Goal: Task Accomplishment & Management: Manage account settings

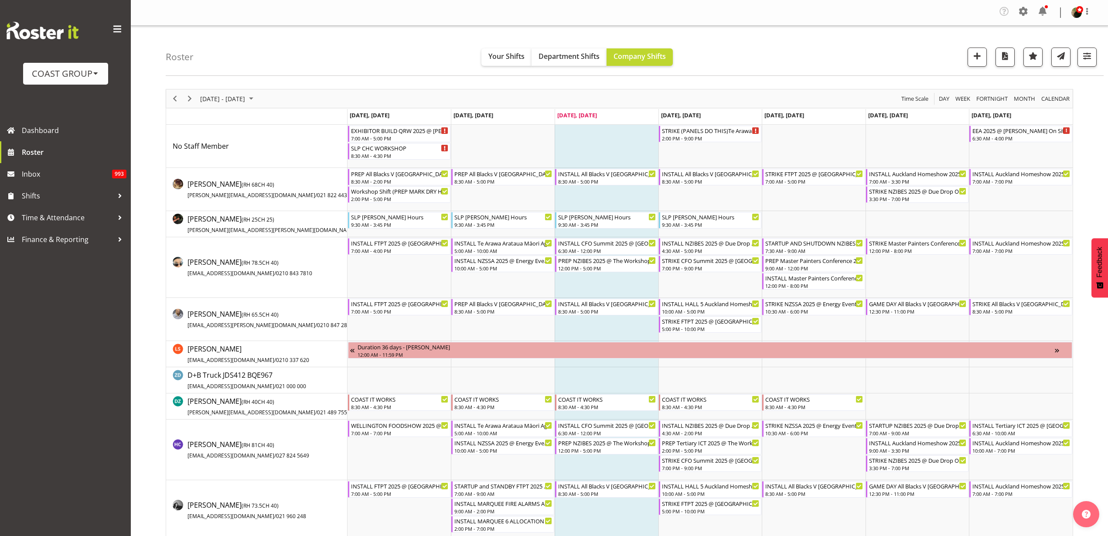
click at [88, 75] on div "COAST GROUP" at bounding box center [66, 73] width 68 height 13
click at [88, 95] on link "Generator Rental Services LTD" at bounding box center [87, 98] width 128 height 16
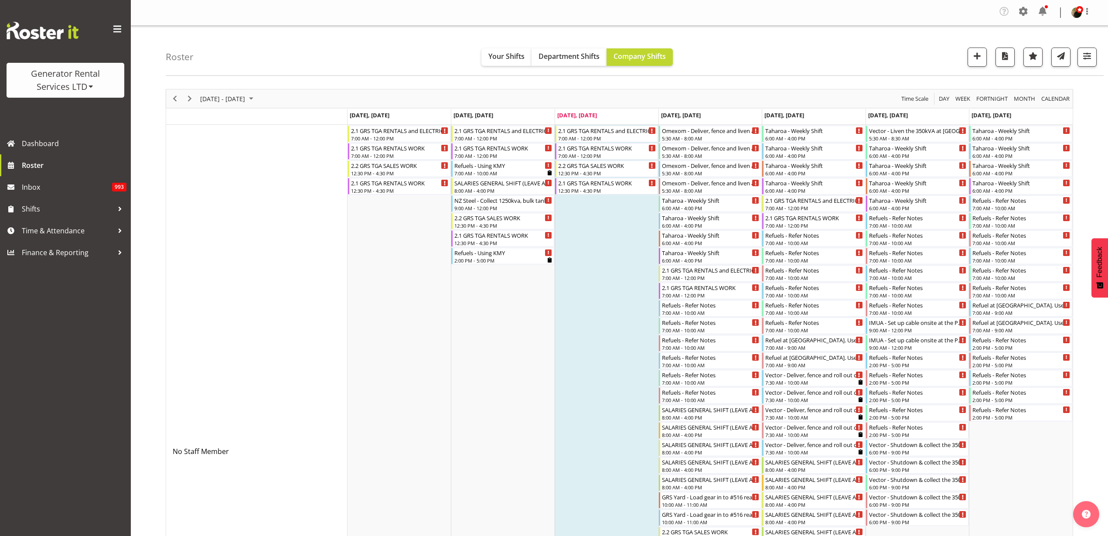
click at [1024, 13] on span at bounding box center [1023, 11] width 14 height 14
click at [947, 97] on link "Employees" at bounding box center [970, 97] width 121 height 16
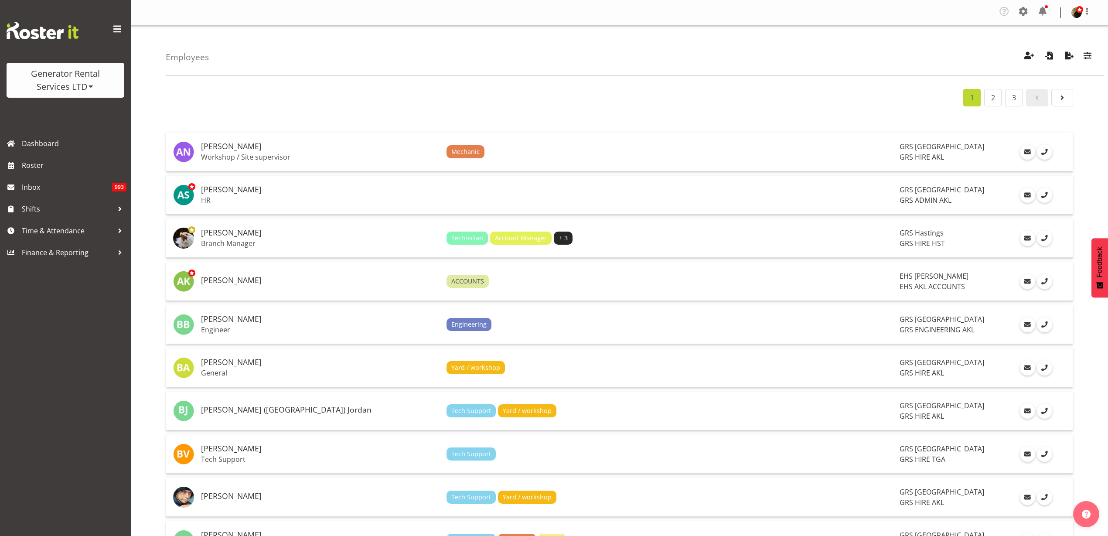
click at [244, 191] on h5 "Adam Steele" at bounding box center [320, 189] width 239 height 9
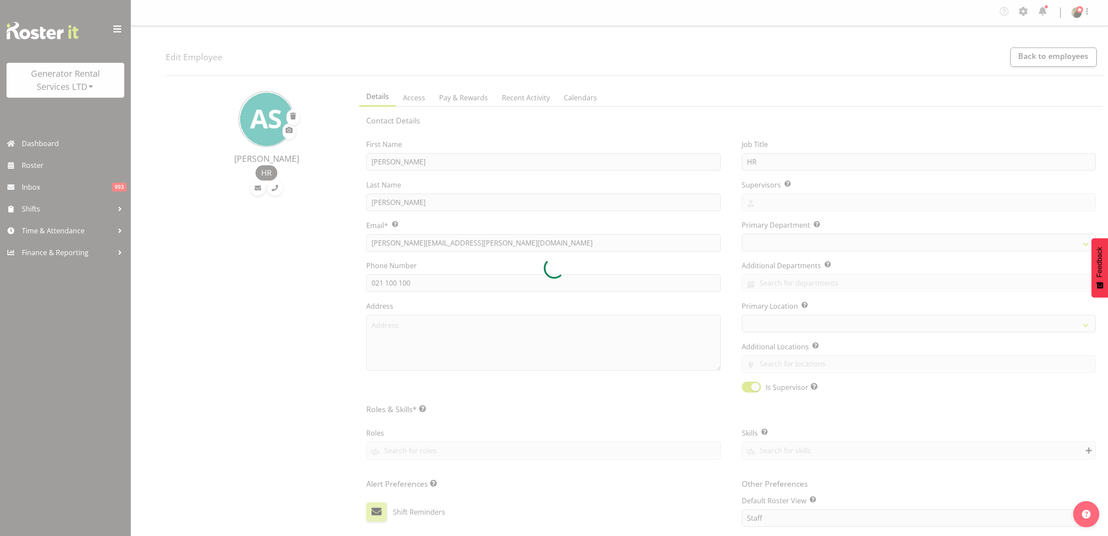
select select "TimelineWeek"
select select
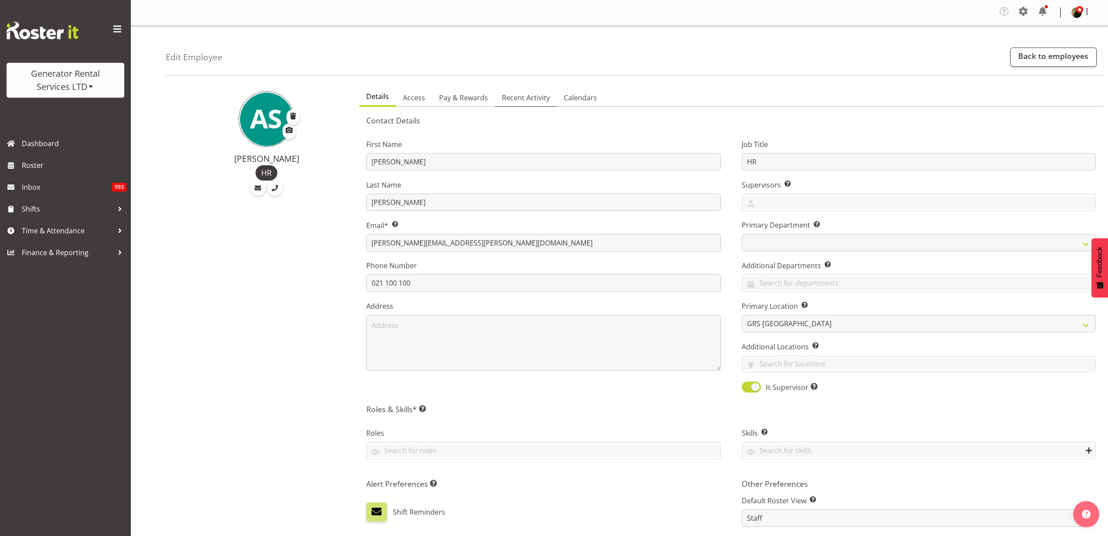
click at [523, 95] on span "Recent Activity" at bounding box center [526, 97] width 48 height 10
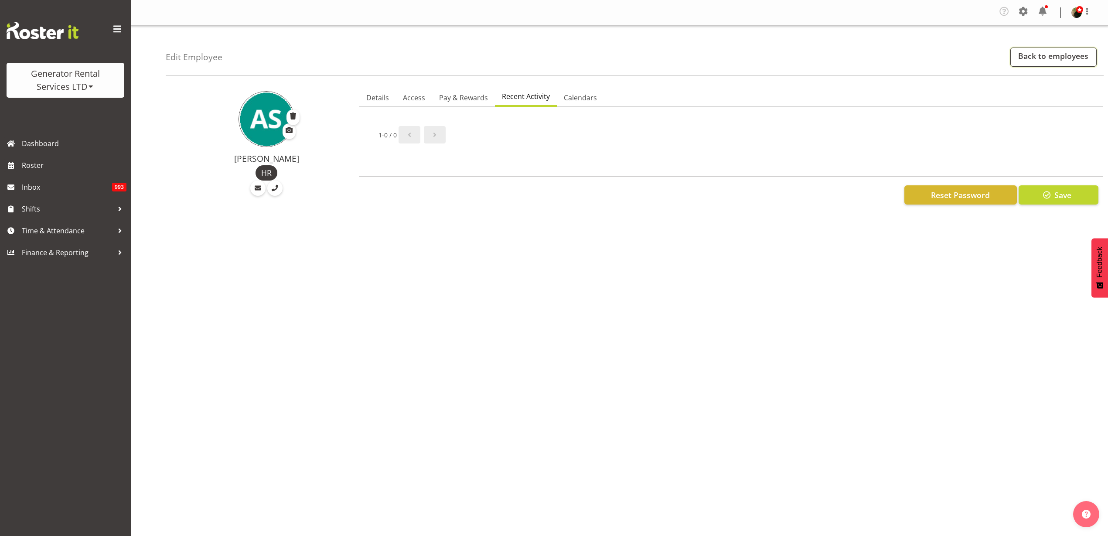
click at [1024, 59] on link "Back to employees" at bounding box center [1053, 57] width 86 height 19
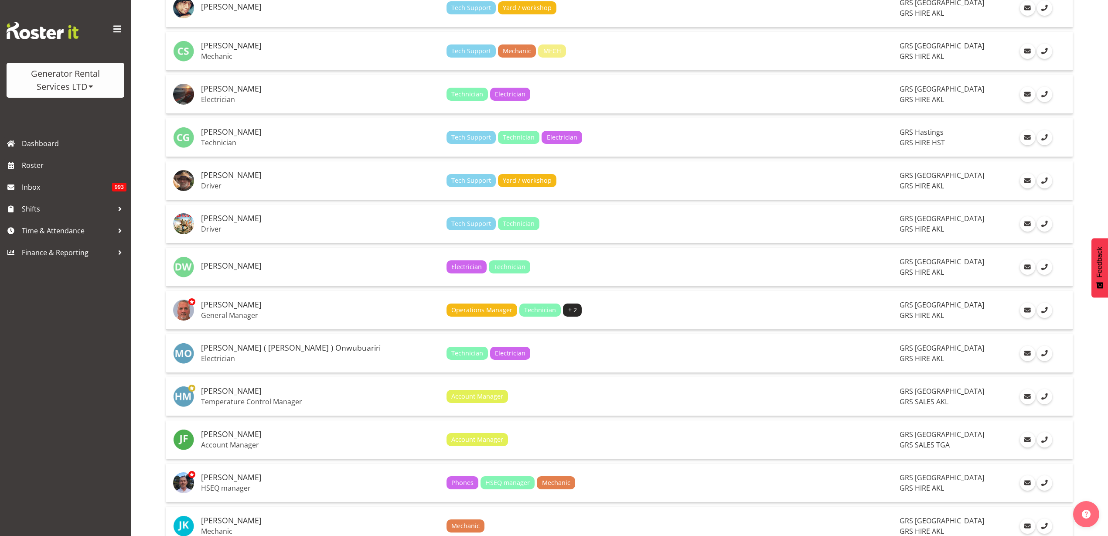
scroll to position [545, 0]
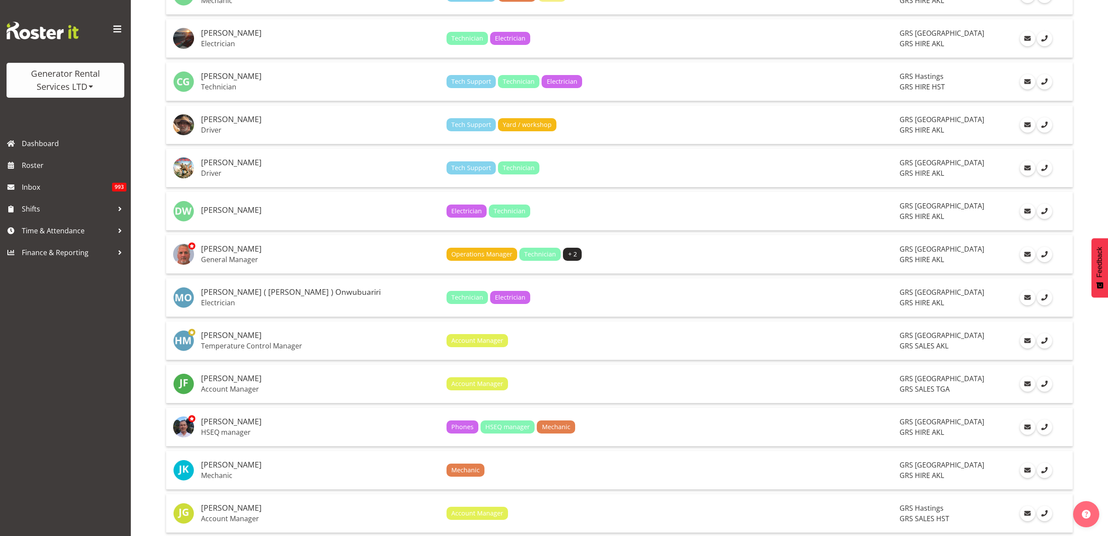
click at [299, 255] on p "General Manager" at bounding box center [320, 259] width 239 height 9
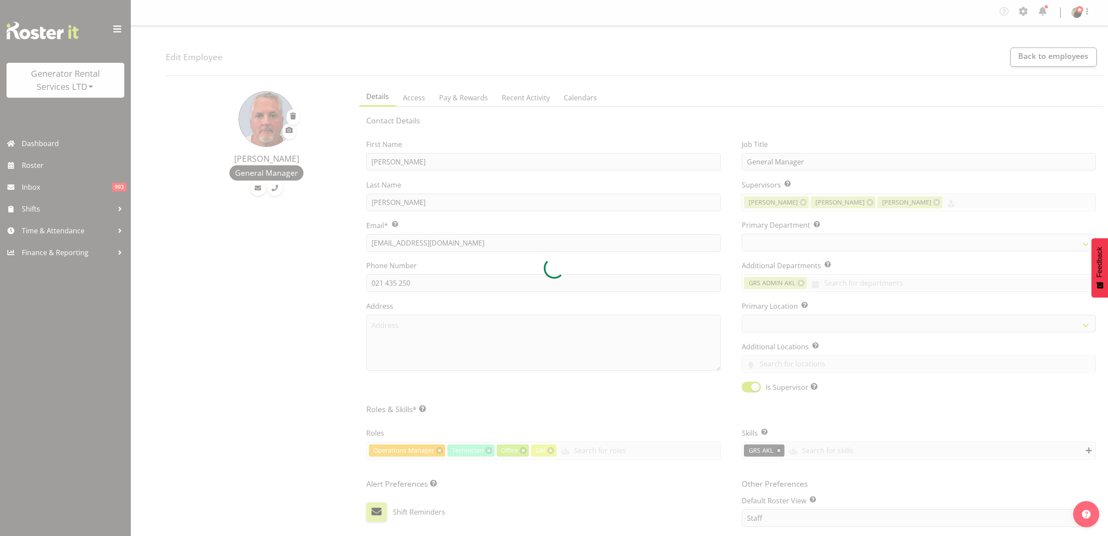
select select "TimelineWeek"
select select
select select "20"
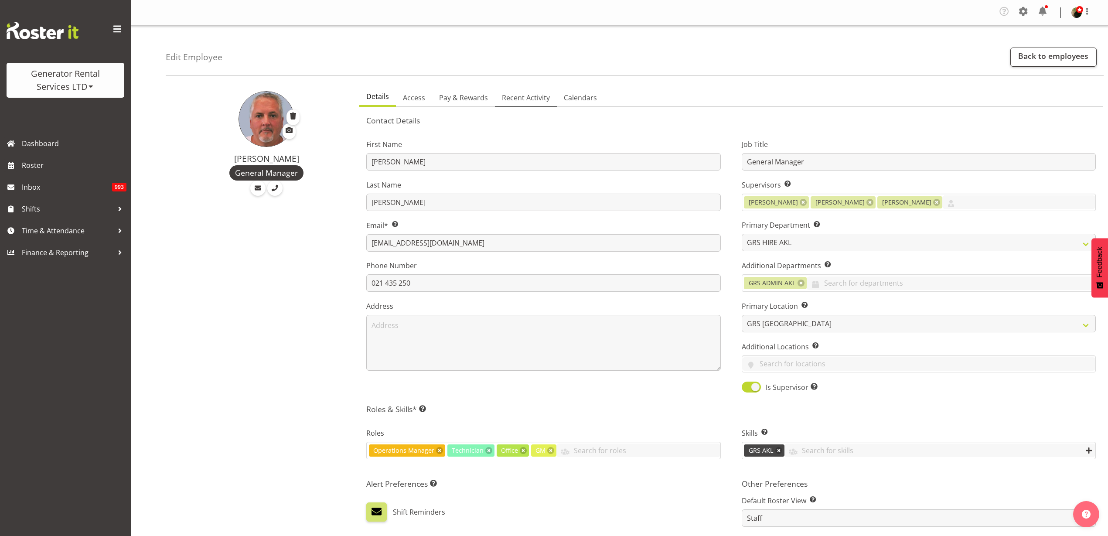
click at [527, 98] on span "Recent Activity" at bounding box center [526, 97] width 48 height 10
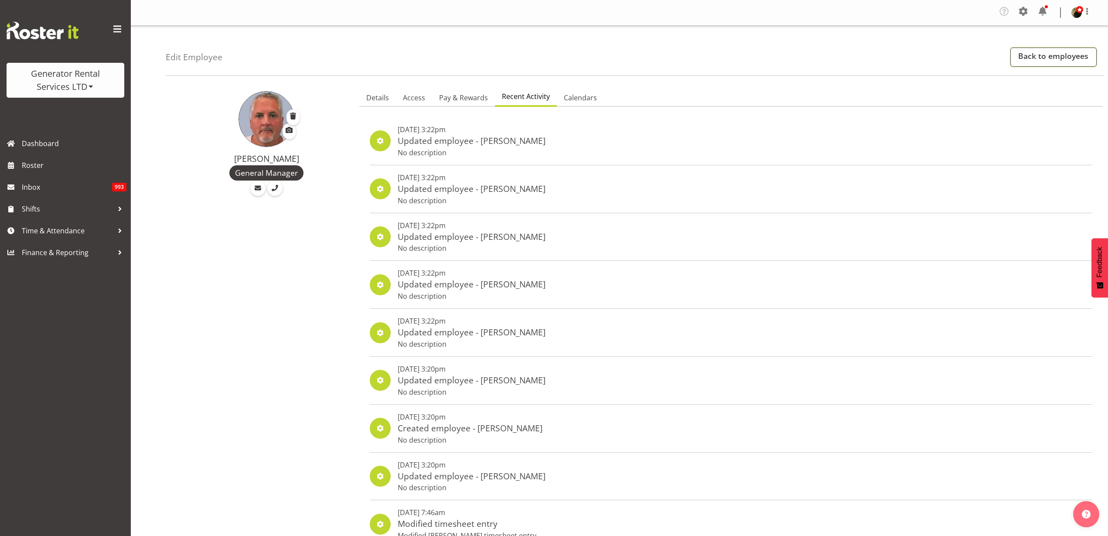
click at [1037, 52] on link "Back to employees" at bounding box center [1053, 57] width 86 height 19
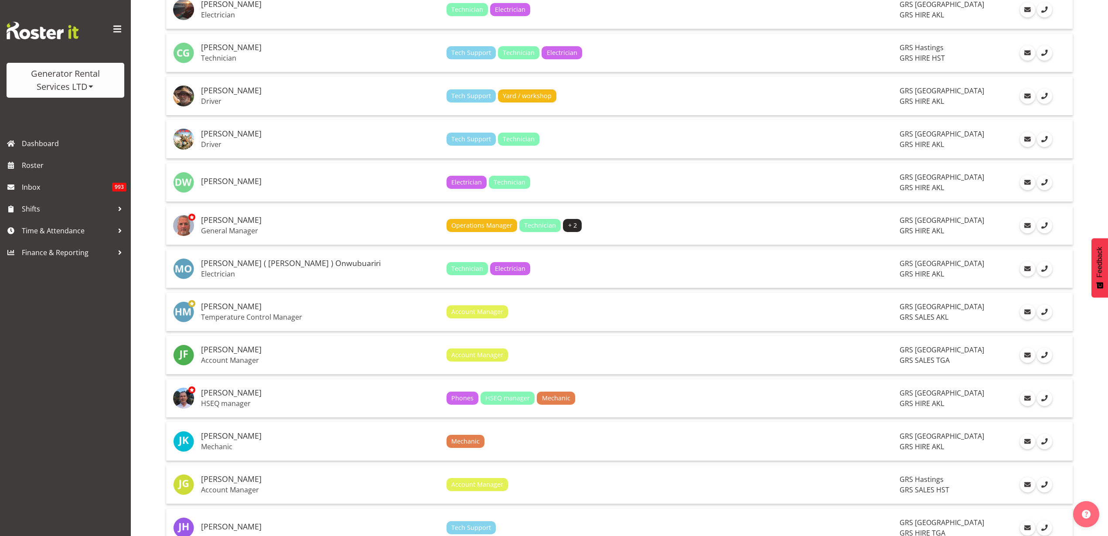
scroll to position [600, 0]
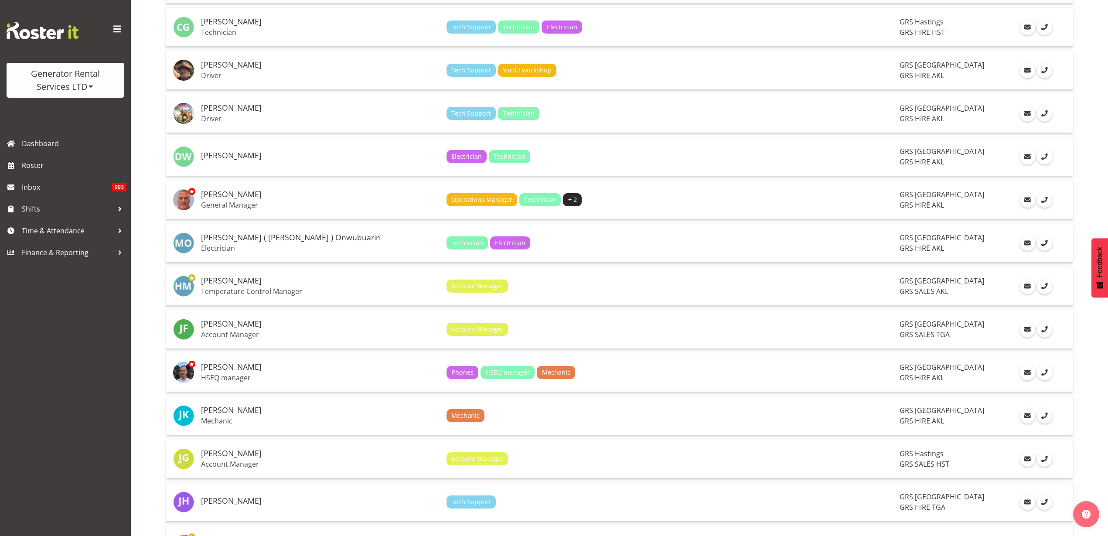
click at [232, 376] on p "HSEQ manager" at bounding box center [320, 377] width 239 height 9
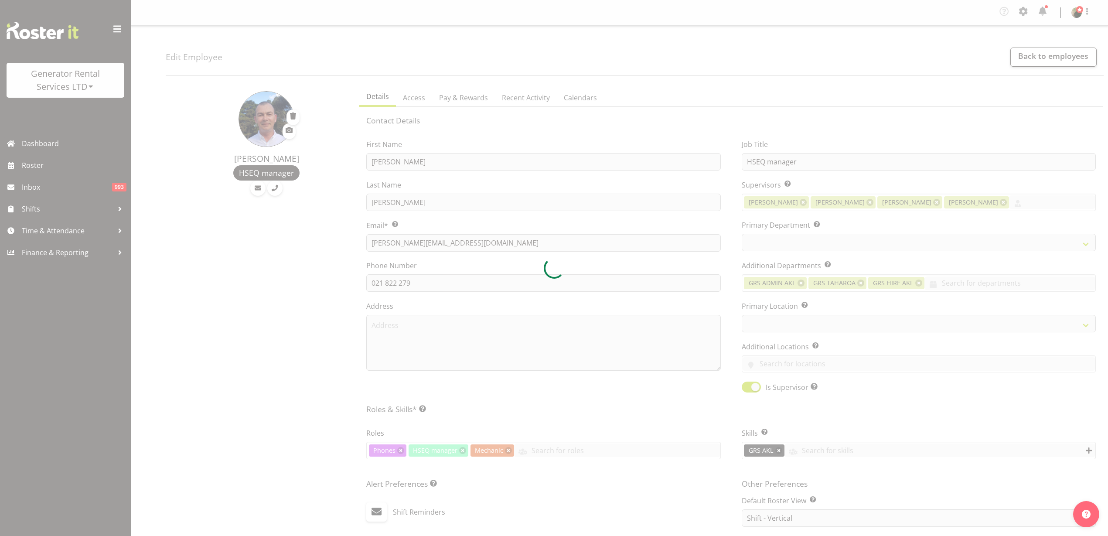
select select "shift"
select select "TimelineWeek"
select select
select select "20"
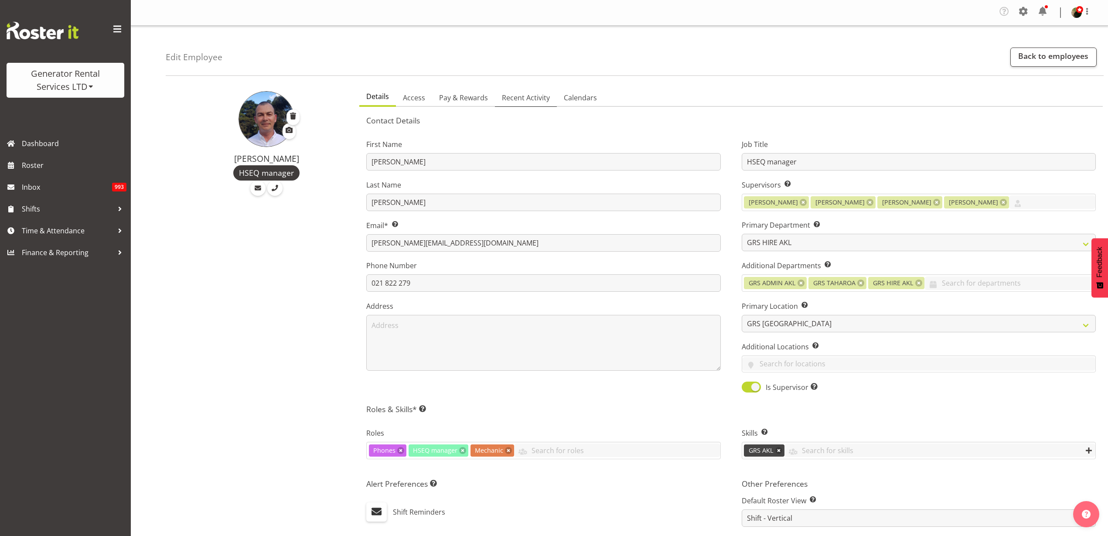
click at [515, 92] on span "Recent Activity" at bounding box center [526, 97] width 48 height 10
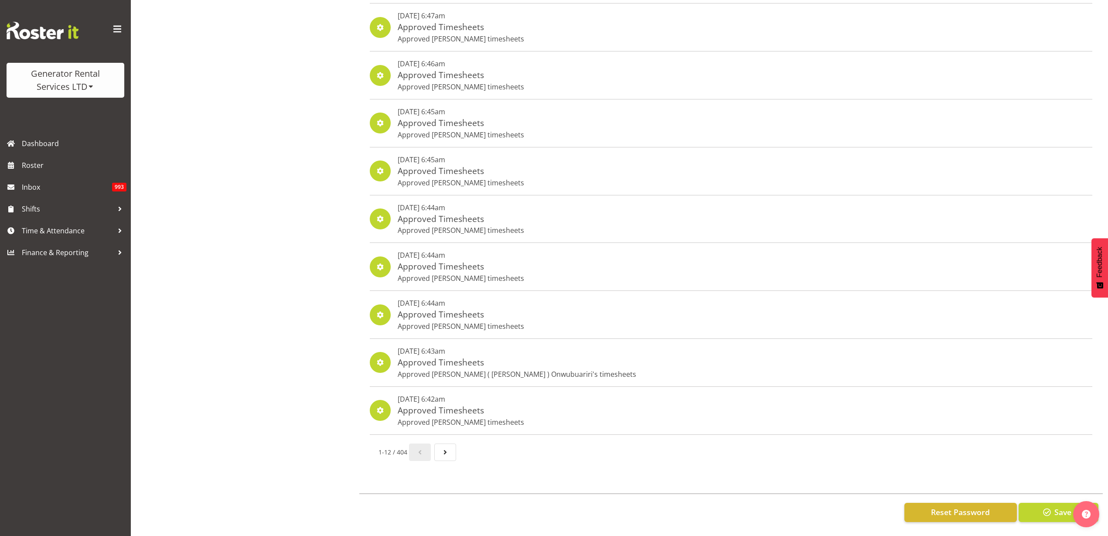
scroll to position [266, 0]
click at [450, 447] on span "Next page" at bounding box center [445, 452] width 10 height 10
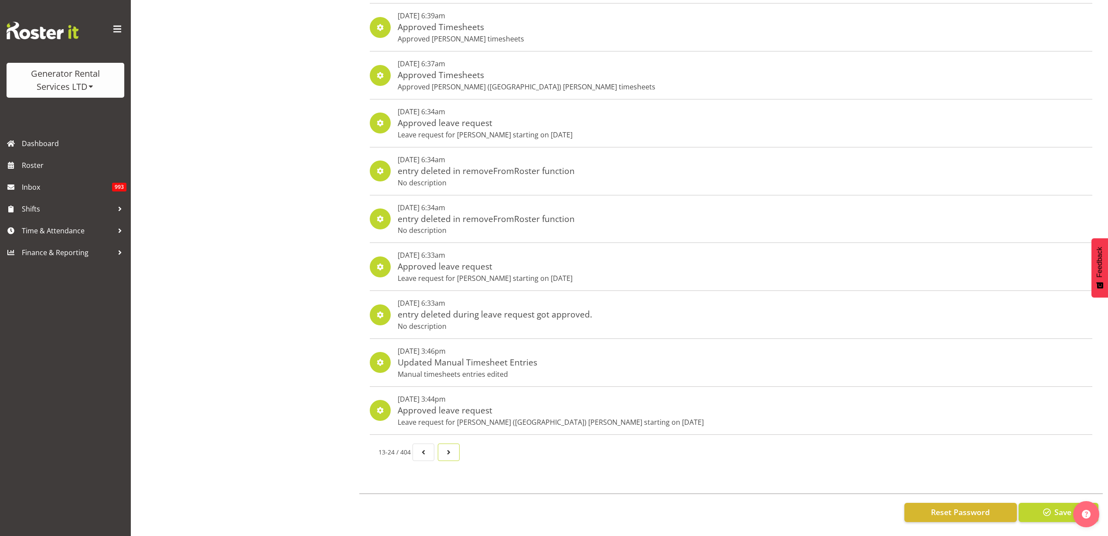
click at [451, 447] on span "Page 3." at bounding box center [448, 452] width 10 height 10
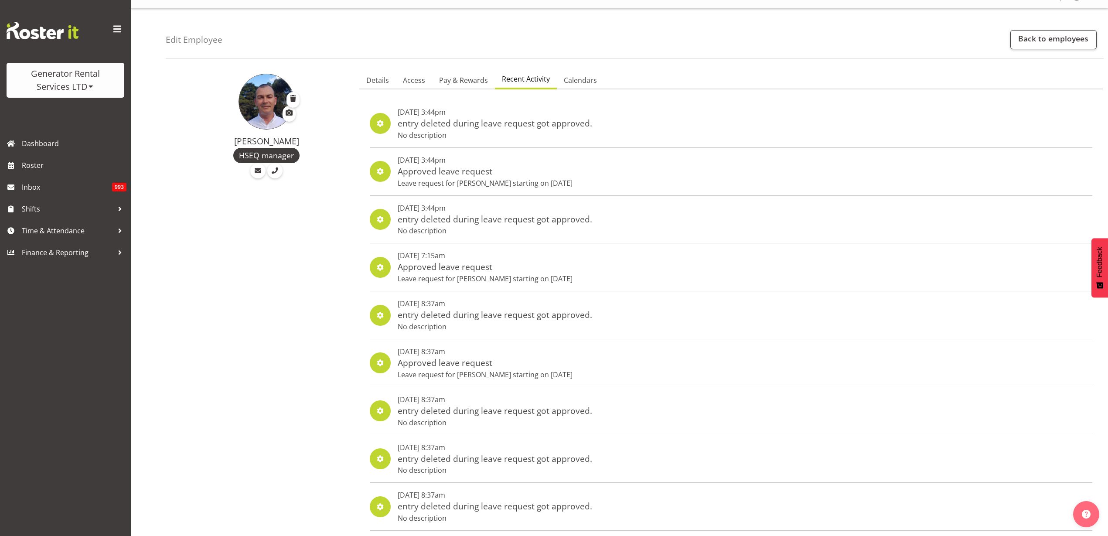
scroll to position [0, 0]
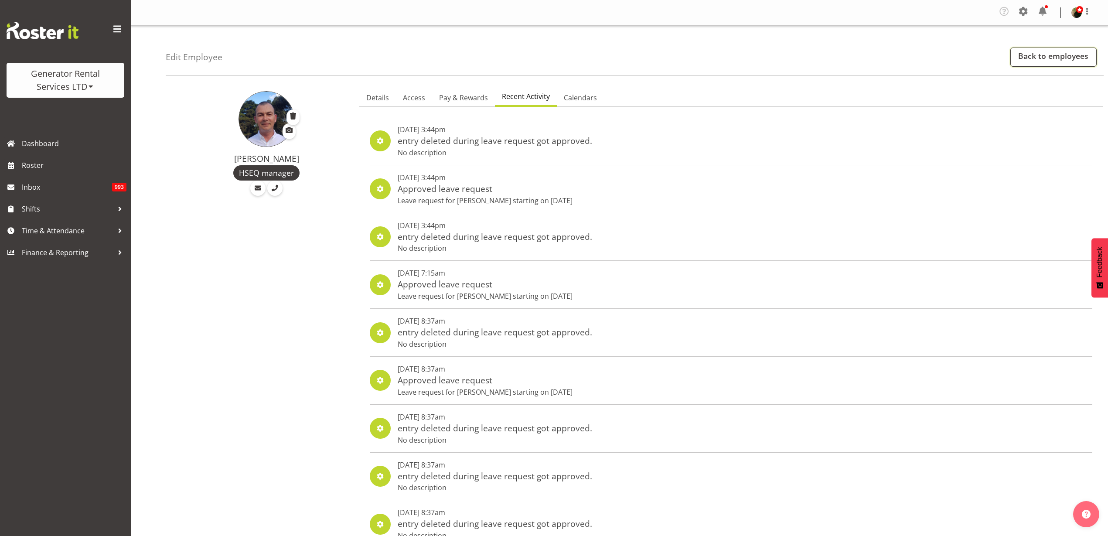
click at [1061, 53] on link "Back to employees" at bounding box center [1053, 57] width 86 height 19
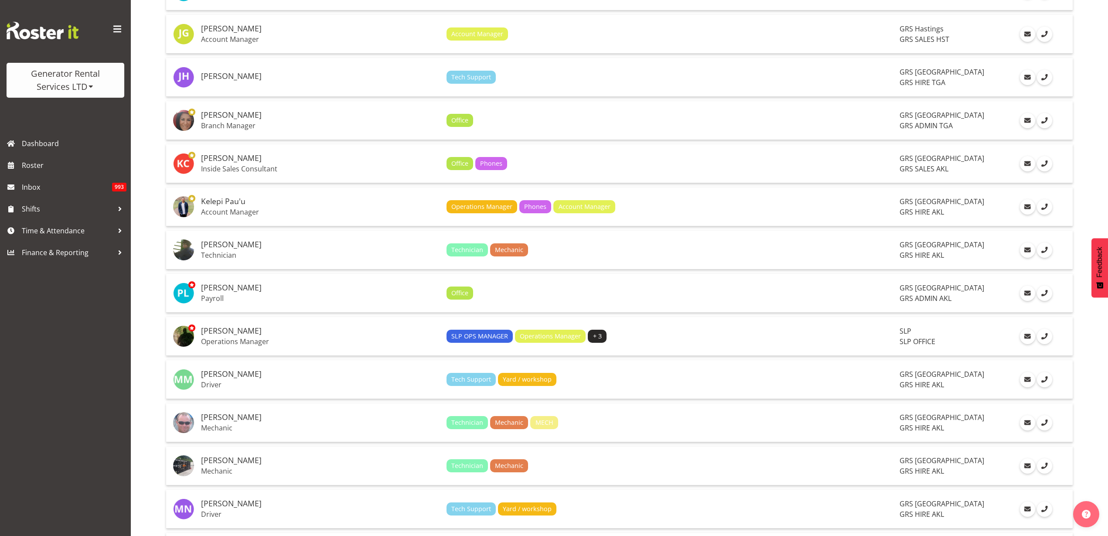
scroll to position [1036, 0]
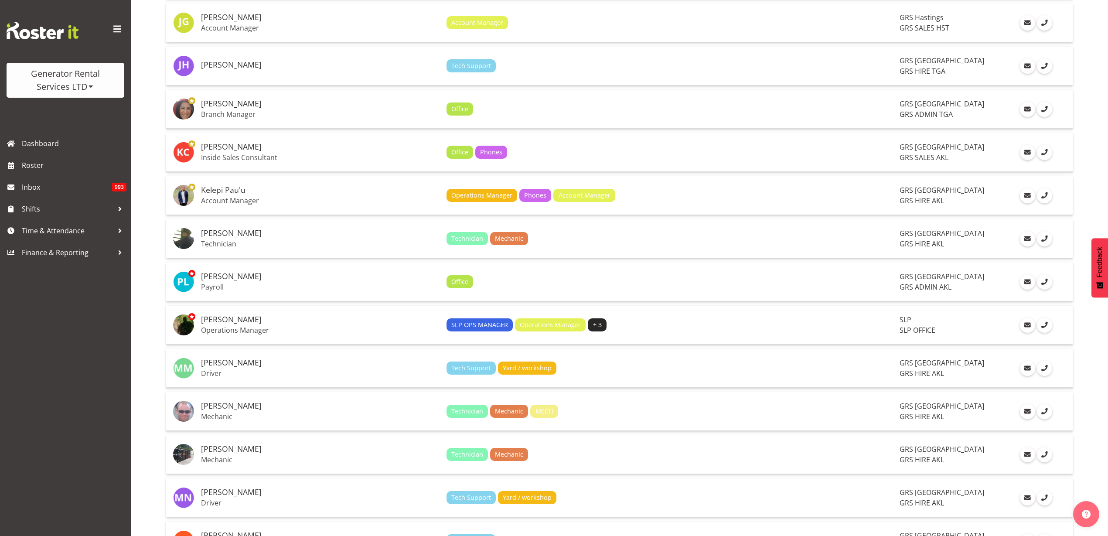
click at [326, 284] on p "Payroll" at bounding box center [320, 287] width 239 height 9
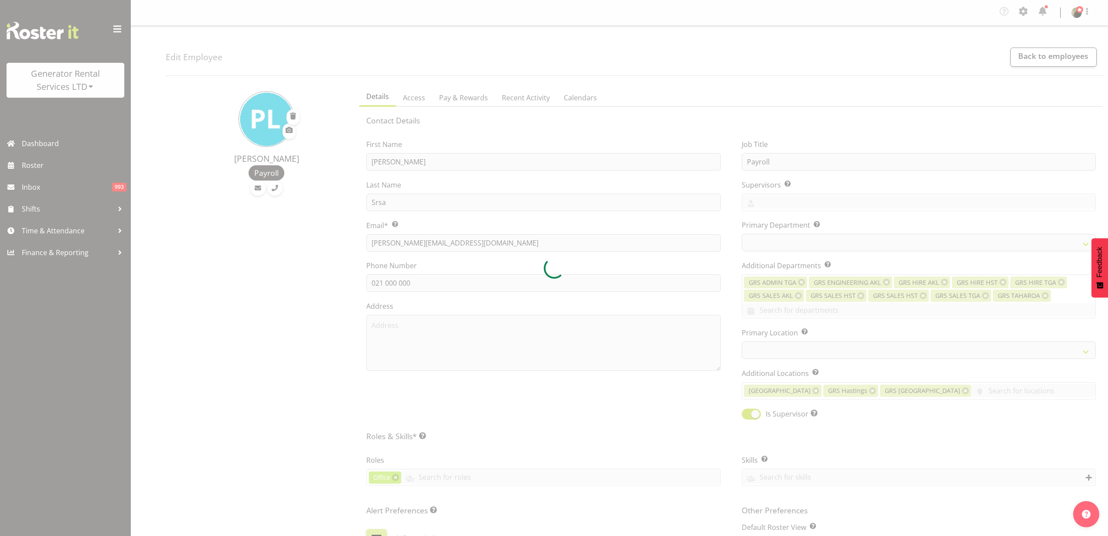
select select "TimelineWeek"
select select
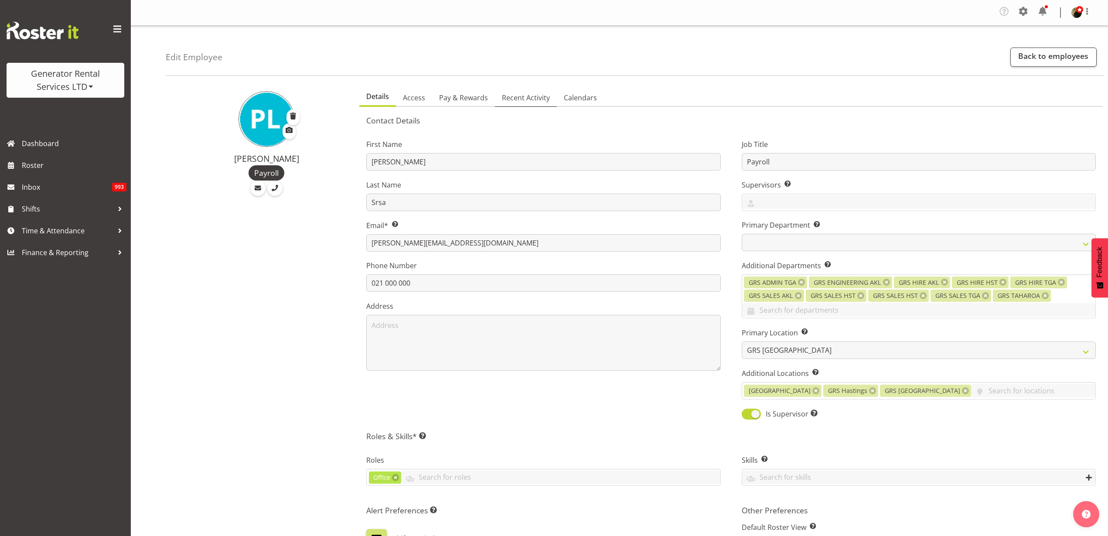
click at [518, 100] on span "Recent Activity" at bounding box center [526, 97] width 48 height 10
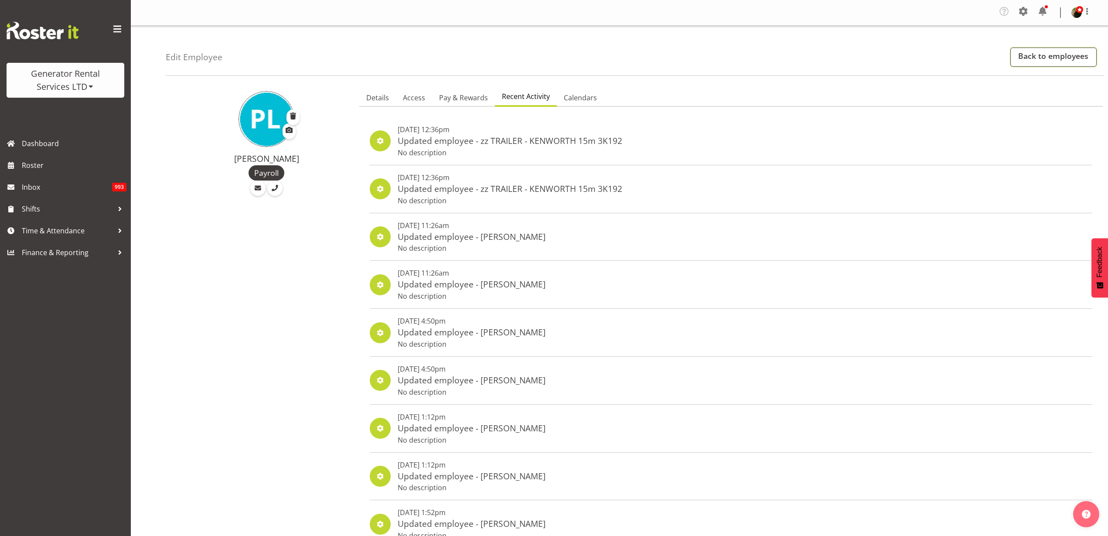
click at [1030, 56] on link "Back to employees" at bounding box center [1053, 57] width 86 height 19
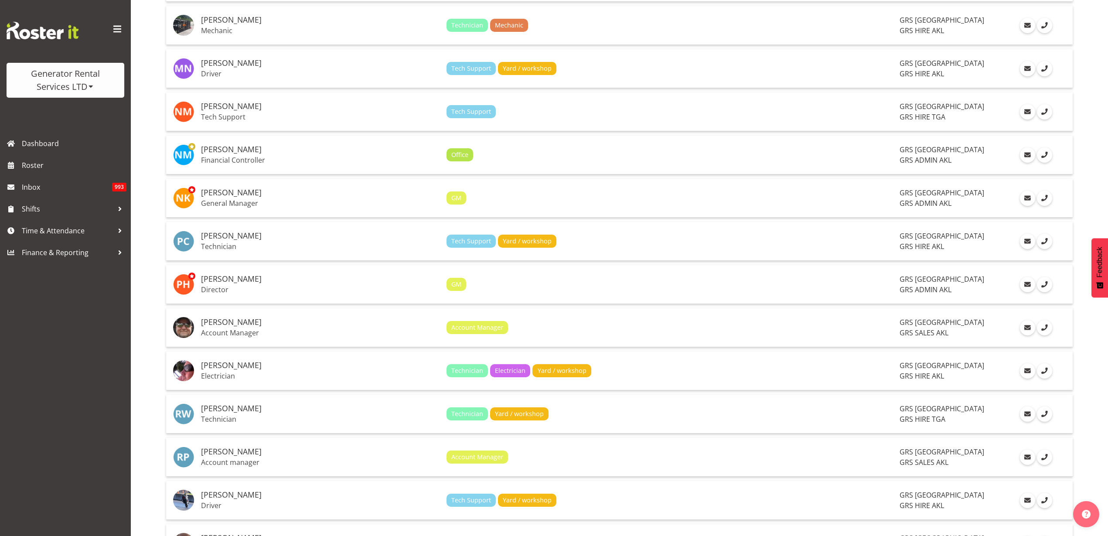
scroll to position [1472, 0]
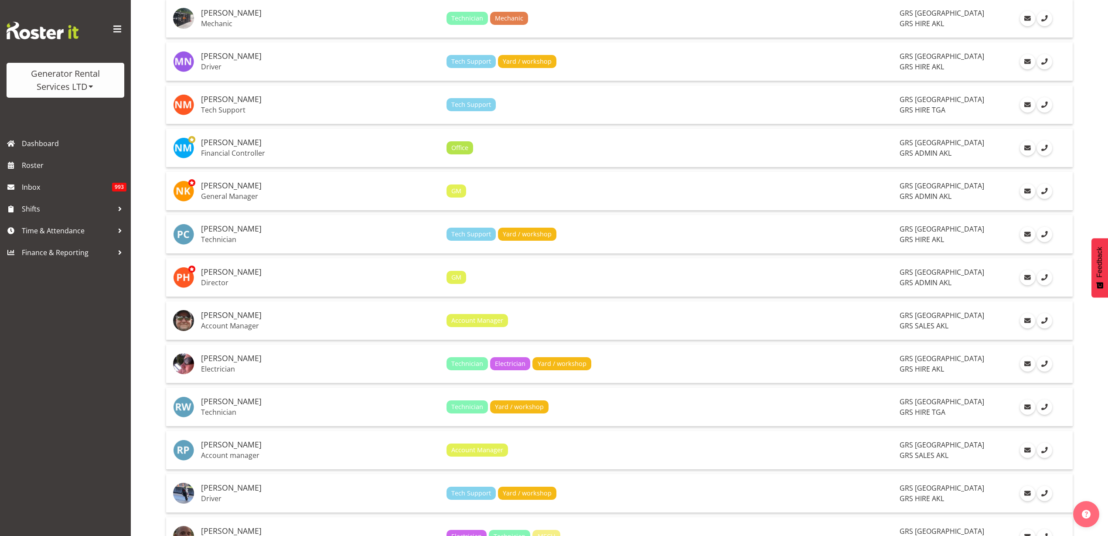
click at [307, 192] on p "General Manager" at bounding box center [320, 196] width 239 height 9
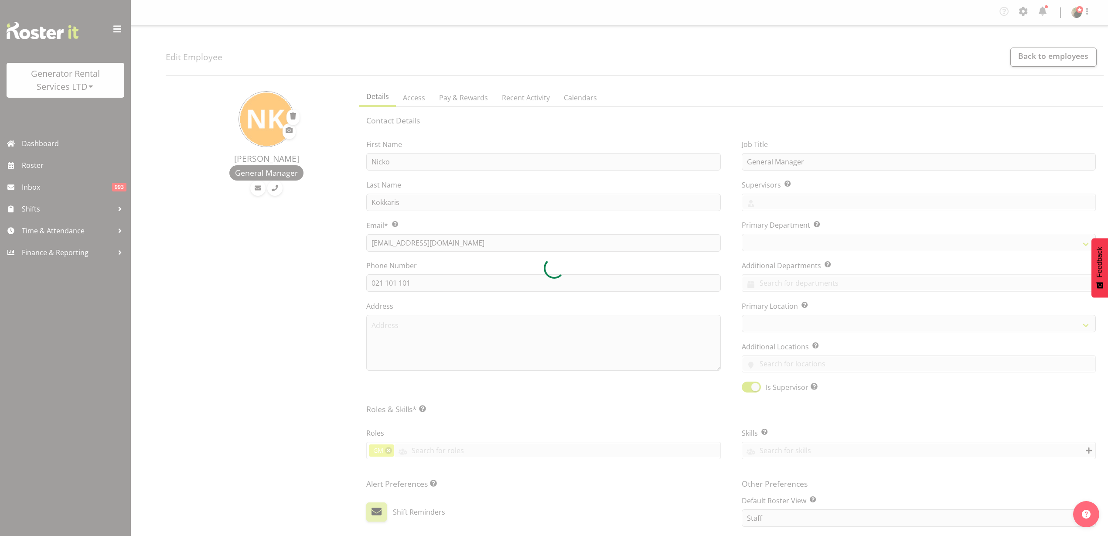
select select "TimelineWeek"
select select
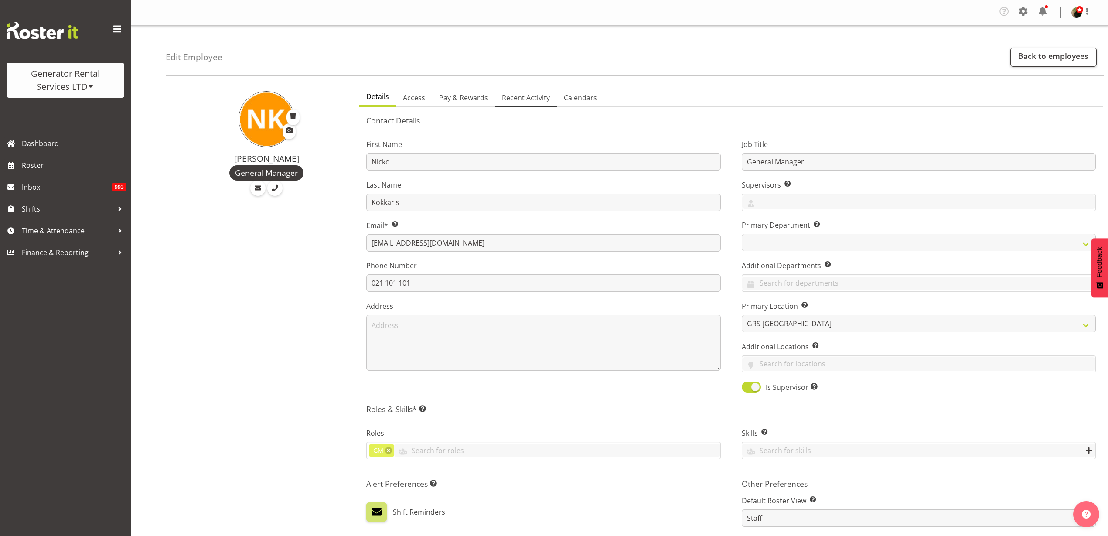
click at [543, 94] on span "Recent Activity" at bounding box center [526, 97] width 48 height 10
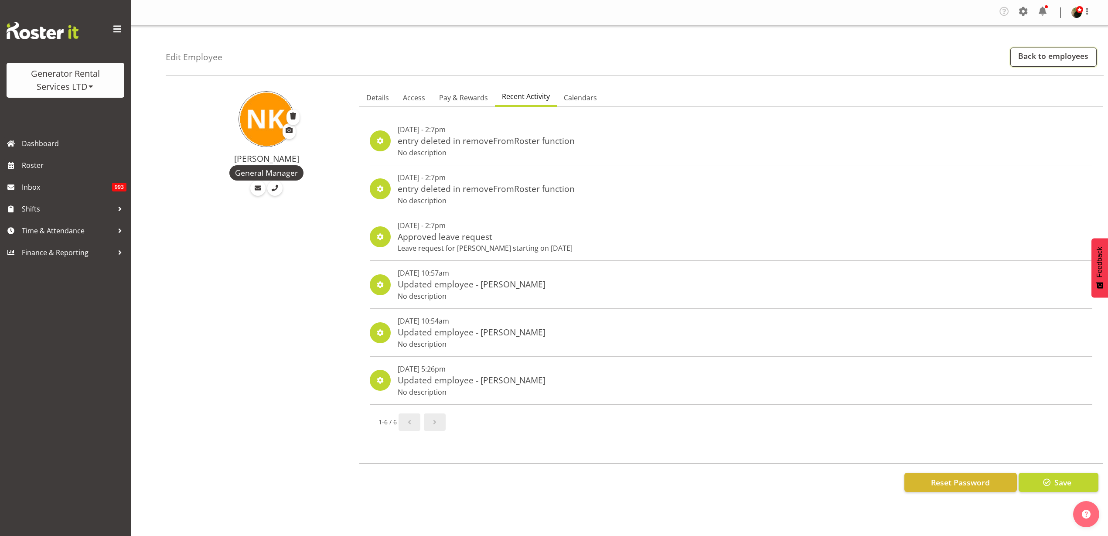
click at [1040, 58] on link "Back to employees" at bounding box center [1053, 57] width 86 height 19
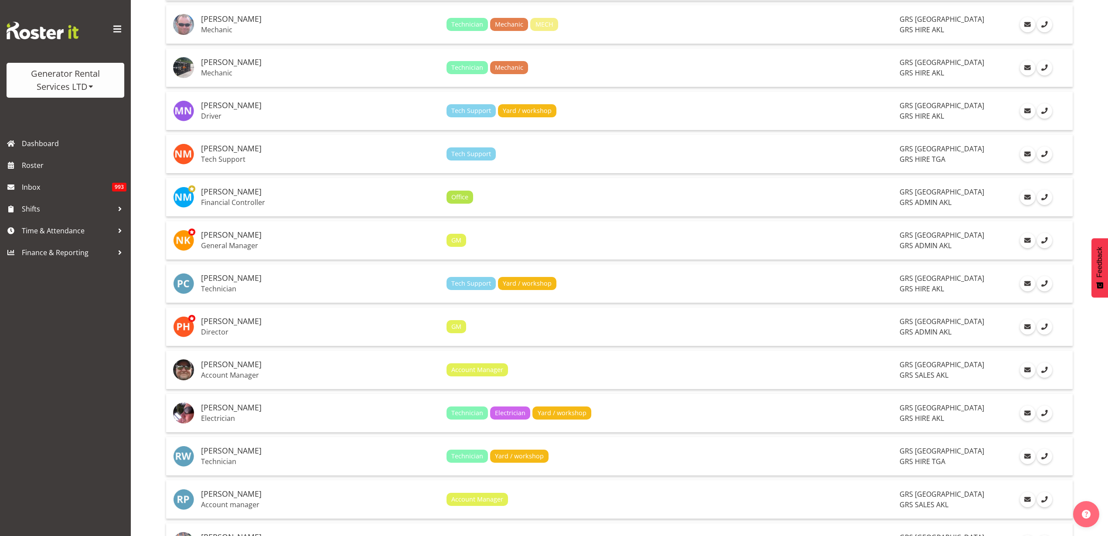
scroll to position [1472, 0]
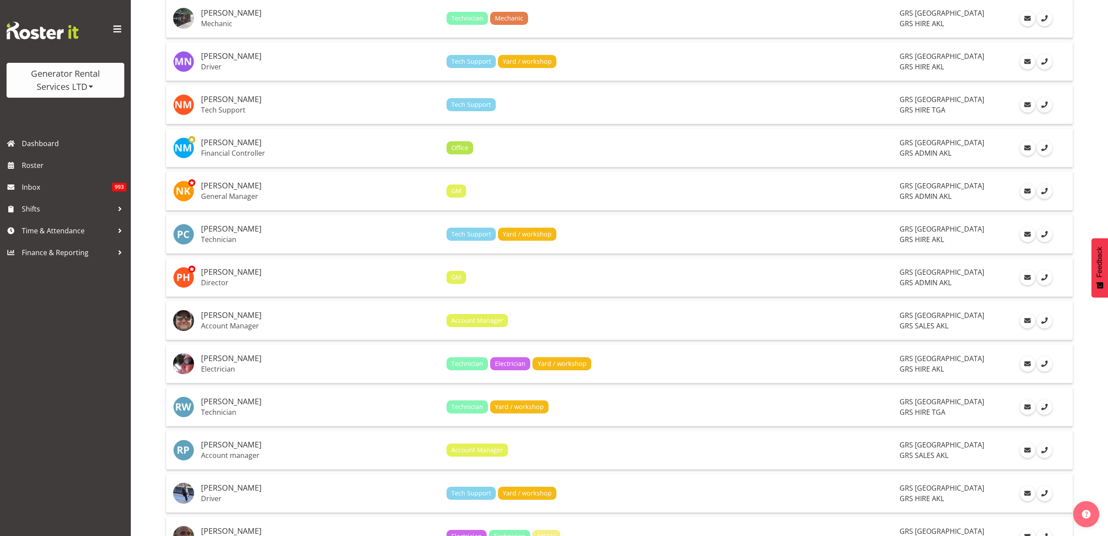
click at [249, 273] on h5 "[PERSON_NAME]" at bounding box center [320, 272] width 239 height 9
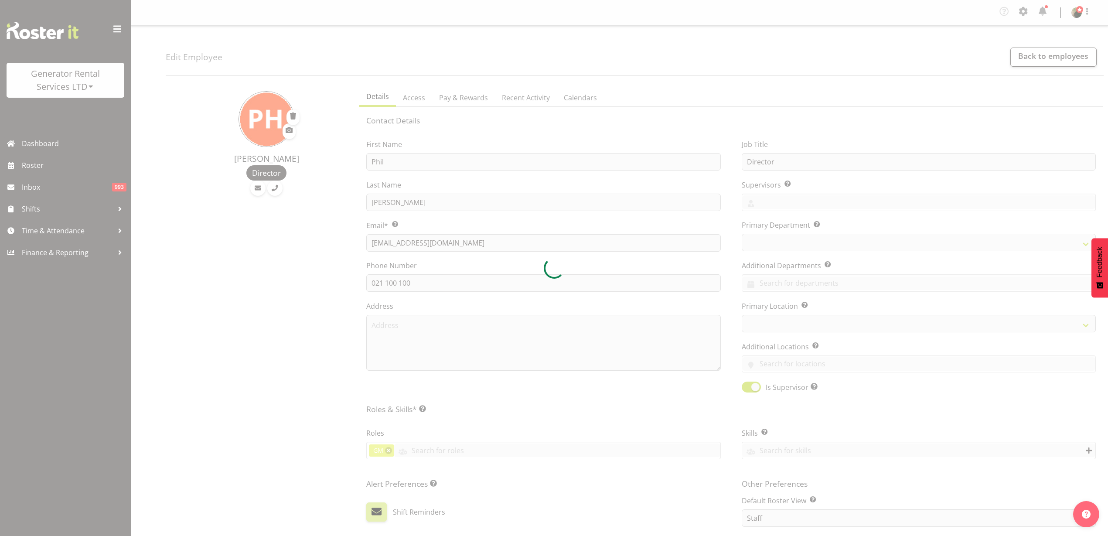
select select "TimelineWeek"
select select
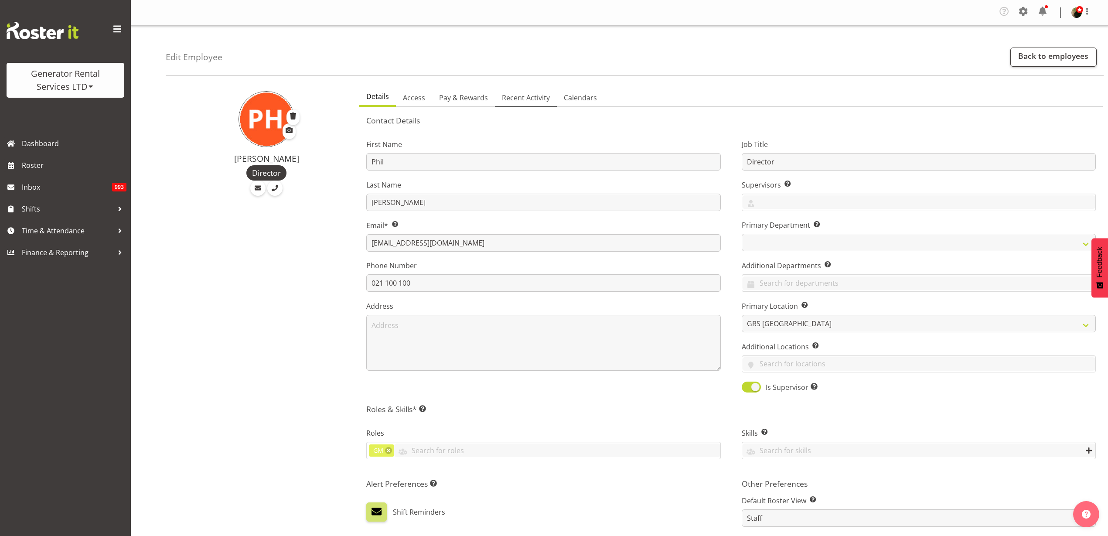
click at [525, 96] on span "Recent Activity" at bounding box center [526, 97] width 48 height 10
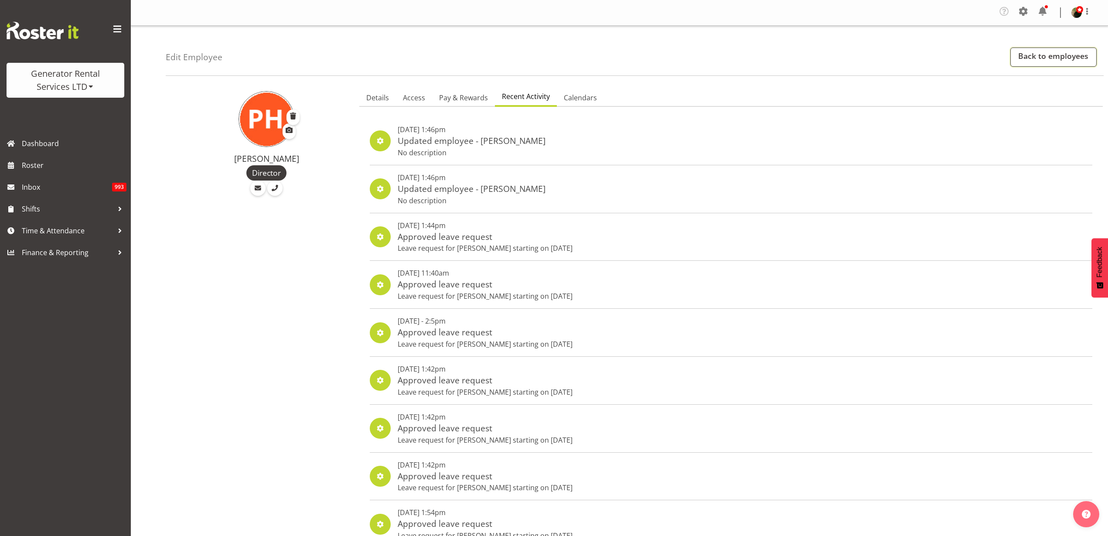
click at [1061, 59] on link "Back to employees" at bounding box center [1053, 57] width 86 height 19
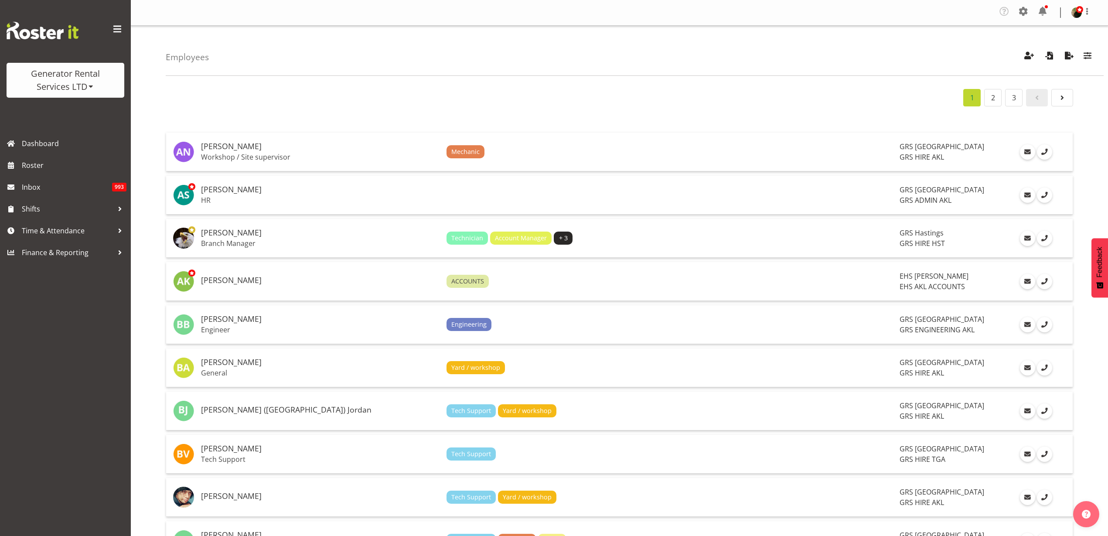
click at [75, 79] on div "Generator Rental Services LTD" at bounding box center [65, 80] width 100 height 26
click at [48, 111] on link "COAST GROUP" at bounding box center [49, 111] width 84 height 16
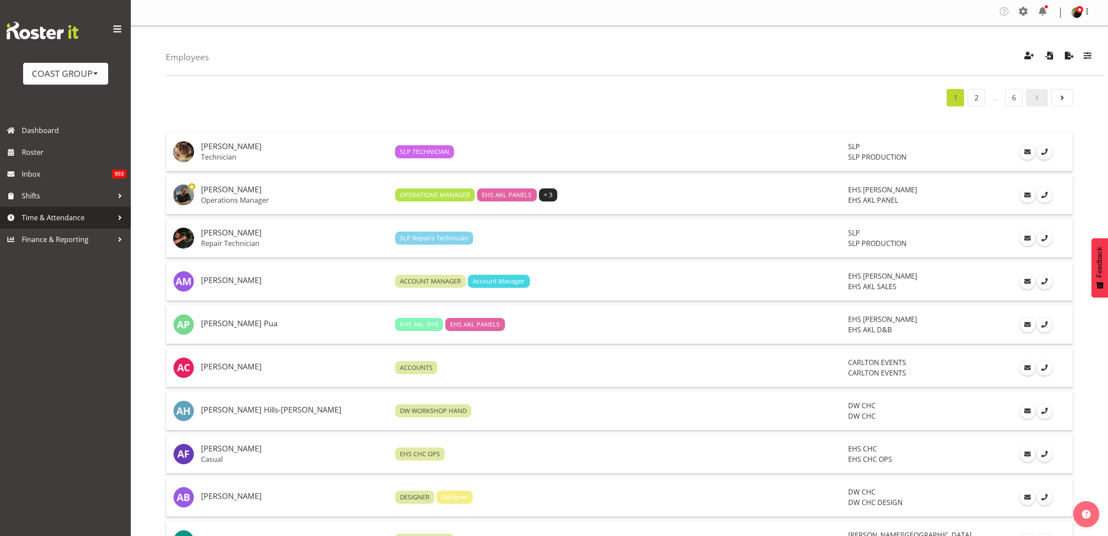
click at [75, 220] on span "Time & Attendance" at bounding box center [68, 217] width 92 height 13
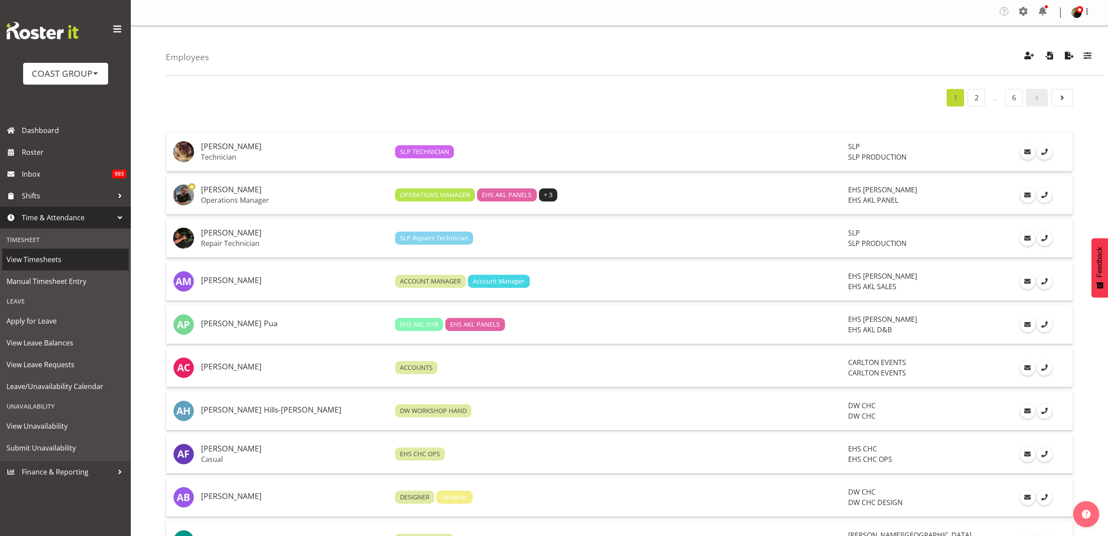
click at [53, 263] on span "View Timesheets" at bounding box center [66, 259] width 118 height 13
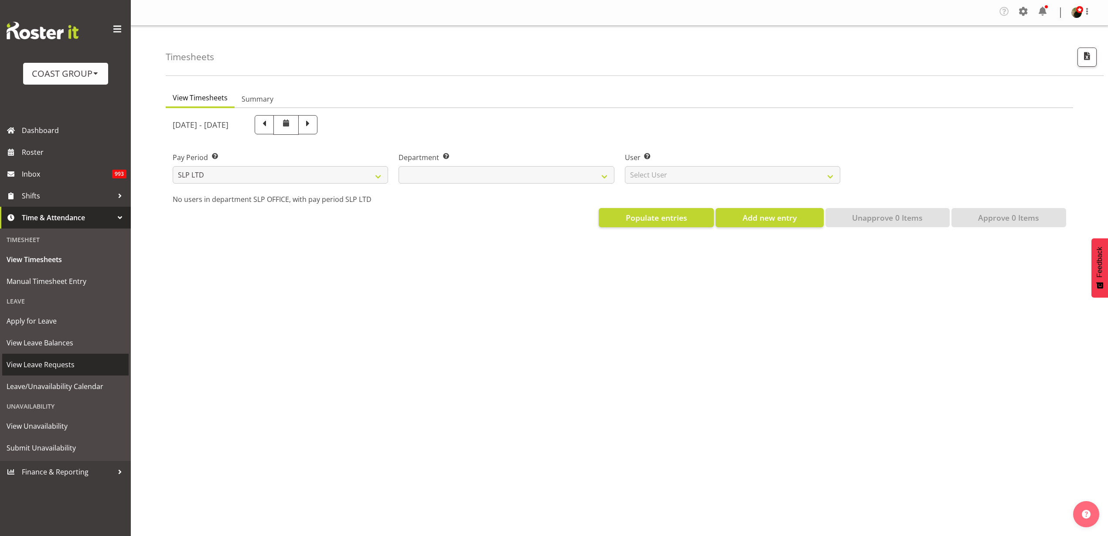
select select
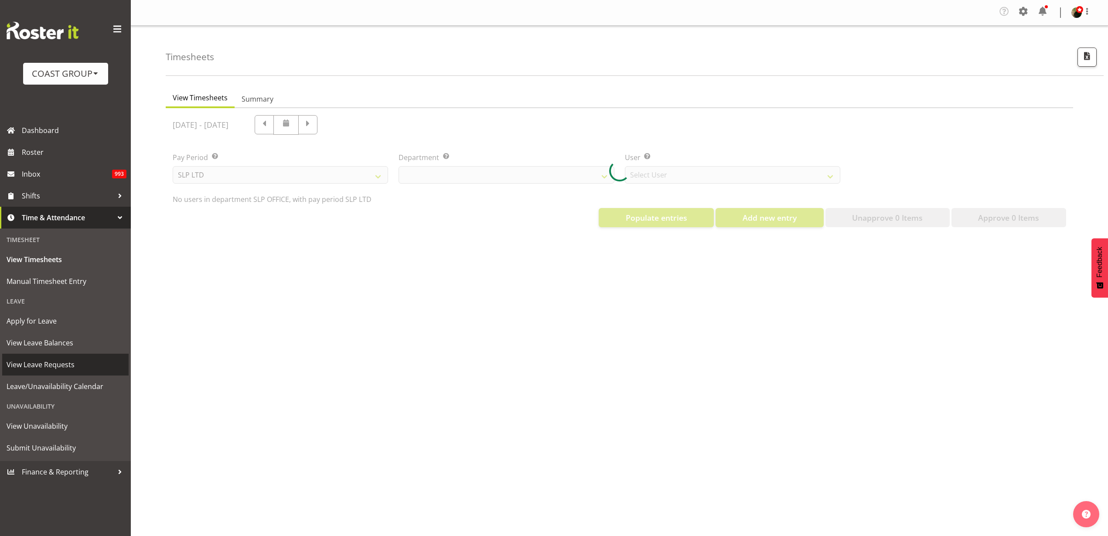
click at [53, 372] on link "View Leave Requests" at bounding box center [65, 365] width 126 height 22
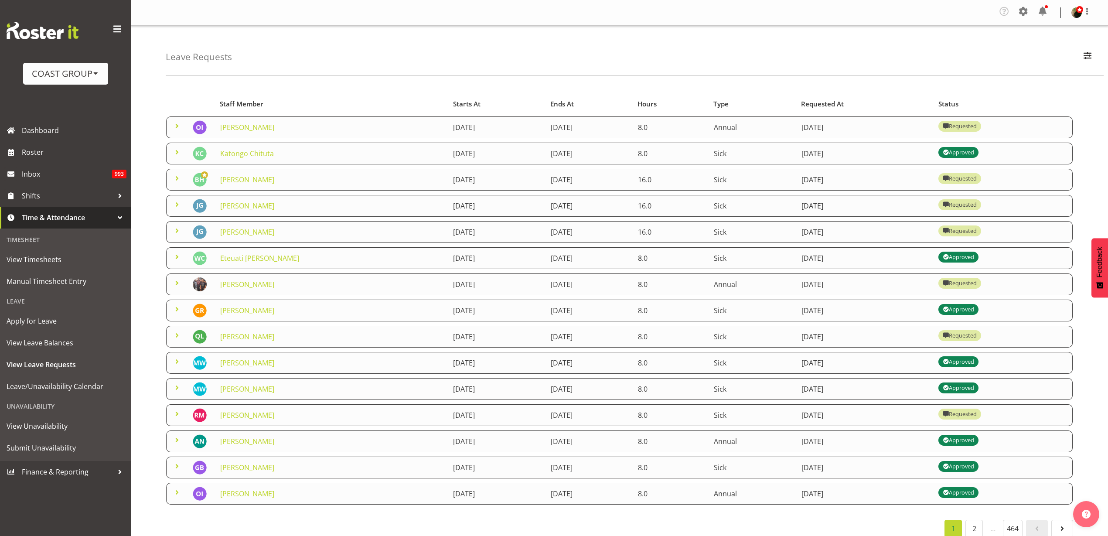
click at [243, 286] on link "[PERSON_NAME]" at bounding box center [247, 285] width 54 height 10
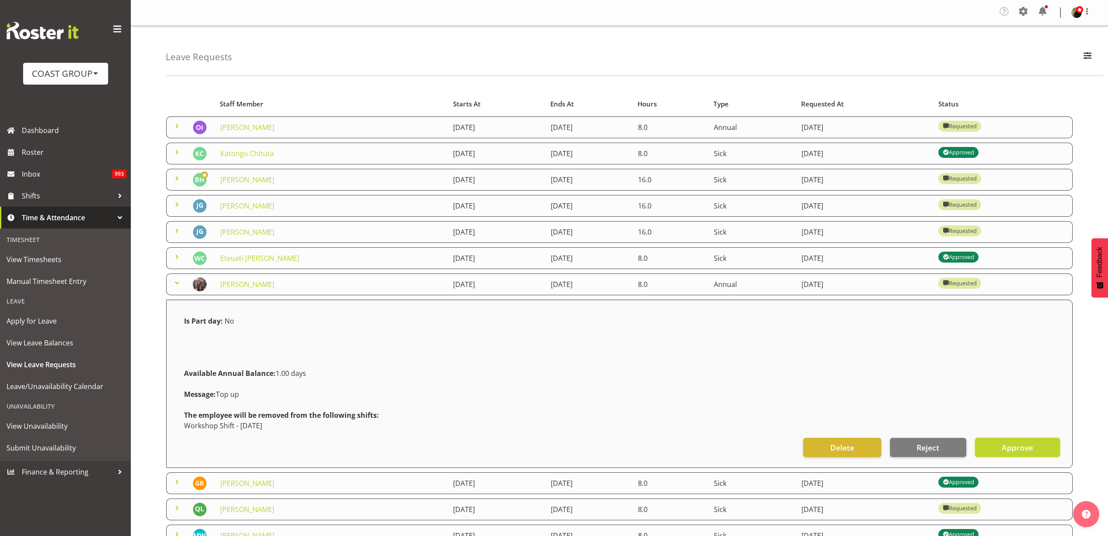
click at [1008, 452] on span "Approve" at bounding box center [1017, 447] width 31 height 11
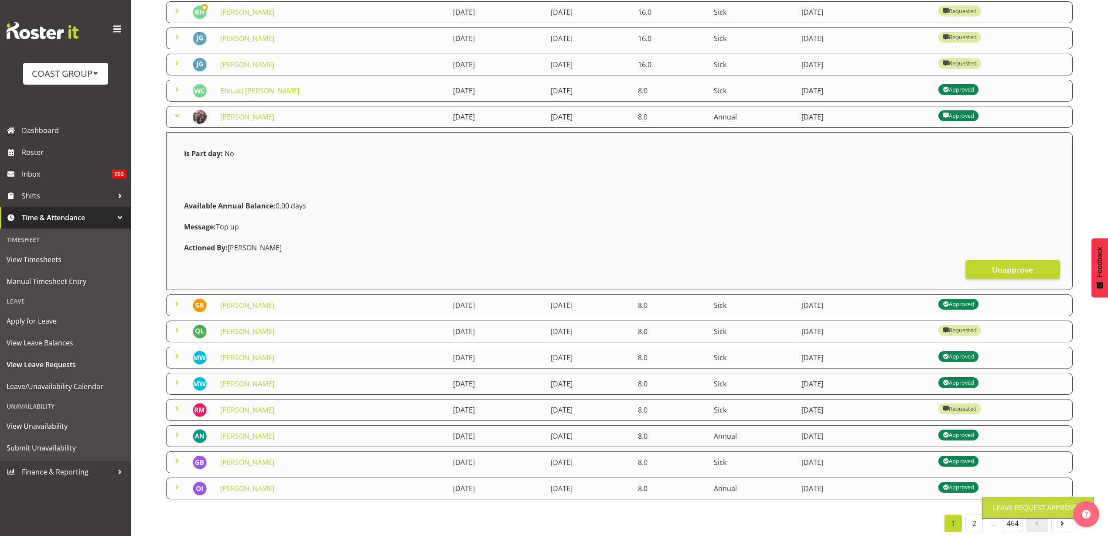
scroll to position [189, 0]
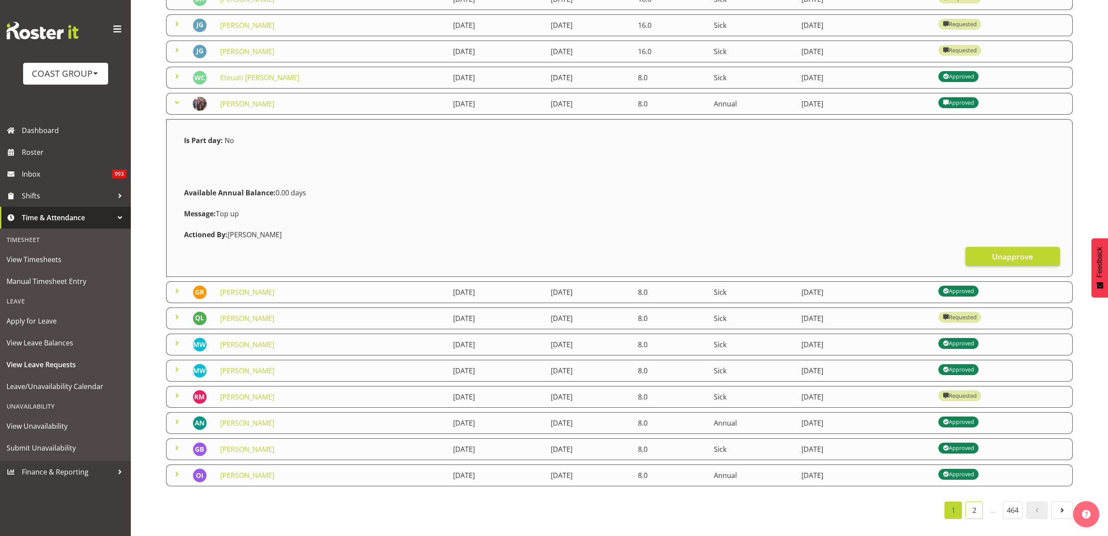
click at [979, 504] on link "2" at bounding box center [973, 509] width 17 height 17
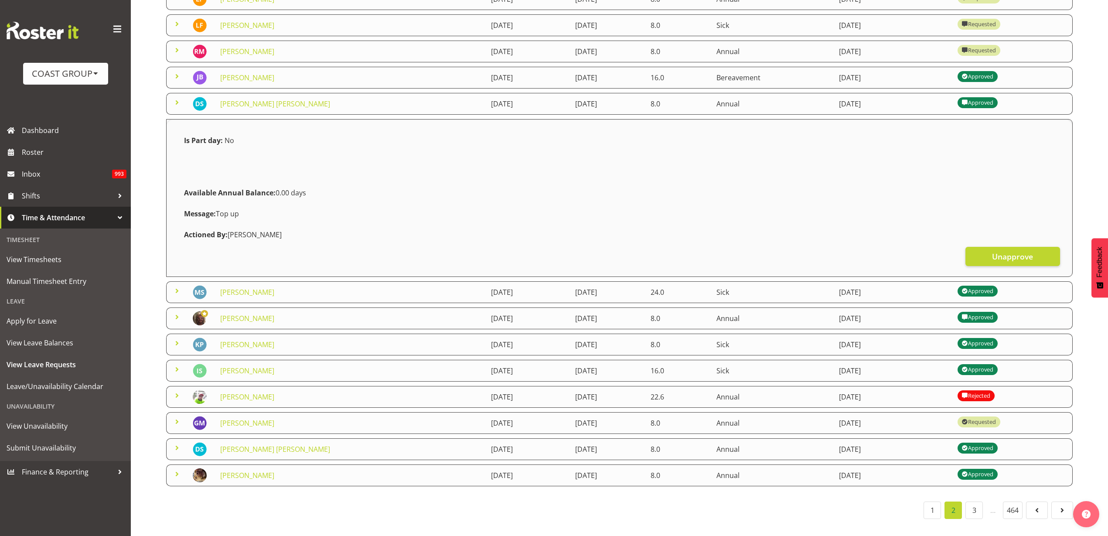
scroll to position [27, 0]
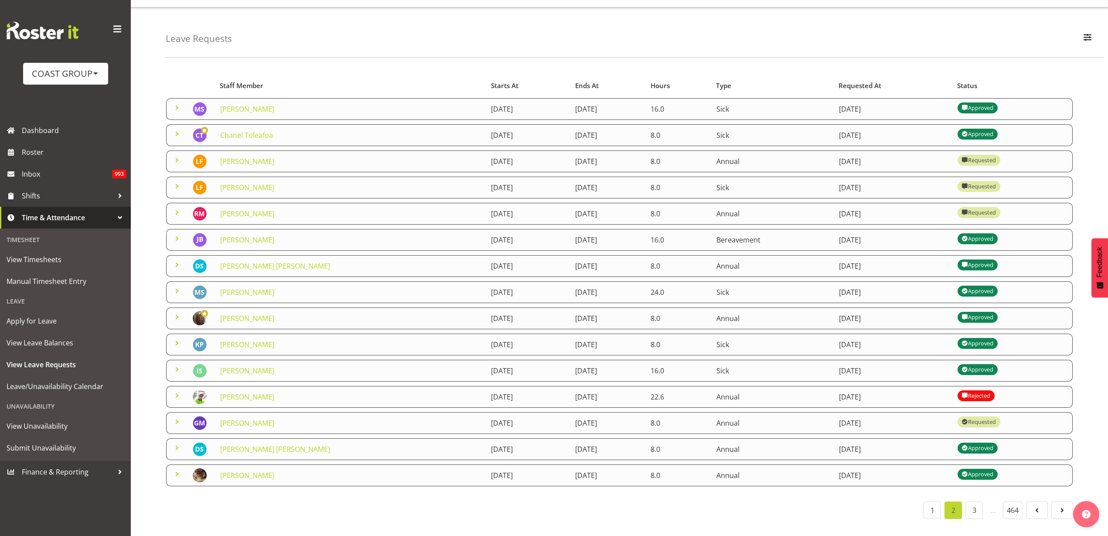
click at [249, 183] on link "[PERSON_NAME]" at bounding box center [247, 188] width 54 height 10
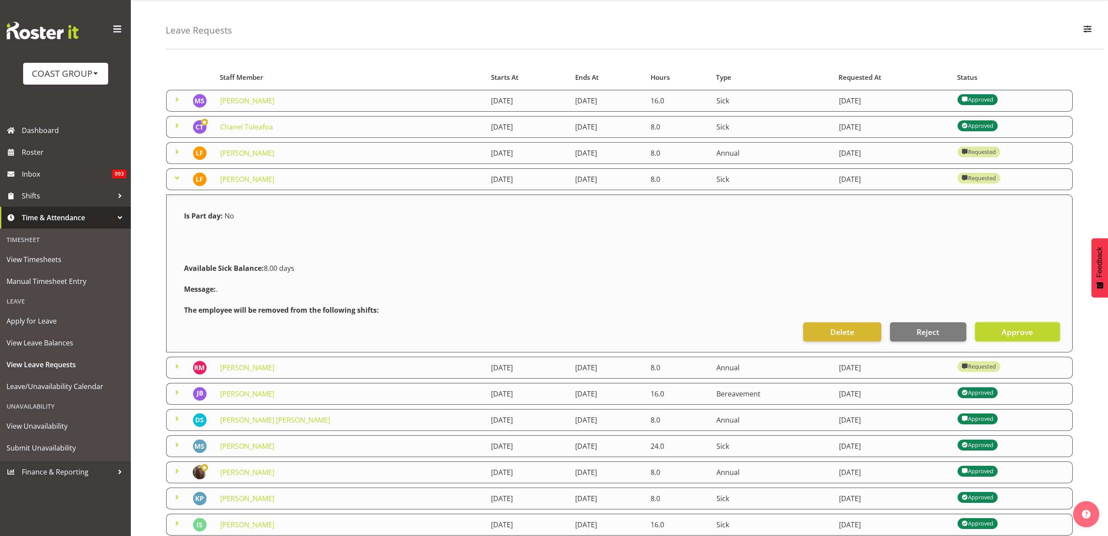
click at [999, 333] on button "Approve" at bounding box center [1017, 331] width 85 height 19
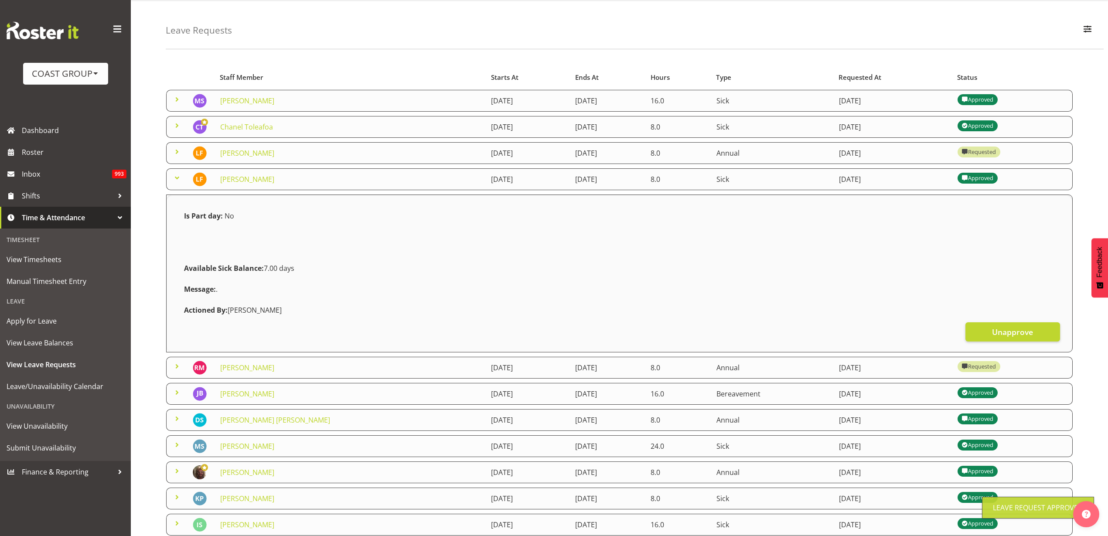
click at [235, 150] on link "[PERSON_NAME]" at bounding box center [247, 153] width 54 height 10
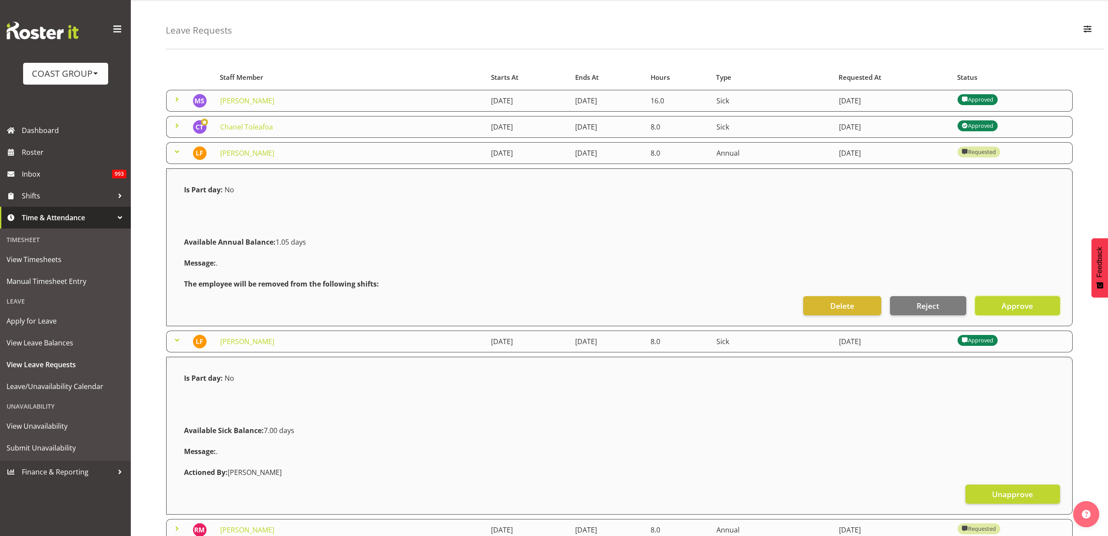
click at [1032, 304] on span "Approve" at bounding box center [1017, 305] width 31 height 11
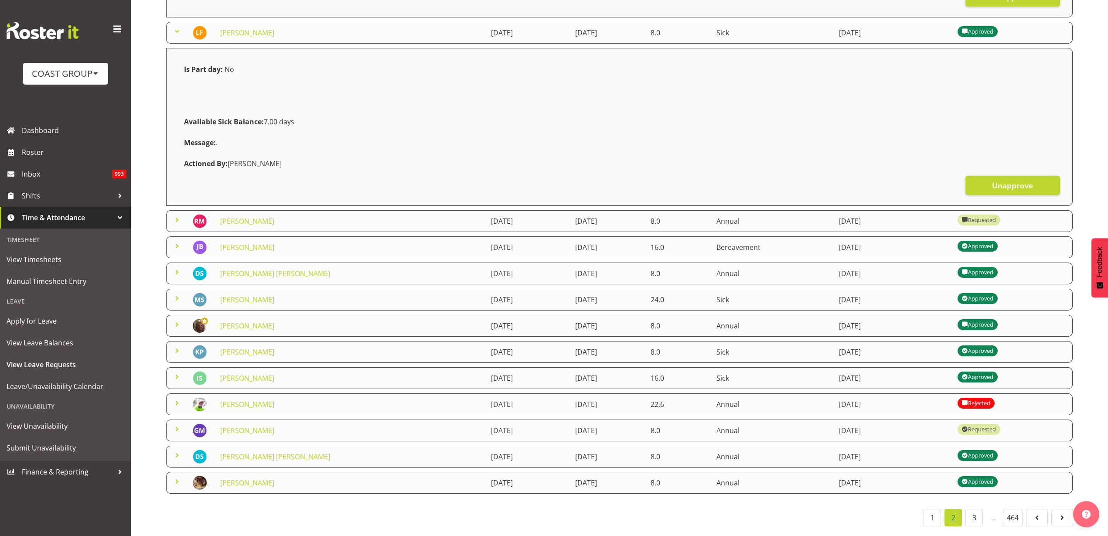
scroll to position [351, 0]
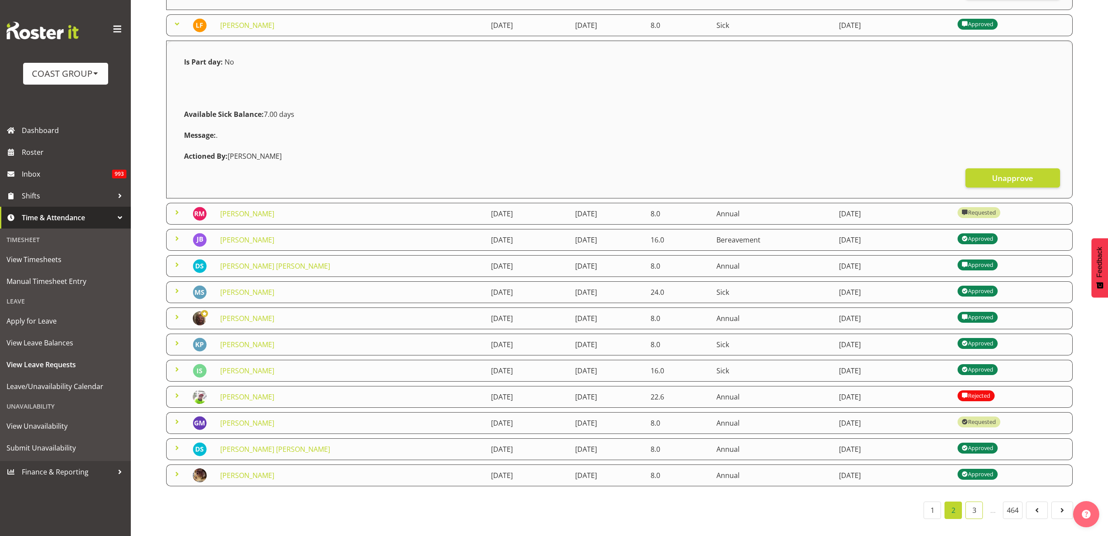
click at [969, 502] on link "3" at bounding box center [973, 509] width 17 height 17
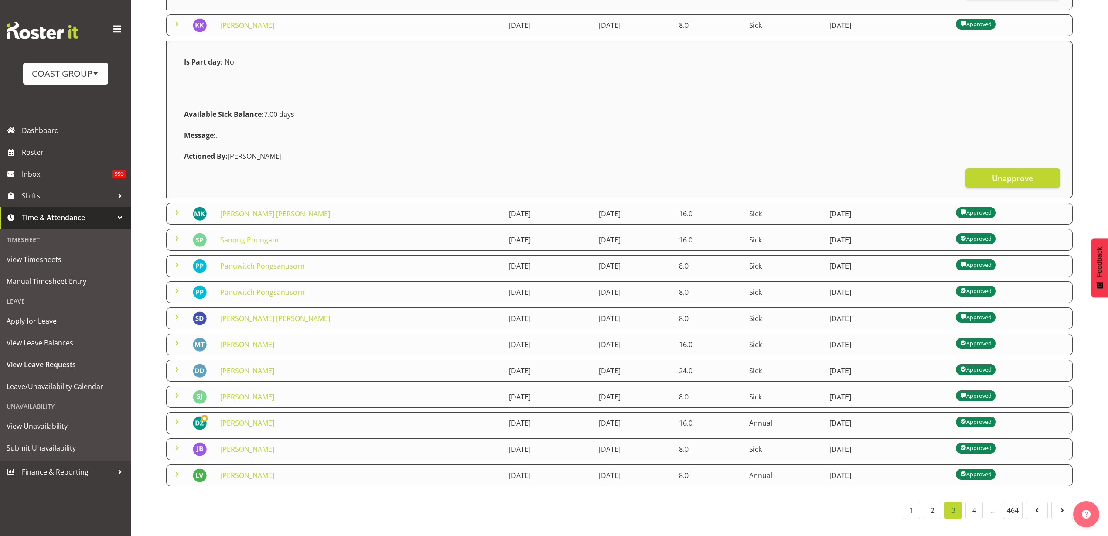
scroll to position [27, 0]
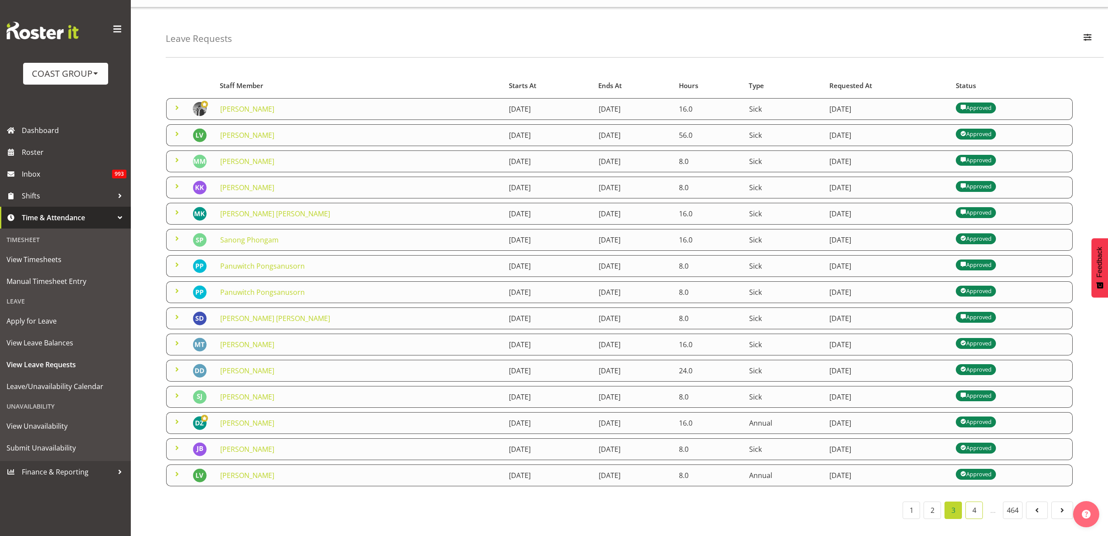
click at [975, 501] on link "4" at bounding box center [973, 509] width 17 height 17
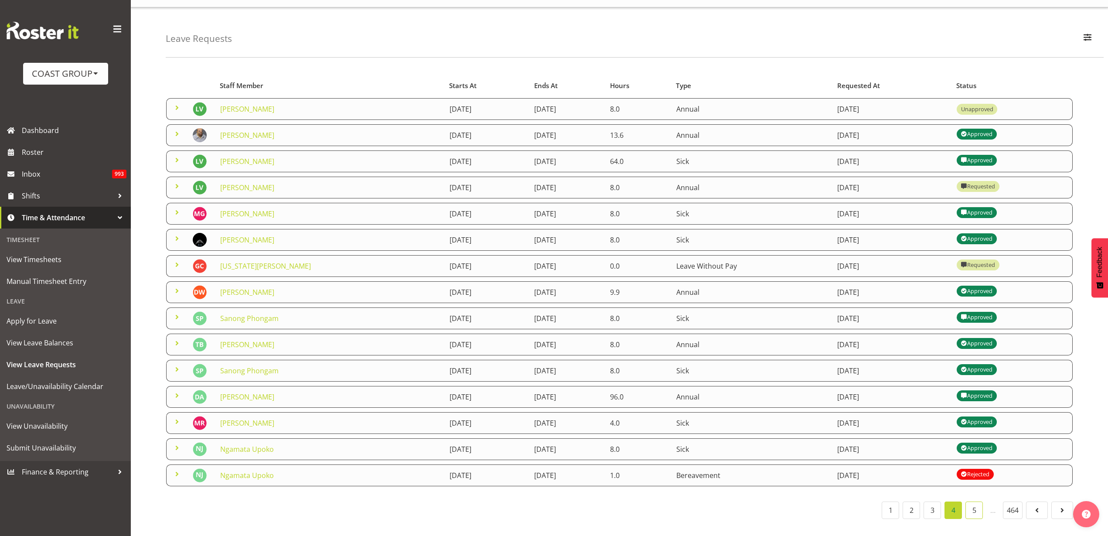
click at [975, 501] on link "5" at bounding box center [973, 509] width 17 height 17
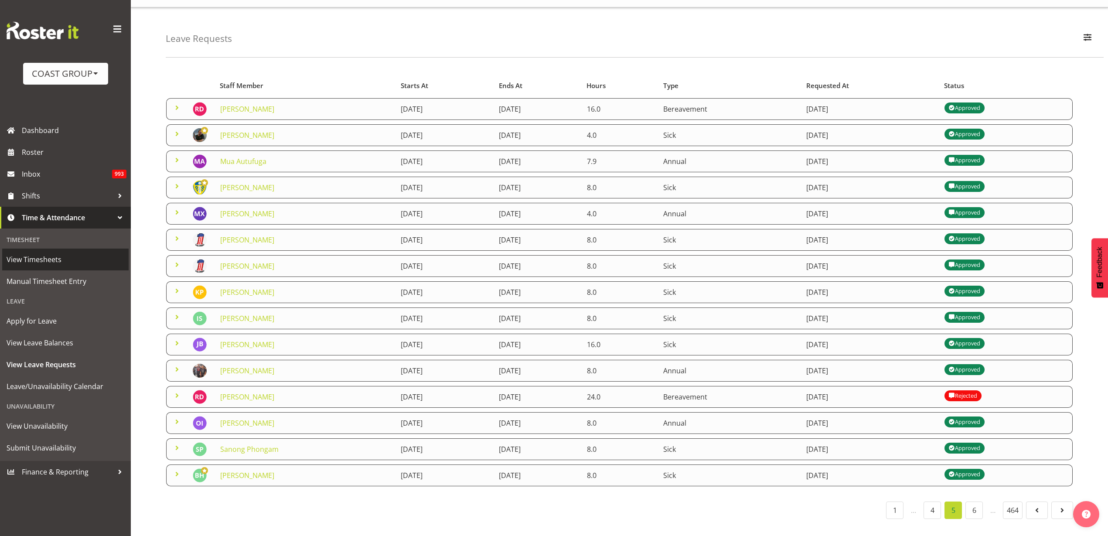
click at [26, 256] on span "View Timesheets" at bounding box center [66, 259] width 118 height 13
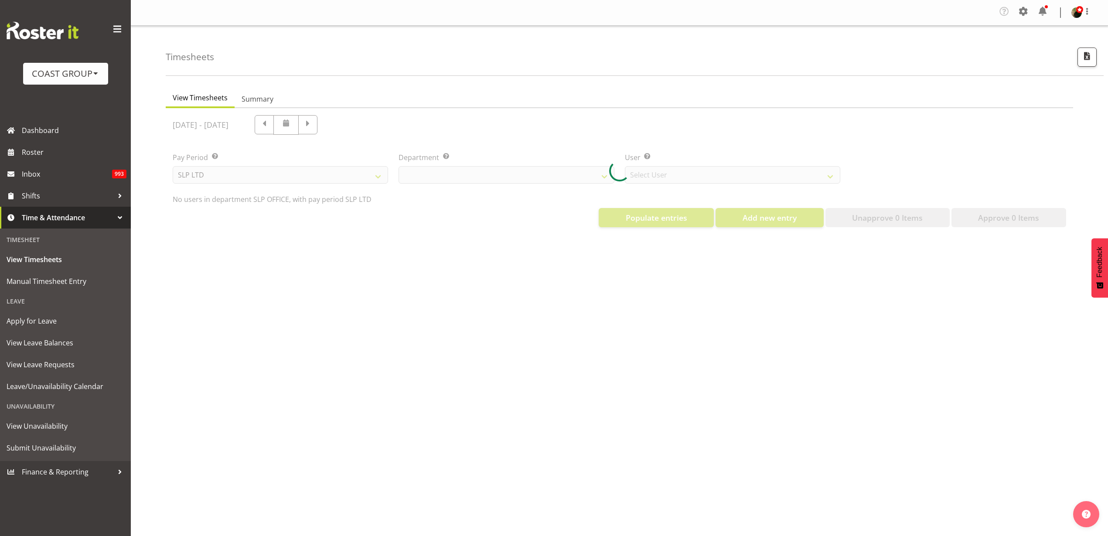
select select "25"
select select "7496"
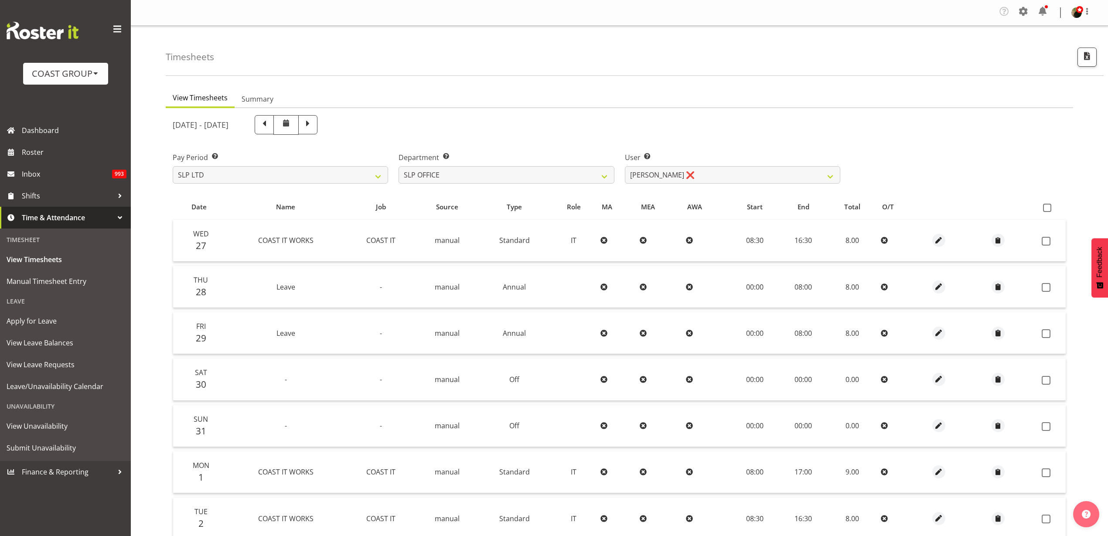
click at [1046, 208] on span at bounding box center [1047, 208] width 8 height 8
click at [1046, 208] on input "checkbox" at bounding box center [1046, 208] width 6 height 6
checkbox input "true"
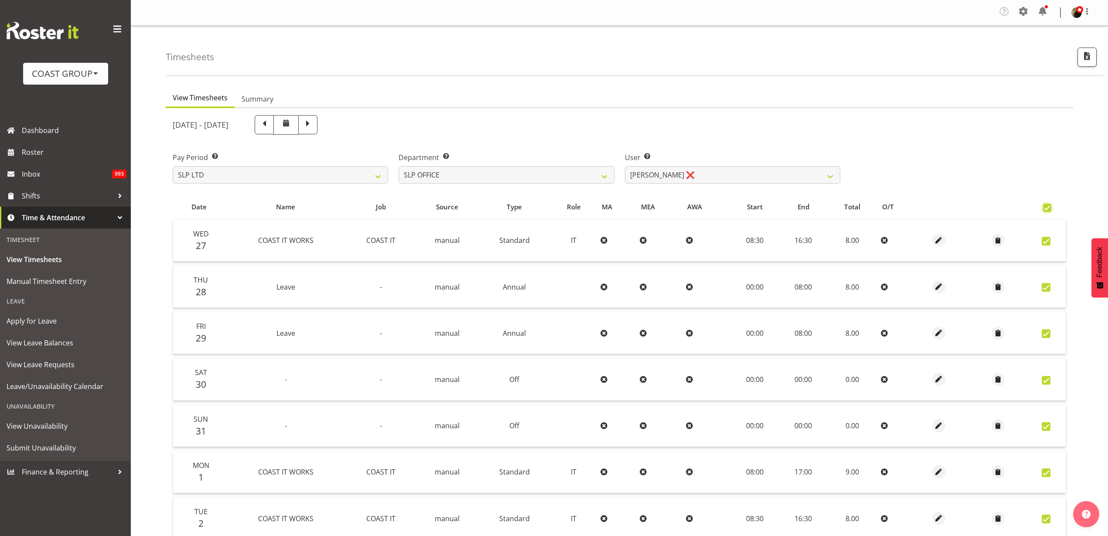
checkbox input "true"
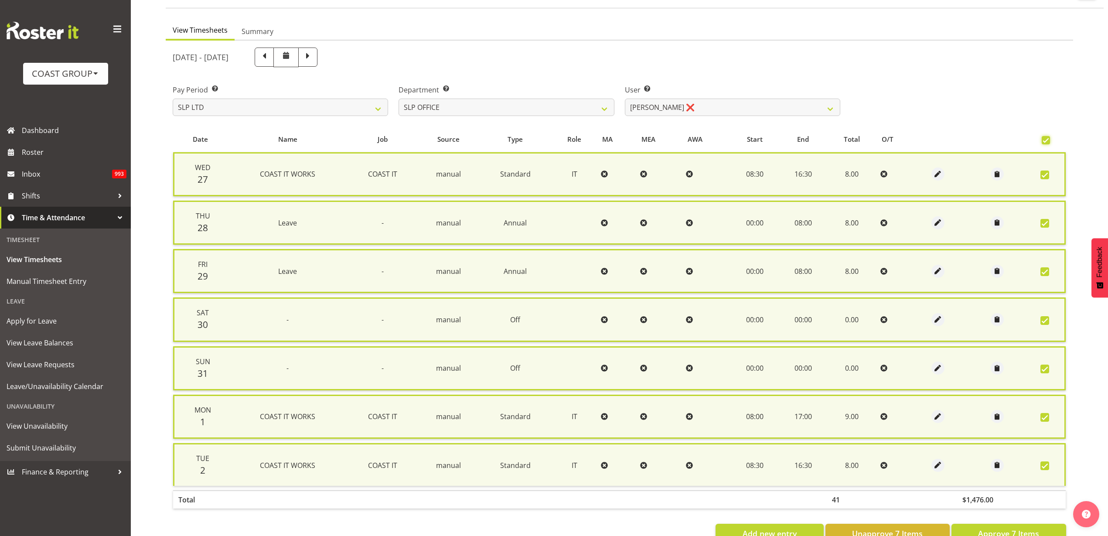
scroll to position [96, 0]
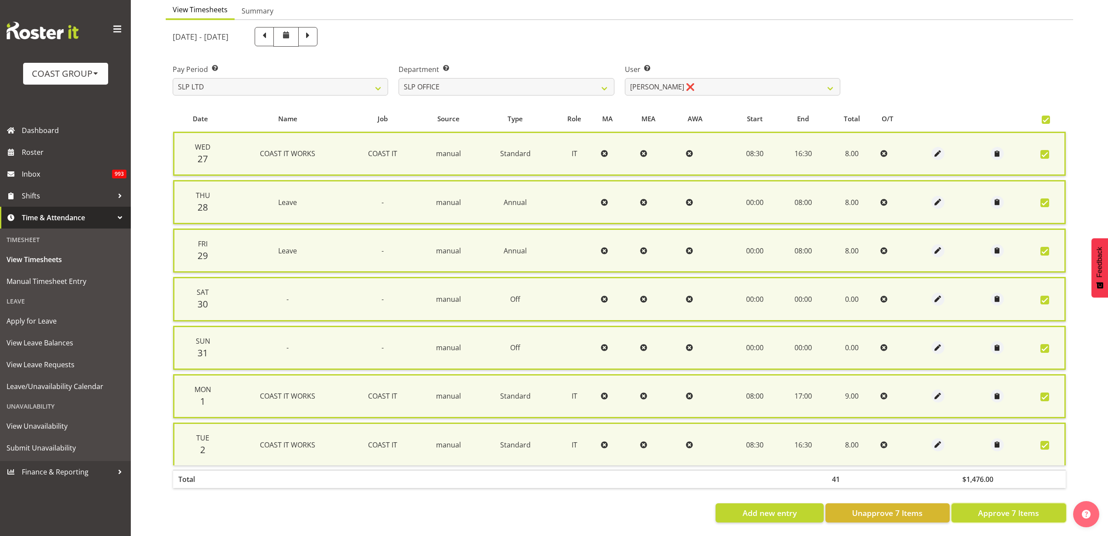
click at [998, 507] on span "Approve 7 Items" at bounding box center [1008, 512] width 61 height 11
checkbox input "false"
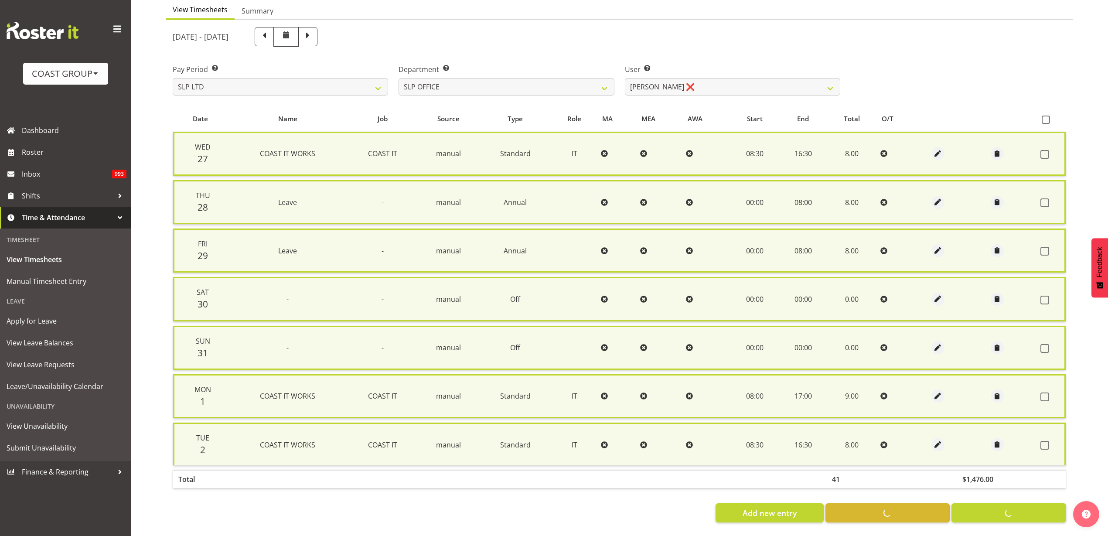
checkbox input "false"
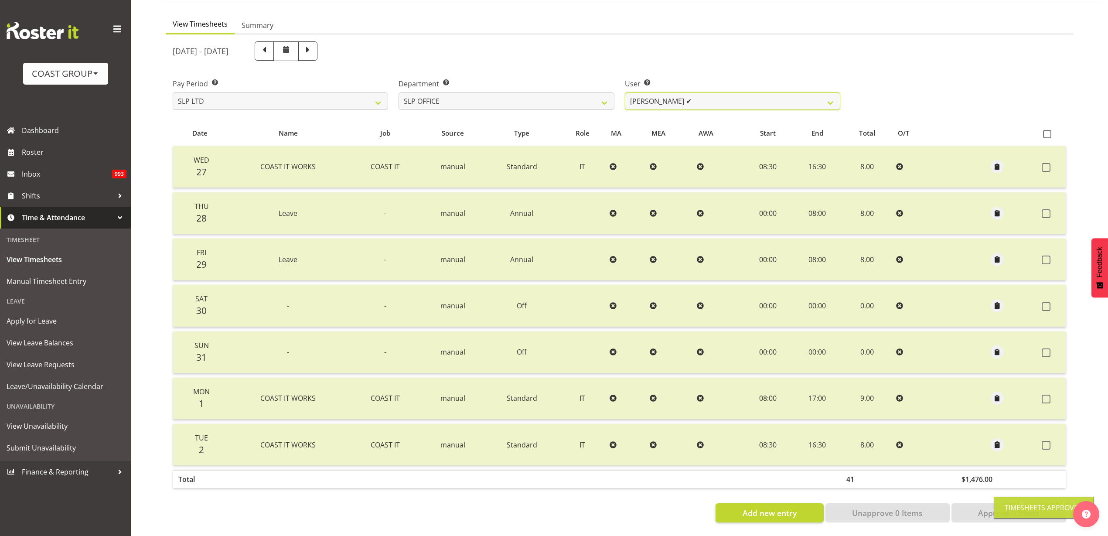
click at [711, 92] on select "Daniel Zhou ✔ Jason Adams ❌ Micah Hetrick ❌" at bounding box center [732, 100] width 215 height 17
select select "254"
click at [625, 92] on select "Daniel Zhou ✔ Jason Adams ❌ Micah Hetrick ❌" at bounding box center [732, 100] width 215 height 17
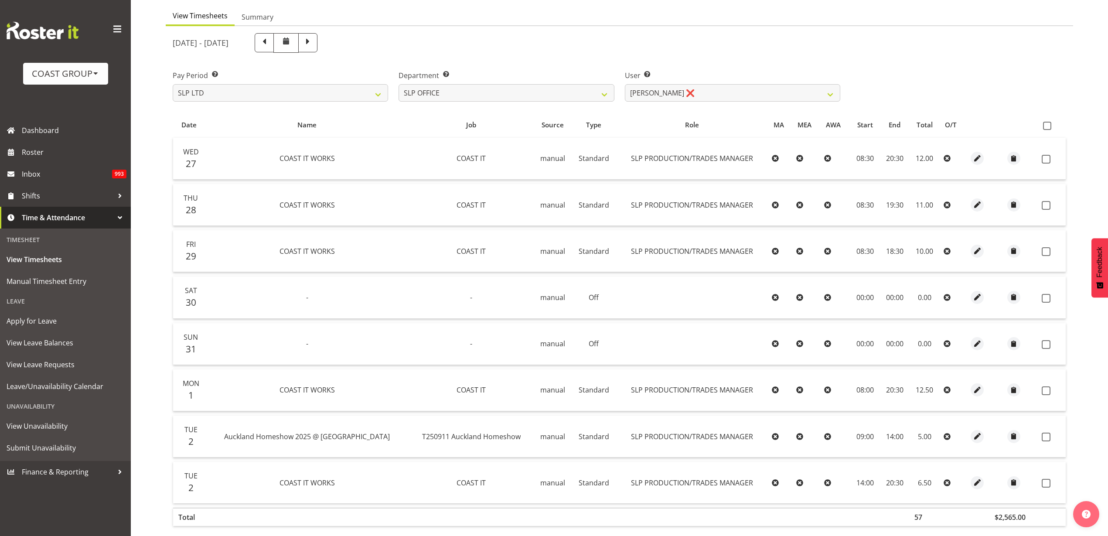
click at [1047, 126] on span at bounding box center [1047, 126] width 8 height 8
click at [1047, 126] on input "checkbox" at bounding box center [1046, 126] width 6 height 6
checkbox input "true"
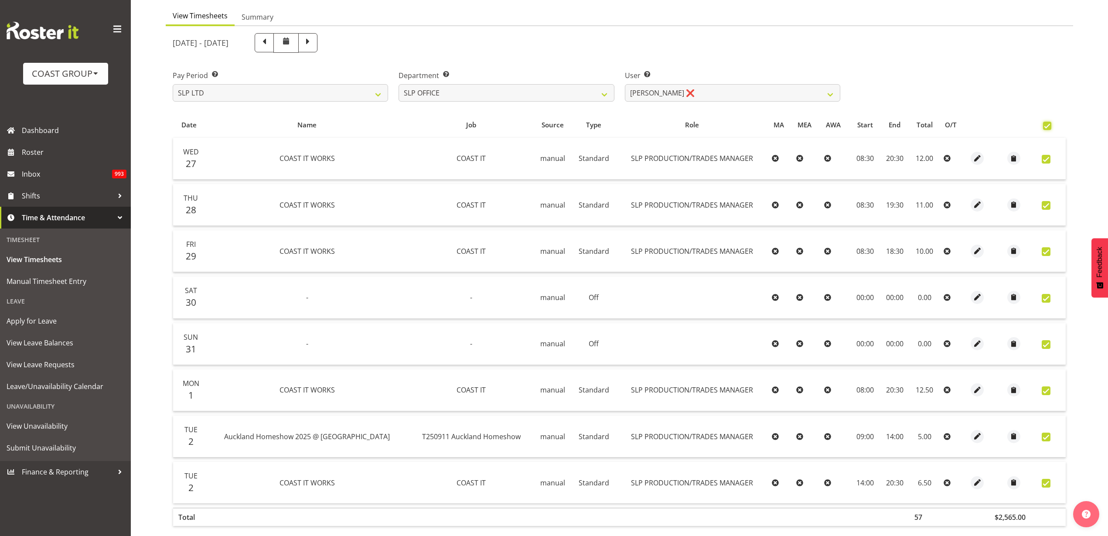
checkbox input "true"
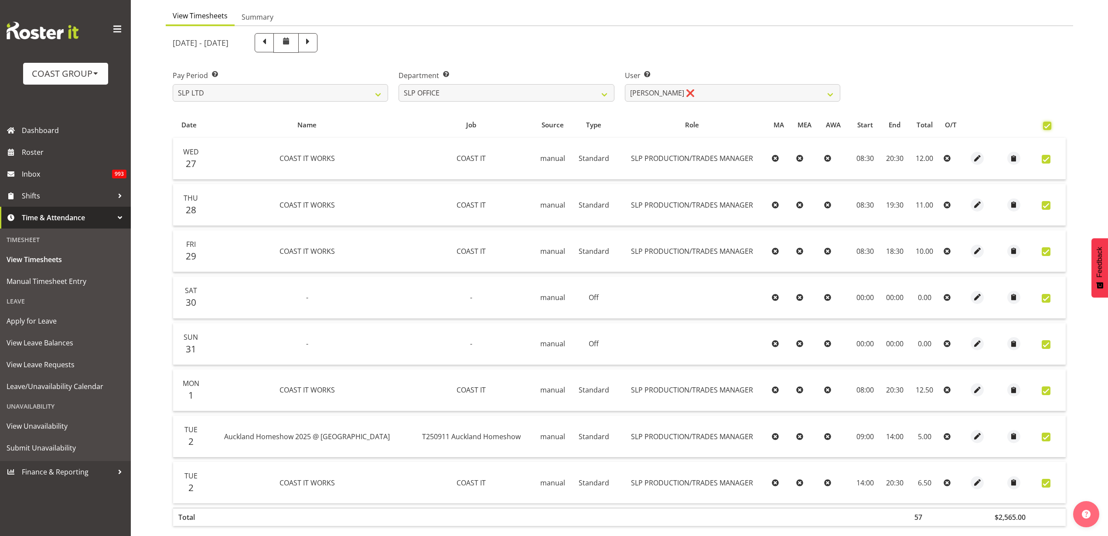
checkbox input "true"
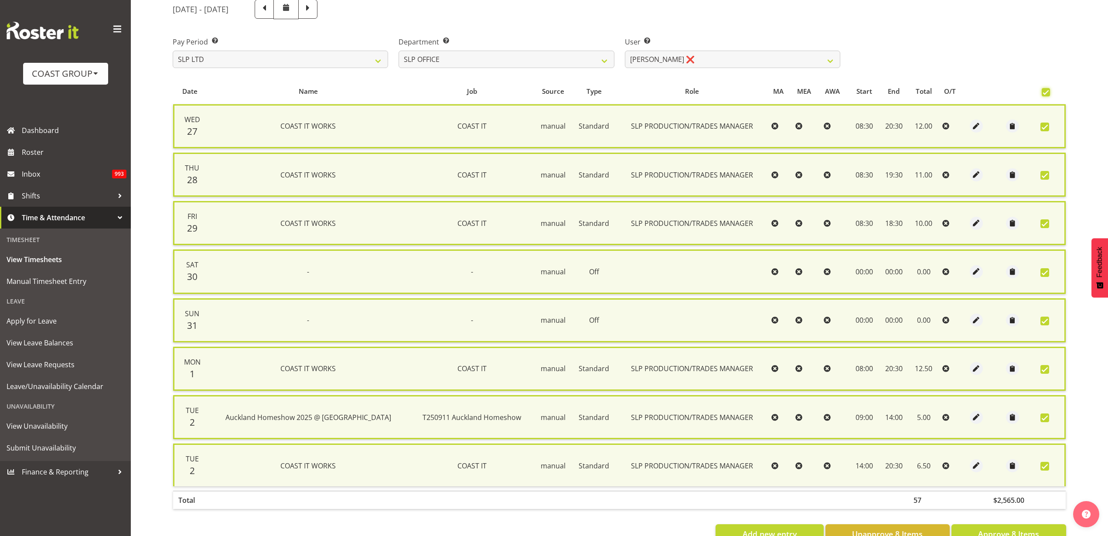
scroll to position [145, 0]
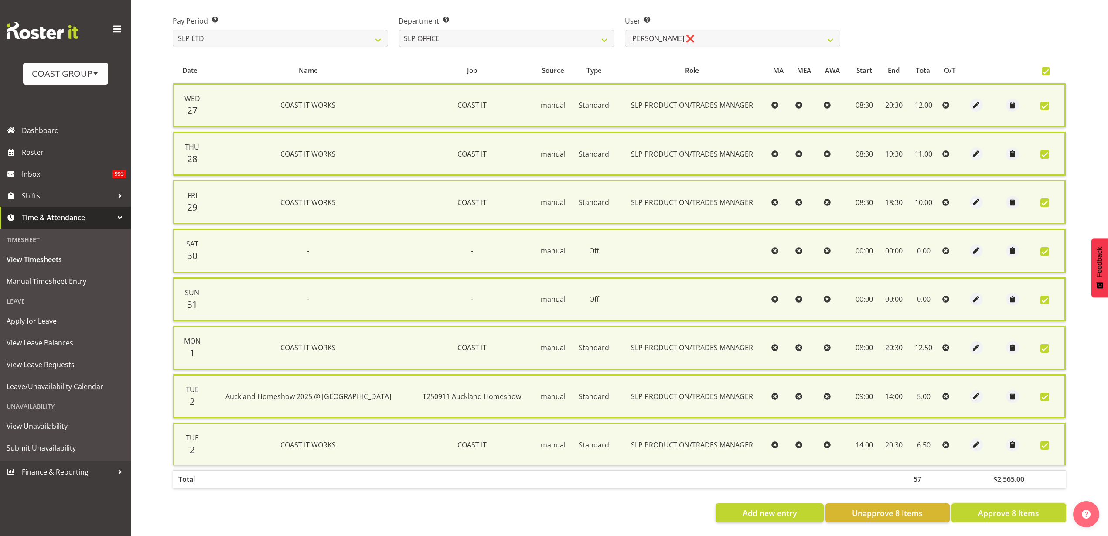
click at [1021, 507] on span "Approve 8 Items" at bounding box center [1008, 512] width 61 height 11
checkbox input "false"
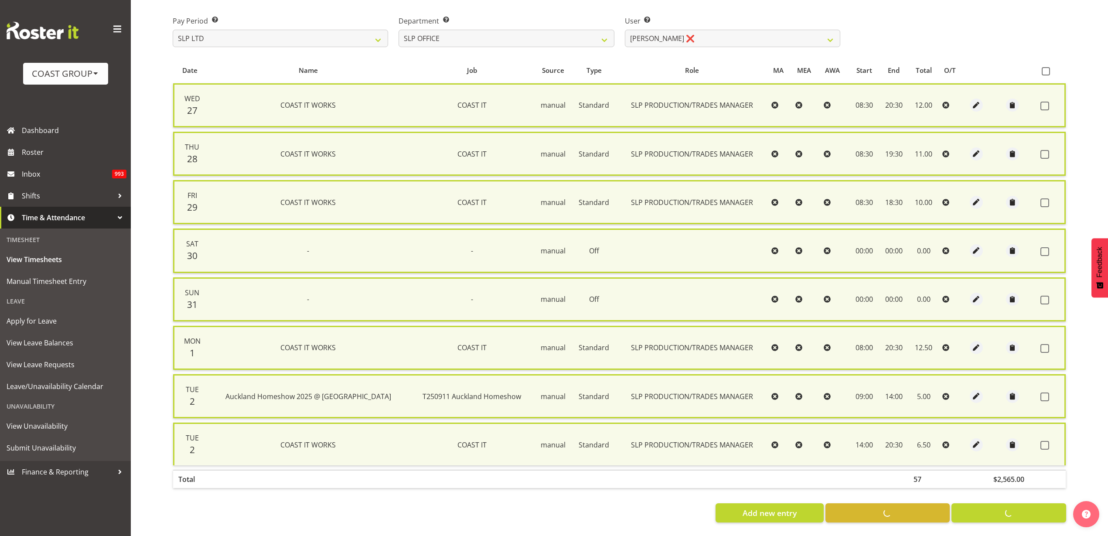
checkbox input "false"
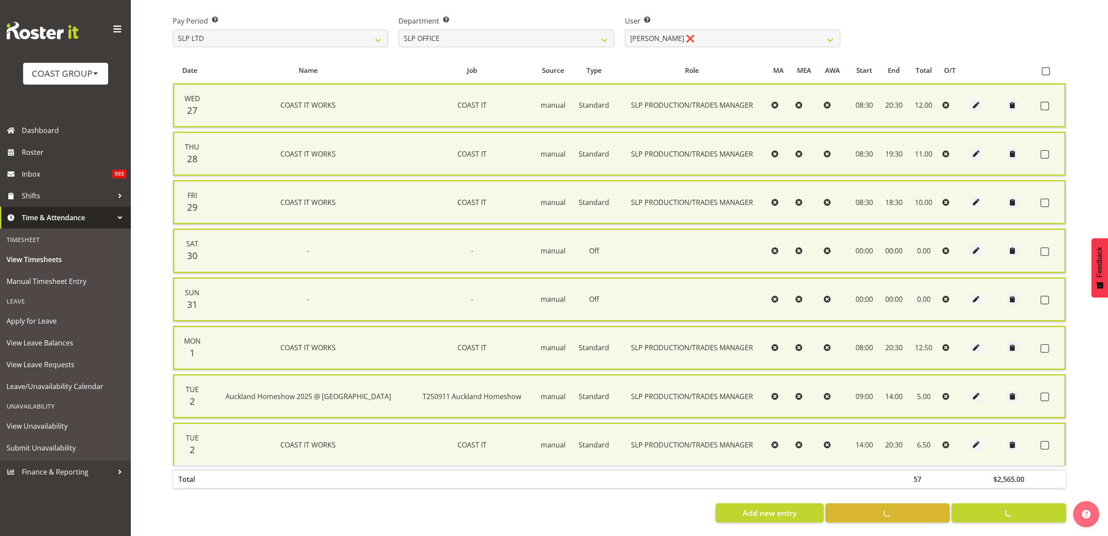
scroll to position [128, 0]
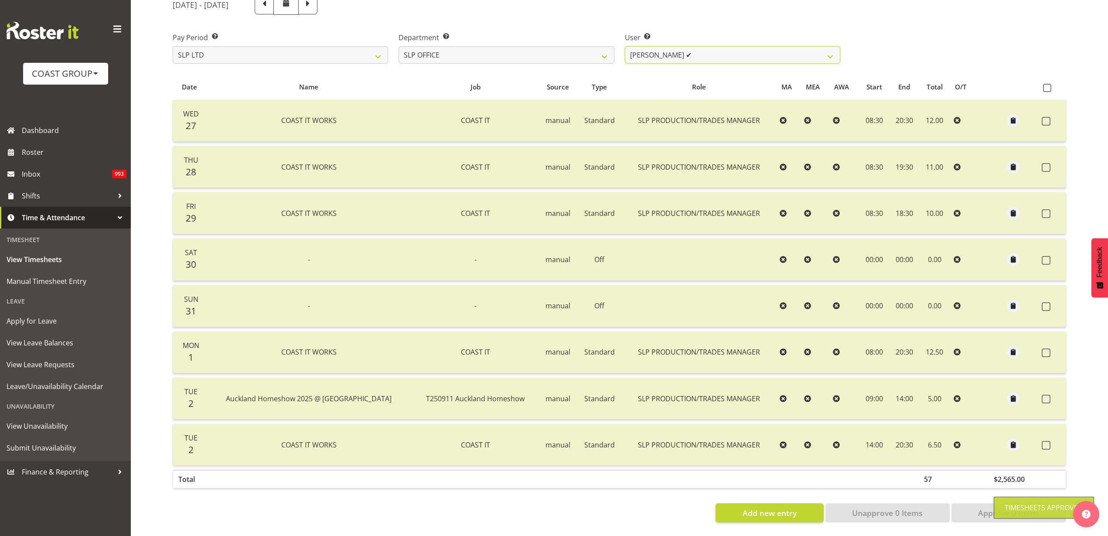
click at [713, 46] on select "Daniel Zhou ✔ Jason Adams ✔ Micah Hetrick ❌" at bounding box center [732, 54] width 215 height 17
select select "119"
click at [625, 46] on select "Daniel Zhou ✔ Jason Adams ✔ Micah Hetrick ❌" at bounding box center [732, 54] width 215 height 17
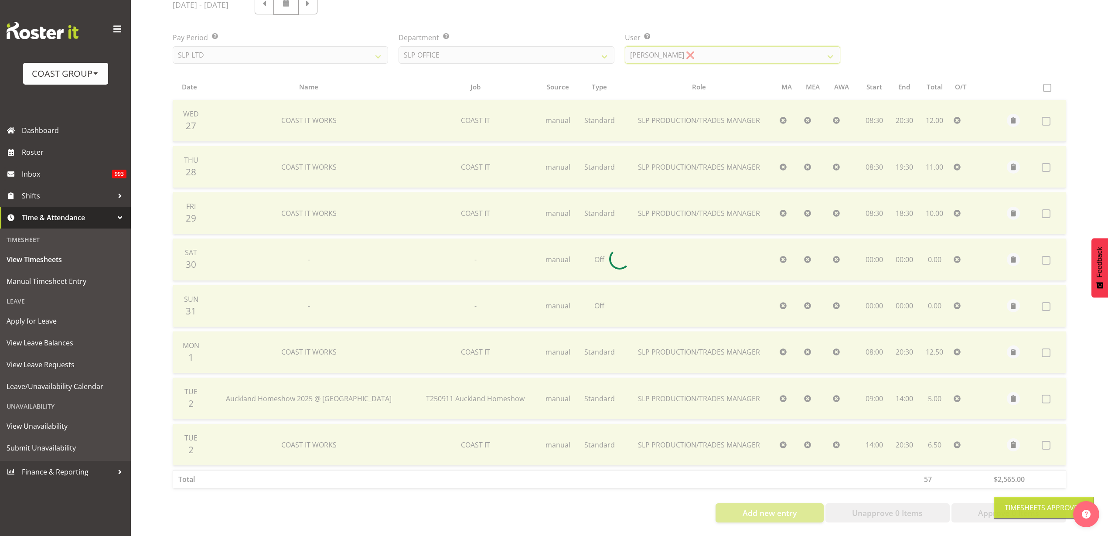
scroll to position [0, 0]
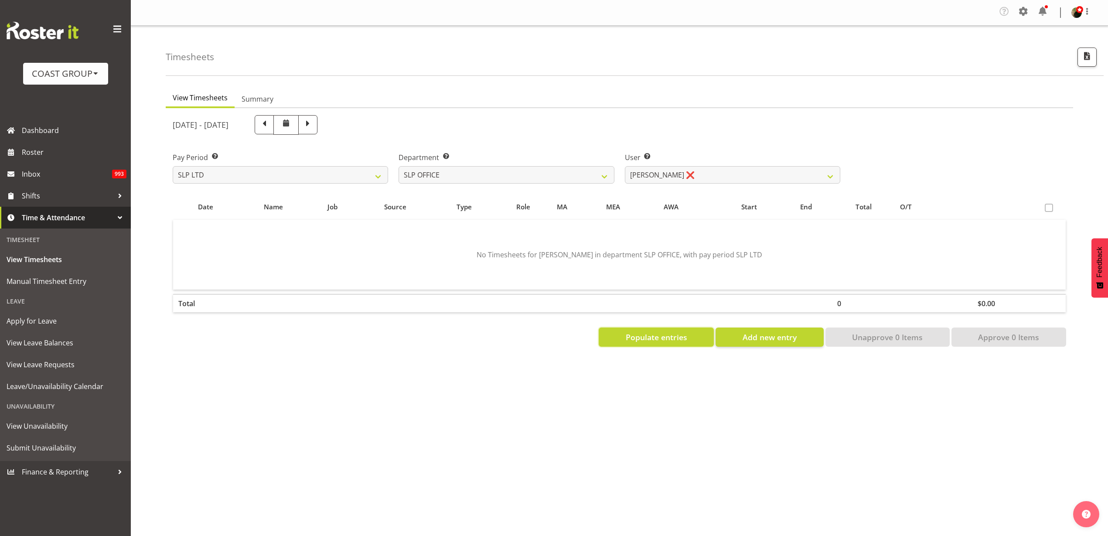
click at [659, 335] on span "Populate entries" at bounding box center [656, 336] width 61 height 11
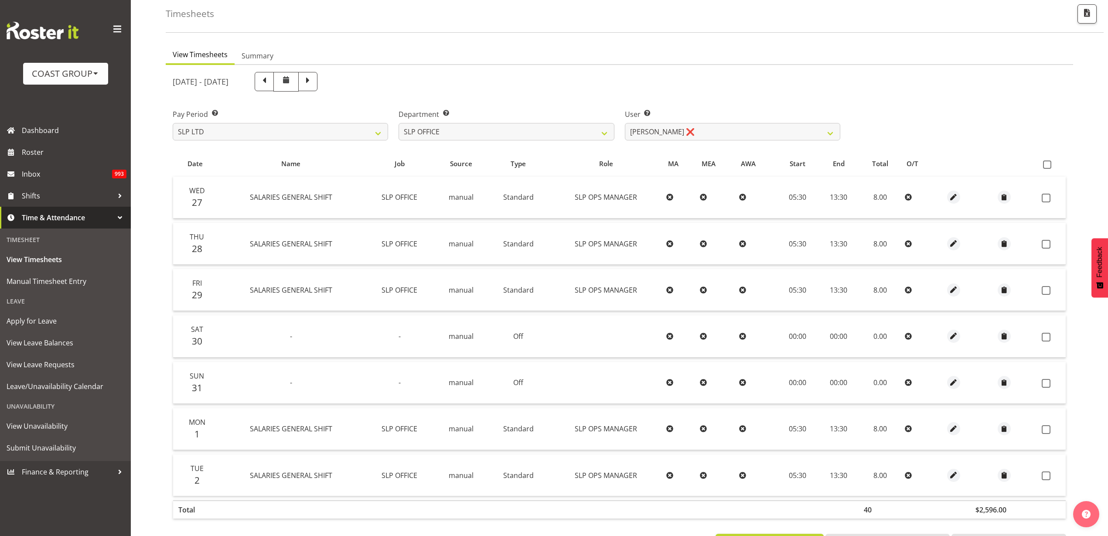
scroll to position [82, 0]
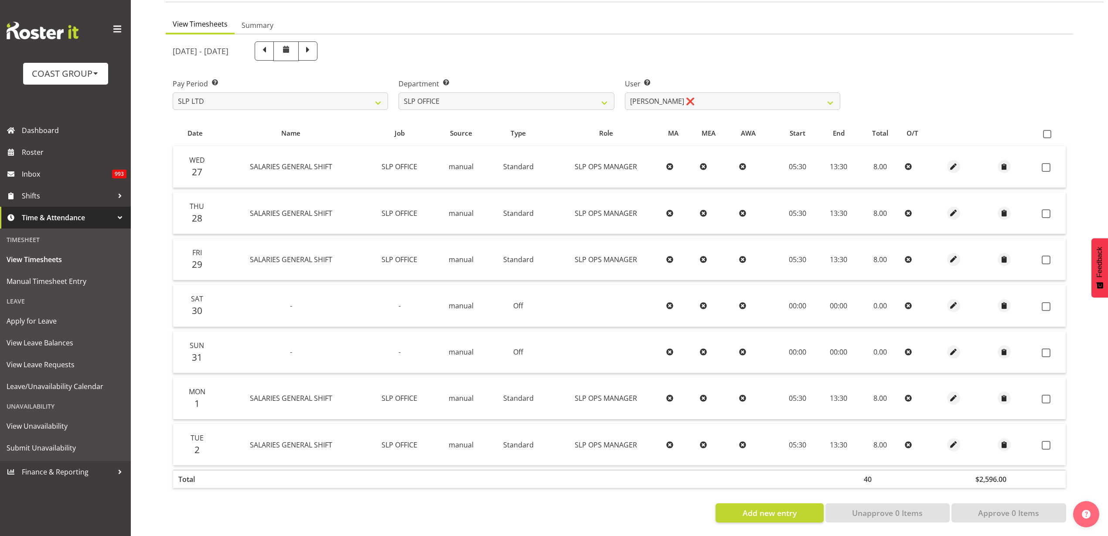
click at [1049, 130] on span at bounding box center [1047, 134] width 8 height 8
click at [1049, 131] on input "checkbox" at bounding box center [1046, 134] width 6 height 6
checkbox input "true"
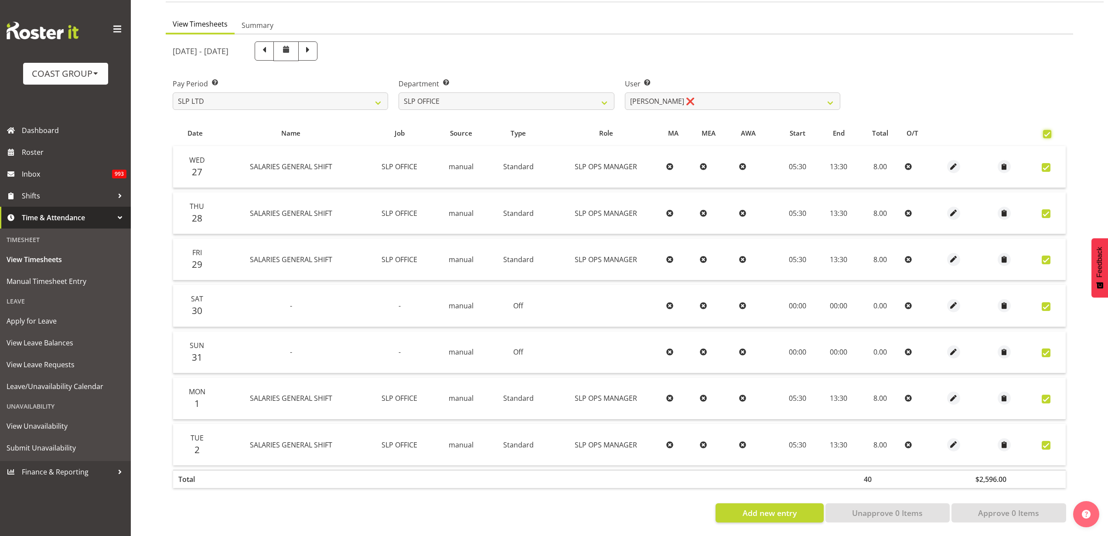
checkbox input "true"
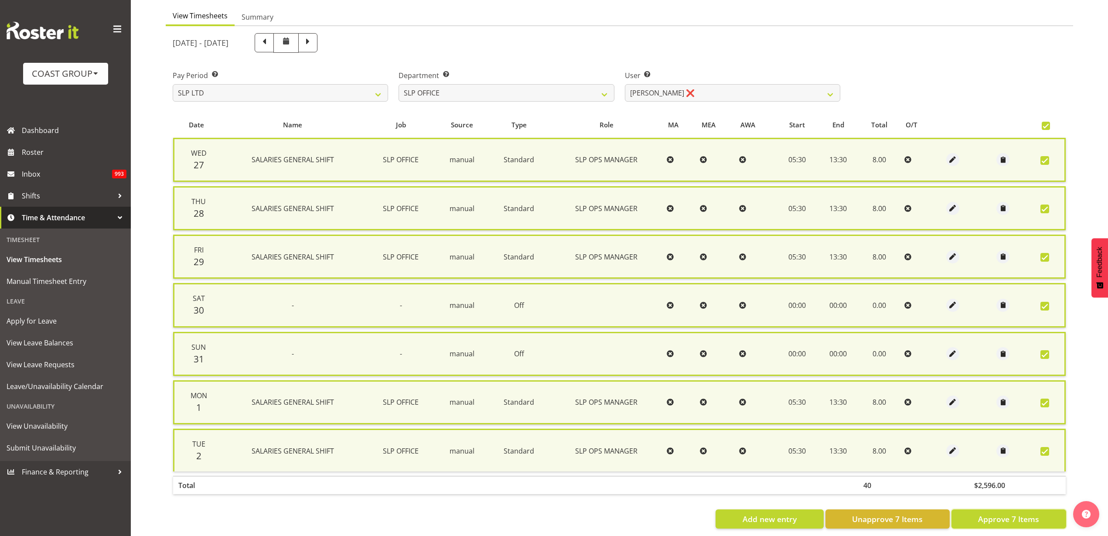
click at [1011, 521] on span "Approve 7 Items" at bounding box center [1008, 518] width 61 height 11
checkbox input "false"
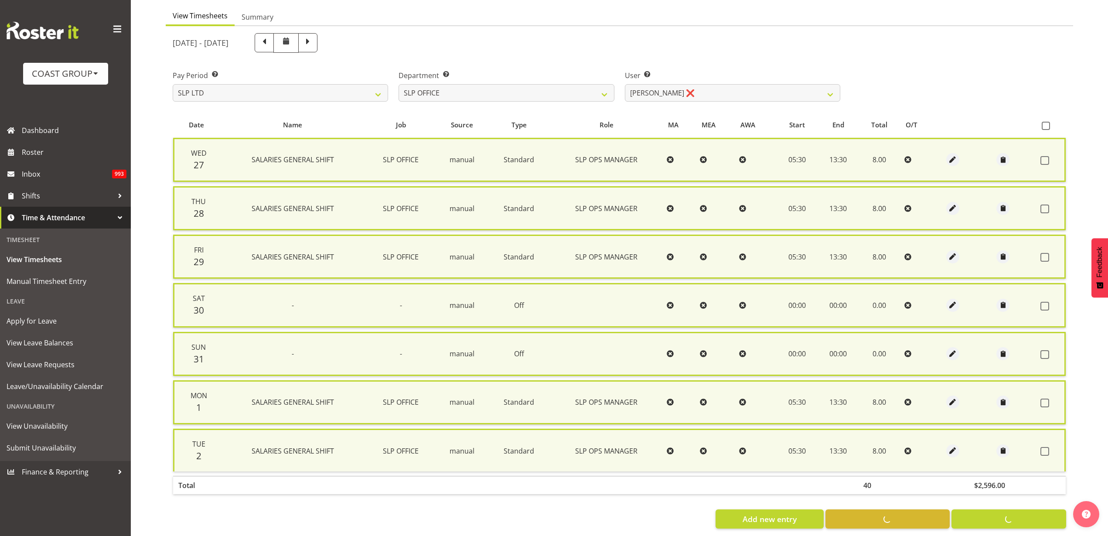
checkbox input "false"
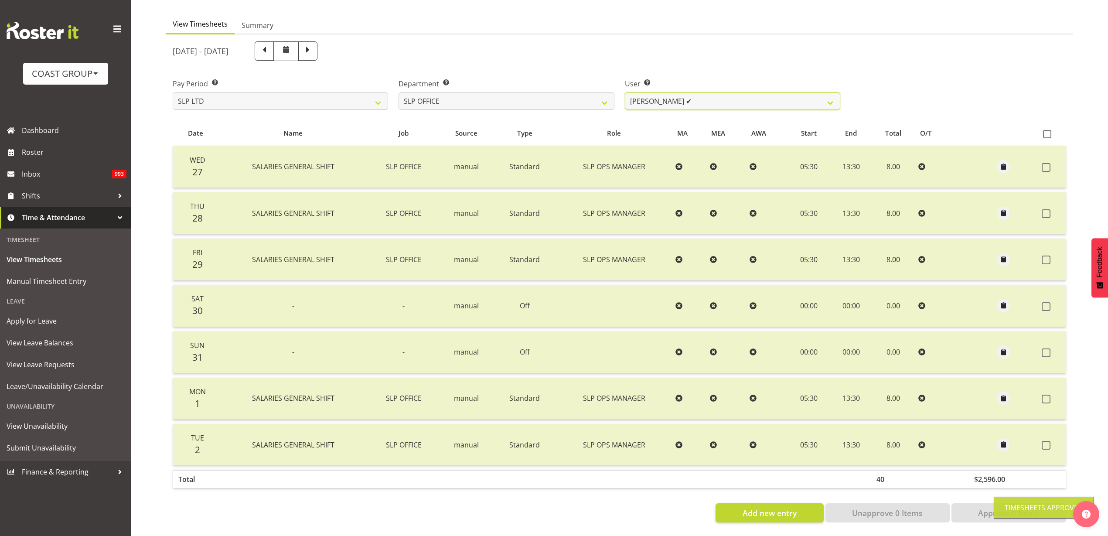
click at [716, 92] on select "[PERSON_NAME] ✔ [PERSON_NAME] ✔ [PERSON_NAME] ✔" at bounding box center [732, 100] width 215 height 17
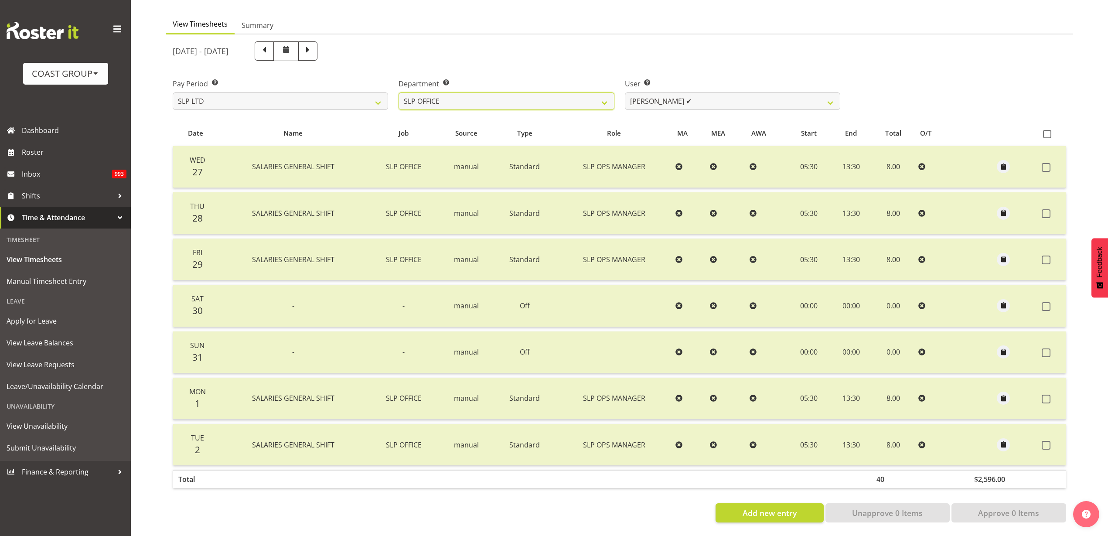
click at [528, 99] on select "SLP CHC SLP OFFICE SLP PRODUCTION SLP TRADE" at bounding box center [506, 100] width 215 height 17
select select "390"
click at [399, 92] on select "SLP CHC SLP OFFICE SLP PRODUCTION SLP TRADE" at bounding box center [506, 100] width 215 height 17
select select "5538"
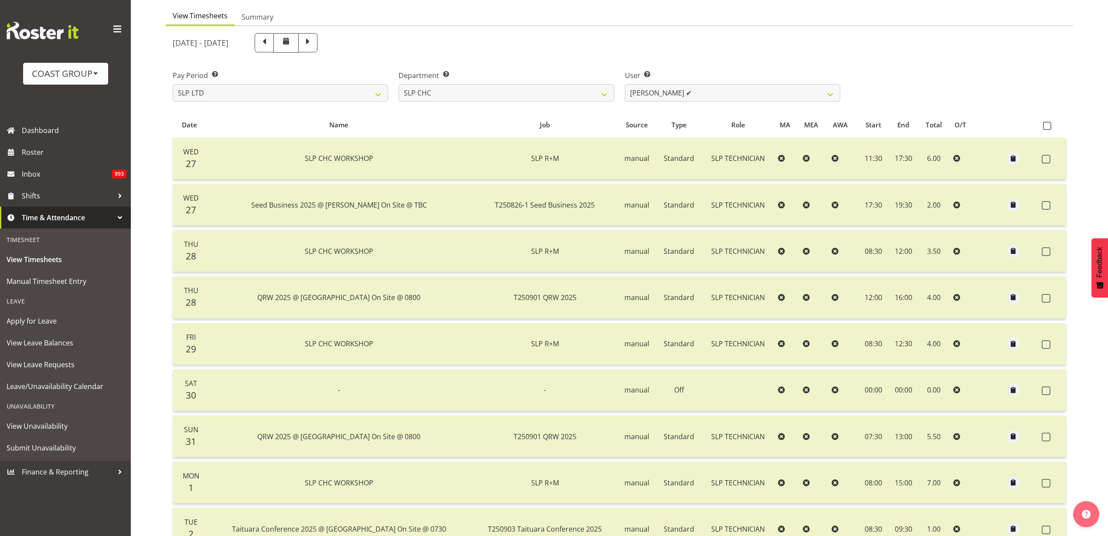
click at [1049, 124] on span at bounding box center [1047, 126] width 8 height 8
click at [1049, 124] on input "checkbox" at bounding box center [1046, 126] width 6 height 6
checkbox input "true"
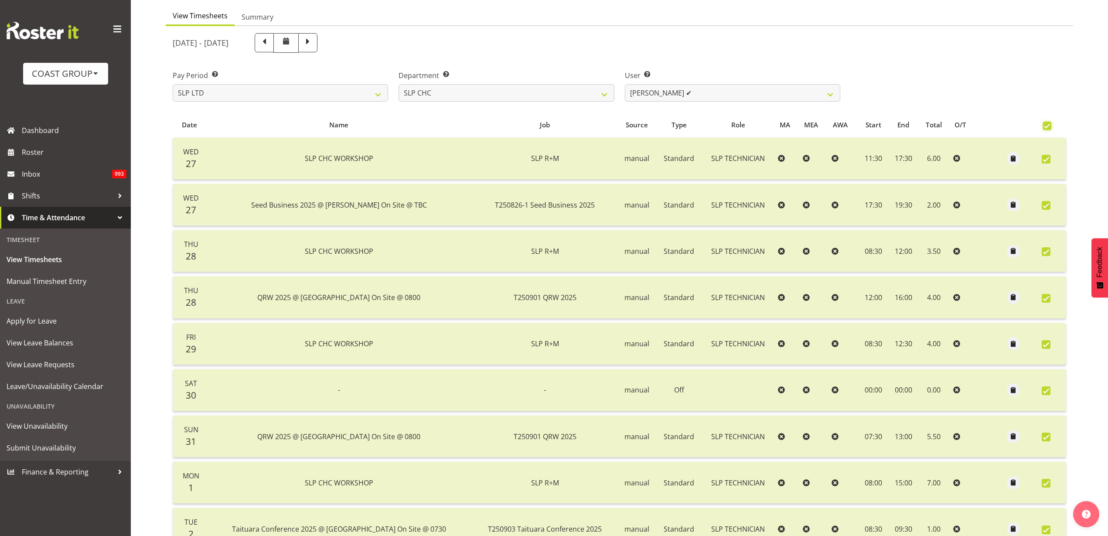
checkbox input "true"
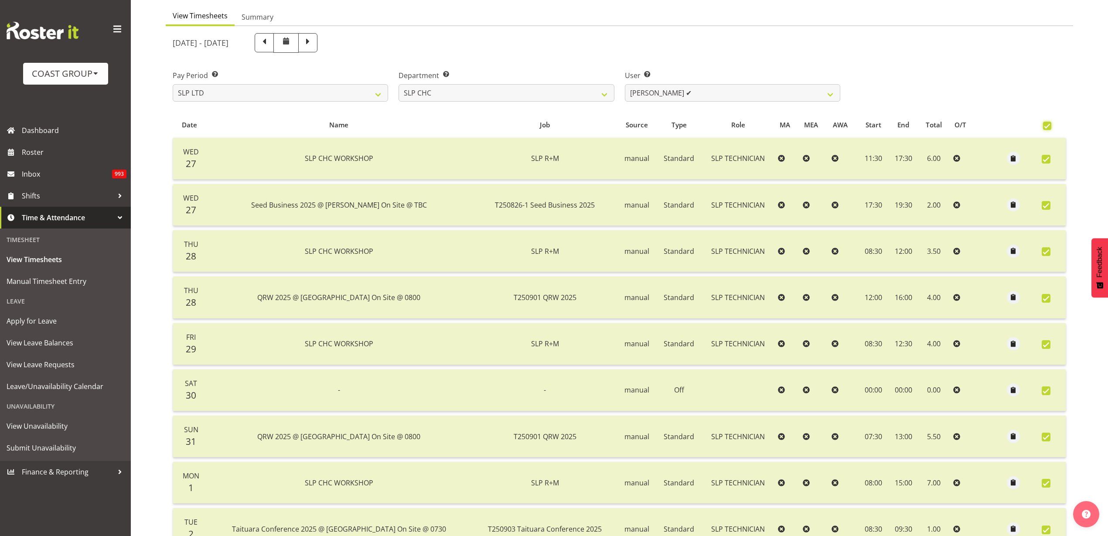
checkbox input "true"
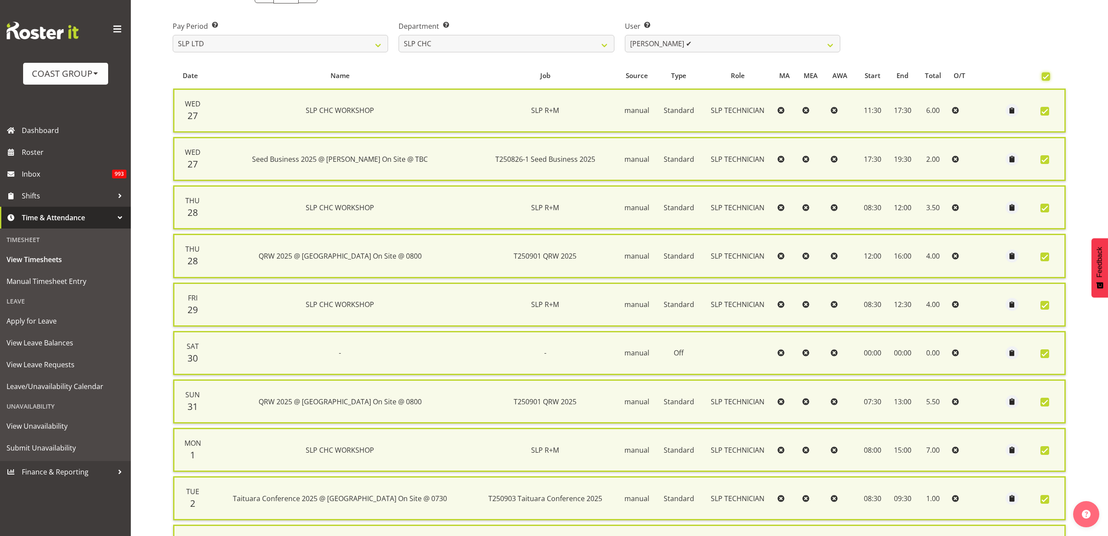
scroll to position [242, 0]
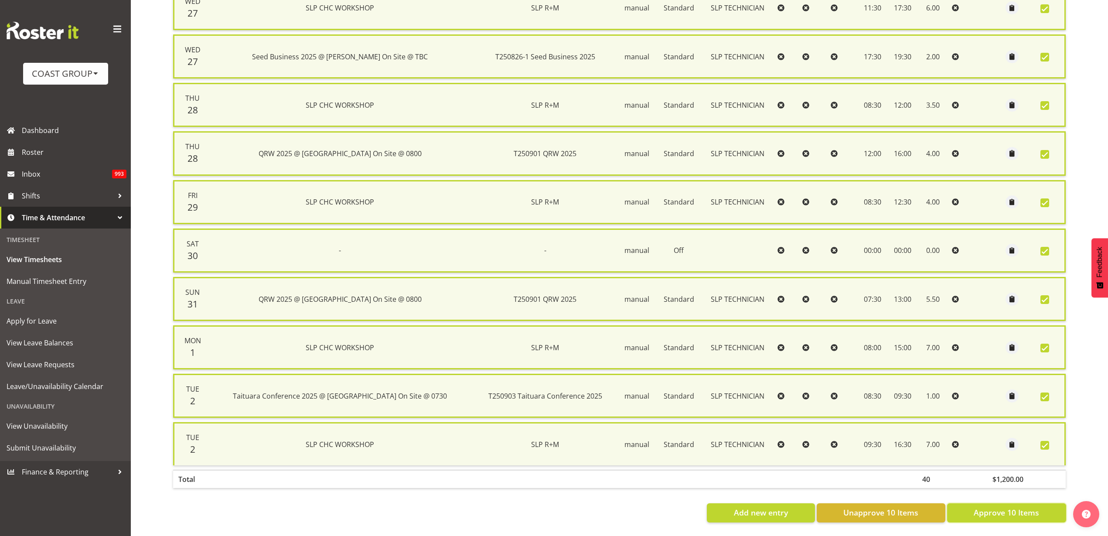
click at [1019, 508] on span "Approve 10 Items" at bounding box center [1006, 512] width 65 height 11
checkbox input "false"
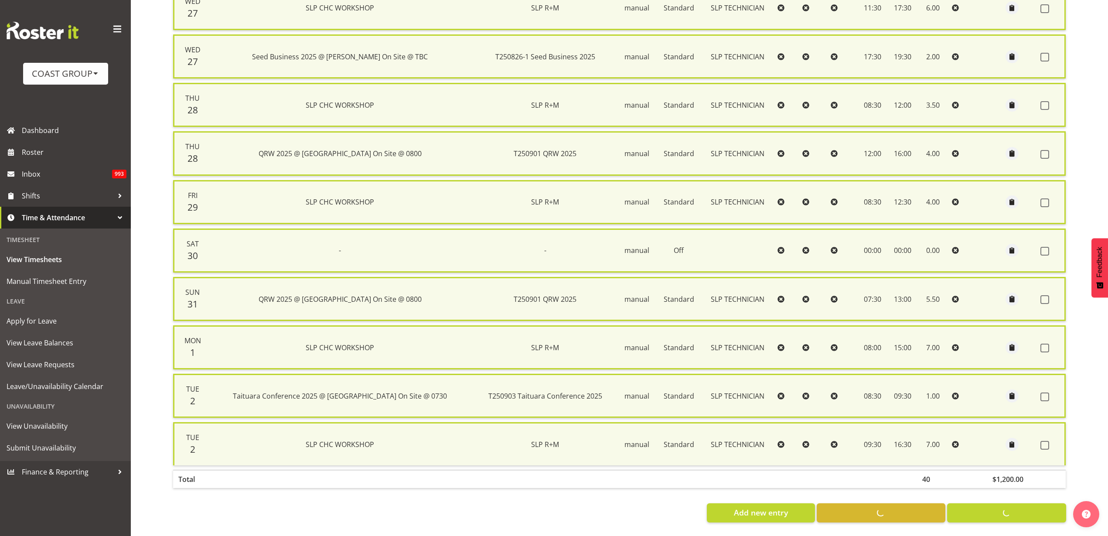
checkbox input "false"
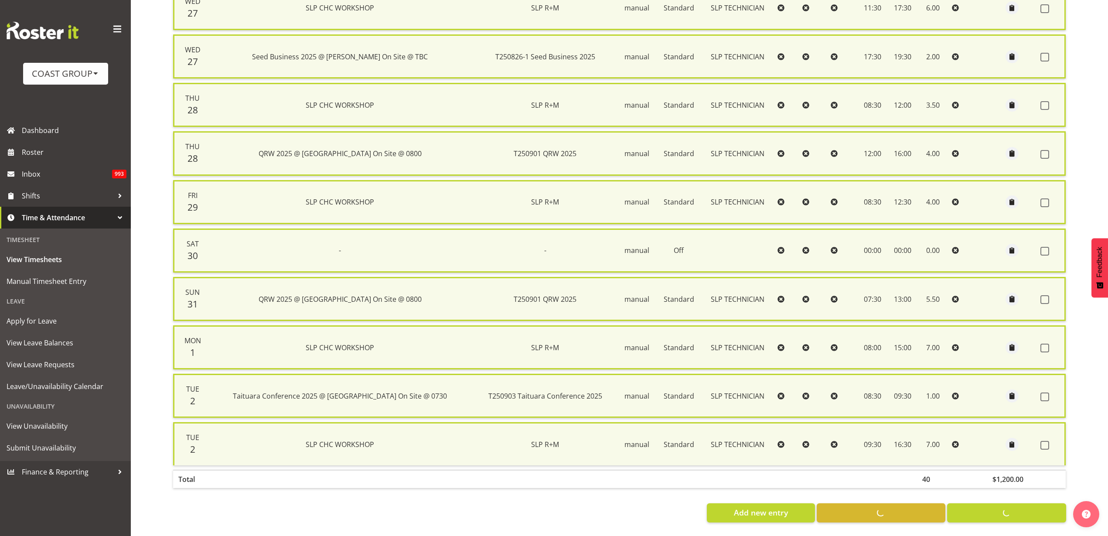
checkbox input "false"
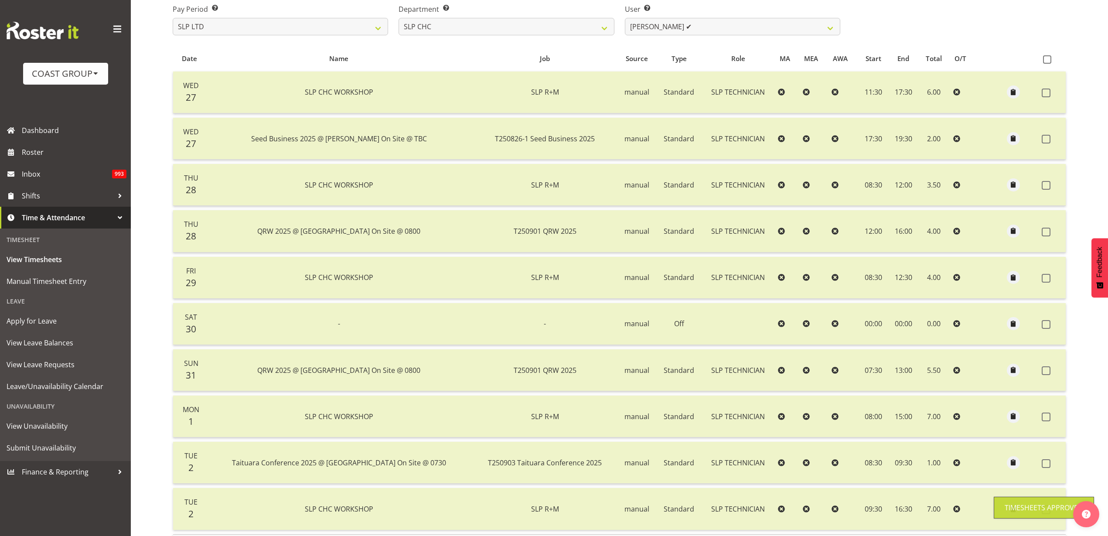
scroll to position [58, 0]
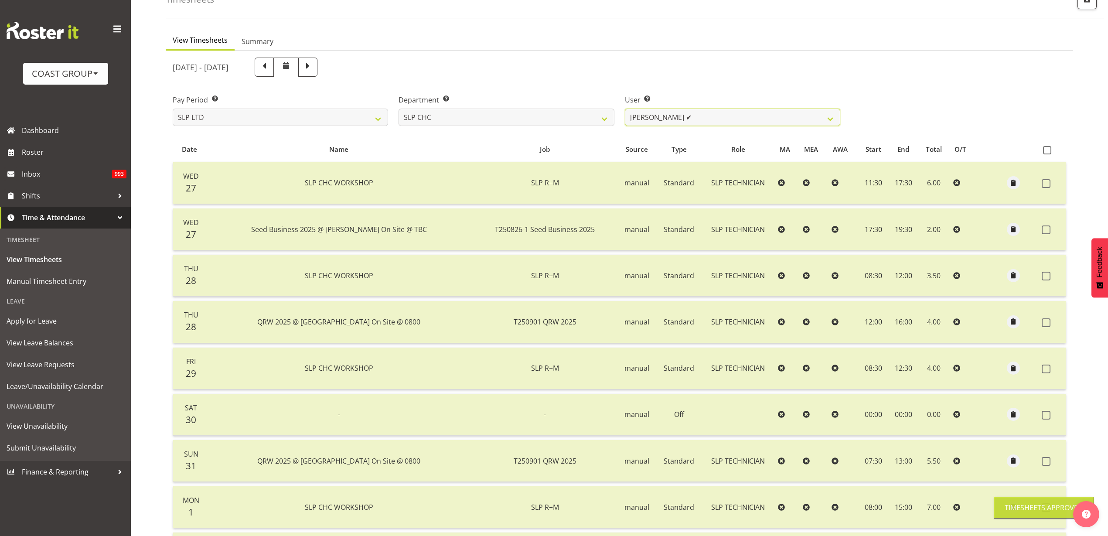
click at [719, 109] on select "Rosey McKimmie ✔ Shaun Dalgetty ❌ Stuart Korunic ✔" at bounding box center [732, 117] width 215 height 17
select select "263"
click at [625, 109] on select "Rosey McKimmie ✔ Shaun Dalgetty ❌ Stuart Korunic ✔" at bounding box center [732, 117] width 215 height 17
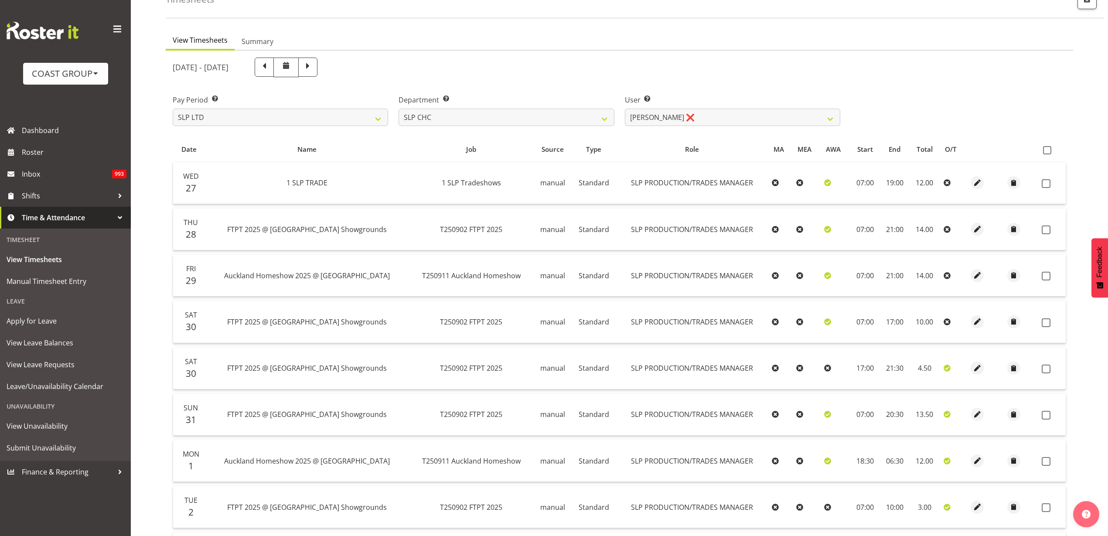
click at [1047, 148] on span at bounding box center [1047, 150] width 8 height 8
click at [1047, 148] on input "checkbox" at bounding box center [1046, 150] width 6 height 6
checkbox input "true"
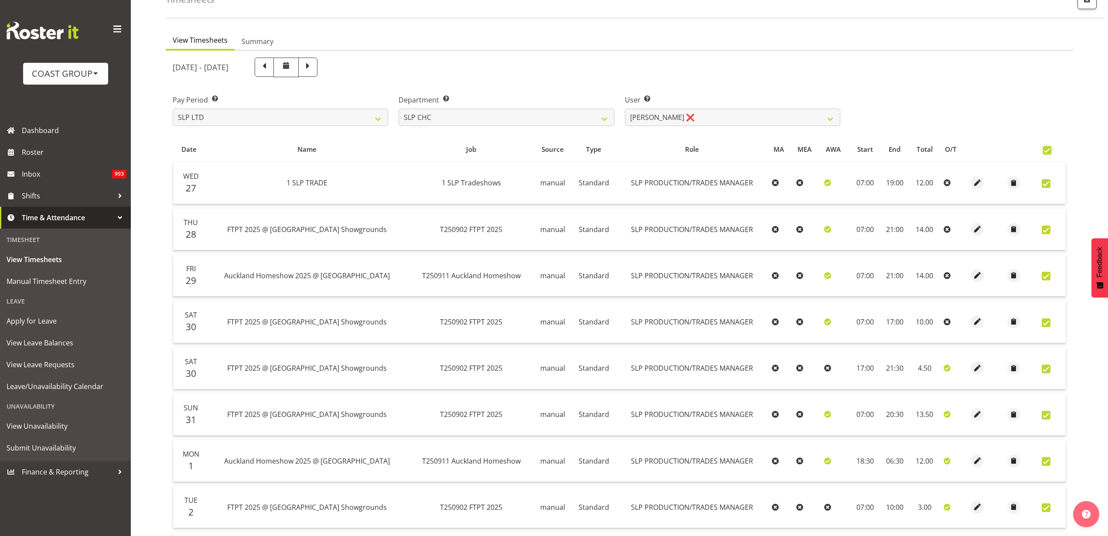
checkbox input "true"
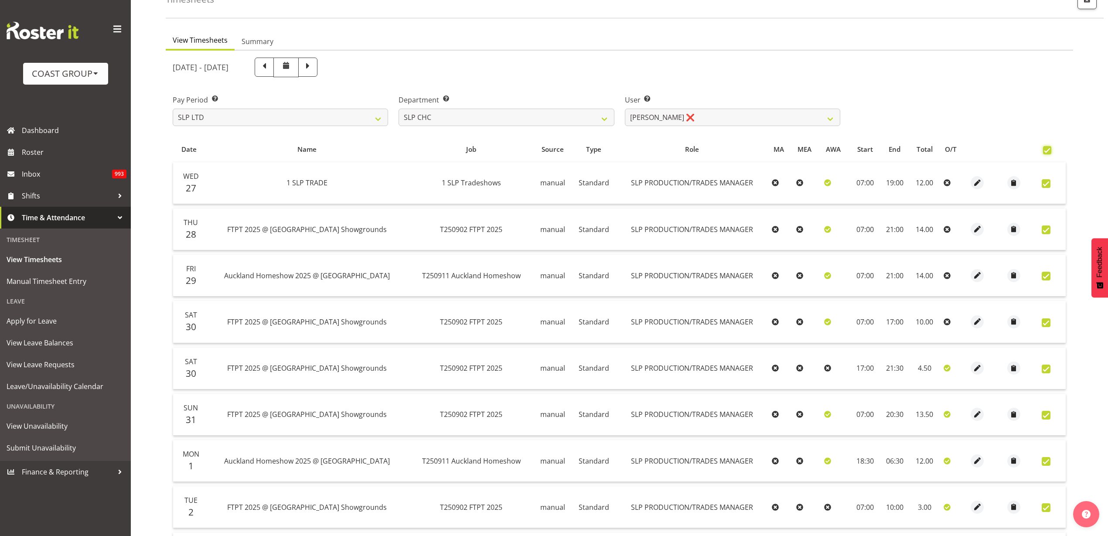
checkbox input "true"
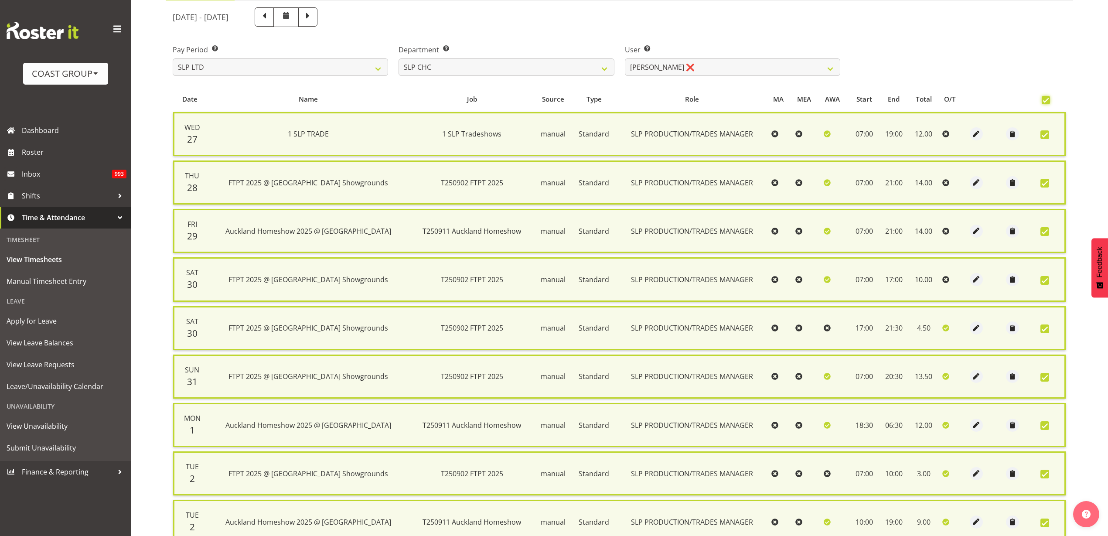
scroll to position [193, 0]
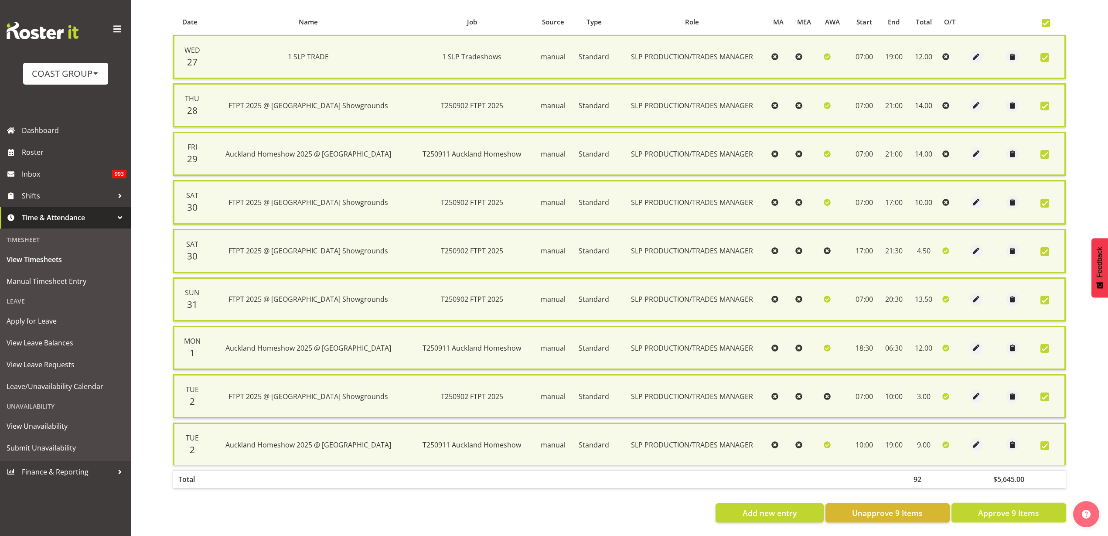
click at [1013, 508] on span "Approve 9 Items" at bounding box center [1008, 512] width 61 height 11
checkbox input "false"
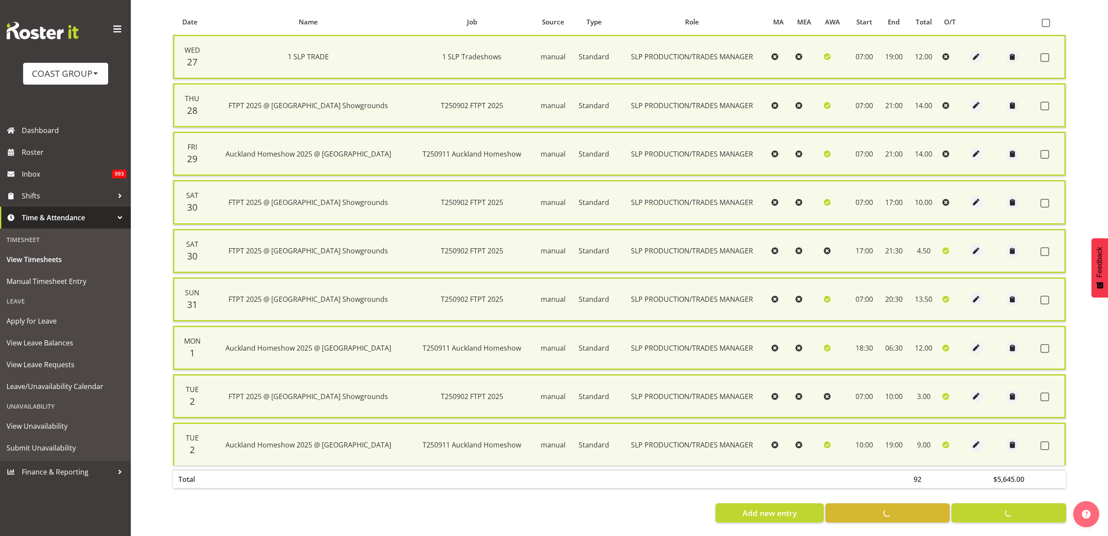
checkbox input "false"
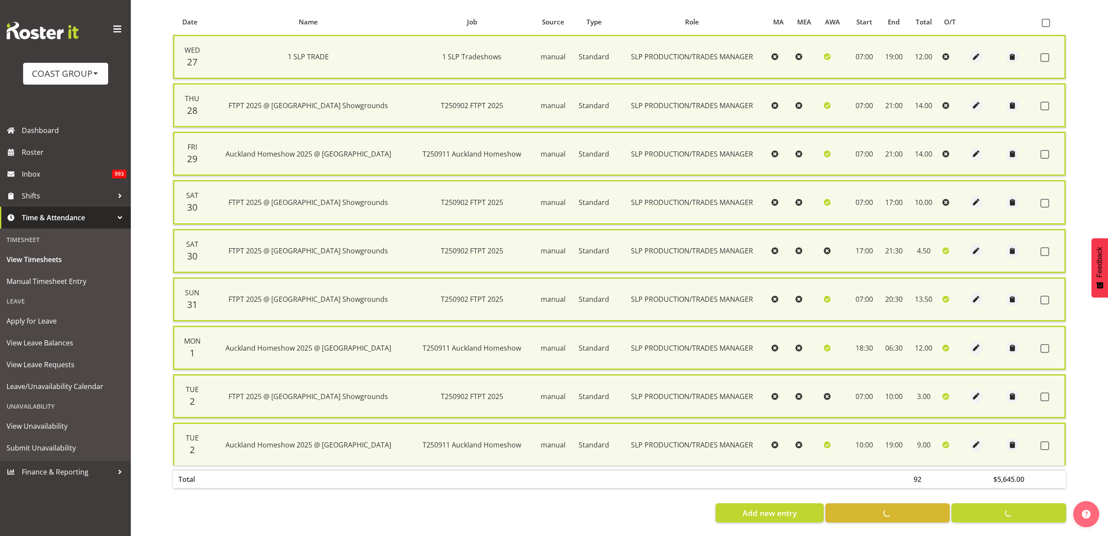
checkbox input "false"
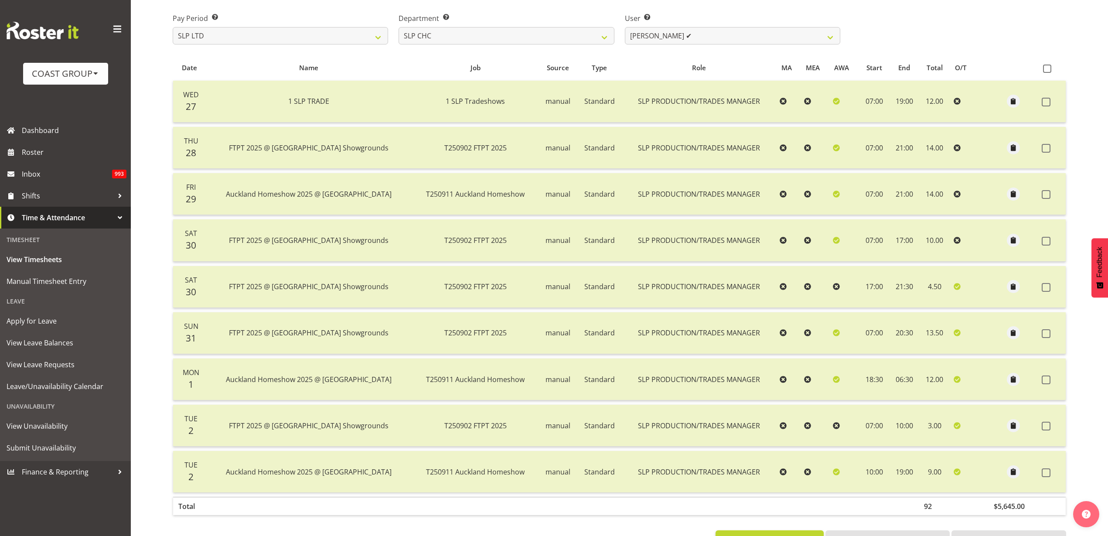
scroll to position [120, 0]
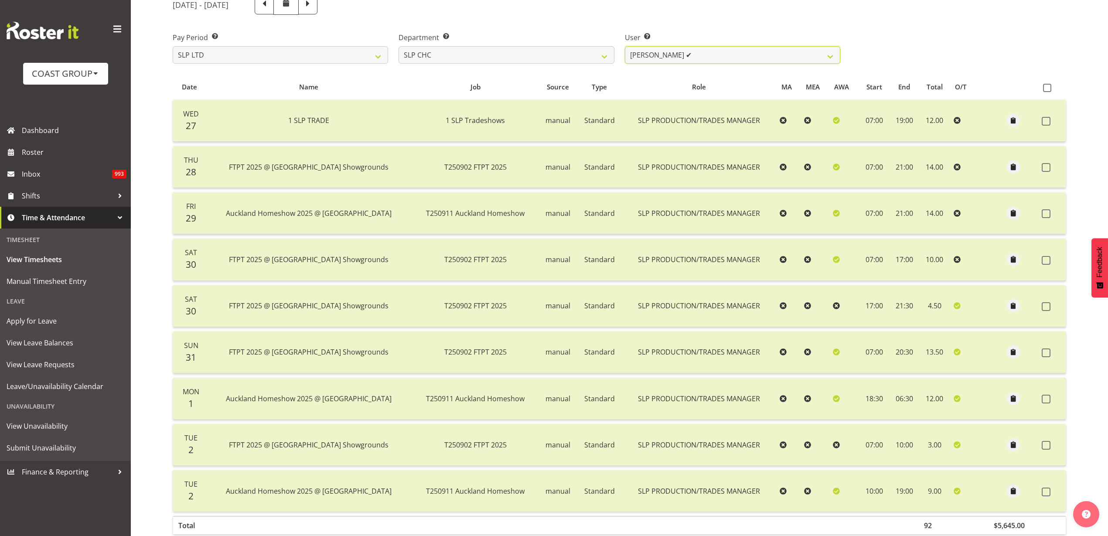
click at [738, 55] on select "Rosey McKimmie ✔ Shaun Dalgetty ✔ Stuart Korunic ✔" at bounding box center [732, 54] width 215 height 17
click at [583, 51] on select "SLP CHC SLP OFFICE SLP PRODUCTION SLP TRADE" at bounding box center [506, 54] width 215 height 17
select select "25"
click at [399, 46] on select "SLP CHC SLP OFFICE SLP PRODUCTION SLP TRADE" at bounding box center [506, 54] width 215 height 17
select select "7496"
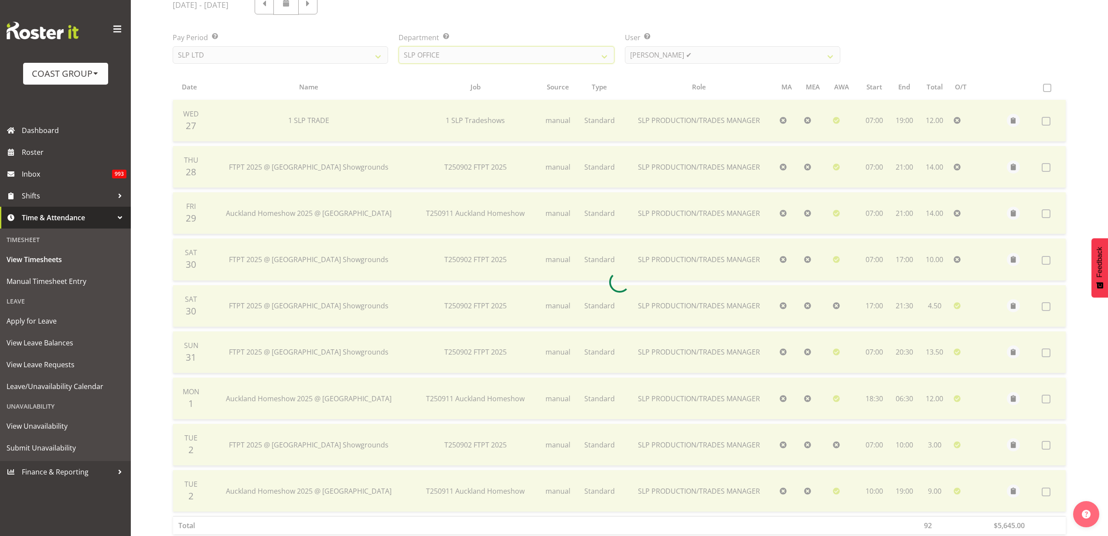
scroll to position [82, 0]
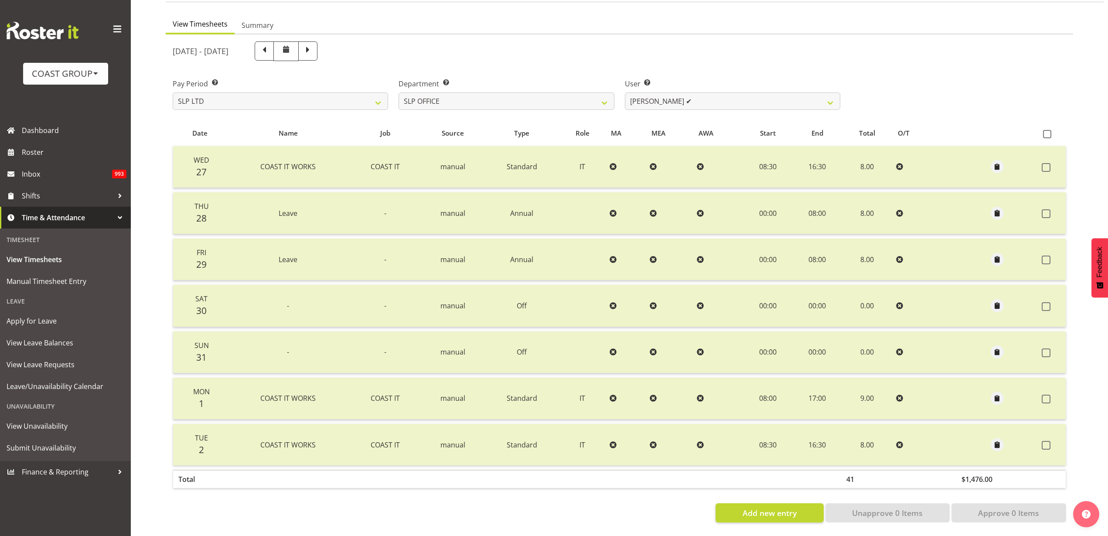
click at [739, 54] on div "[DATE] - [DATE]" at bounding box center [506, 51] width 678 height 30
click at [740, 95] on select "[PERSON_NAME] ✔ [PERSON_NAME] ✔ [PERSON_NAME] ✔" at bounding box center [732, 100] width 215 height 17
click at [540, 93] on select "SLP CHC SLP OFFICE SLP PRODUCTION SLP TRADE" at bounding box center [506, 100] width 215 height 17
select select "23"
click at [399, 92] on select "SLP CHC SLP OFFICE SLP PRODUCTION SLP TRADE" at bounding box center [506, 100] width 215 height 17
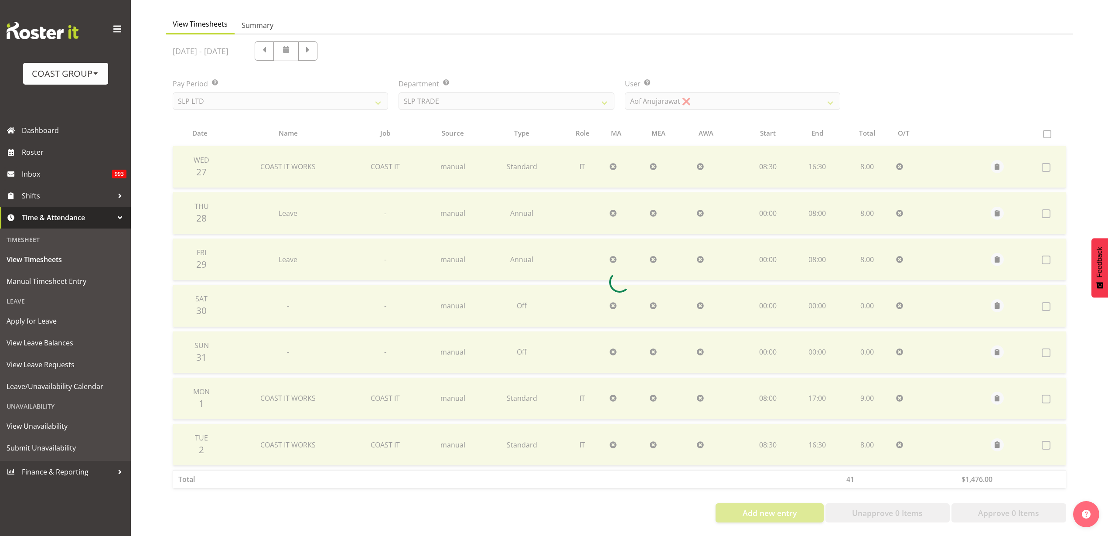
click at [569, 94] on div at bounding box center [619, 281] width 907 height 495
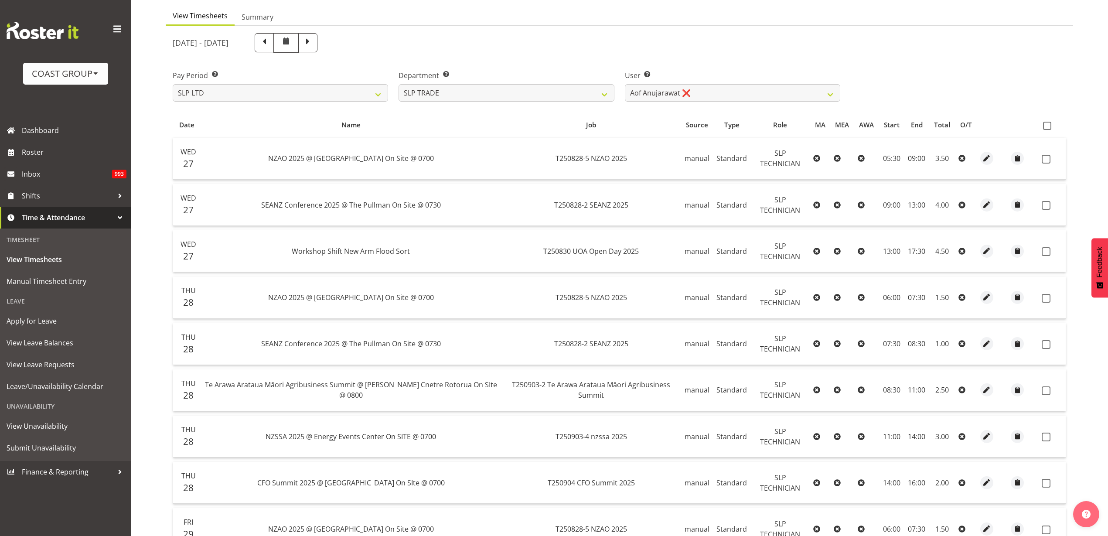
click at [1047, 124] on span at bounding box center [1047, 126] width 8 height 8
click at [1047, 124] on input "checkbox" at bounding box center [1046, 126] width 6 height 6
checkbox input "true"
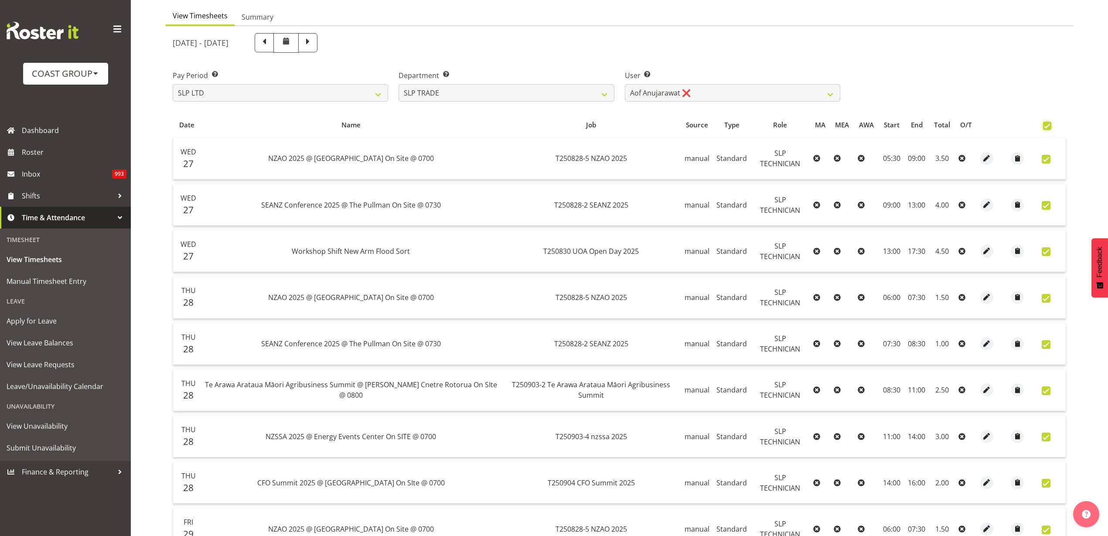
checkbox input "true"
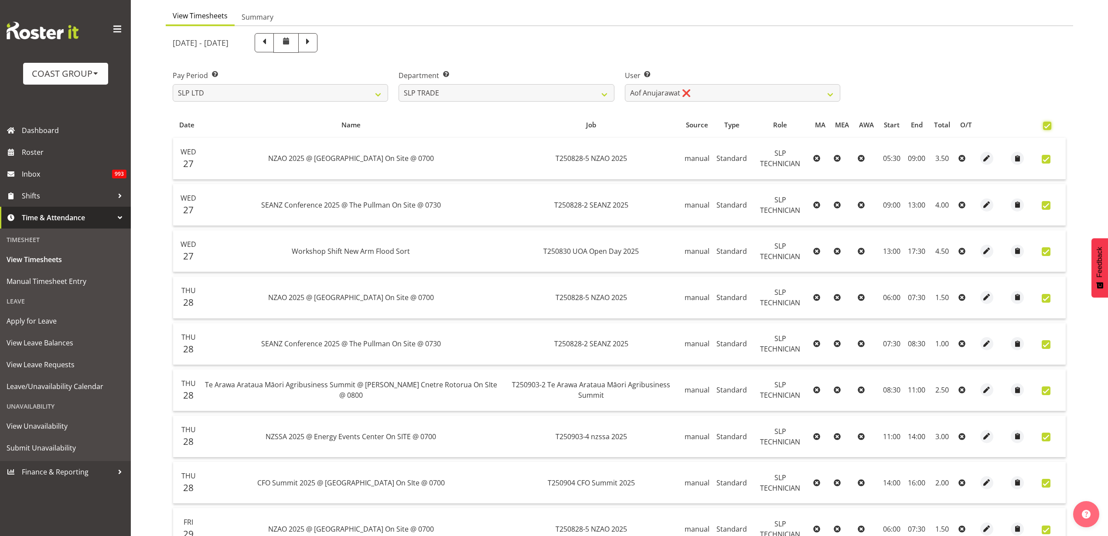
checkbox input "true"
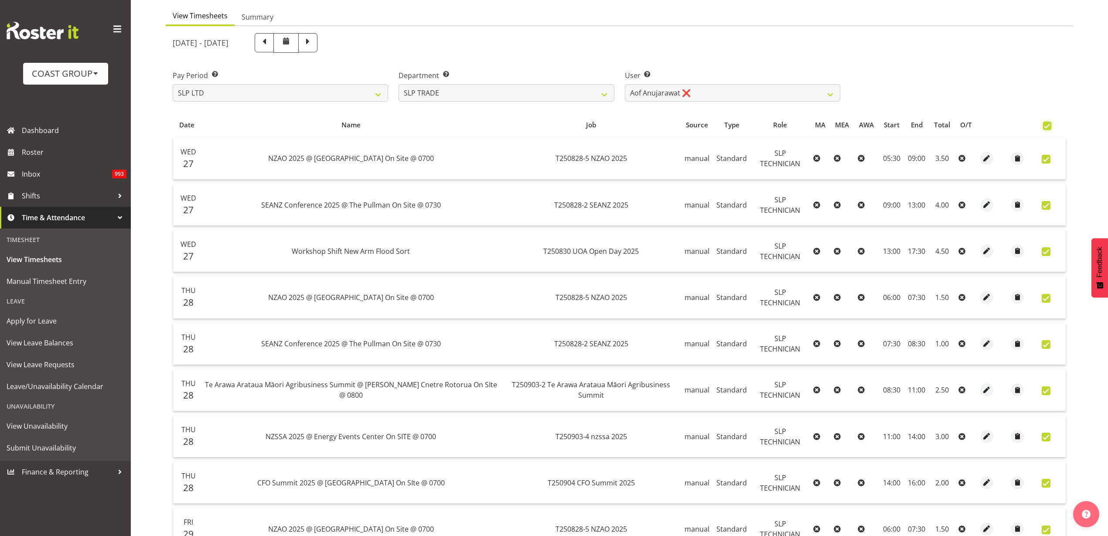
checkbox input "true"
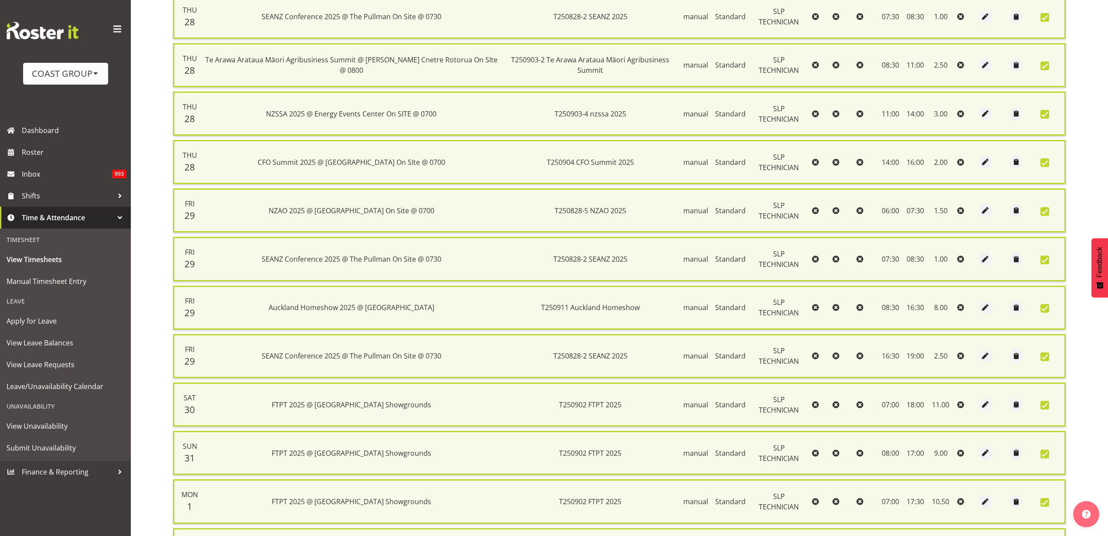
scroll to position [581, 0]
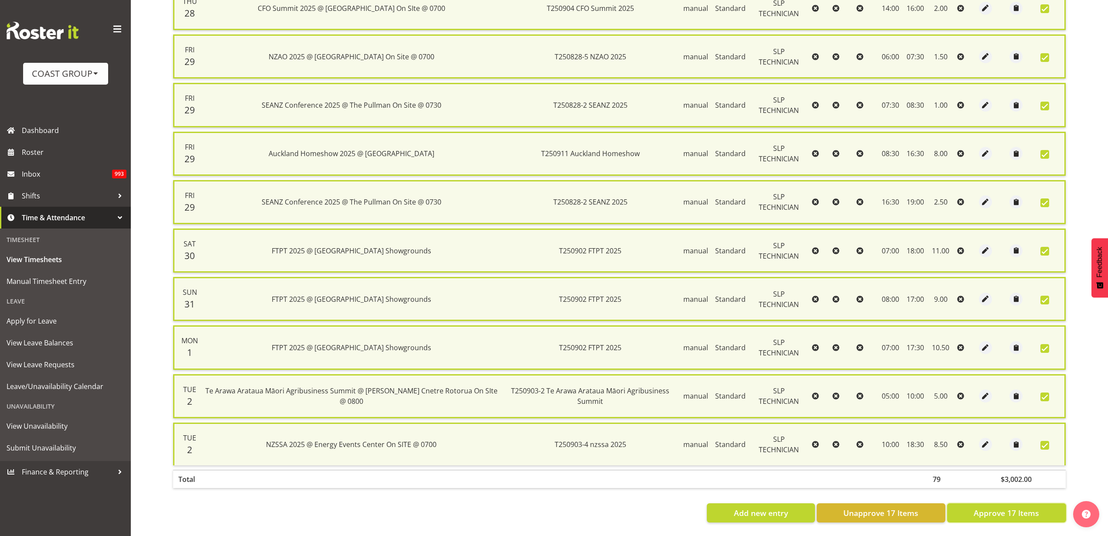
click at [999, 507] on span "Approve 17 Items" at bounding box center [1006, 512] width 65 height 11
checkbox input "false"
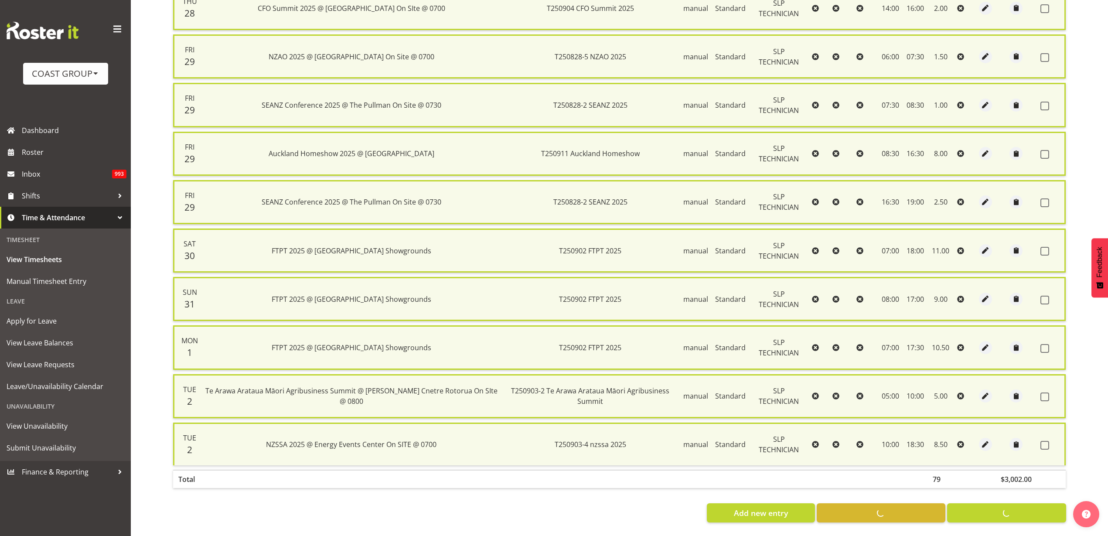
checkbox input "false"
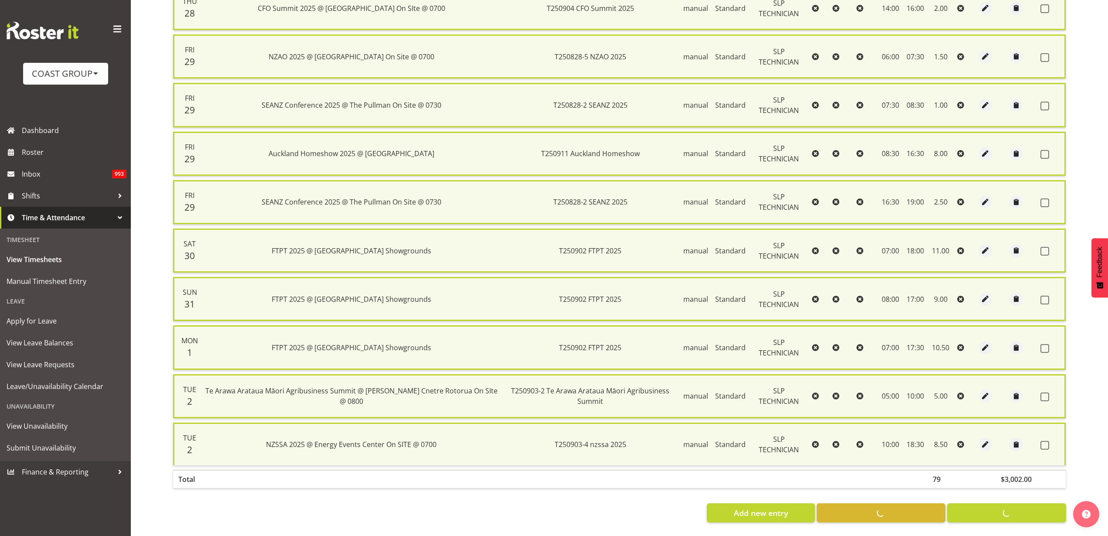
checkbox input "false"
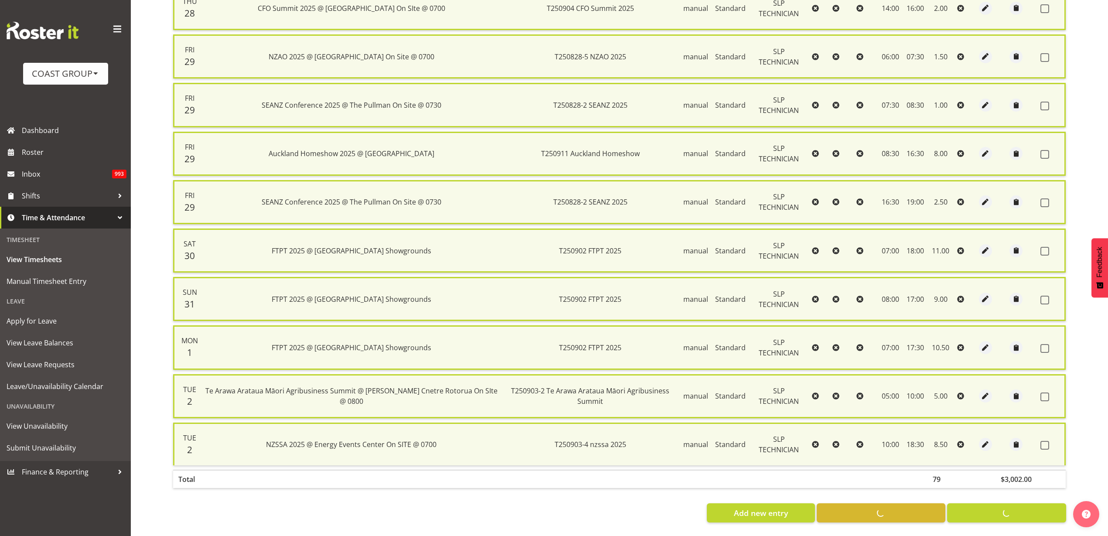
checkbox input "false"
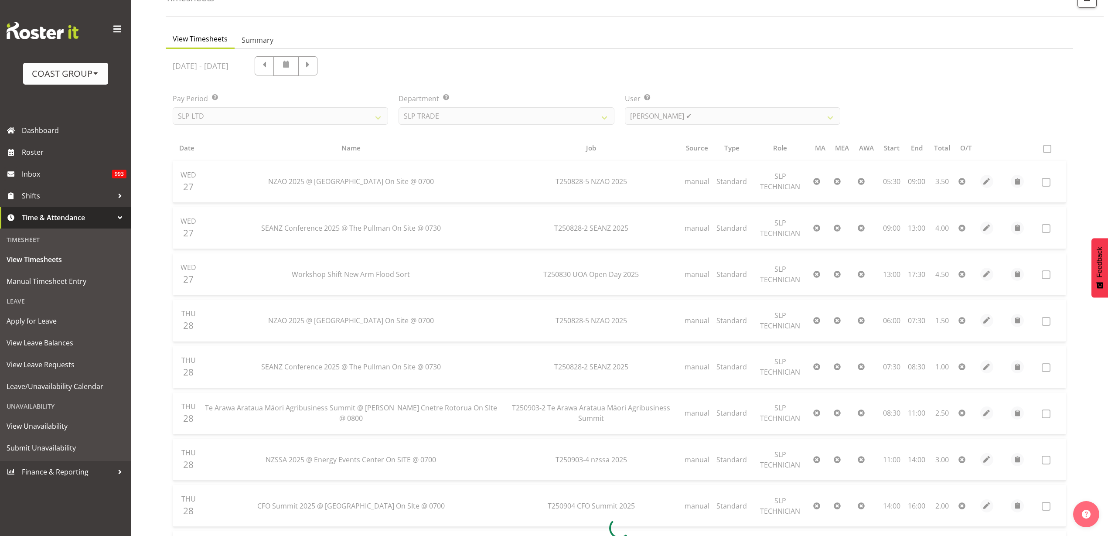
scroll to position [55, 0]
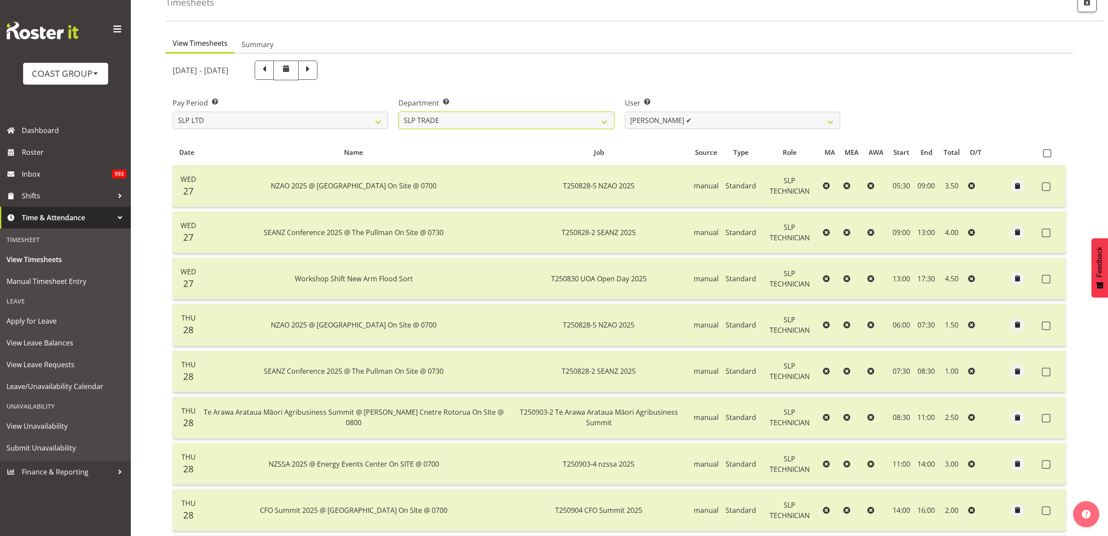
click at [541, 114] on select "SLP CHC SLP OFFICE SLP PRODUCTION SLP TRADE" at bounding box center [506, 120] width 215 height 17
select select "24"
click at [399, 112] on select "SLP CHC SLP OFFICE SLP PRODUCTION SLP TRADE" at bounding box center [506, 120] width 215 height 17
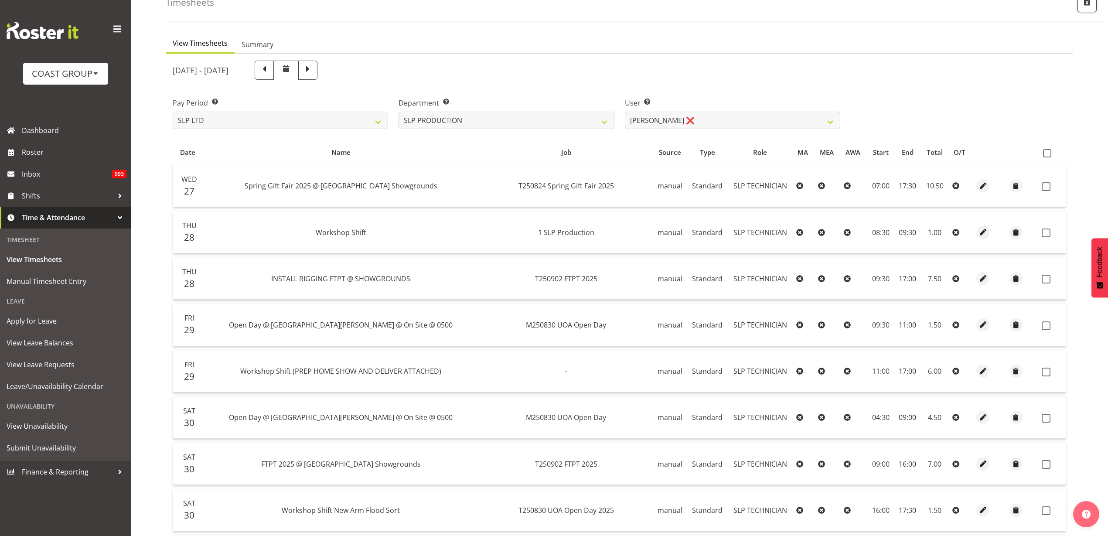
click at [1047, 151] on span at bounding box center [1047, 153] width 8 height 8
click at [1047, 151] on input "checkbox" at bounding box center [1046, 153] width 6 height 6
checkbox input "true"
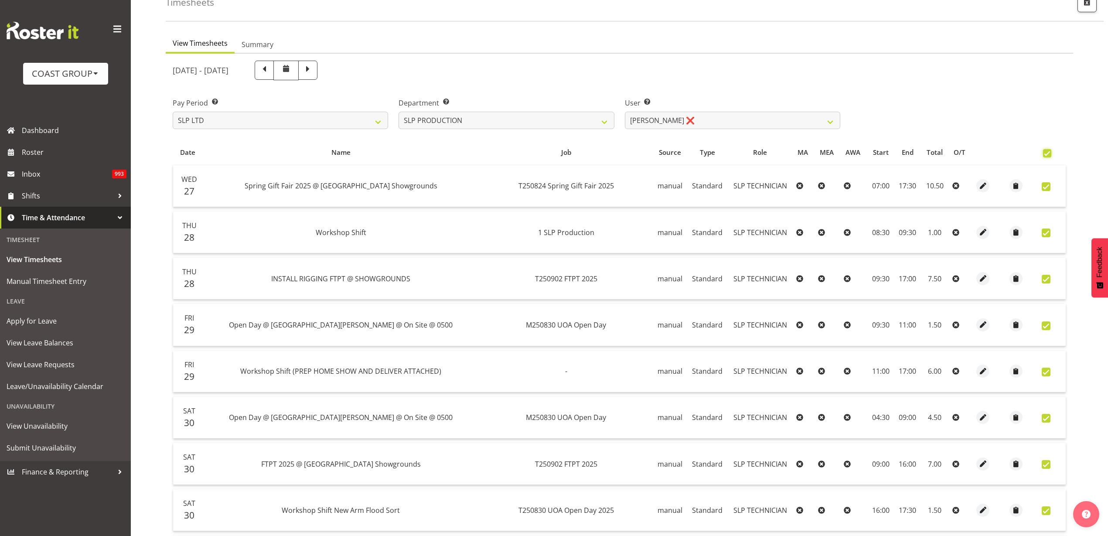
checkbox input "true"
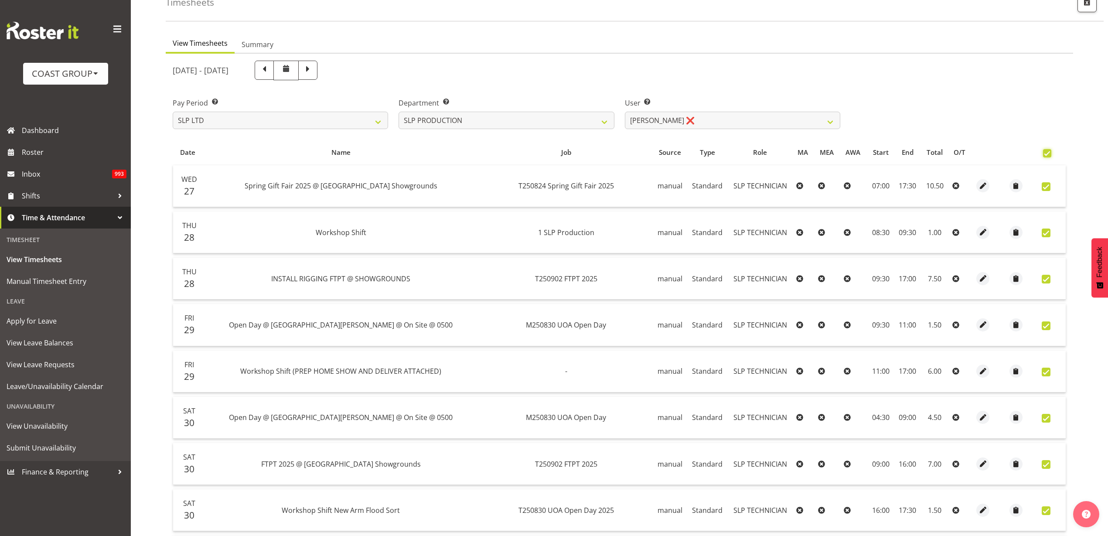
checkbox input "true"
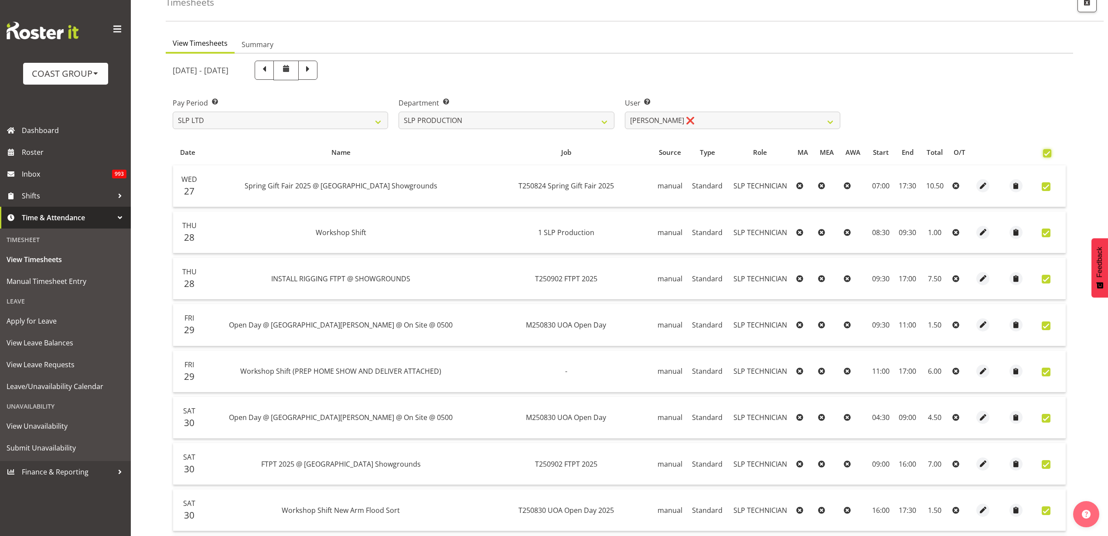
checkbox input "true"
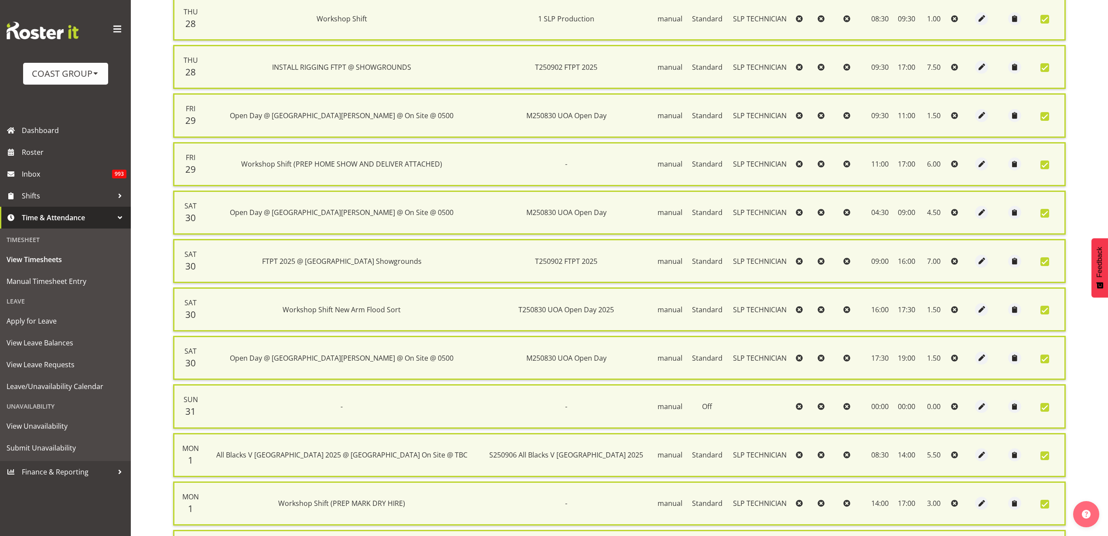
scroll to position [436, 0]
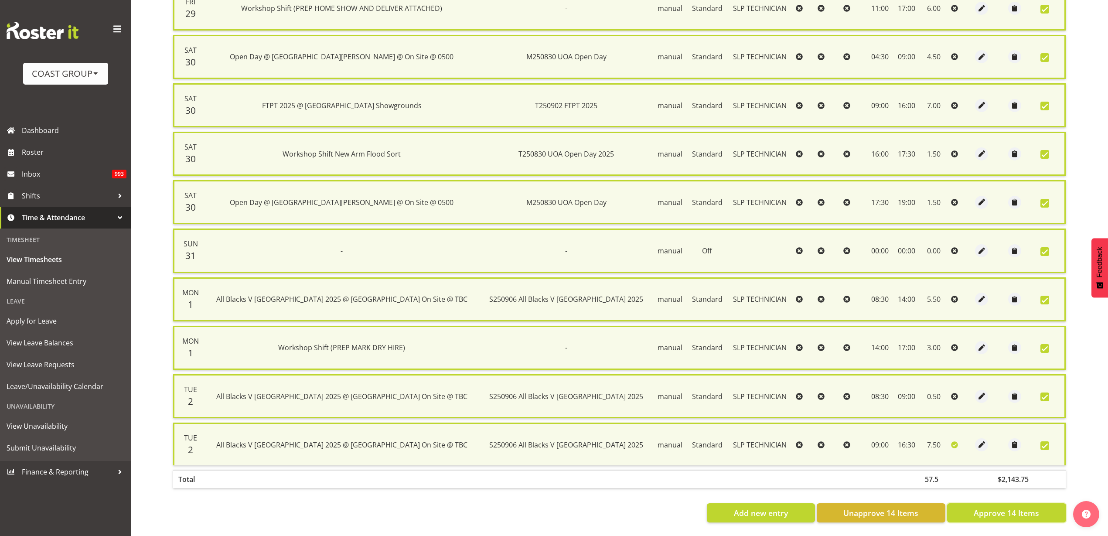
click at [981, 507] on span "Approve 14 Items" at bounding box center [1006, 512] width 65 height 11
checkbox input "false"
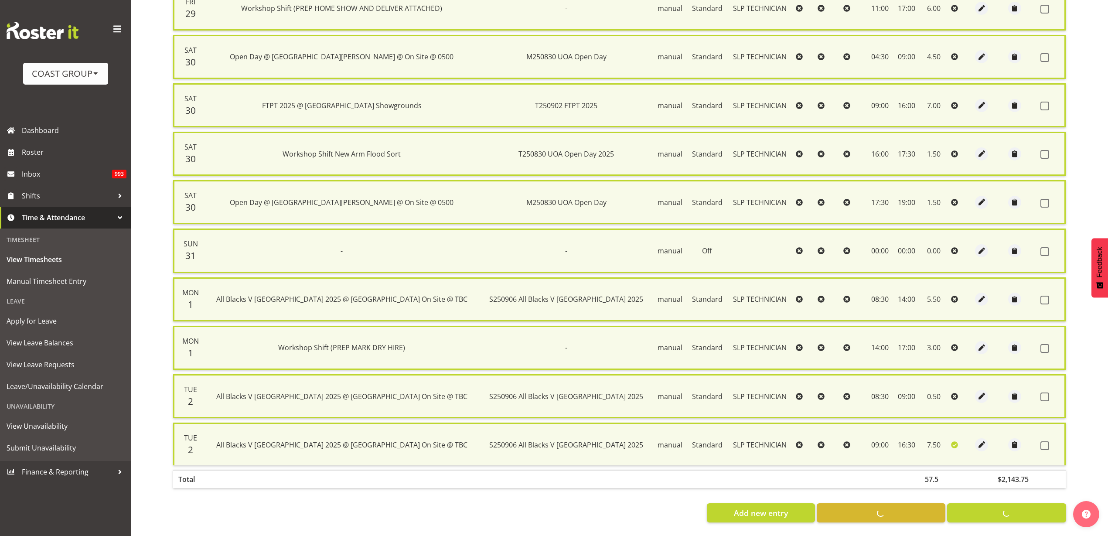
checkbox input "false"
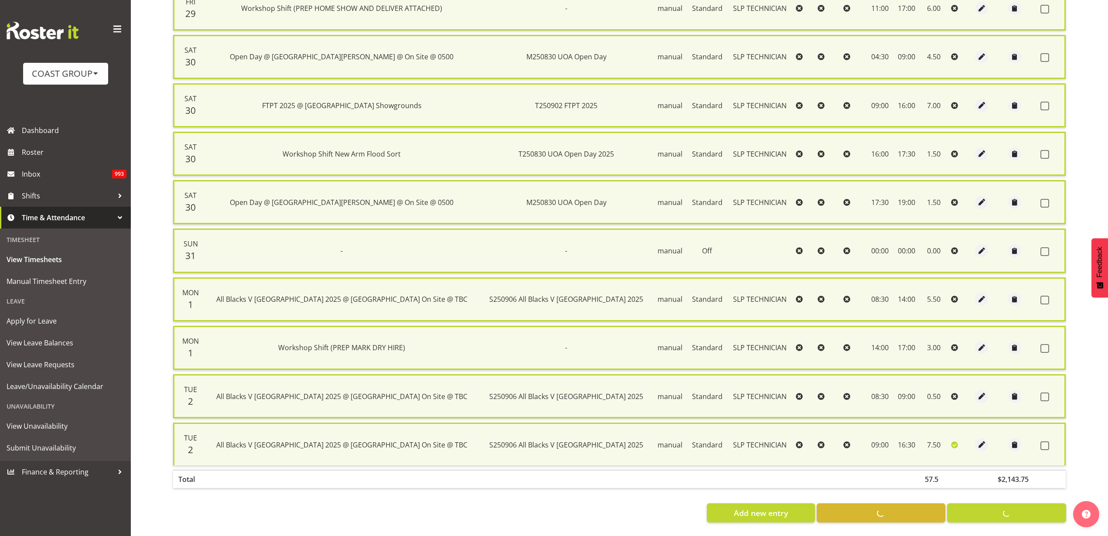
checkbox input "false"
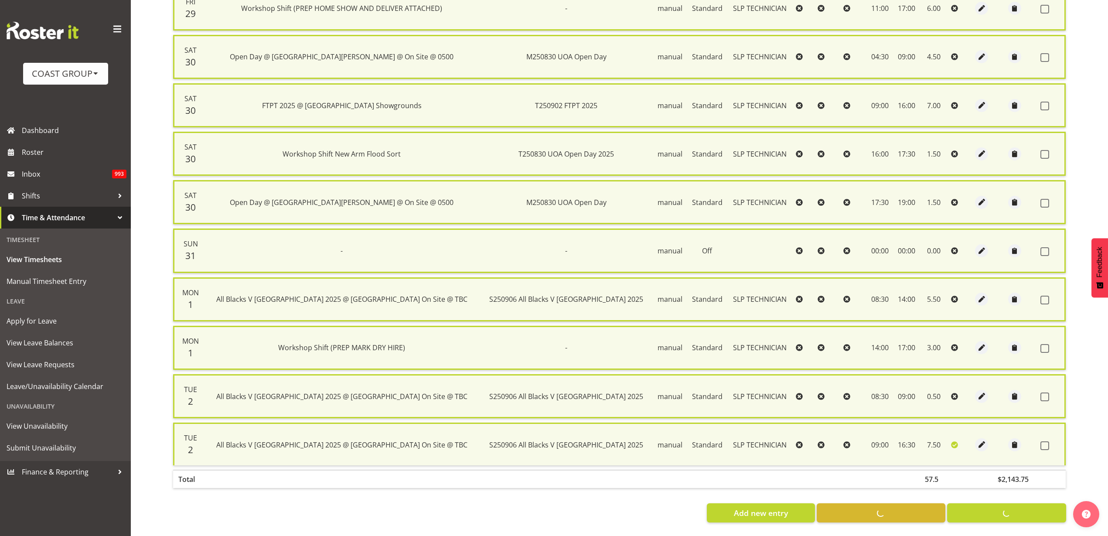
checkbox input "false"
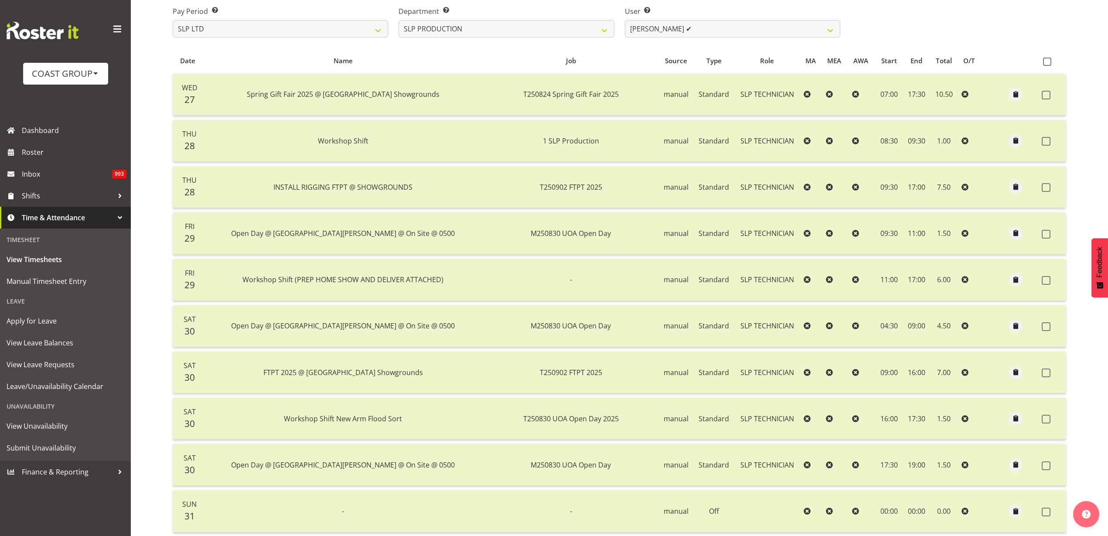
scroll to position [133, 0]
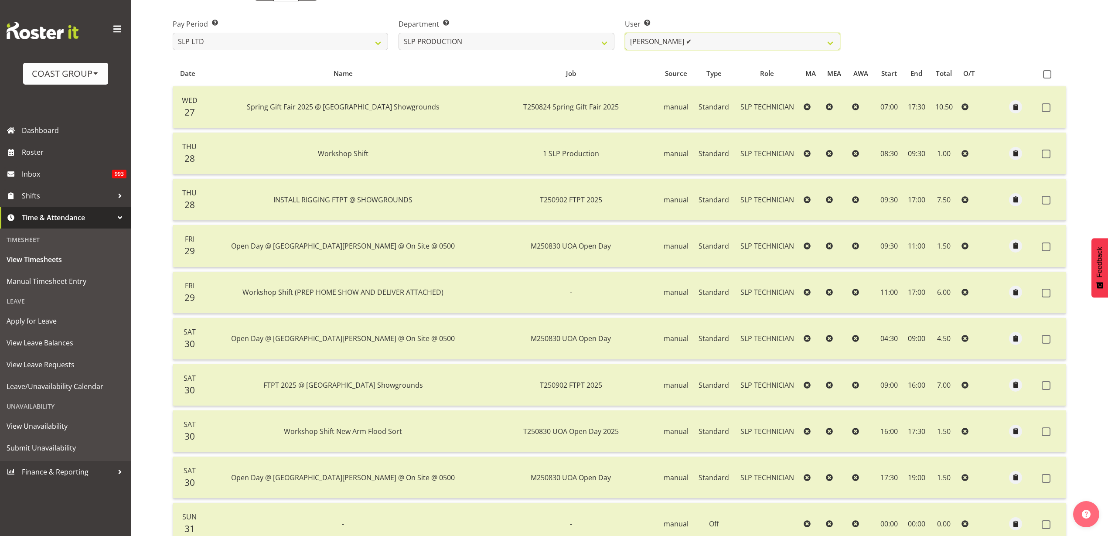
click at [730, 38] on select "Aaron Grant ✔ Alan Burrows ❌ Coel Phillips ❌ Kent Stevens ❌ Kes David ❌ Mark Ph…" at bounding box center [732, 41] width 215 height 17
select select "247"
click at [625, 33] on select "Aaron Grant ✔ Alan Burrows ❌ Coel Phillips ❌ Kent Stevens ❌ Kes David ❌ Mark Ph…" at bounding box center [732, 41] width 215 height 17
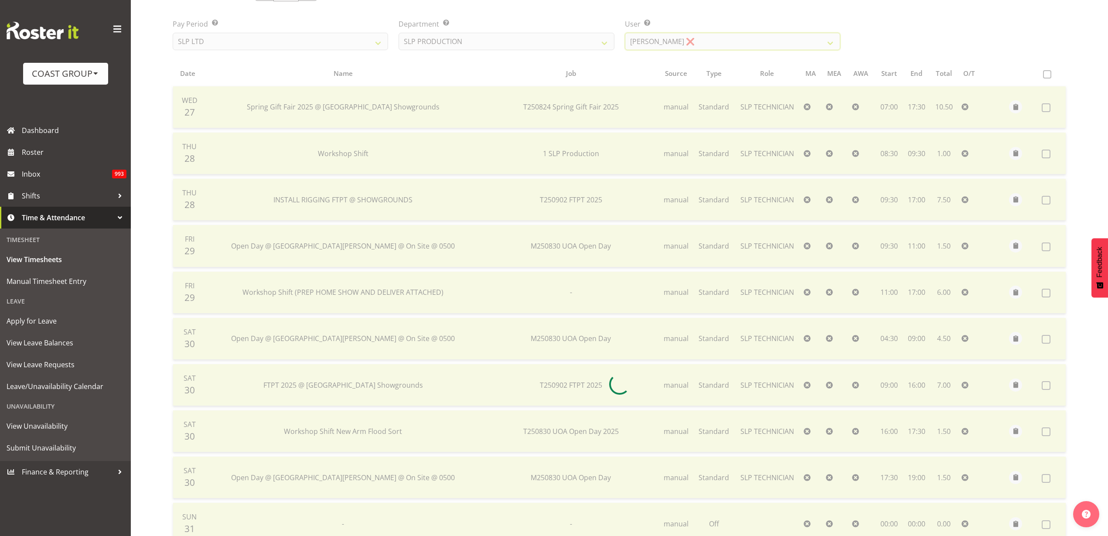
scroll to position [82, 0]
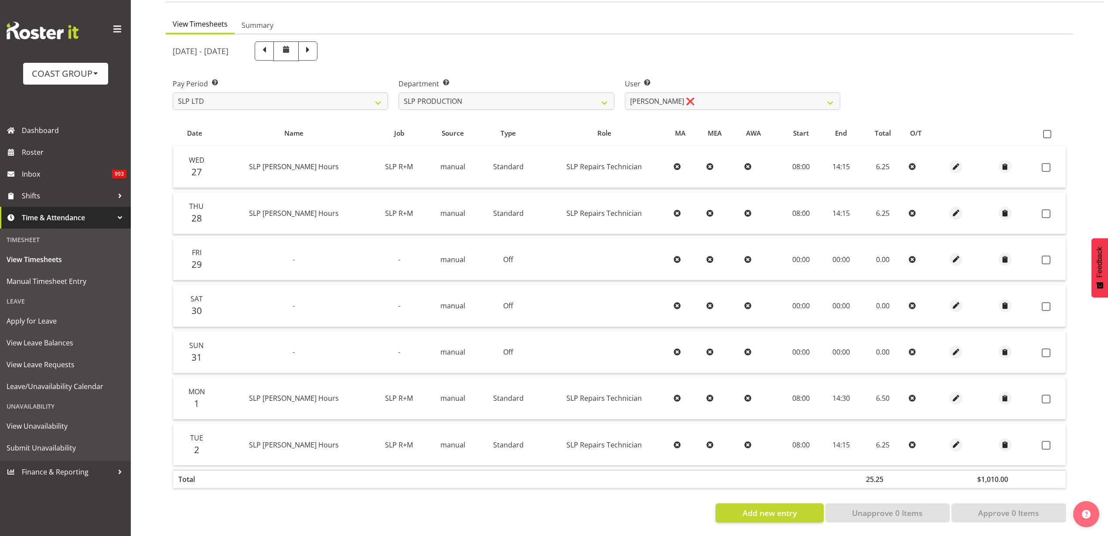
click at [1048, 130] on span at bounding box center [1047, 134] width 8 height 8
click at [1048, 131] on input "checkbox" at bounding box center [1046, 134] width 6 height 6
checkbox input "true"
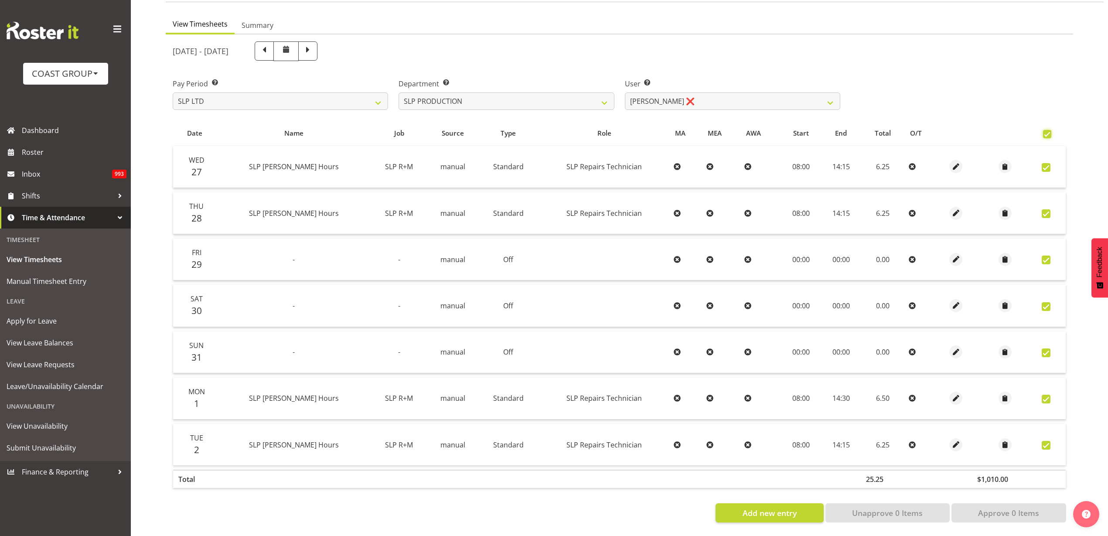
checkbox input "true"
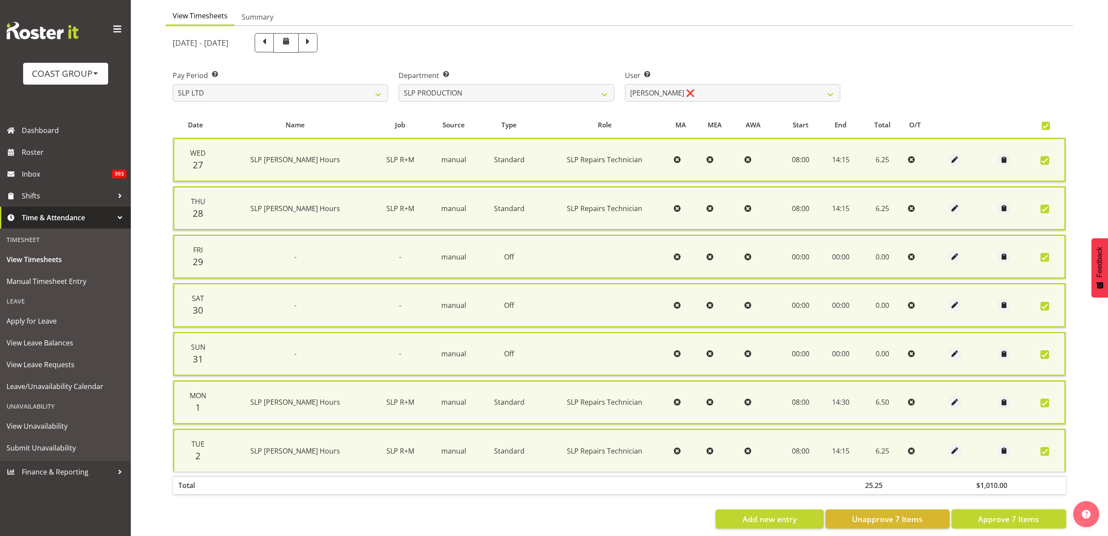
click at [1003, 522] on span "Approve 7 Items" at bounding box center [1008, 518] width 61 height 11
checkbox input "false"
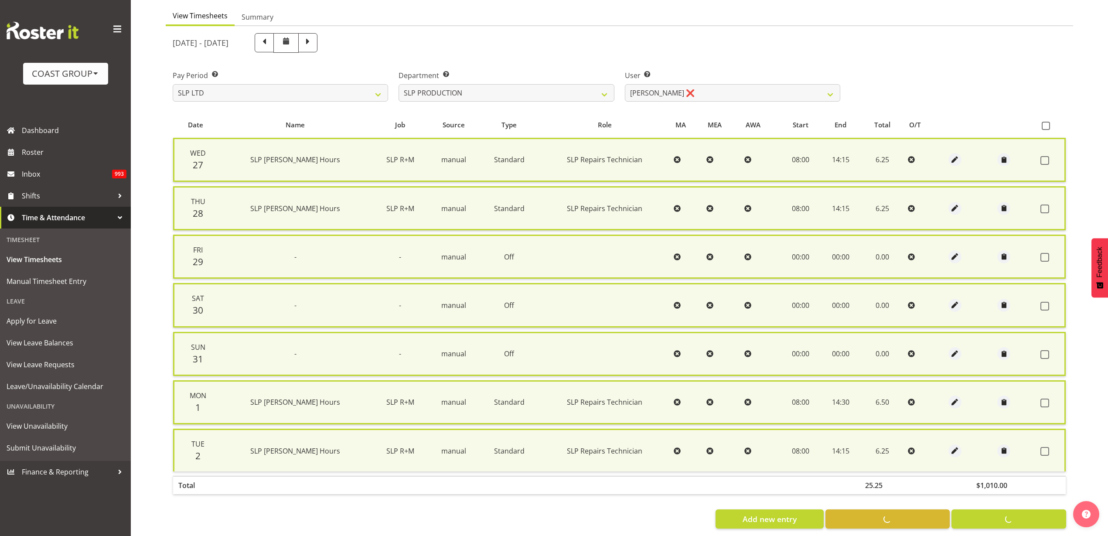
checkbox input "false"
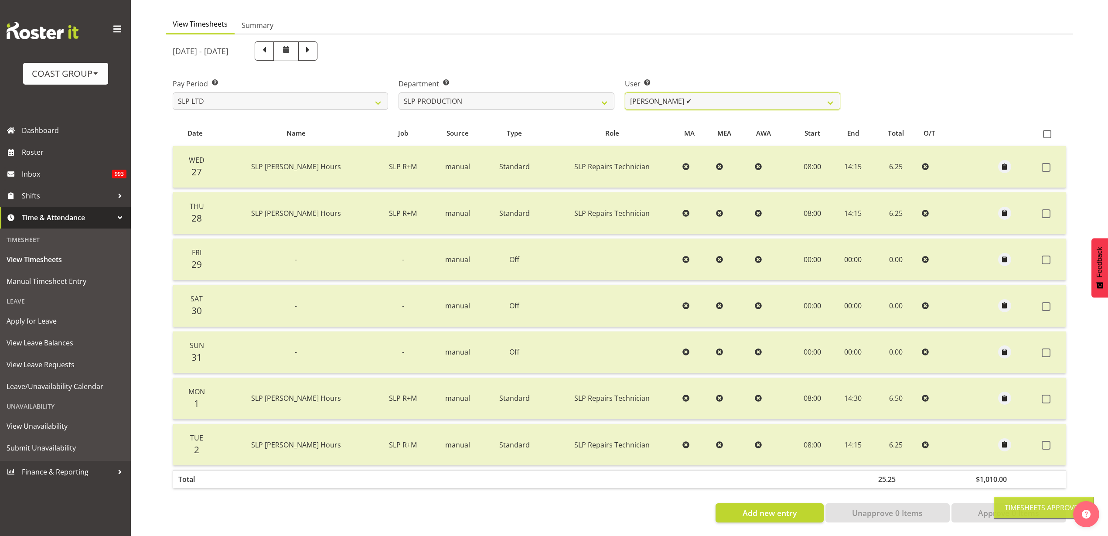
click at [710, 93] on select "Aaron Grant ✔ Alan Burrows ✔ Coel Phillips ❌ Kent Stevens ❌ Kes David ❌ Mark Ph…" at bounding box center [732, 100] width 215 height 17
select select "250"
click at [625, 92] on select "Aaron Grant ✔ Alan Burrows ✔ Coel Phillips ❌ Kent Stevens ❌ Kes David ❌ Mark Ph…" at bounding box center [732, 100] width 215 height 17
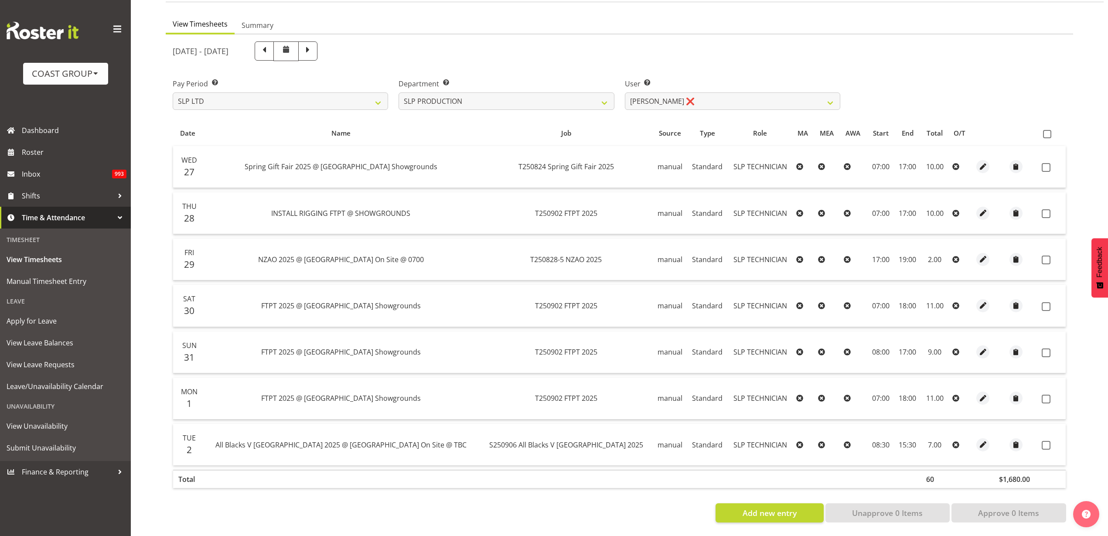
click at [1046, 130] on span at bounding box center [1047, 134] width 8 height 8
click at [1046, 131] on input "checkbox" at bounding box center [1046, 134] width 6 height 6
checkbox input "true"
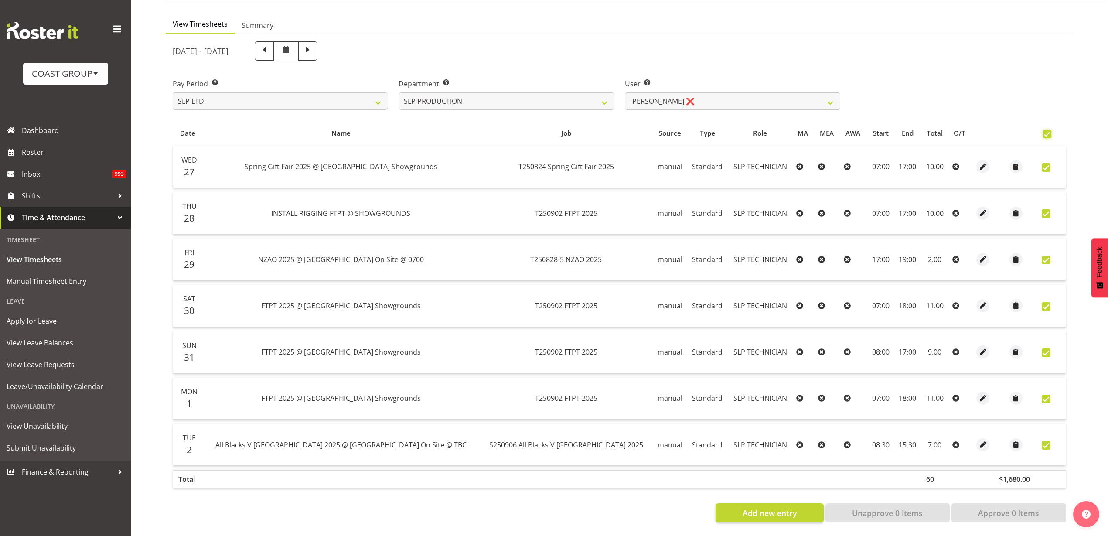
checkbox input "true"
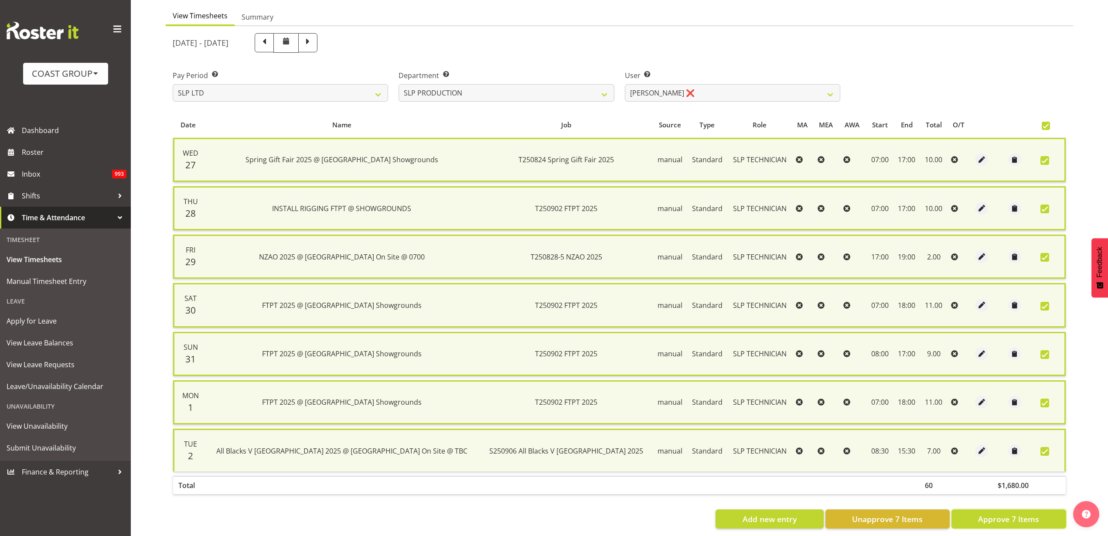
click at [1001, 517] on span "Approve 7 Items" at bounding box center [1008, 518] width 61 height 11
checkbox input "false"
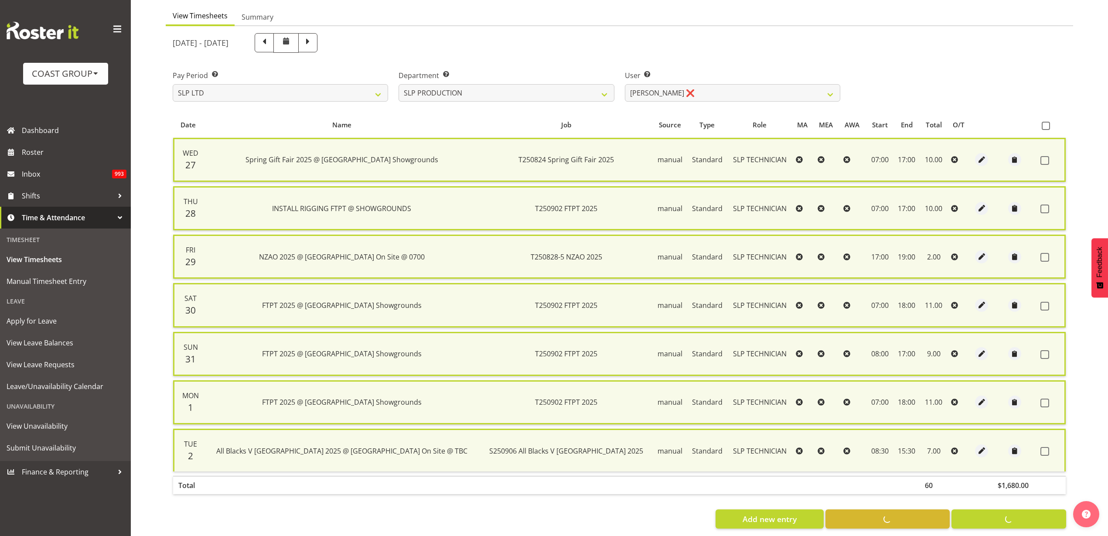
checkbox input "false"
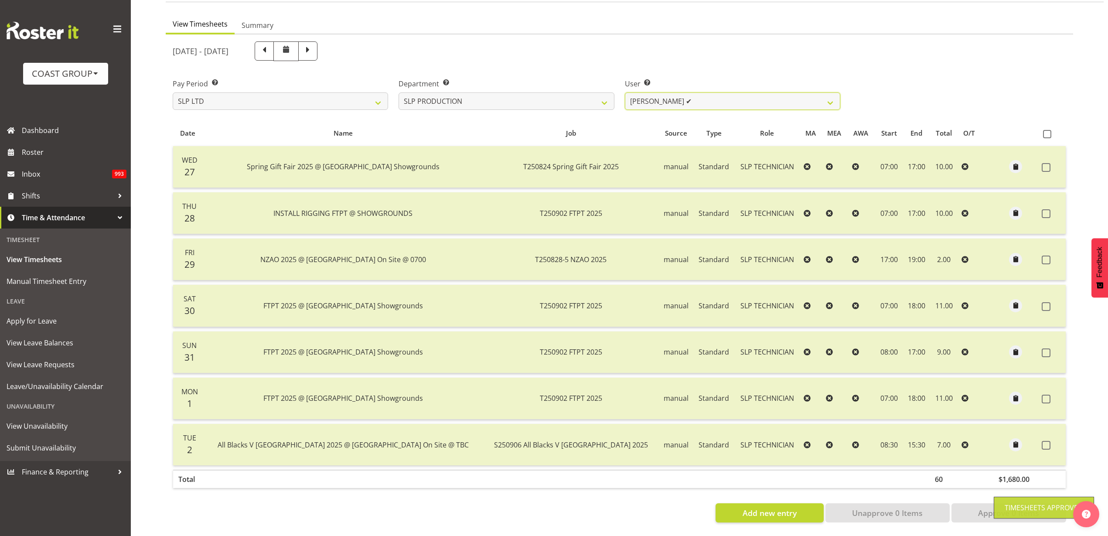
click at [730, 92] on select "Aaron Grant ✔ Alan Burrows ✔ Coel Phillips ✔ Kent Stevens ❌ Kes David ❌ Mark Ph…" at bounding box center [732, 100] width 215 height 17
click at [625, 92] on select "Aaron Grant ✔ Alan Burrows ✔ Coel Phillips ✔ Kent Stevens ❌ Kes David ❌ Mark Ph…" at bounding box center [732, 100] width 215 height 17
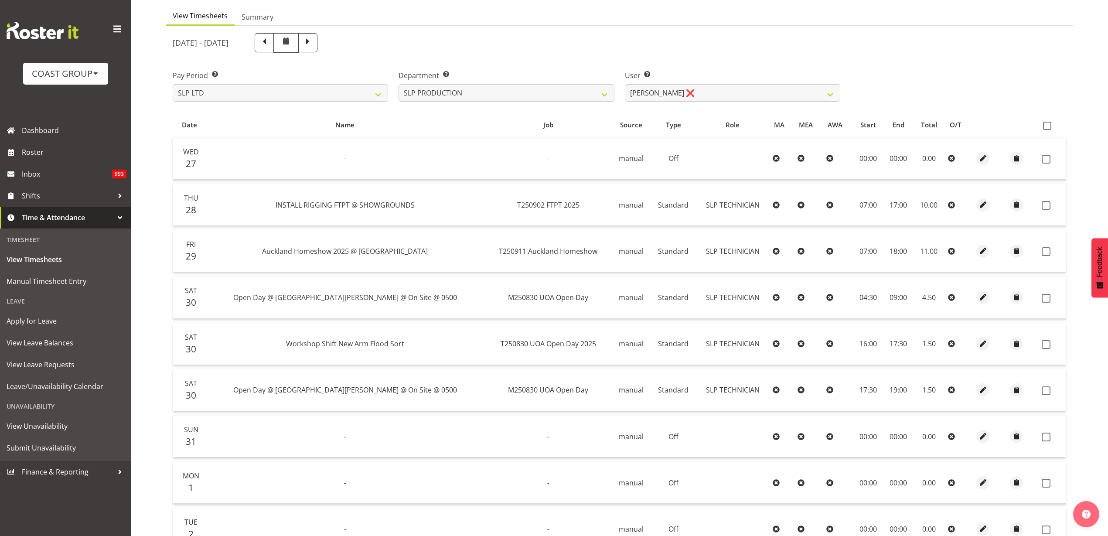
click at [1050, 126] on span at bounding box center [1047, 126] width 8 height 8
click at [1049, 126] on input "checkbox" at bounding box center [1046, 126] width 6 height 6
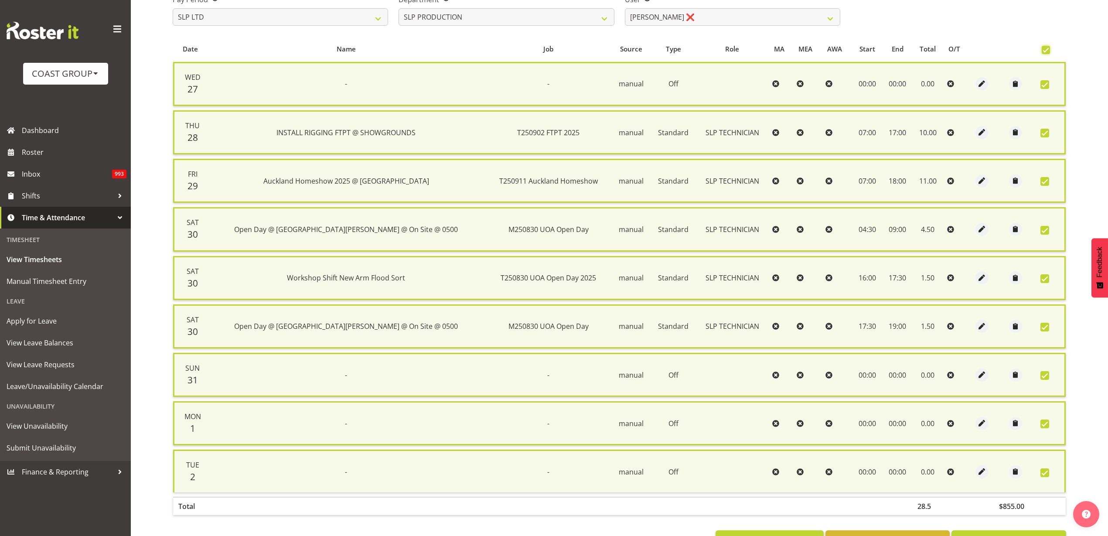
scroll to position [193, 0]
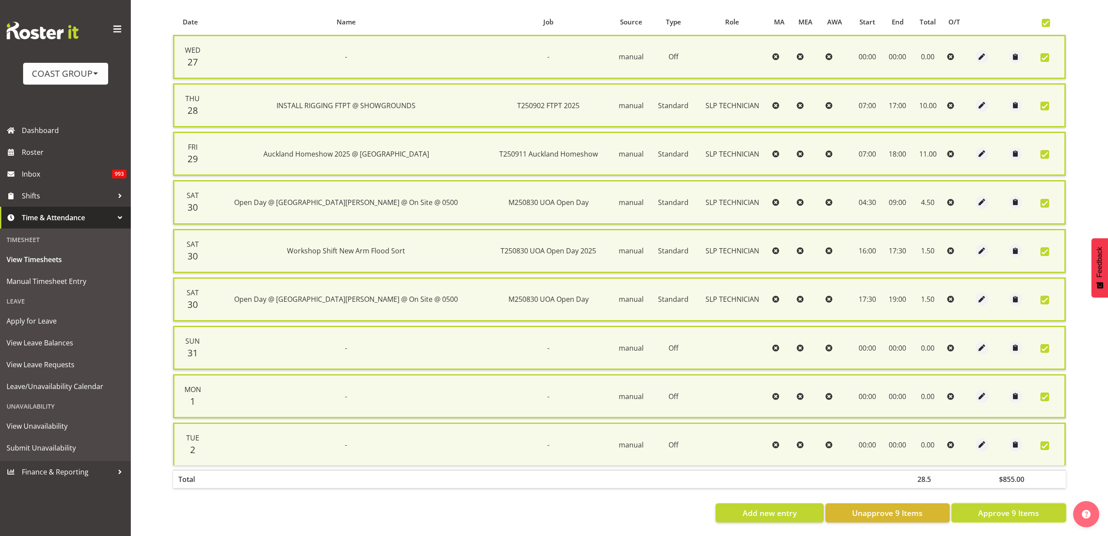
click at [985, 507] on span "Approve 9 Items" at bounding box center [1008, 512] width 61 height 11
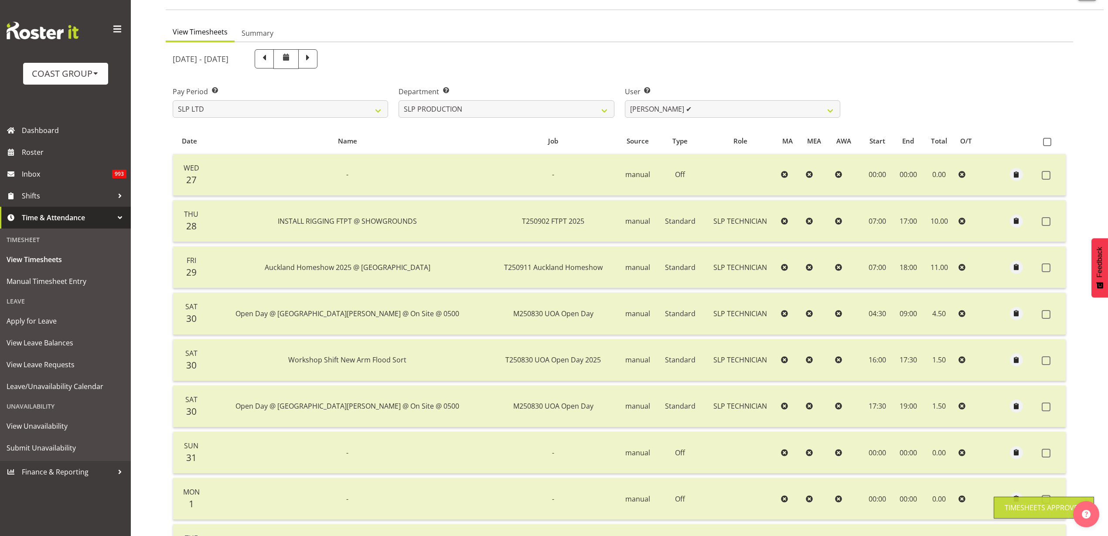
scroll to position [65, 0]
click at [696, 110] on select "Aaron Grant ✔ Alan Burrows ✔ Coel Phillips ✔ Kent Stevens ✔ Kes David ❌ Mark Ph…" at bounding box center [732, 109] width 215 height 17
click at [625, 101] on select "Aaron Grant ✔ Alan Burrows ✔ Coel Phillips ✔ Kent Stevens ✔ Kes David ❌ Mark Ph…" at bounding box center [732, 109] width 215 height 17
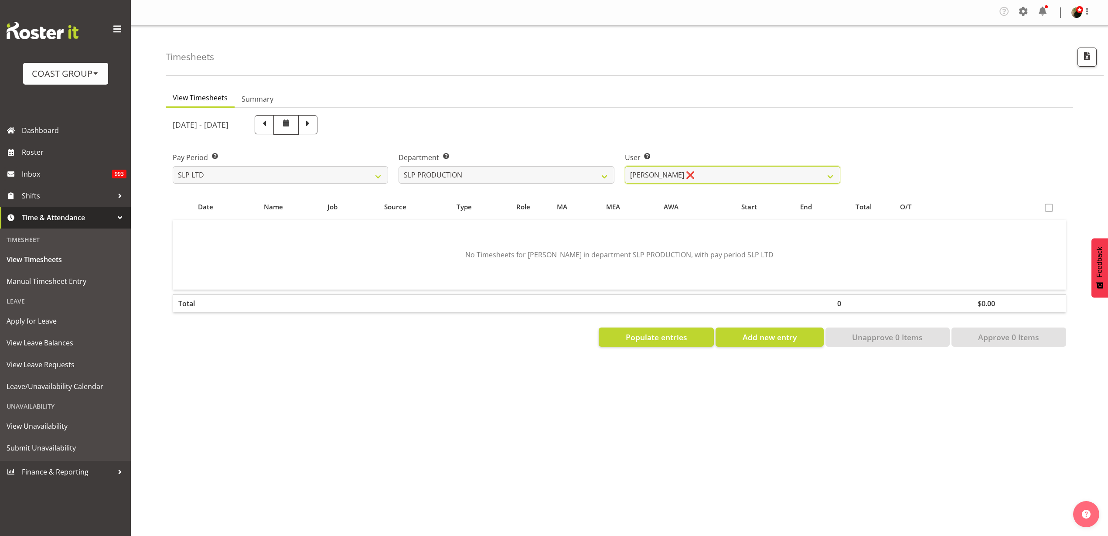
scroll to position [0, 0]
click at [676, 341] on span "Populate entries" at bounding box center [656, 336] width 61 height 11
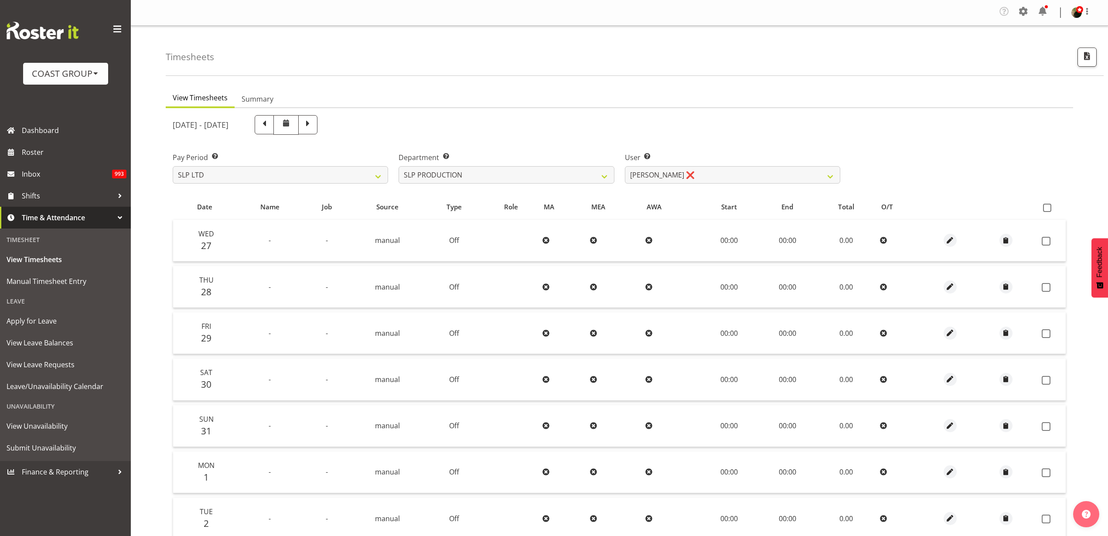
click at [1050, 209] on span at bounding box center [1047, 208] width 8 height 8
click at [1049, 209] on input "checkbox" at bounding box center [1046, 208] width 6 height 6
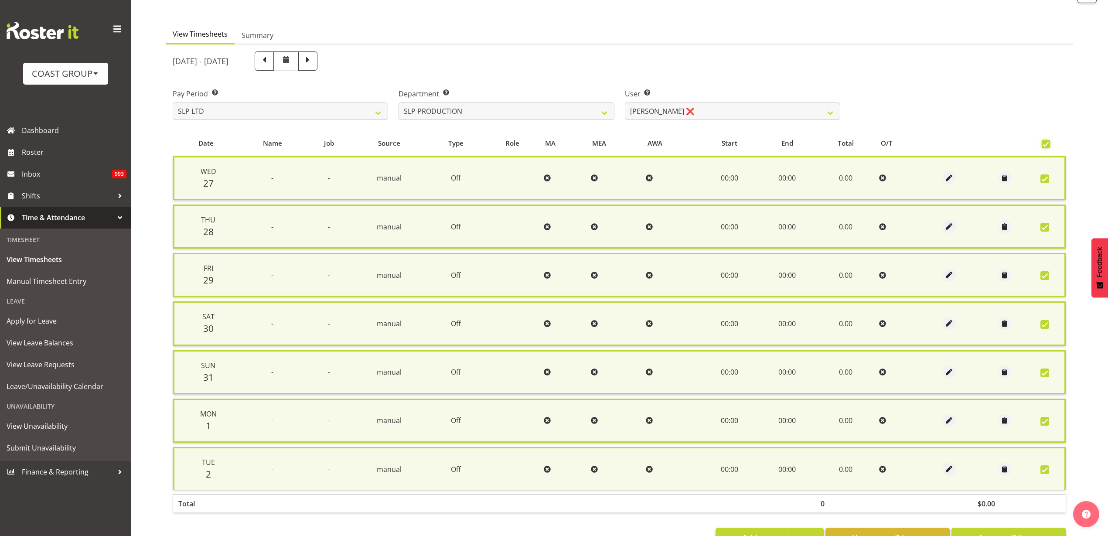
scroll to position [96, 0]
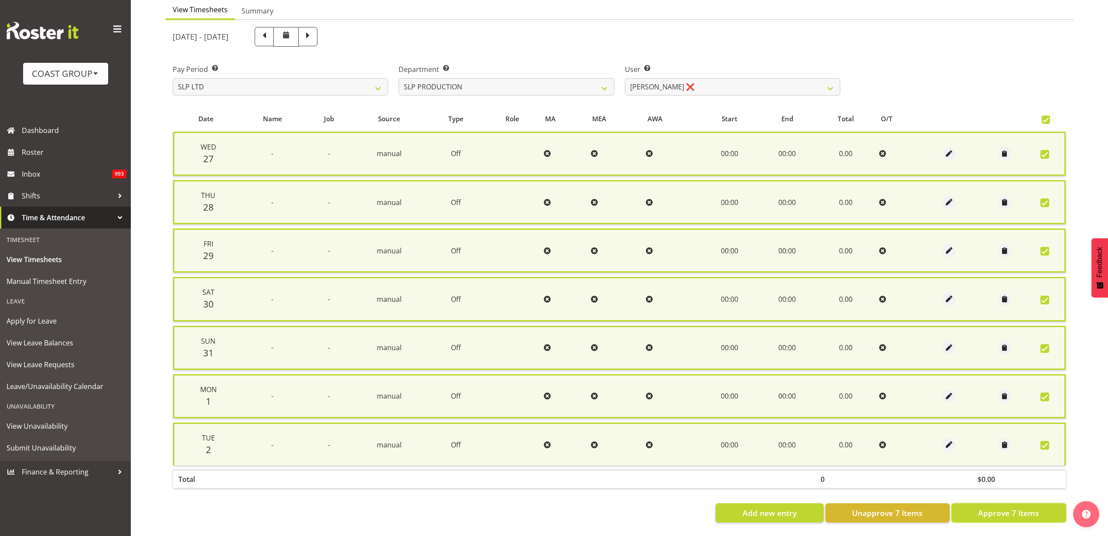
click at [1015, 507] on span "Approve 7 Items" at bounding box center [1008, 512] width 61 height 11
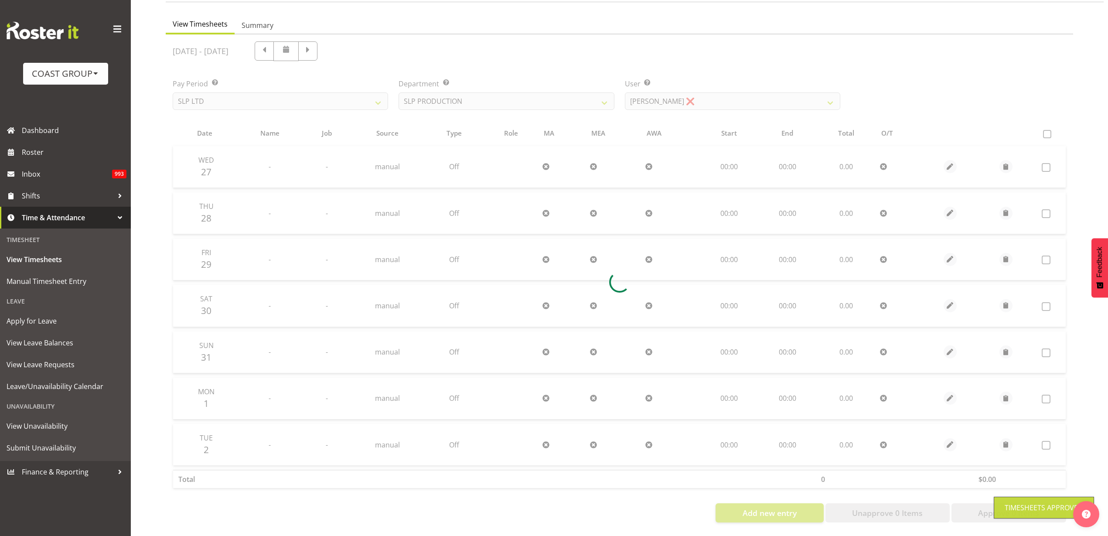
scroll to position [82, 0]
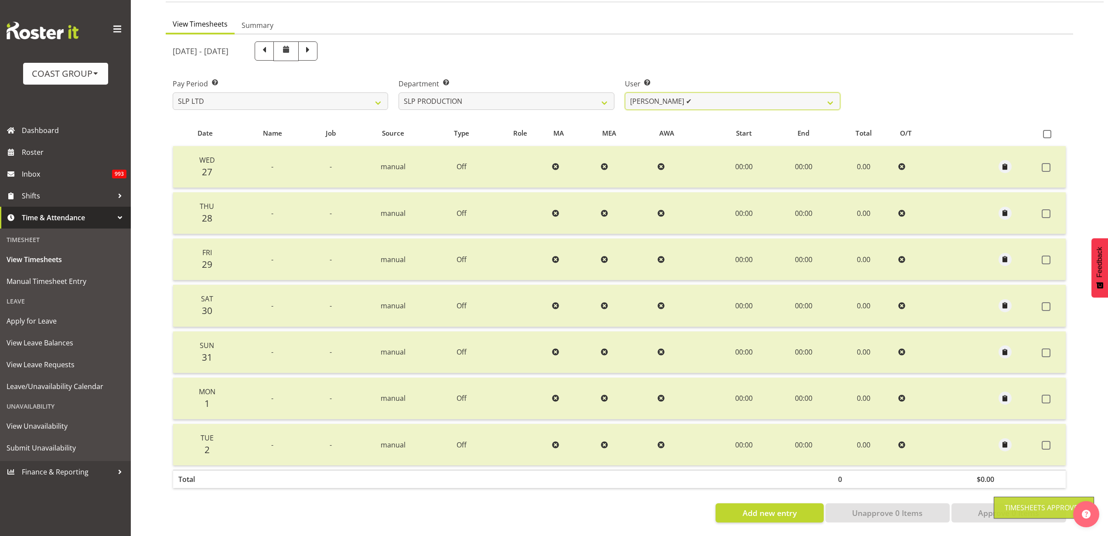
click at [728, 92] on select "Aaron Grant ✔ Alan Burrows ✔ Coel Phillips ✔ Kent Stevens ✔ Kes David ✔ Mark Ph…" at bounding box center [732, 100] width 215 height 17
click at [625, 92] on select "Aaron Grant ✔ Alan Burrows ✔ Coel Phillips ✔ Kent Stevens ✔ Kes David ✔ Mark Ph…" at bounding box center [732, 100] width 215 height 17
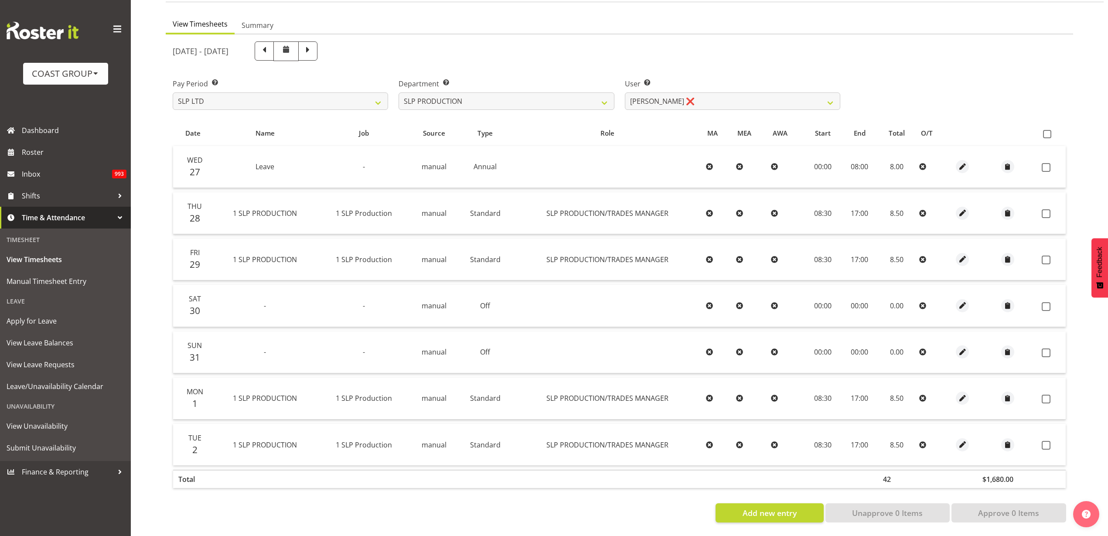
click at [1049, 130] on span at bounding box center [1047, 134] width 8 height 8
click at [1049, 131] on input "checkbox" at bounding box center [1046, 134] width 6 height 6
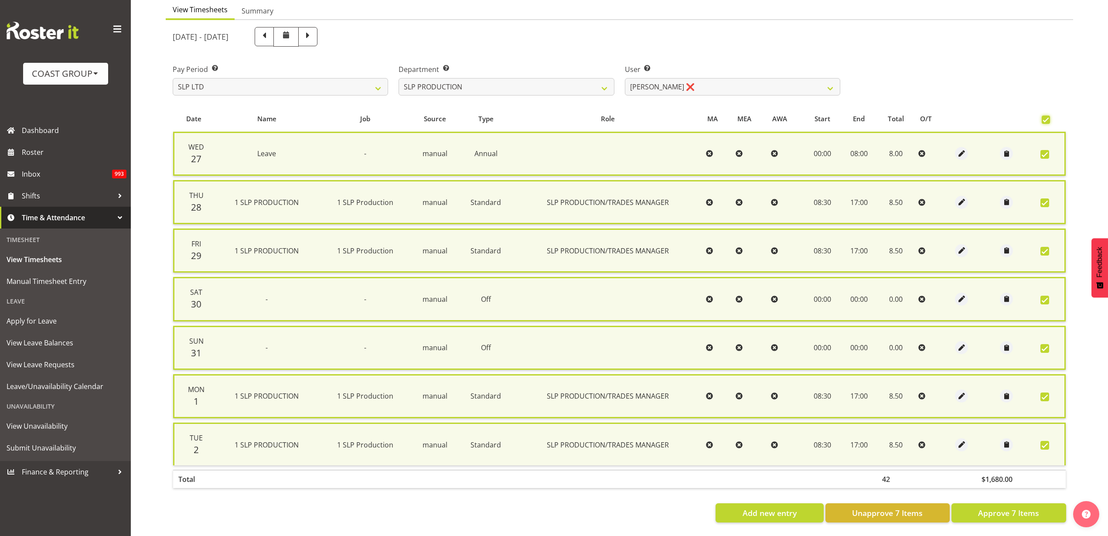
scroll to position [96, 0]
click at [1012, 508] on span "Approve 7 Items" at bounding box center [1008, 512] width 61 height 11
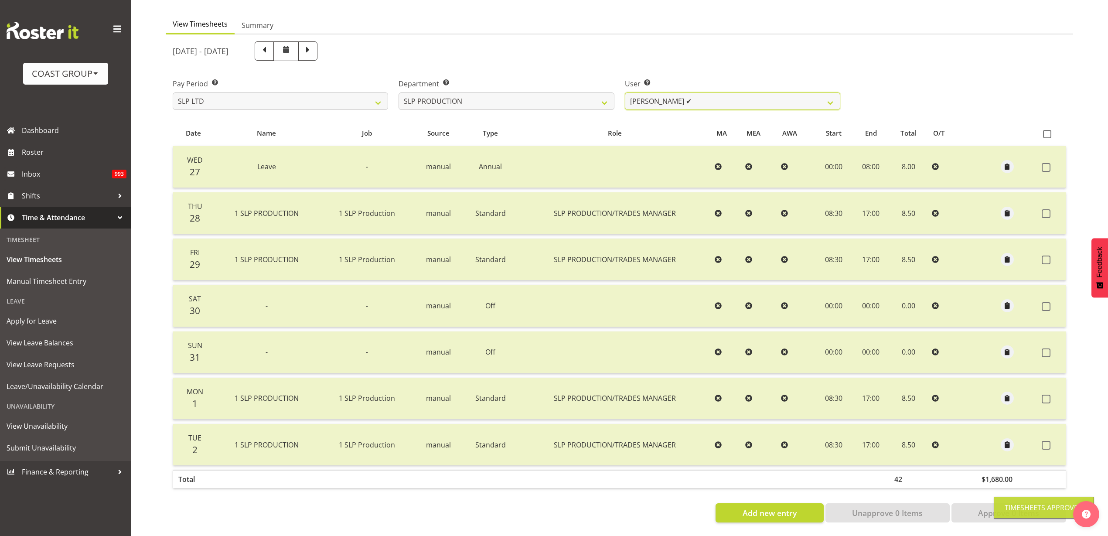
click at [699, 95] on select "Aaron Grant ✔ Alan Burrows ✔ Coel Phillips ✔ Kent Stevens ✔ Kes David ✔ Mark Ph…" at bounding box center [732, 100] width 215 height 17
click at [625, 92] on select "Aaron Grant ✔ Alan Burrows ✔ Coel Phillips ✔ Kent Stevens ✔ Kes David ✔ Mark Ph…" at bounding box center [732, 100] width 215 height 17
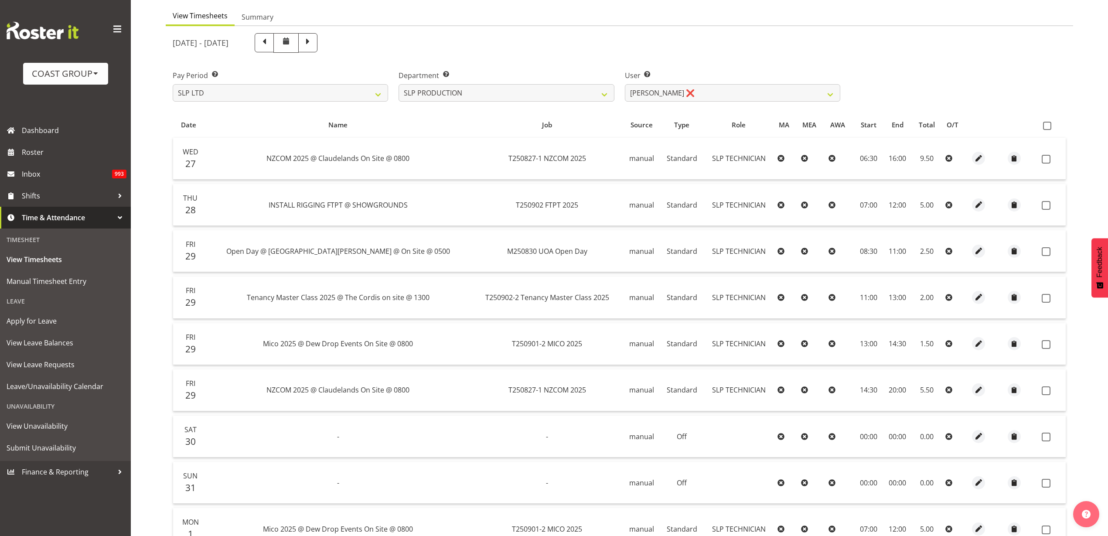
click at [1047, 124] on span at bounding box center [1047, 126] width 8 height 8
click at [1047, 124] on input "checkbox" at bounding box center [1046, 126] width 6 height 6
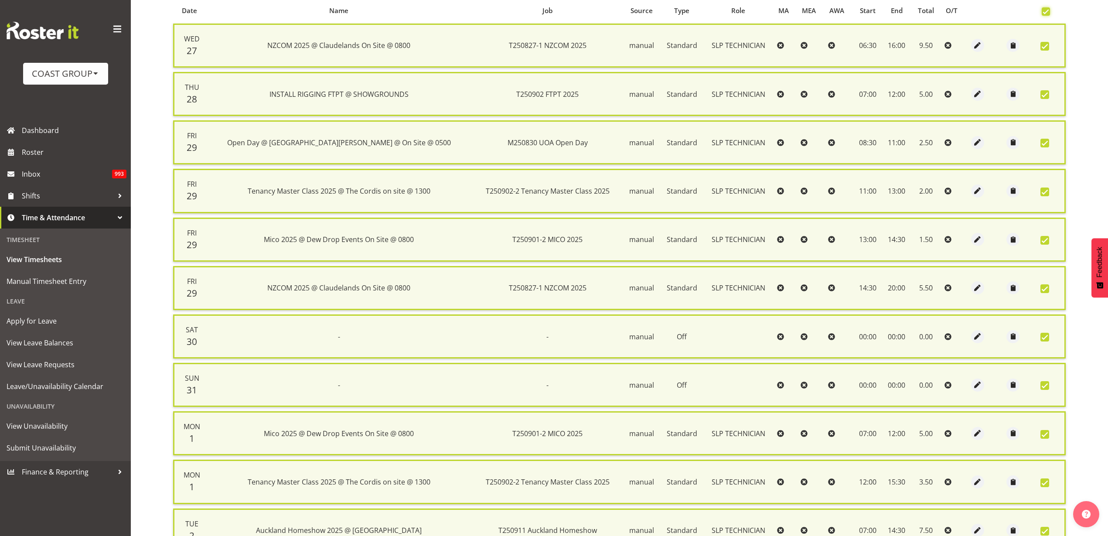
scroll to position [290, 0]
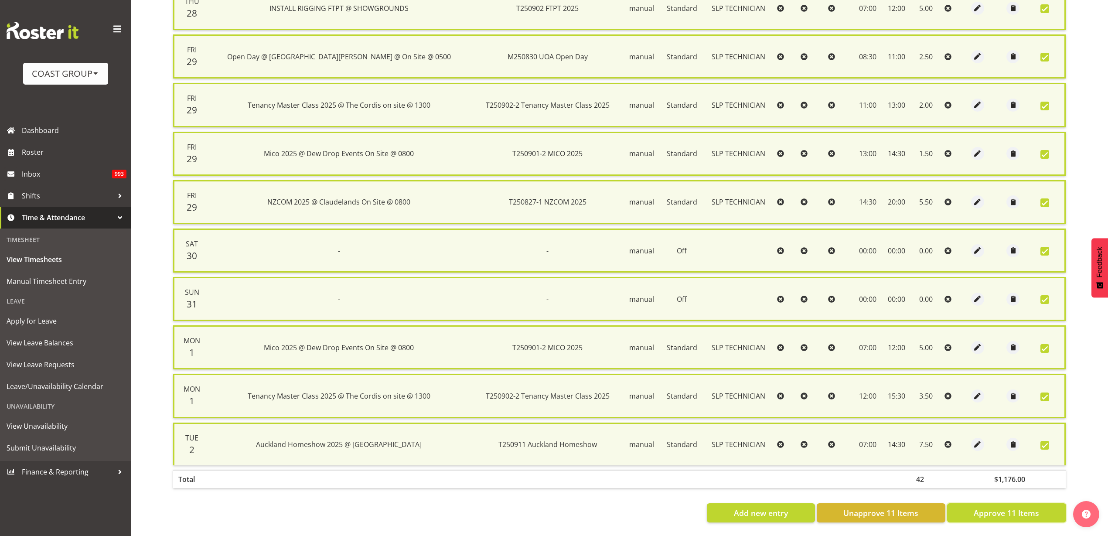
click at [1002, 508] on span "Approve 11 Items" at bounding box center [1006, 512] width 65 height 11
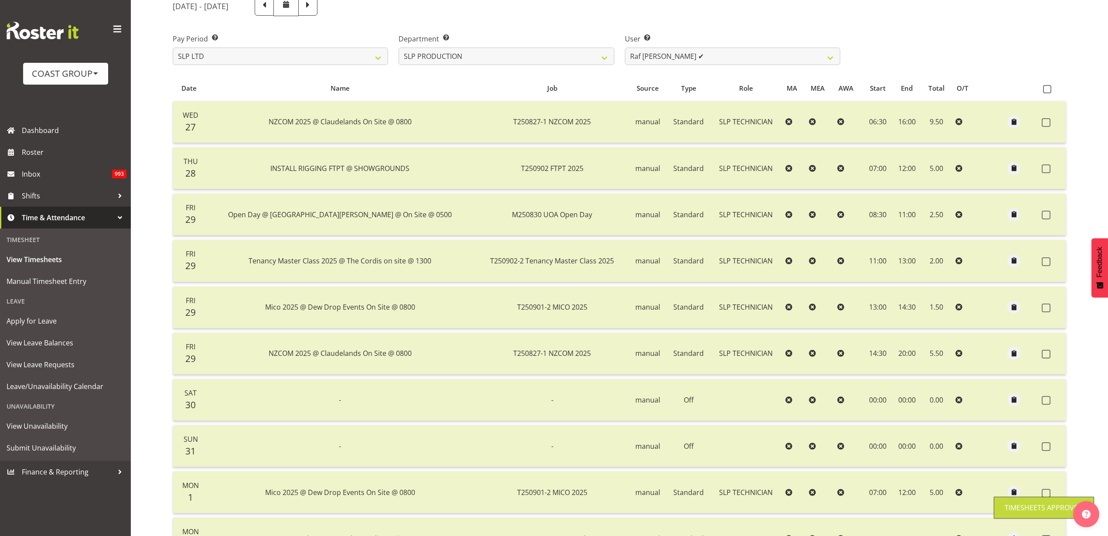
scroll to position [49, 0]
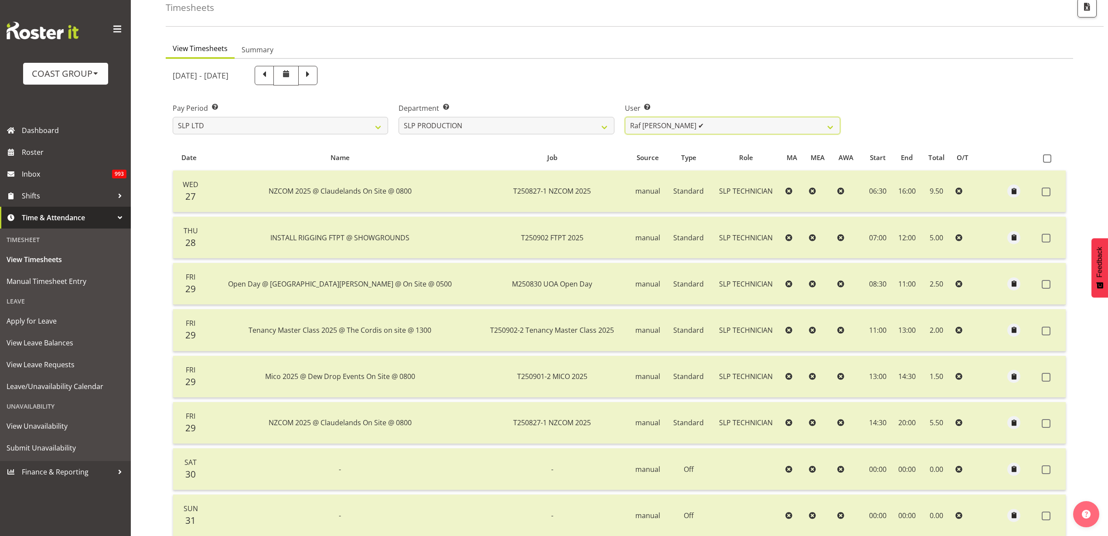
click at [755, 120] on select "Aaron Grant ✔ Alan Burrows ✔ Coel Phillips ✔ Kent Stevens ✔ Kes David ✔ Mark Ph…" at bounding box center [732, 125] width 215 height 17
click at [625, 117] on select "Aaron Grant ✔ Alan Burrows ✔ Coel Phillips ✔ Kent Stevens ✔ Kes David ✔ Mark Ph…" at bounding box center [732, 125] width 215 height 17
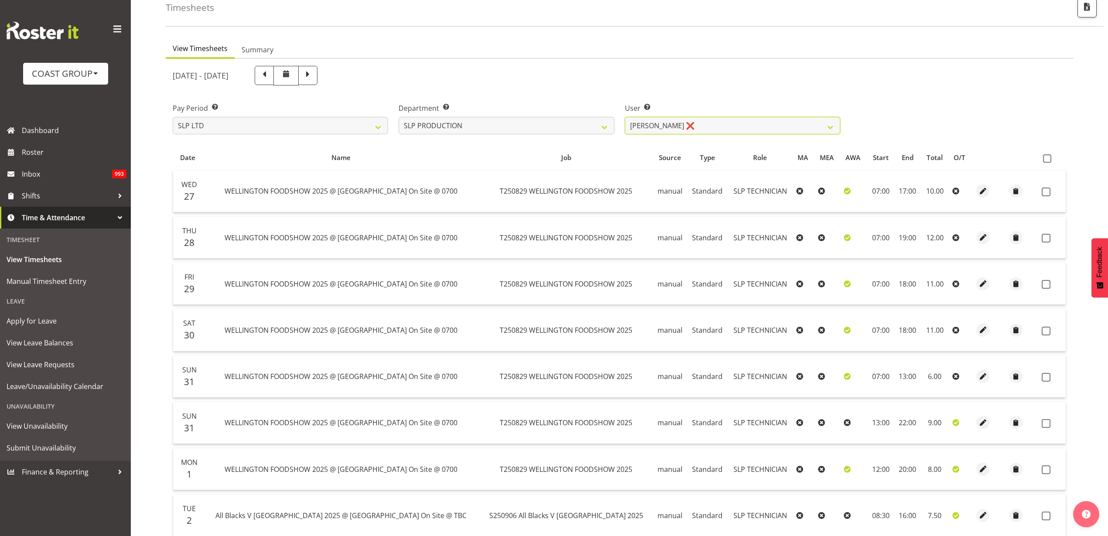
scroll to position [128, 0]
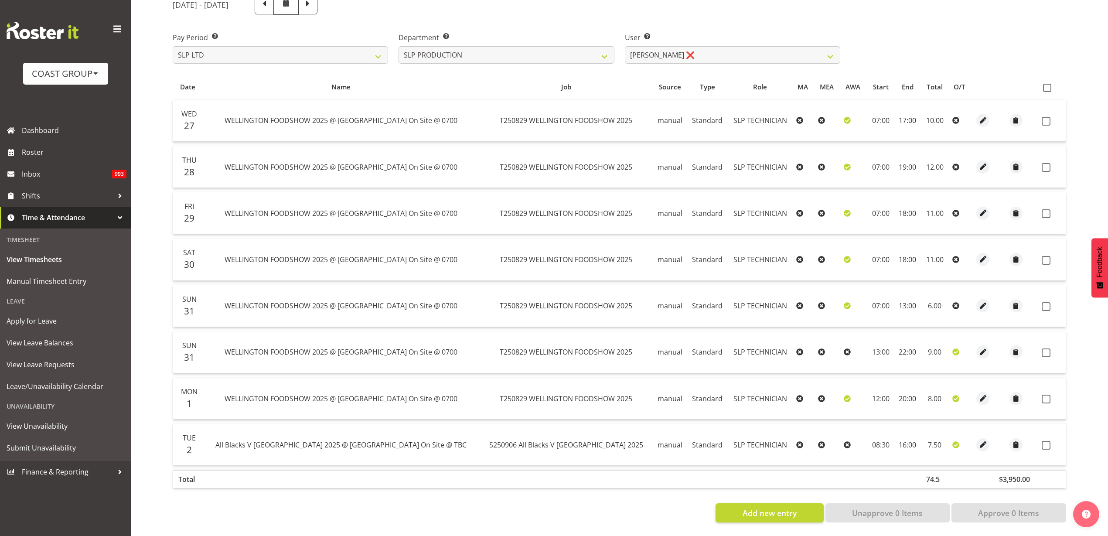
click at [1051, 84] on span at bounding box center [1047, 88] width 8 height 8
click at [1049, 85] on input "checkbox" at bounding box center [1046, 88] width 6 height 6
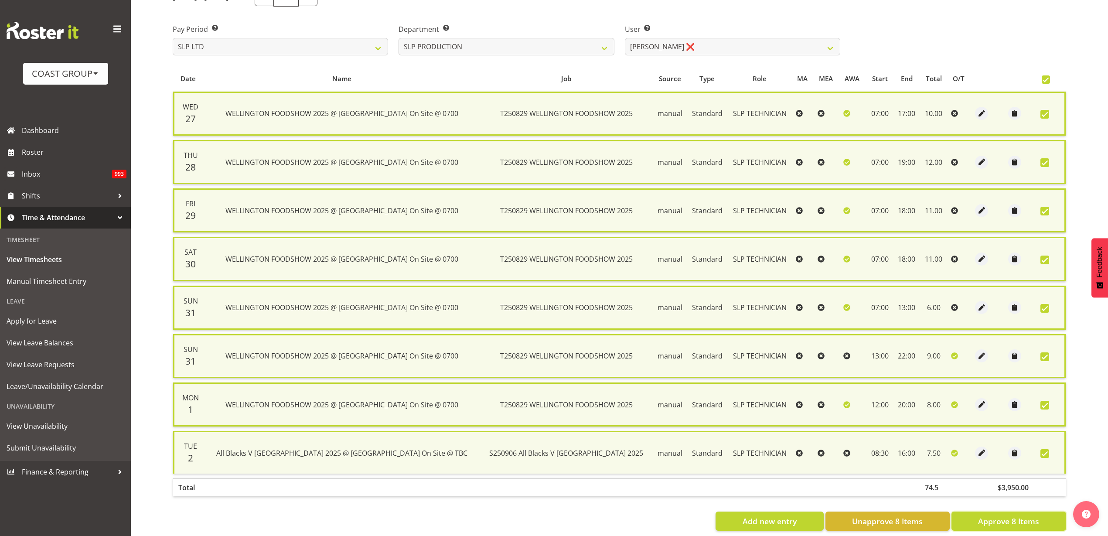
click at [986, 519] on span "Approve 8 Items" at bounding box center [1008, 520] width 61 height 11
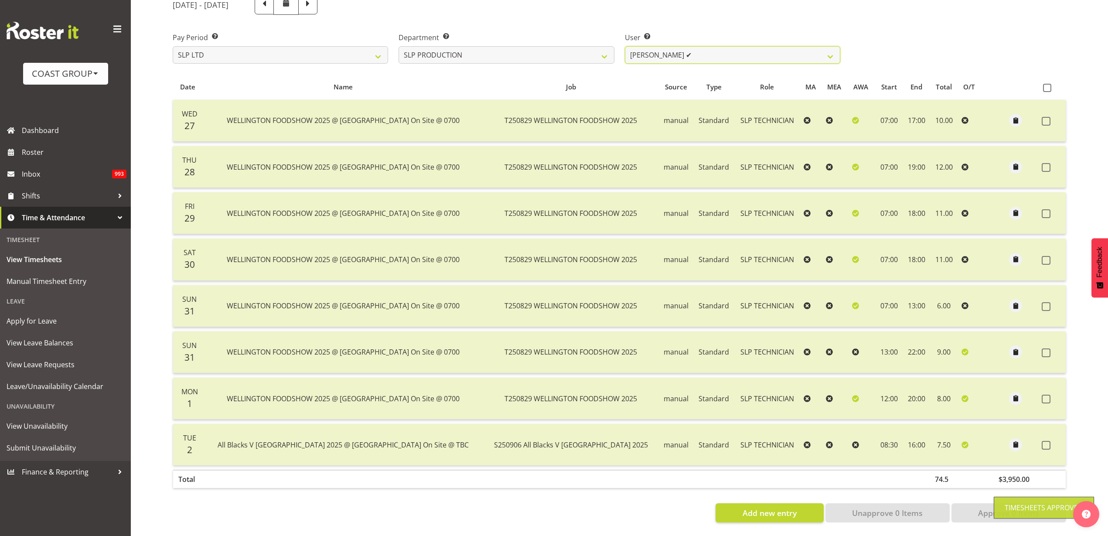
click at [755, 47] on select "Aaron Grant ✔ Alan Burrows ✔ Coel Phillips ✔ Kent Stevens ✔ Kes David ✔ Mark Ph…" at bounding box center [732, 54] width 215 height 17
click at [625, 46] on select "Aaron Grant ✔ Alan Burrows ✔ Coel Phillips ✔ Kent Stevens ✔ Kes David ✔ Mark Ph…" at bounding box center [732, 54] width 215 height 17
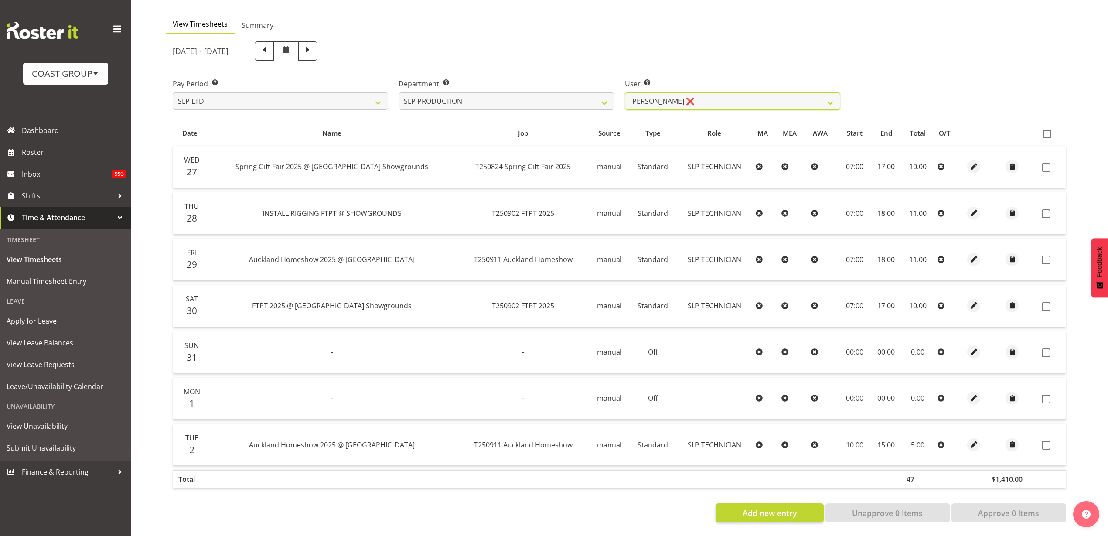
scroll to position [82, 0]
click at [1048, 130] on span at bounding box center [1047, 134] width 8 height 8
click at [1048, 131] on input "checkbox" at bounding box center [1046, 134] width 6 height 6
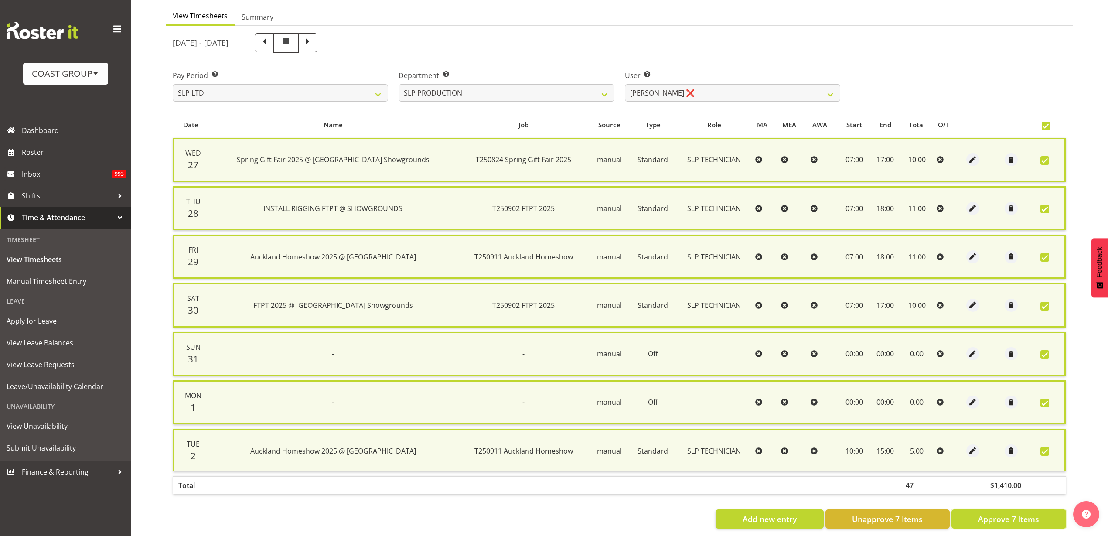
click at [1007, 525] on button "Approve 7 Items" at bounding box center [1008, 518] width 115 height 19
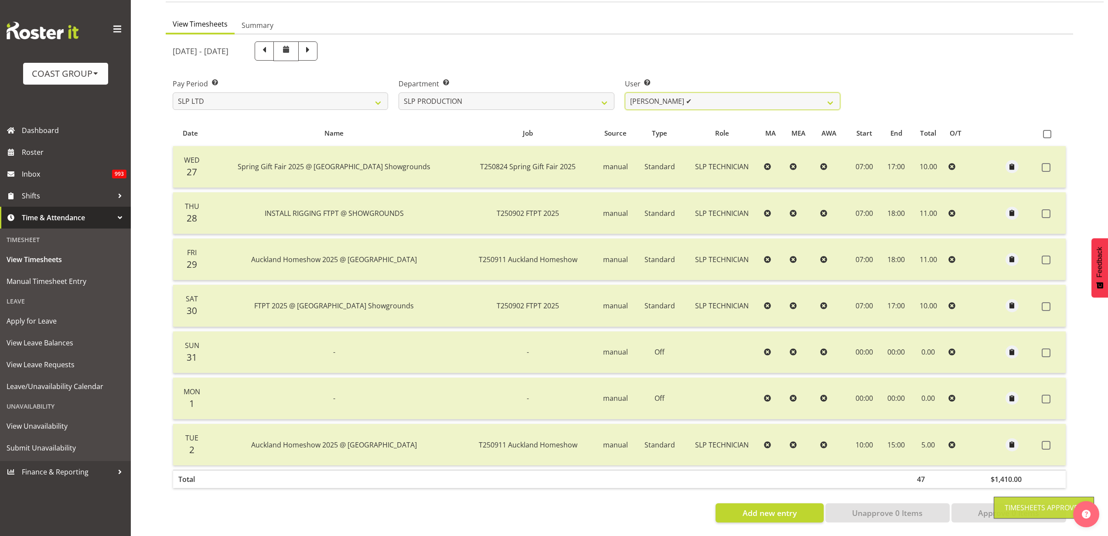
click at [711, 93] on select "Aaron Grant ✔ Alan Burrows ✔ Coel Phillips ✔ Kent Stevens ✔ Kes David ✔ Mark Ph…" at bounding box center [732, 100] width 215 height 17
click at [625, 92] on select "Aaron Grant ✔ Alan Burrows ✔ Coel Phillips ✔ Kent Stevens ✔ Kes David ✔ Mark Ph…" at bounding box center [732, 100] width 215 height 17
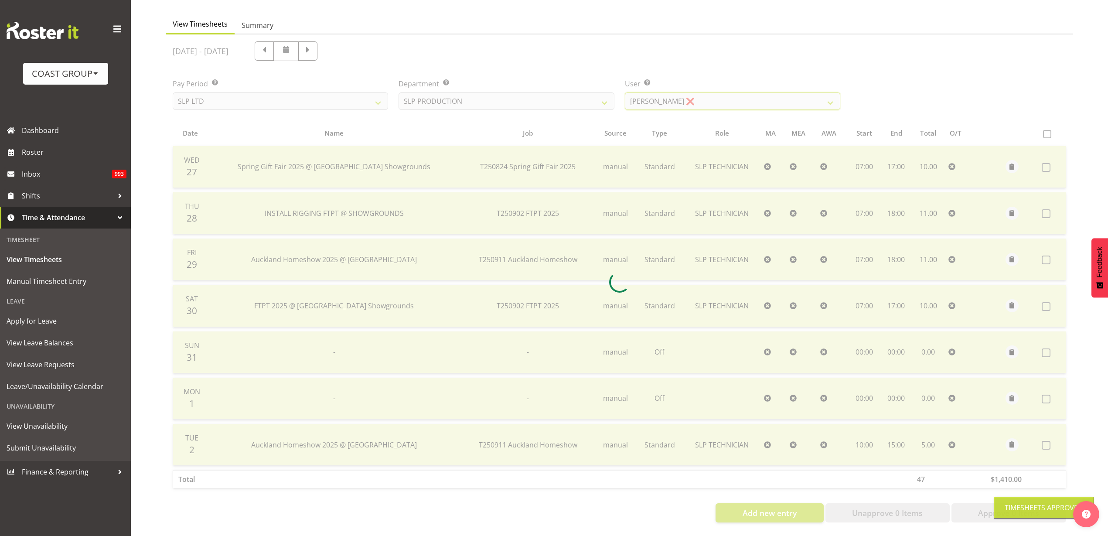
scroll to position [0, 0]
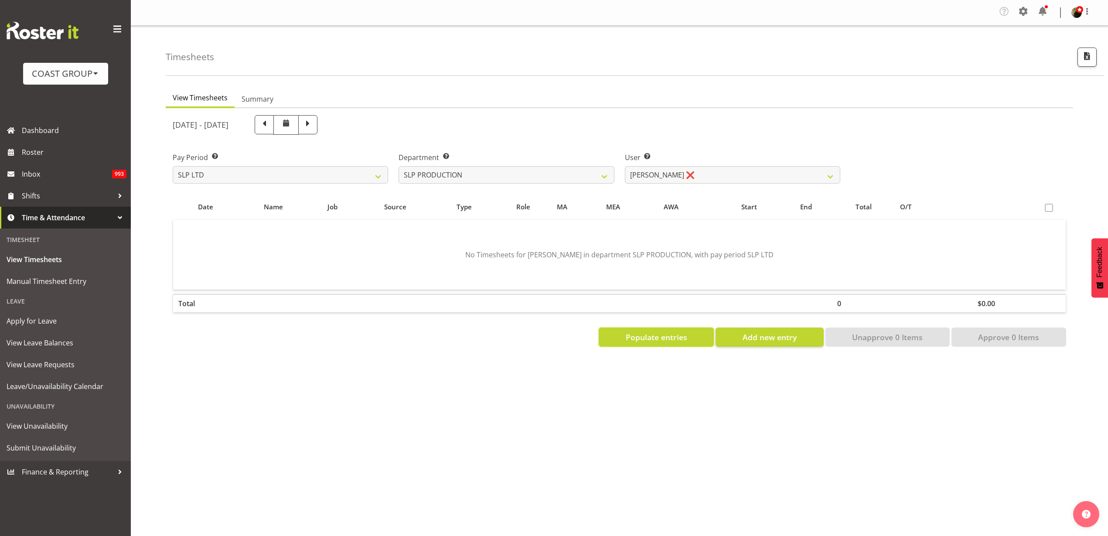
click at [648, 333] on span "Populate entries" at bounding box center [656, 336] width 61 height 11
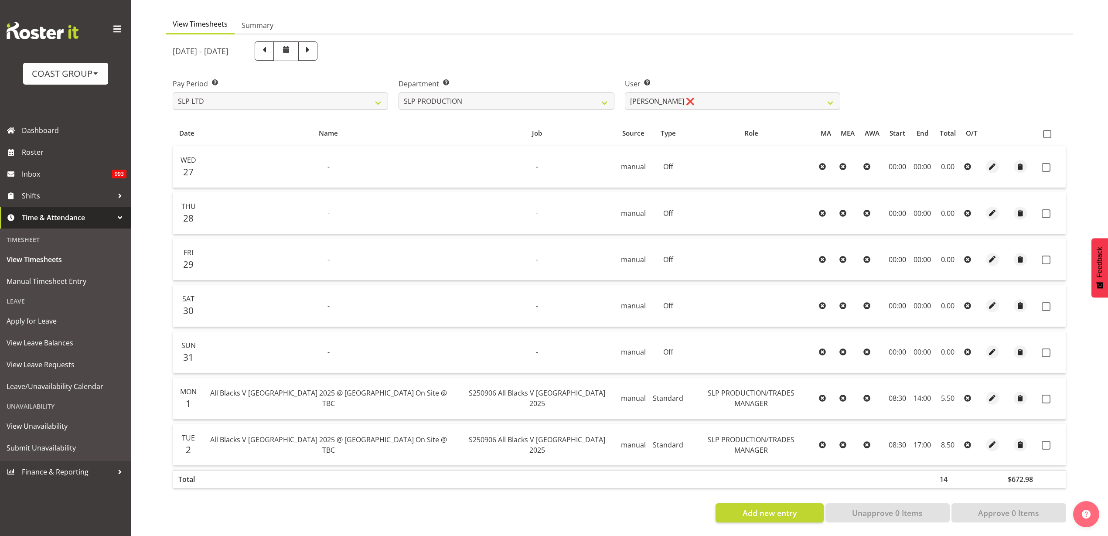
scroll to position [82, 0]
click at [988, 393] on span "button" at bounding box center [993, 398] width 10 height 10
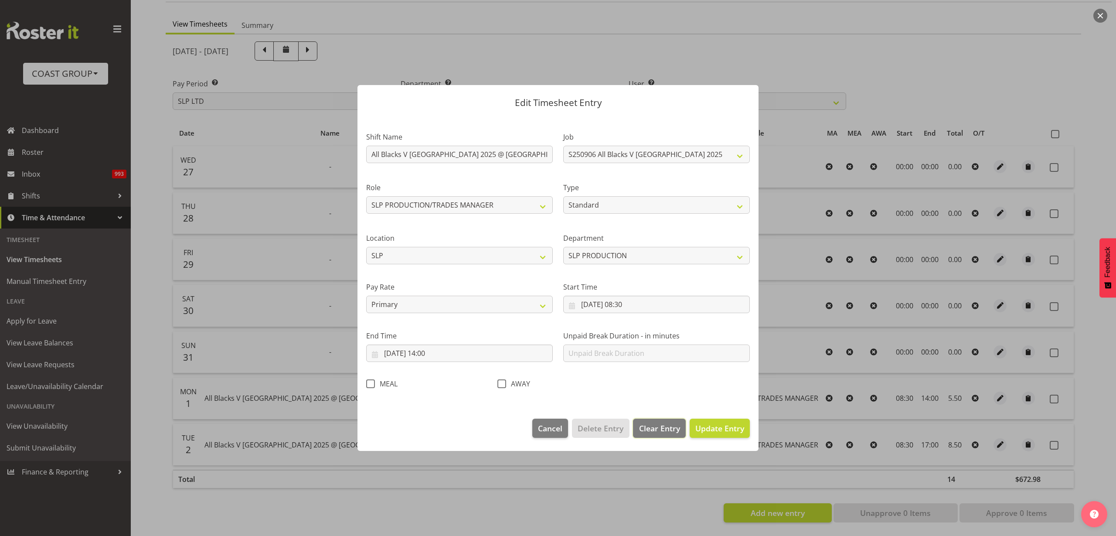
click at [646, 431] on span "Clear Entry" at bounding box center [659, 428] width 41 height 11
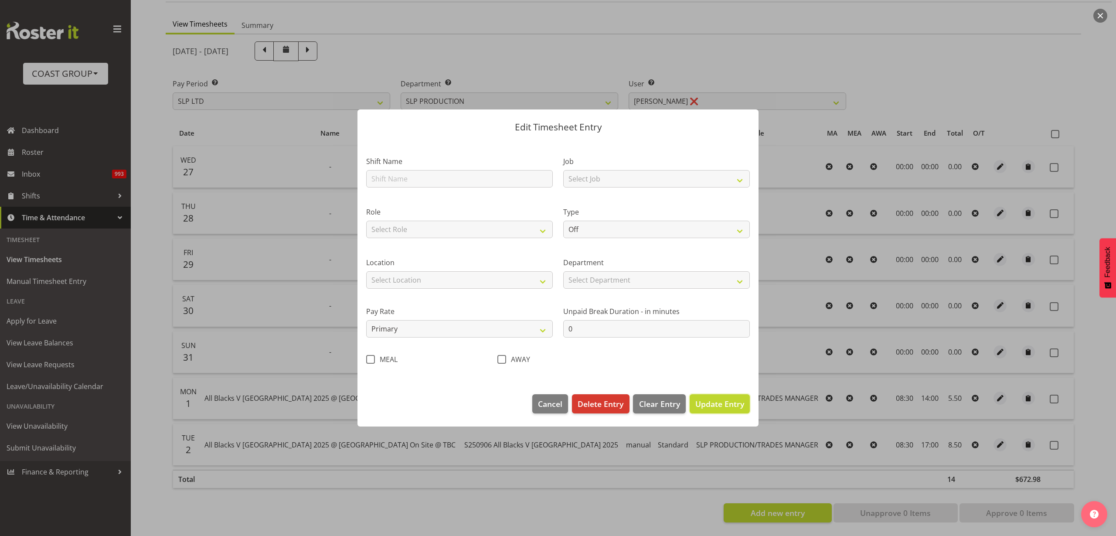
click at [724, 407] on span "Update Entry" at bounding box center [720, 404] width 49 height 10
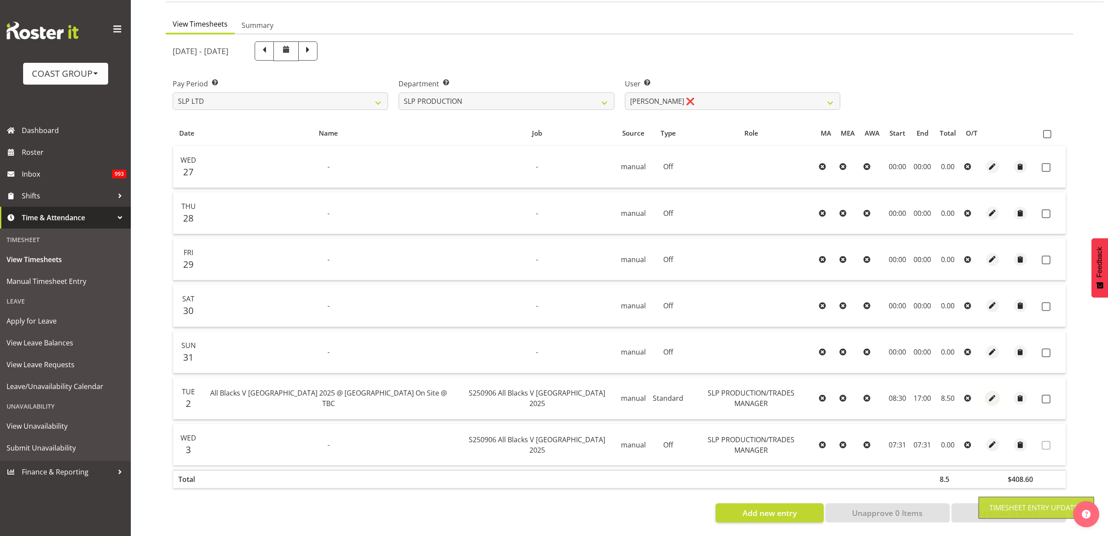
click at [989, 393] on span "button" at bounding box center [993, 398] width 10 height 10
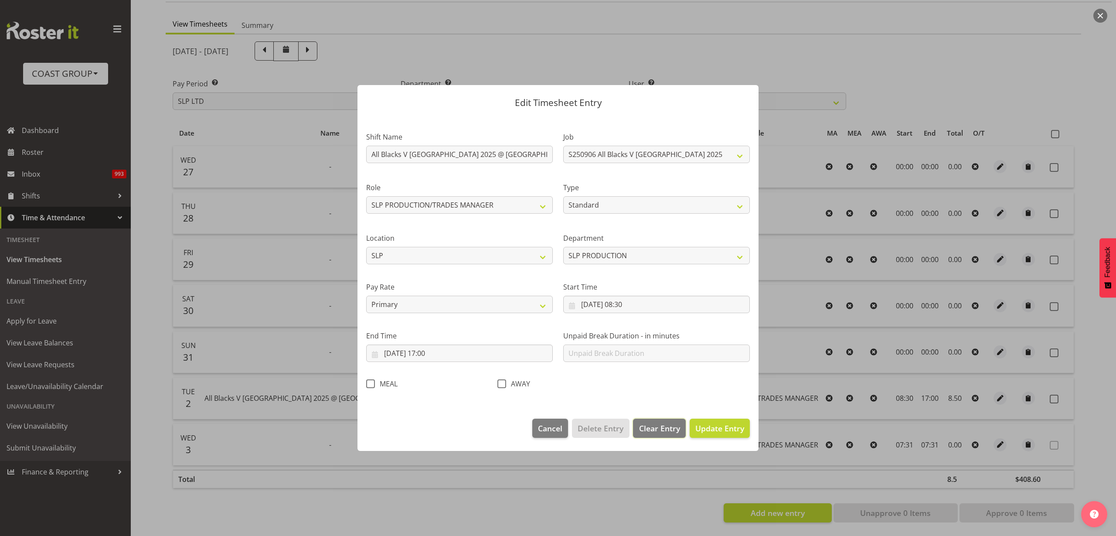
click at [670, 427] on span "Clear Entry" at bounding box center [659, 428] width 41 height 11
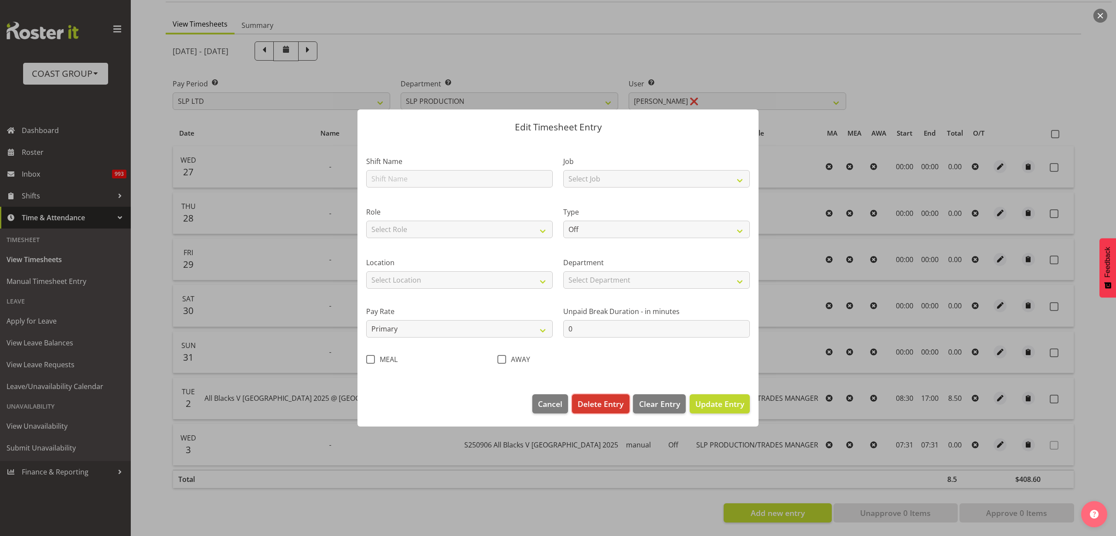
click at [609, 405] on span "Delete Entry" at bounding box center [601, 403] width 46 height 11
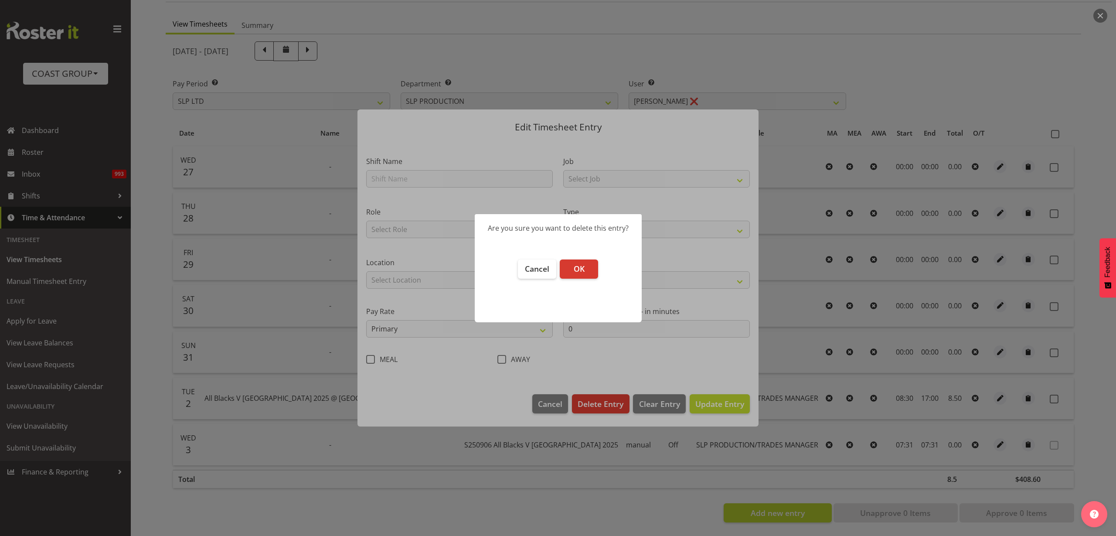
click at [584, 271] on span "OK" at bounding box center [579, 268] width 11 height 10
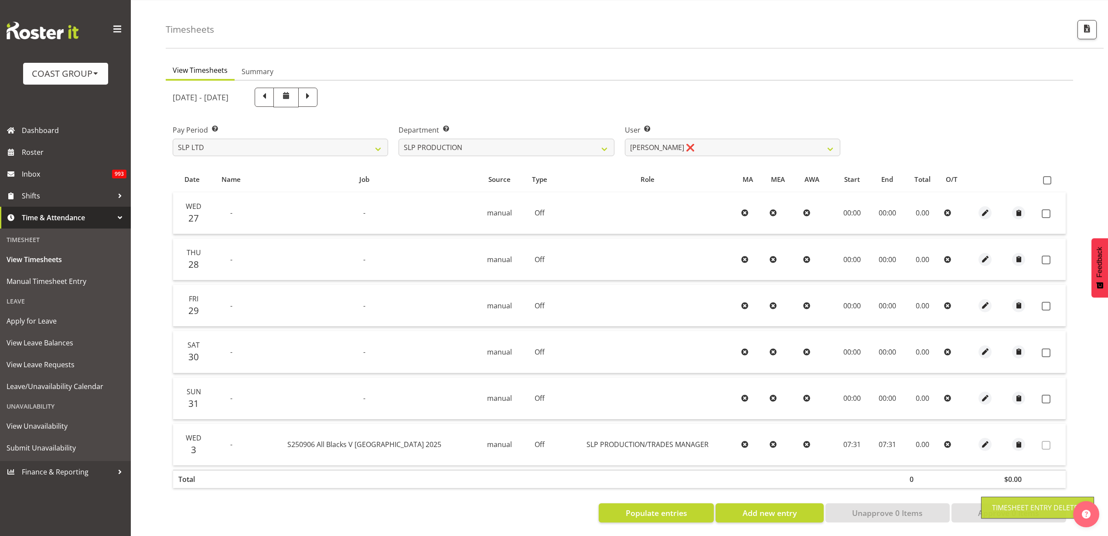
scroll to position [36, 0]
click at [649, 507] on span "Populate entries" at bounding box center [656, 512] width 61 height 11
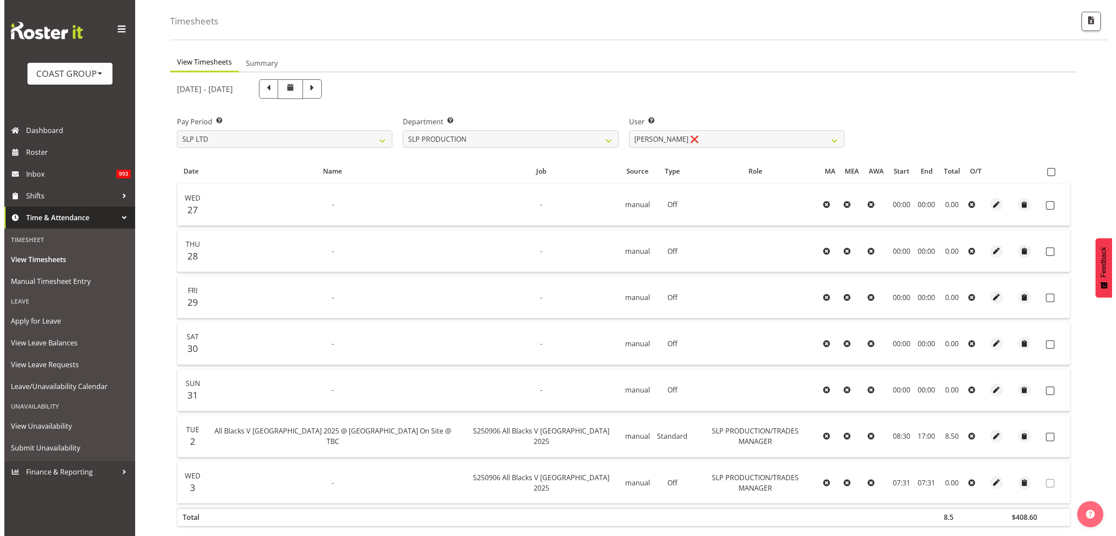
scroll to position [82, 0]
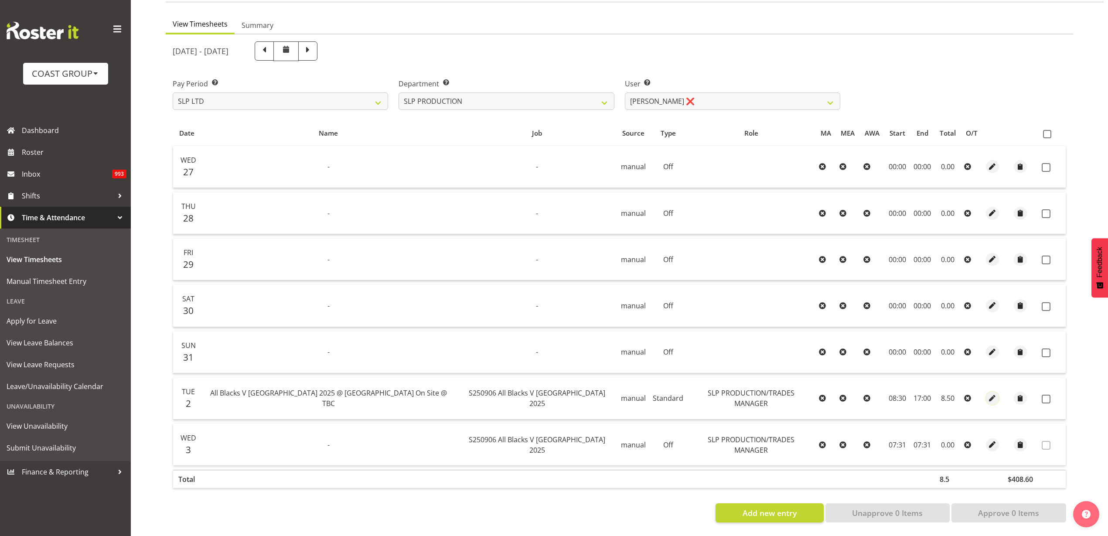
click at [988, 393] on span "button" at bounding box center [993, 398] width 10 height 10
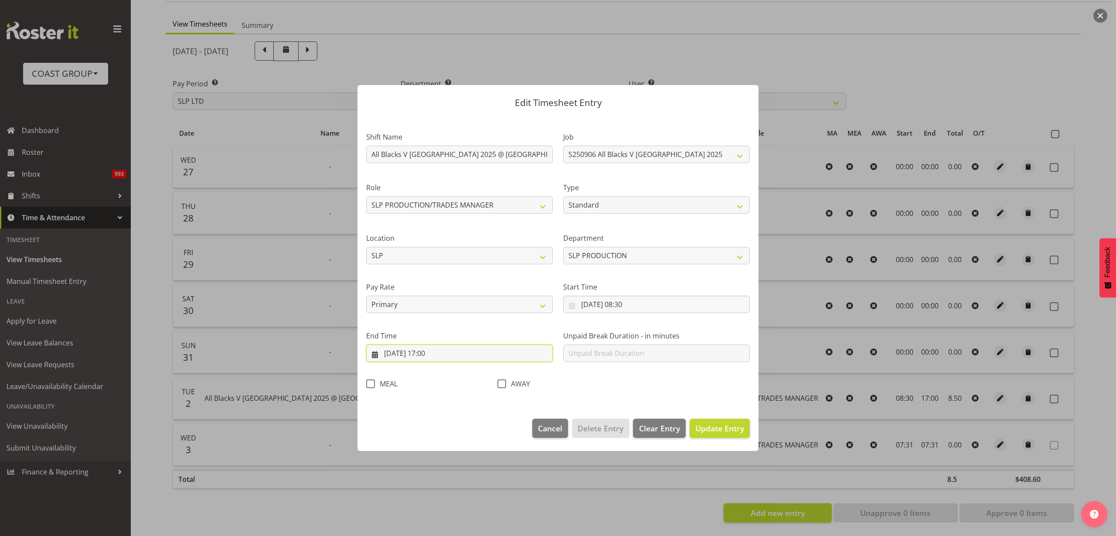
click at [441, 350] on input "02/09/2025, 17:00" at bounding box center [459, 352] width 187 height 17
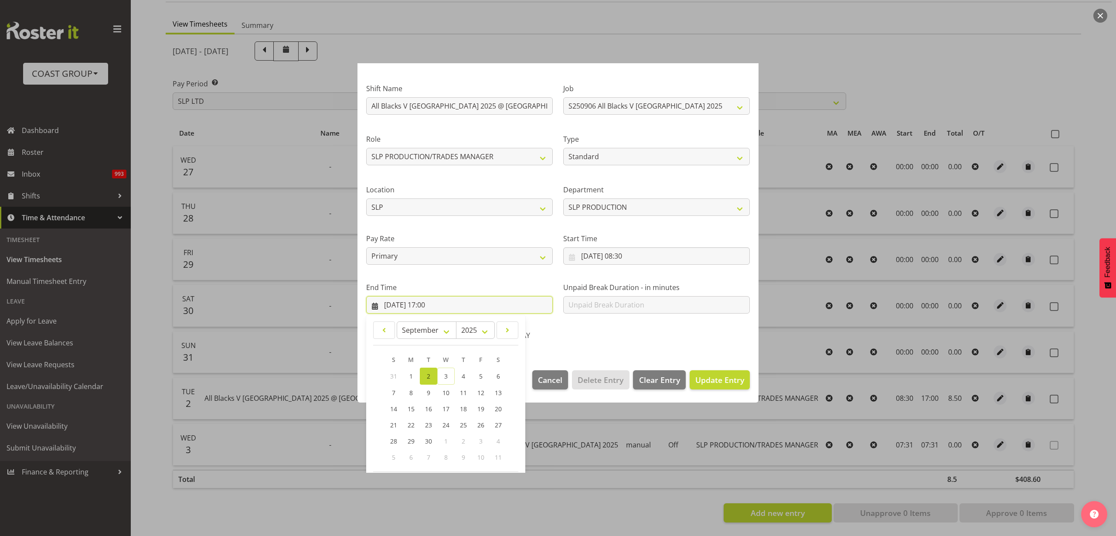
scroll to position [89, 0]
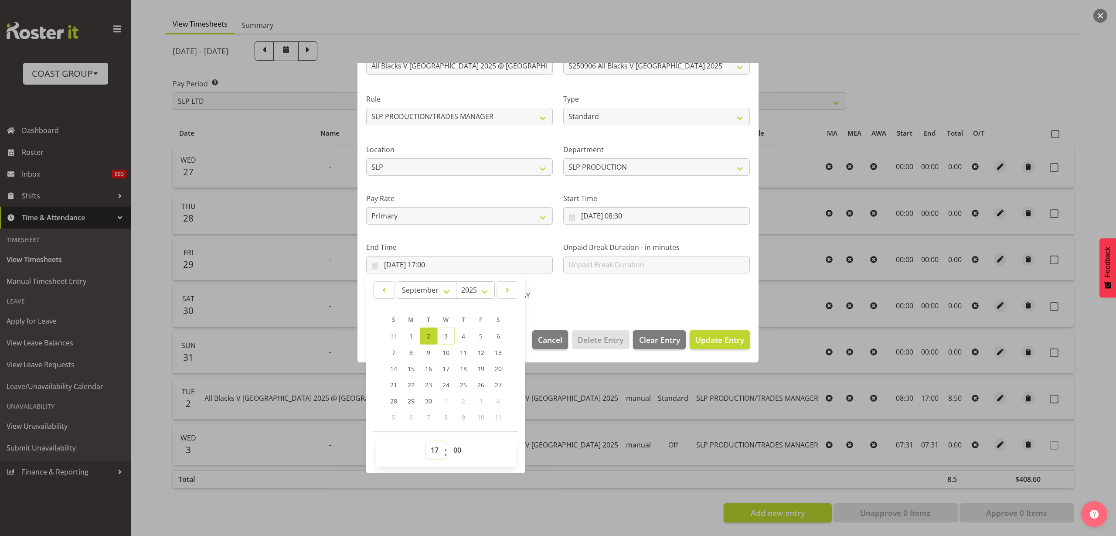
click at [433, 452] on select "00 01 02 03 04 05 06 07 08 09 10 11 12 13 14 15 16 17 18 19 20 21 22 23" at bounding box center [436, 449] width 20 height 17
click at [426, 441] on select "00 01 02 03 04 05 06 07 08 09 10 11 12 13 14 15 16 17 18 19 20 21 22 23" at bounding box center [436, 449] width 20 height 17
click at [708, 336] on span "Update Entry" at bounding box center [720, 339] width 49 height 10
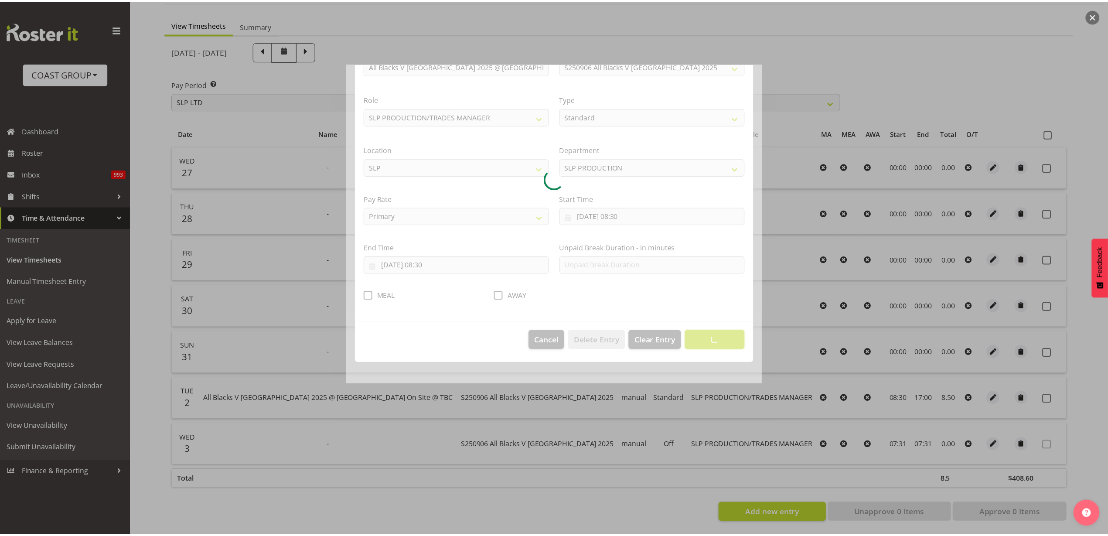
scroll to position [0, 0]
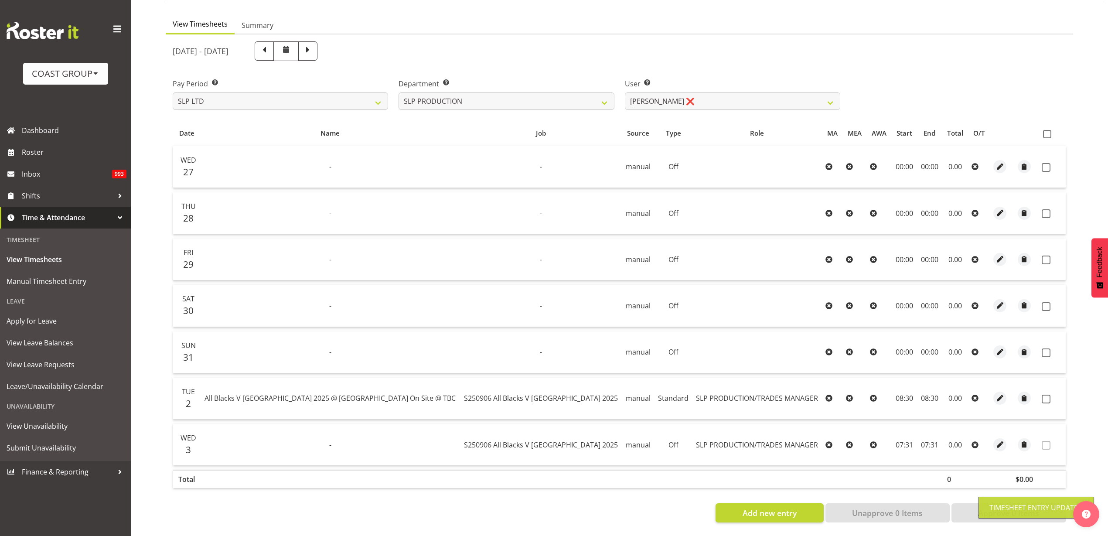
click at [1047, 130] on span at bounding box center [1047, 134] width 8 height 8
click at [1047, 131] on input "checkbox" at bounding box center [1046, 134] width 6 height 6
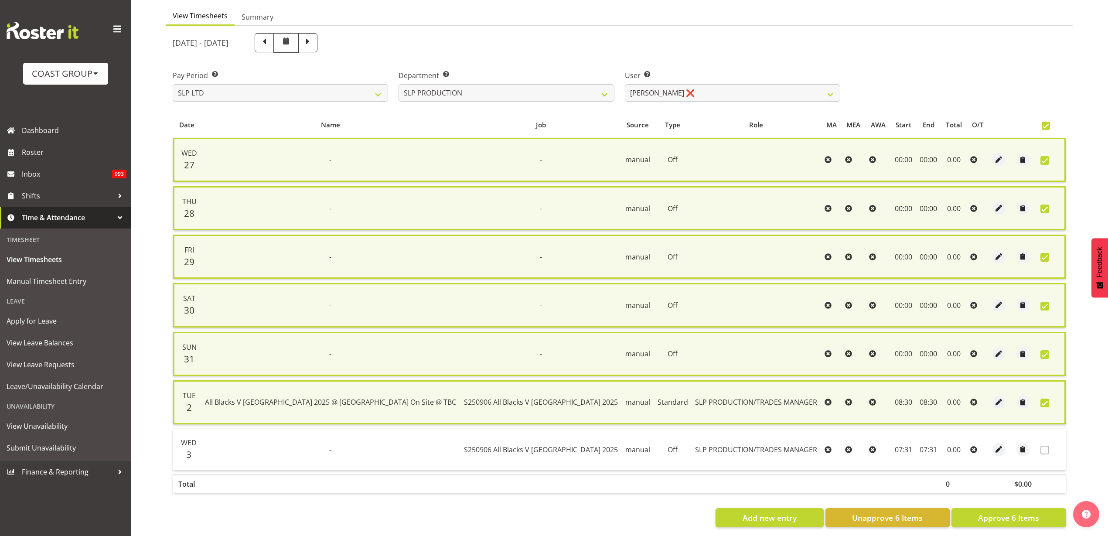
click at [1046, 452] on span at bounding box center [1044, 450] width 9 height 9
click at [997, 524] on button "Approve 6 Items" at bounding box center [1008, 517] width 115 height 19
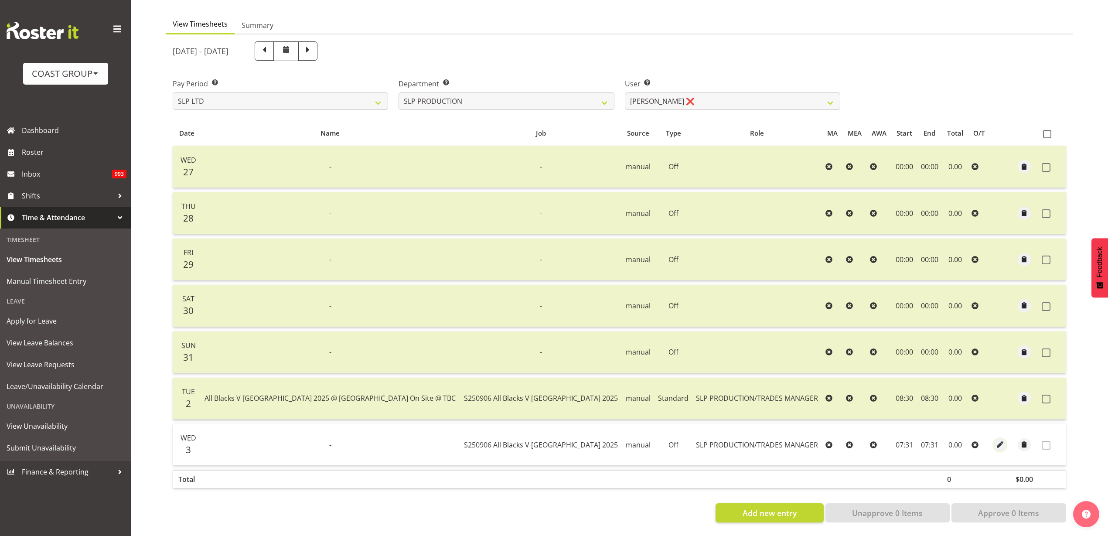
click at [995, 440] on span "button" at bounding box center [1000, 445] width 10 height 10
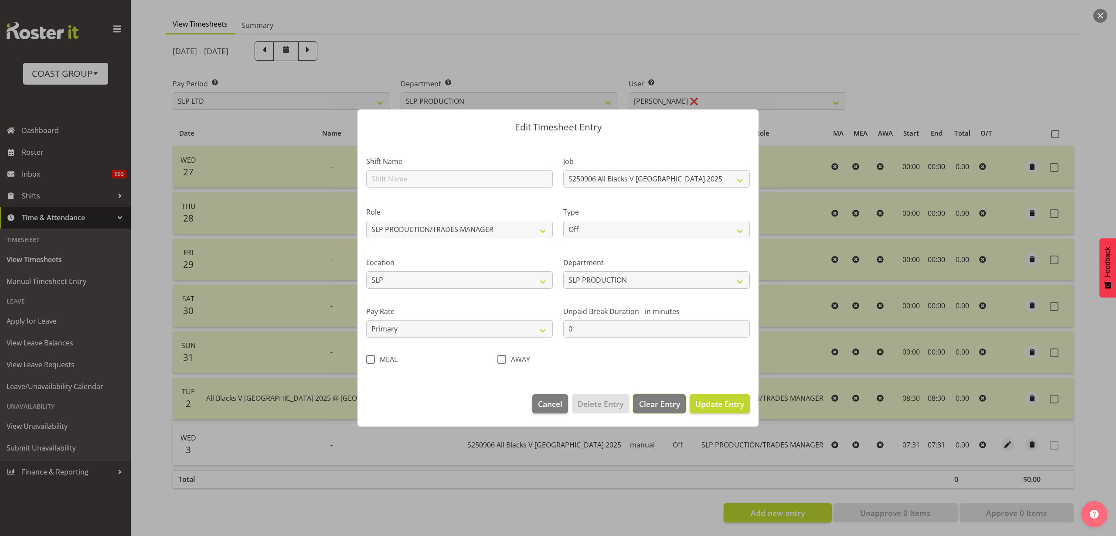
click at [662, 404] on span "Clear Entry" at bounding box center [659, 403] width 41 height 11
click at [609, 403] on span "Delete Entry" at bounding box center [601, 403] width 46 height 11
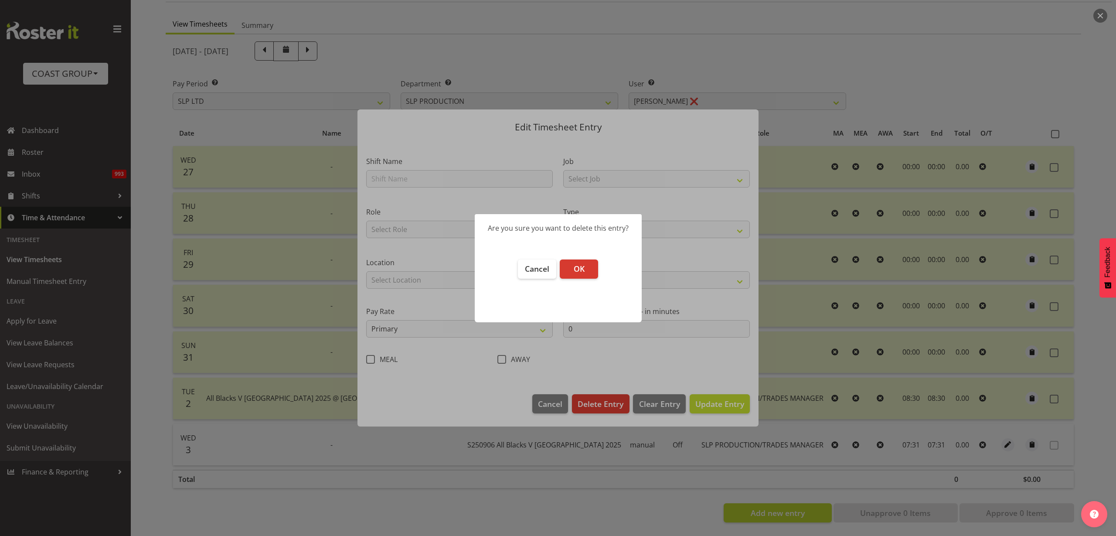
click at [572, 270] on button "OK" at bounding box center [579, 268] width 38 height 19
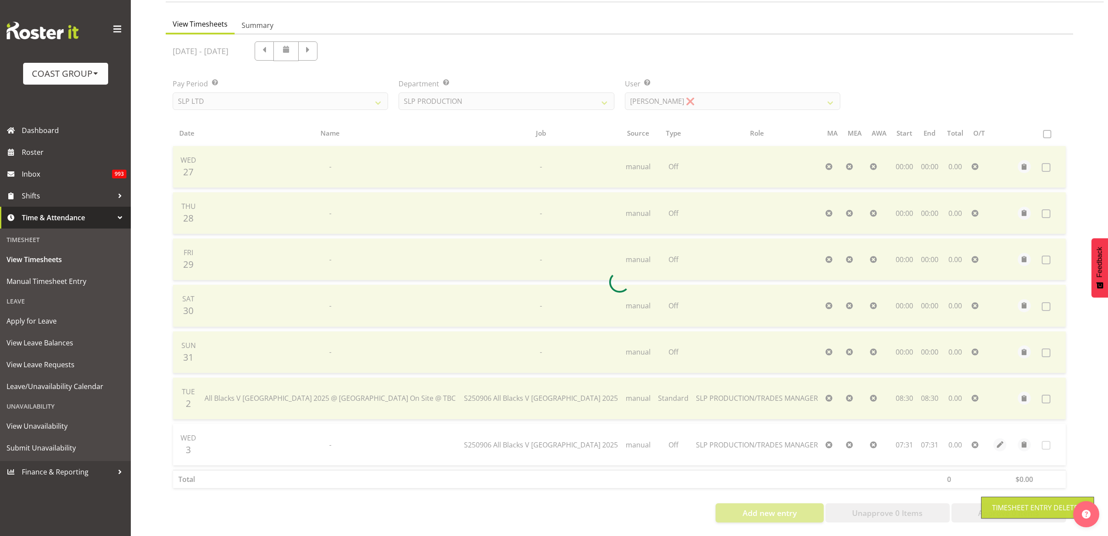
scroll to position [36, 0]
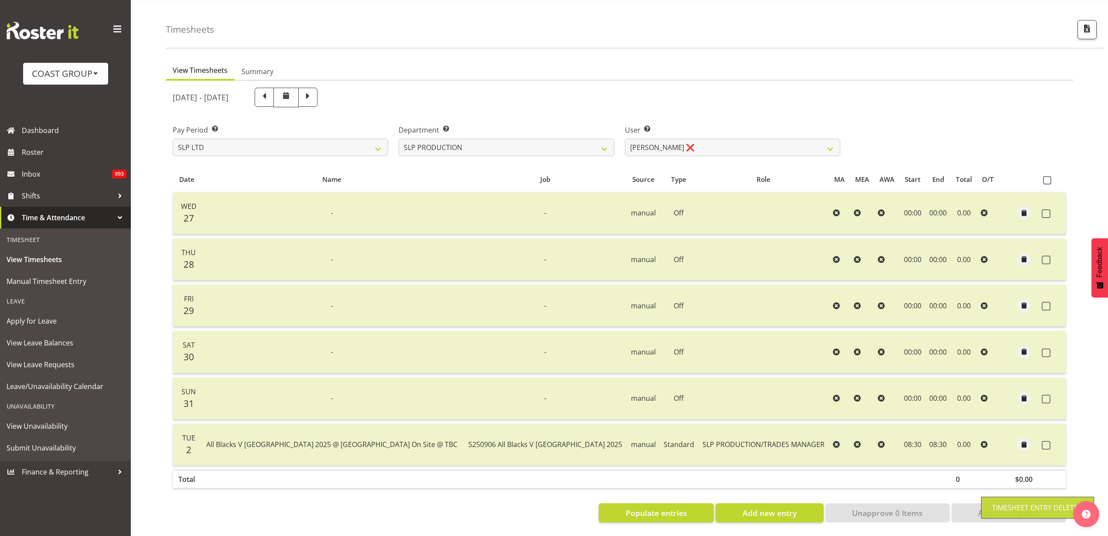
click at [1050, 176] on span at bounding box center [1047, 180] width 8 height 8
click at [1049, 177] on input "checkbox" at bounding box center [1046, 180] width 6 height 6
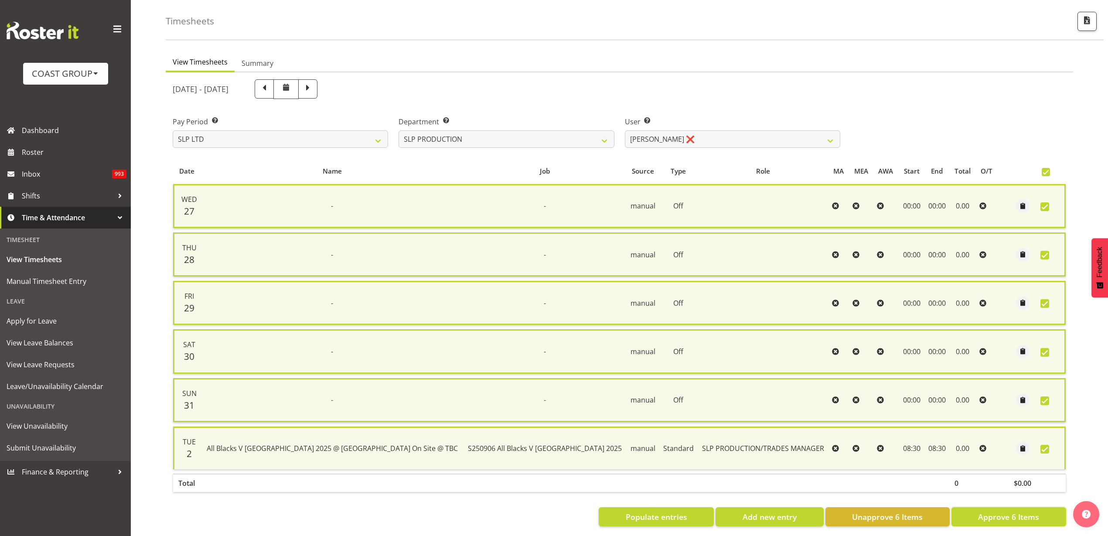
click at [1027, 516] on span "Approve 6 Items" at bounding box center [1008, 516] width 61 height 11
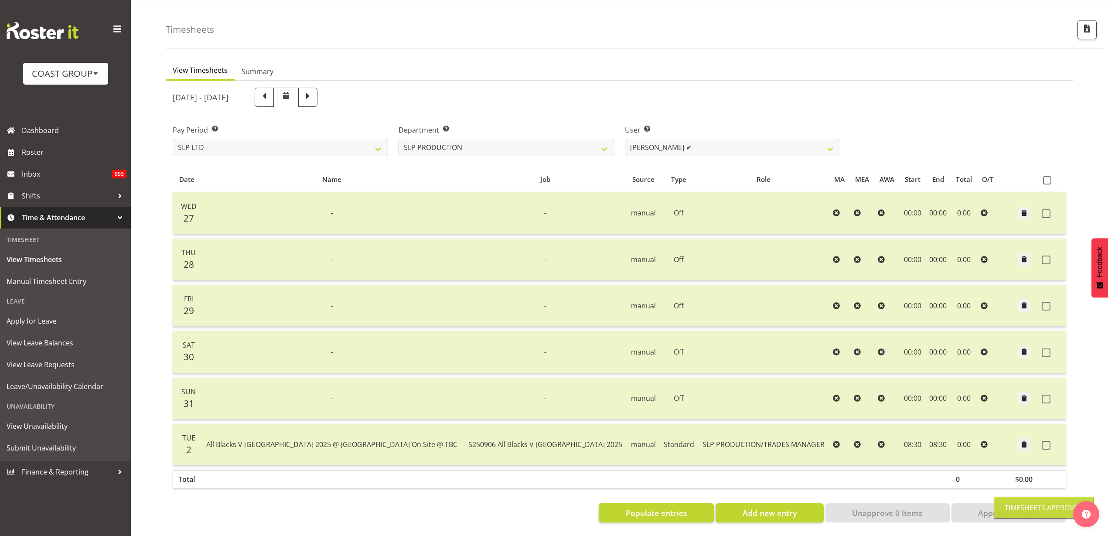
click at [696, 126] on label "User Select user. Note: This is filtered down by the previous two drop-down ite…" at bounding box center [732, 130] width 215 height 10
click at [703, 139] on select "[PERSON_NAME] ✔ [PERSON_NAME] ✔ [PERSON_NAME] ✔ [PERSON_NAME] ✔ [PERSON_NAME] ✔…" at bounding box center [732, 147] width 215 height 17
click at [448, 140] on select "SLP CHC SLP OFFICE SLP PRODUCTION SLP TRADE" at bounding box center [506, 147] width 215 height 17
click at [399, 139] on select "SLP CHC SLP OFFICE SLP PRODUCTION SLP TRADE" at bounding box center [506, 147] width 215 height 17
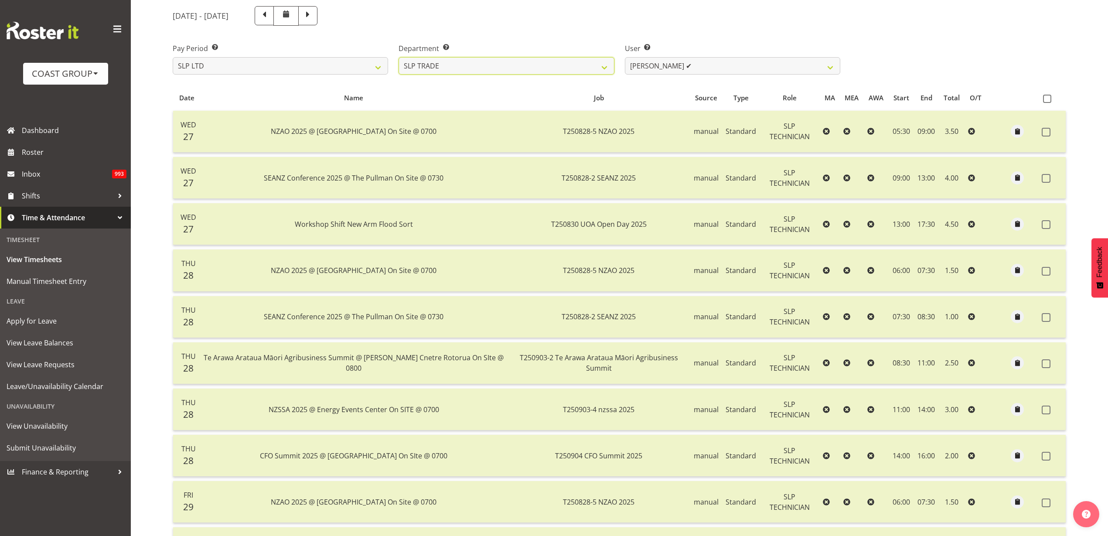
scroll to position [0, 0]
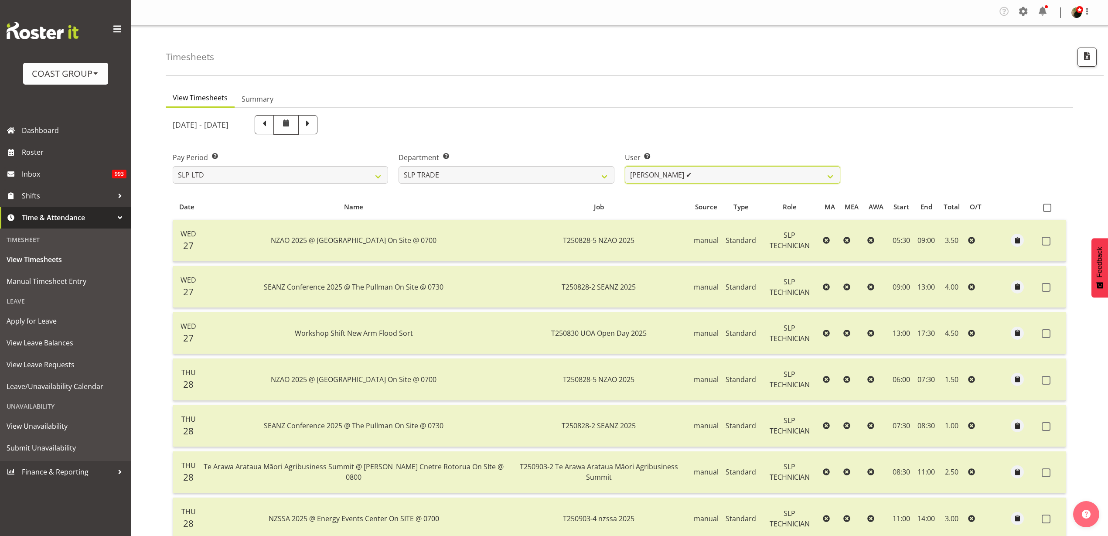
click at [729, 176] on select "Aof Anujarawat ✔ Han Chaleerin ❌ Hayden Watts ❌ Jack Brewer ❌ Jesse Hawira ❌ Jo…" at bounding box center [732, 174] width 215 height 17
click at [625, 166] on select "Aof Anujarawat ✔ Han Chaleerin ❌ Hayden Watts ❌ Jack Brewer ❌ Jesse Hawira ❌ Jo…" at bounding box center [732, 174] width 215 height 17
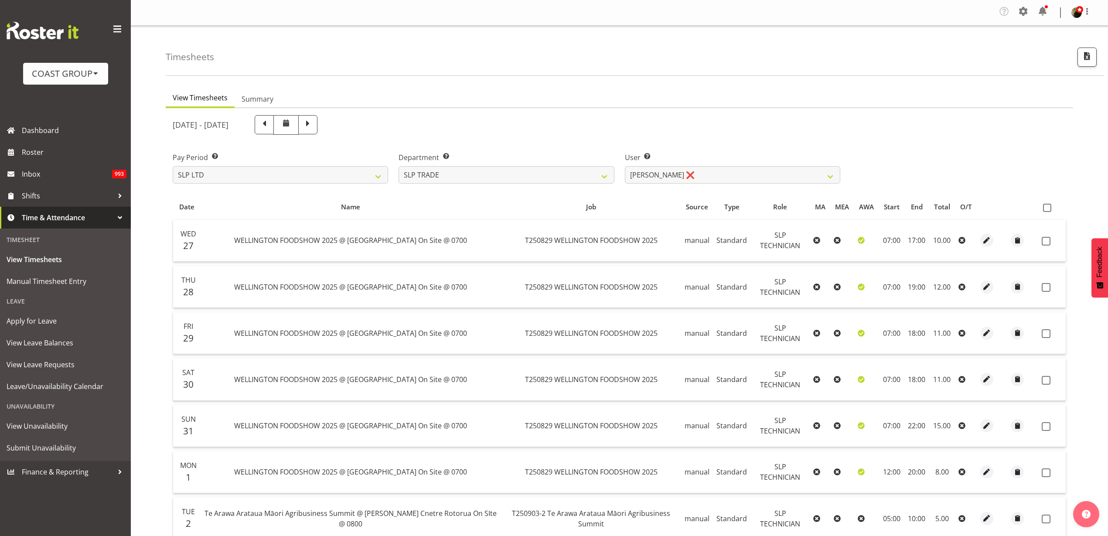
click at [1048, 207] on span at bounding box center [1047, 208] width 8 height 8
click at [1048, 207] on input "checkbox" at bounding box center [1046, 208] width 6 height 6
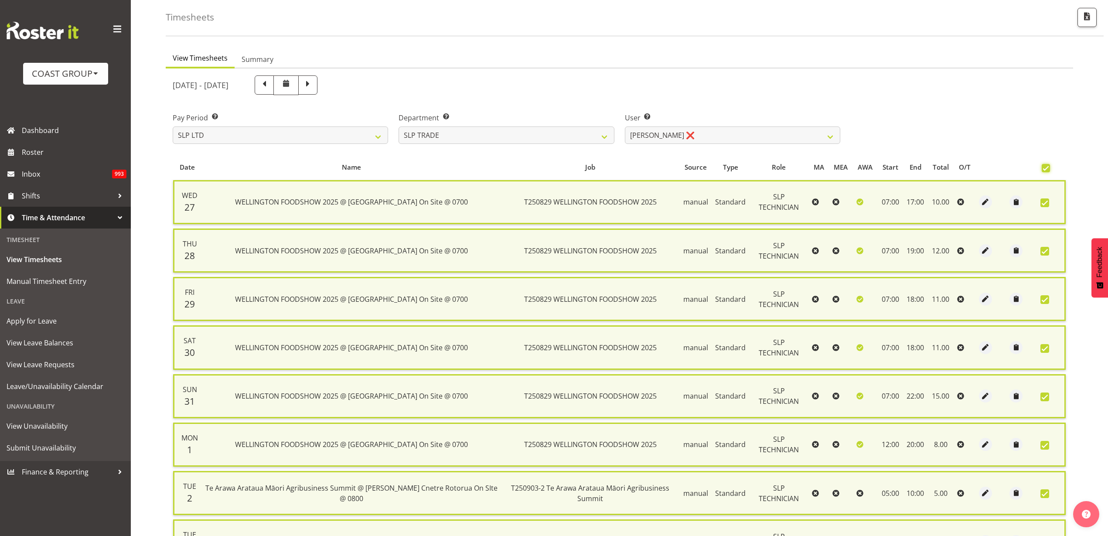
scroll to position [145, 0]
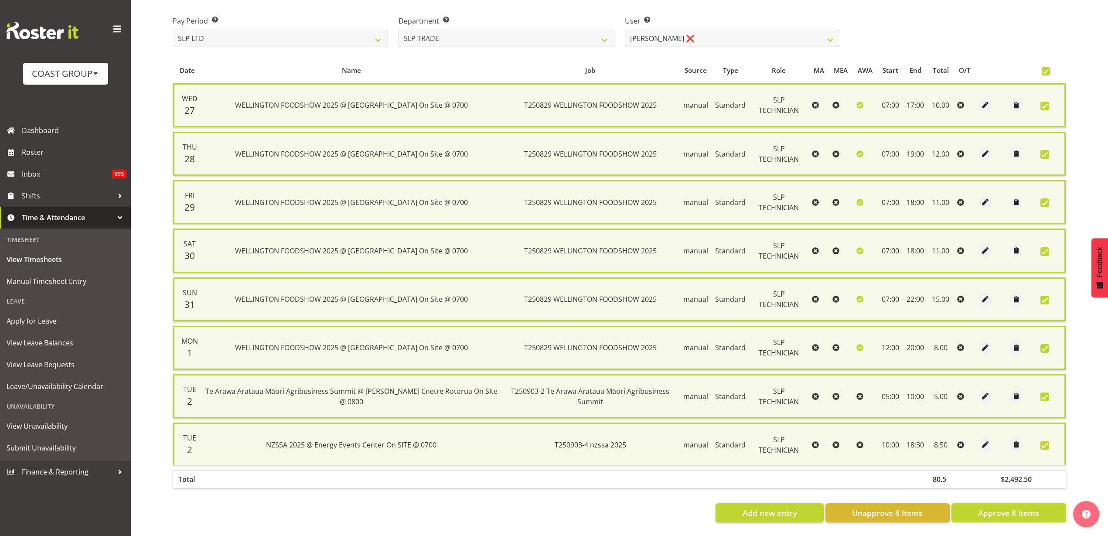
click at [1012, 510] on button "Approve 8 Items" at bounding box center [1008, 512] width 115 height 19
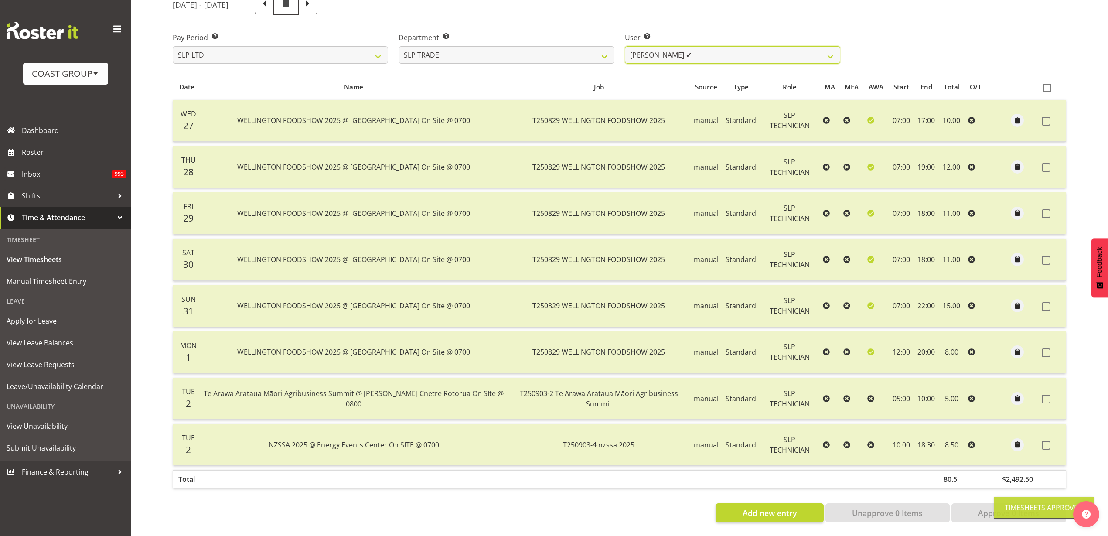
click at [756, 46] on select "Aof Anujarawat ✔ Han Chaleerin ✔ Hayden Watts ❌ Jack Brewer ❌ Jesse Hawira ❌ Jo…" at bounding box center [732, 54] width 215 height 17
click at [625, 46] on select "Aof Anujarawat ✔ Han Chaleerin ✔ Hayden Watts ❌ Jack Brewer ❌ Jesse Hawira ❌ Jo…" at bounding box center [732, 54] width 215 height 17
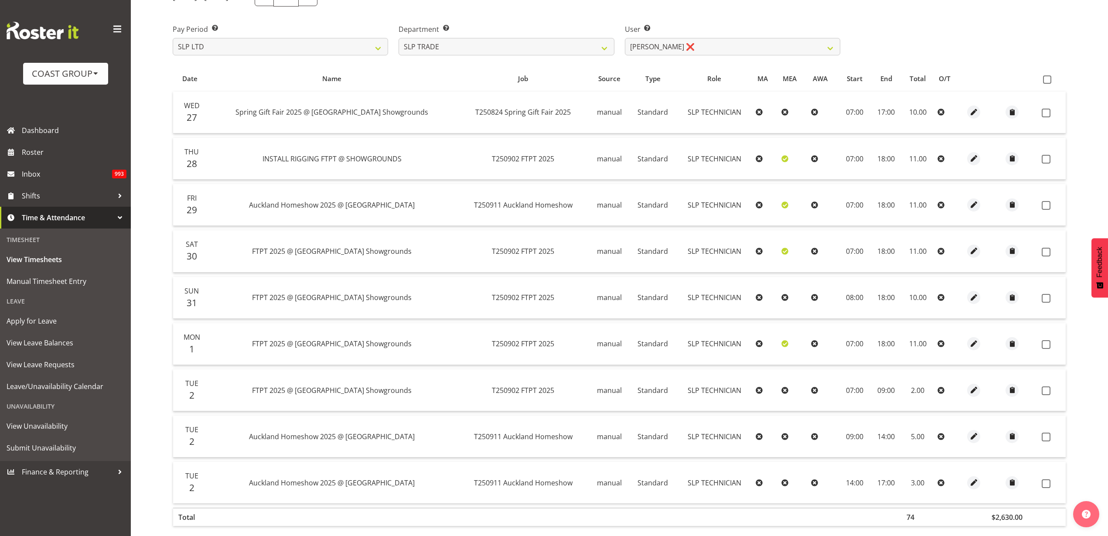
click at [1049, 81] on span at bounding box center [1047, 79] width 8 height 8
click at [1049, 81] on input "checkbox" at bounding box center [1046, 80] width 6 height 6
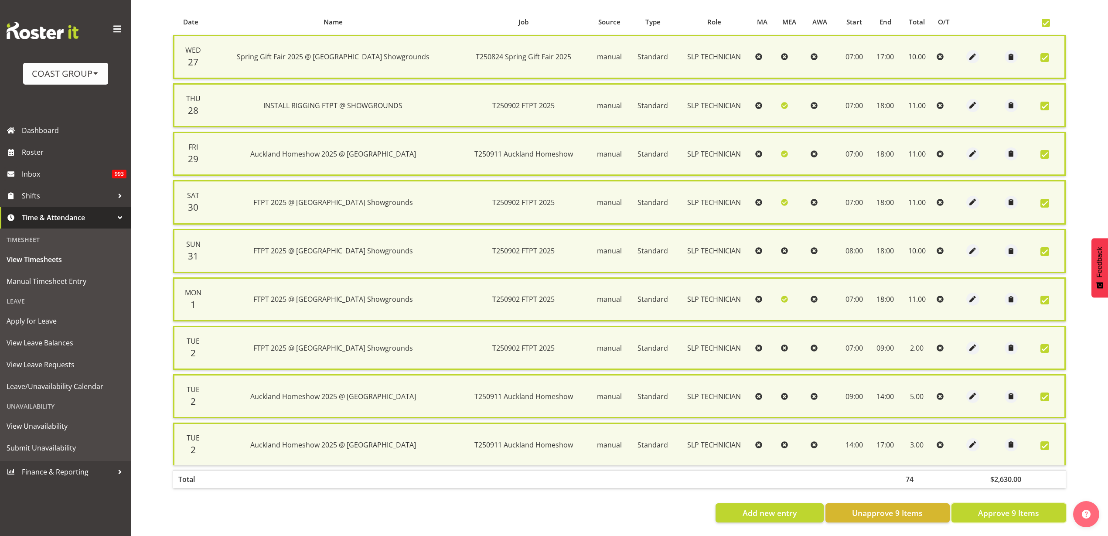
click at [1002, 507] on span "Approve 9 Items" at bounding box center [1008, 512] width 61 height 11
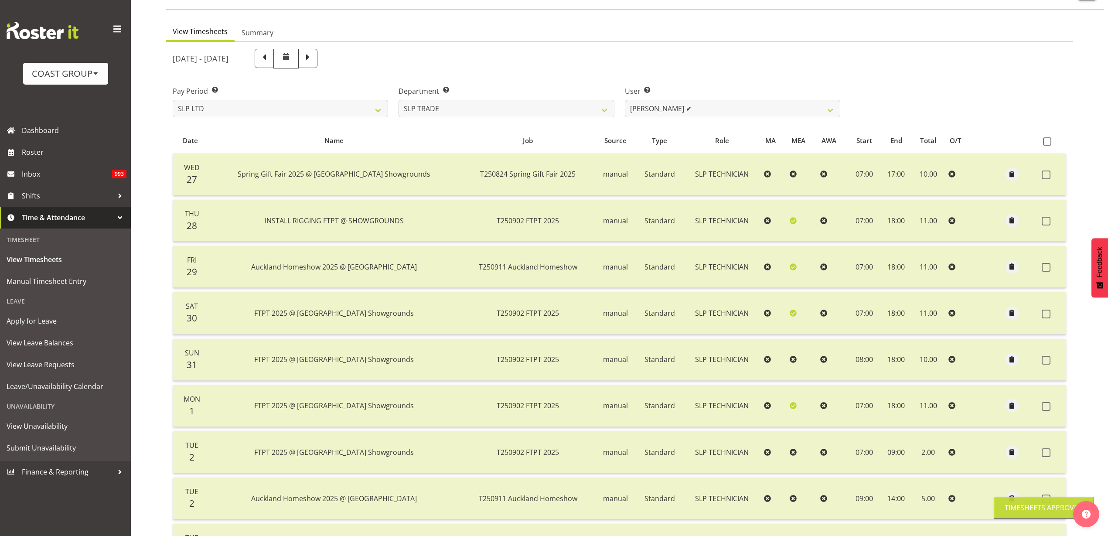
scroll to position [65, 0]
click at [764, 107] on select "Aof Anujarawat ✔ Han Chaleerin ✔ Hayden Watts ✔ Jack Brewer ❌ Jesse Hawira ❌ Jo…" at bounding box center [732, 109] width 215 height 17
click at [625, 101] on select "Aof Anujarawat ✔ Han Chaleerin ✔ Hayden Watts ✔ Jack Brewer ❌ Jesse Hawira ❌ Jo…" at bounding box center [732, 109] width 215 height 17
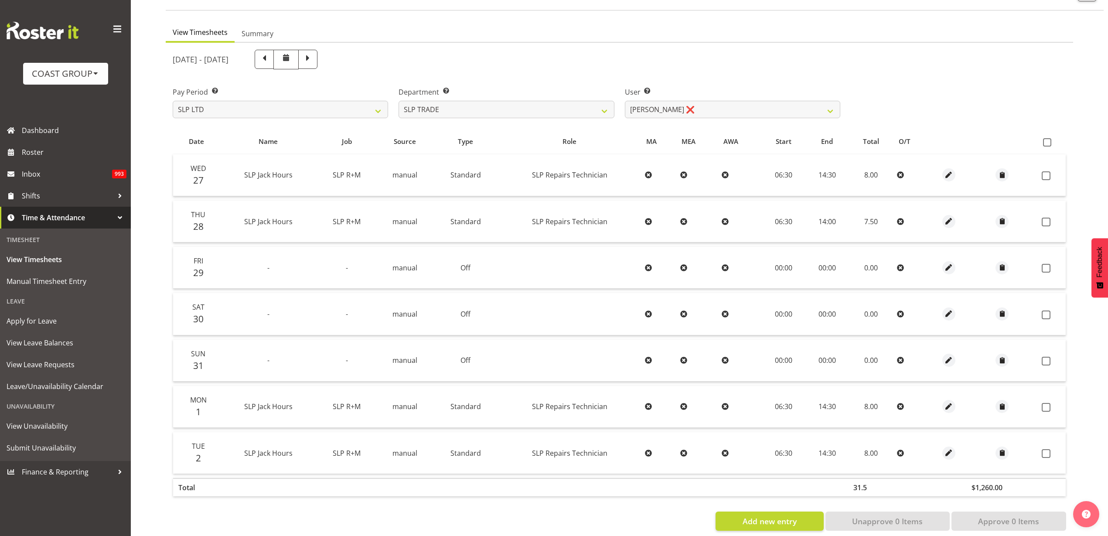
click at [1048, 143] on span at bounding box center [1047, 142] width 8 height 8
click at [1048, 143] on input "checkbox" at bounding box center [1046, 143] width 6 height 6
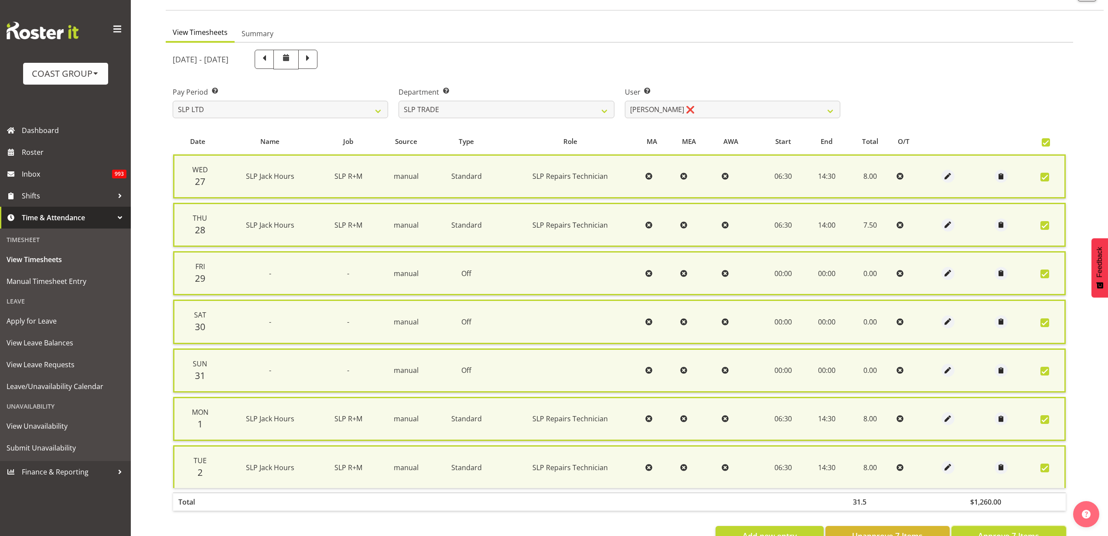
click at [998, 529] on button "Approve 7 Items" at bounding box center [1008, 535] width 115 height 19
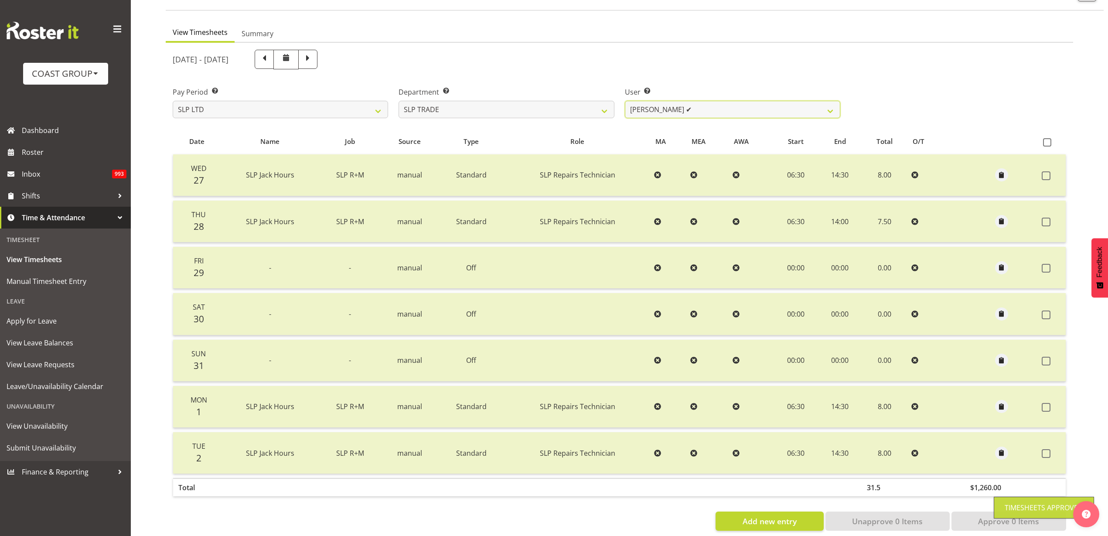
click at [722, 108] on select "Aof Anujarawat ✔ Han Chaleerin ✔ Hayden Watts ✔ Jack Brewer ✔ Jesse Hawira ❌ Jo…" at bounding box center [732, 109] width 215 height 17
click at [625, 101] on select "Aof Anujarawat ✔ Han Chaleerin ✔ Hayden Watts ✔ Jack Brewer ✔ Jesse Hawira ❌ Jo…" at bounding box center [732, 109] width 215 height 17
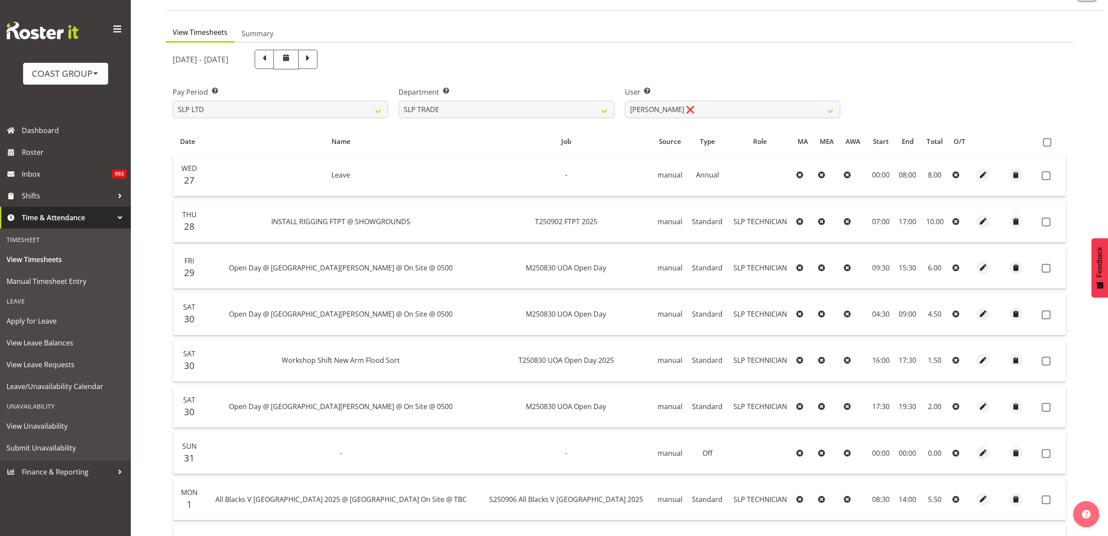
click at [1050, 140] on span at bounding box center [1047, 142] width 8 height 8
click at [1049, 140] on input "checkbox" at bounding box center [1046, 143] width 6 height 6
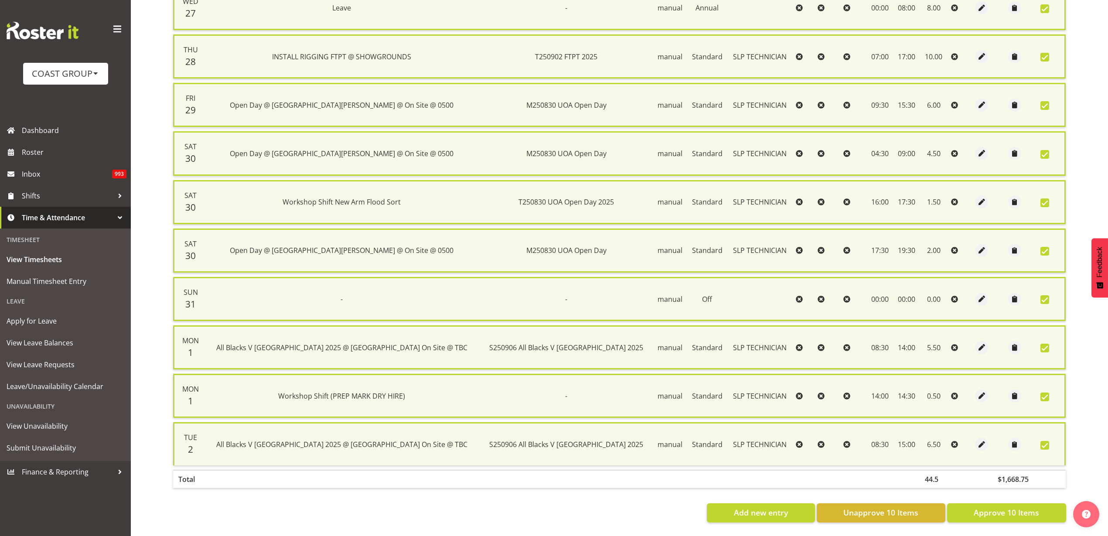
scroll to position [242, 0]
click at [991, 508] on span "Approve 10 Items" at bounding box center [1006, 512] width 65 height 11
click at [991, 508] on div "Add new entry Unapprove 10 Items Approve 10 Items" at bounding box center [619, 512] width 893 height 19
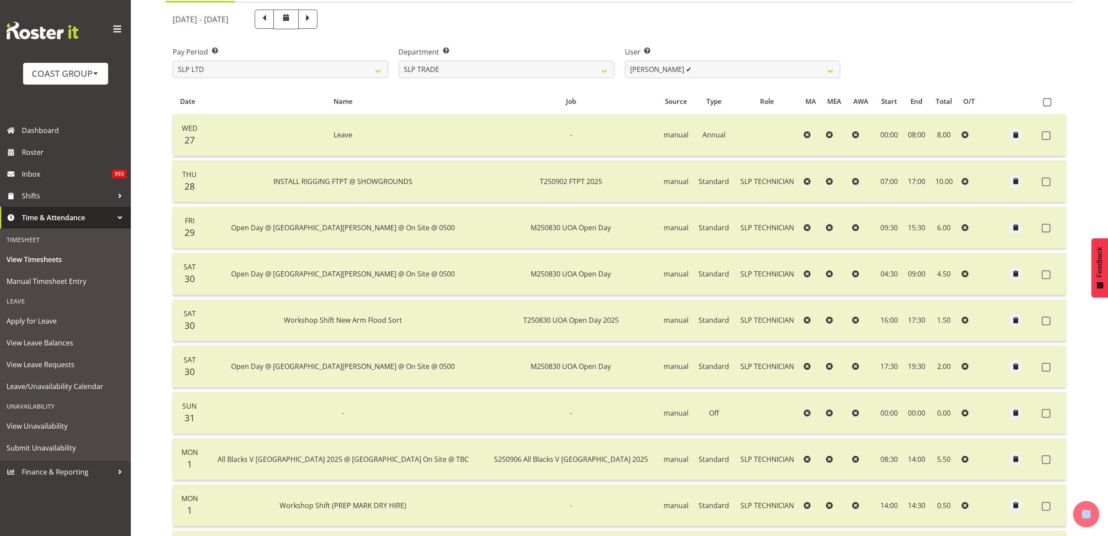
scroll to position [0, 0]
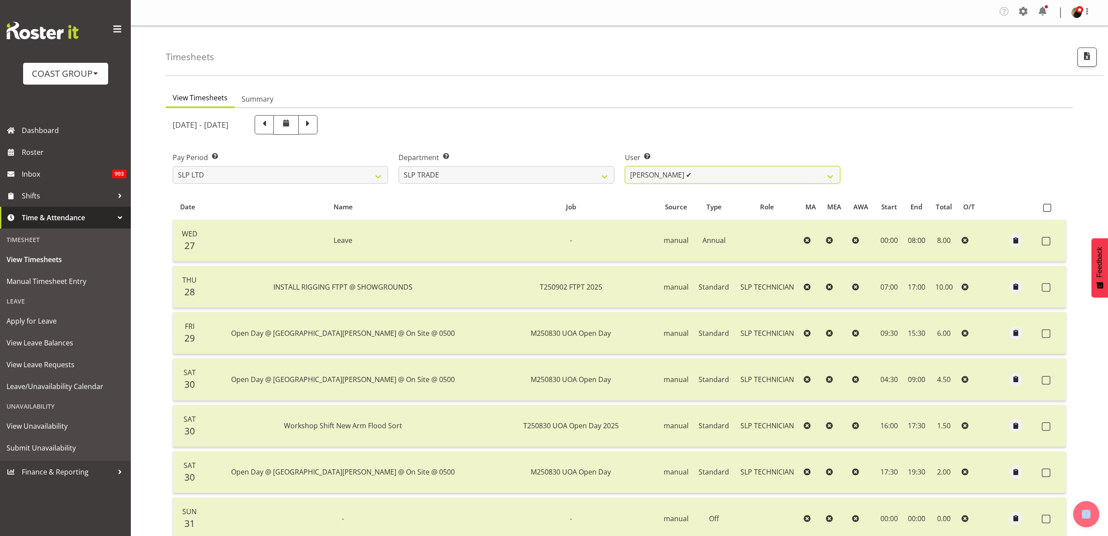
click at [799, 172] on select "Aof Anujarawat ✔ Han Chaleerin ✔ Hayden Watts ✔ Jack Brewer ✔ Jesse Hawira ✔ Jo…" at bounding box center [732, 174] width 215 height 17
click at [625, 166] on select "Aof Anujarawat ✔ Han Chaleerin ✔ Hayden Watts ✔ Jack Brewer ✔ Jesse Hawira ✔ Jo…" at bounding box center [732, 174] width 215 height 17
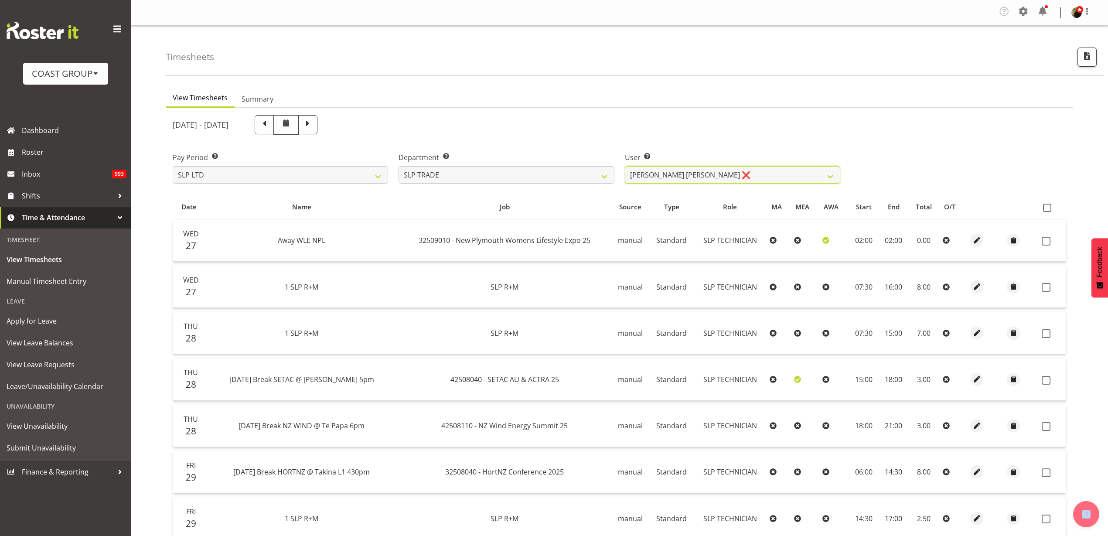
click at [776, 174] on select "Aof Anujarawat ✔ Han Chaleerin ✔ Hayden Watts ✔ Jack Brewer ✔ Jesse Hawira ✔ Jo…" at bounding box center [732, 174] width 215 height 17
click at [625, 166] on select "Aof Anujarawat ✔ Han Chaleerin ✔ Hayden Watts ✔ Jack Brewer ✔ Jesse Hawira ✔ Jo…" at bounding box center [732, 174] width 215 height 17
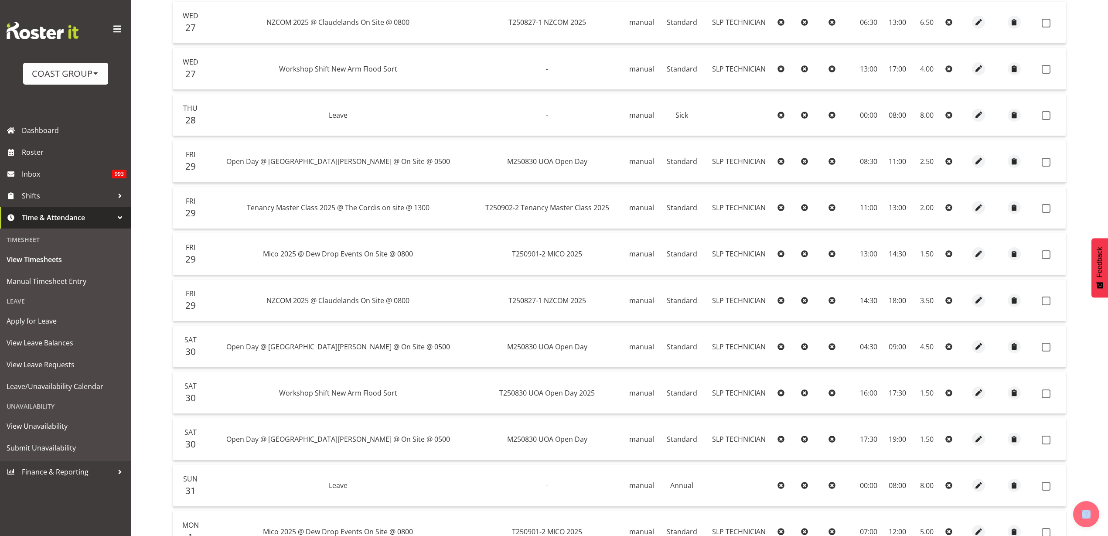
scroll to position [164, 0]
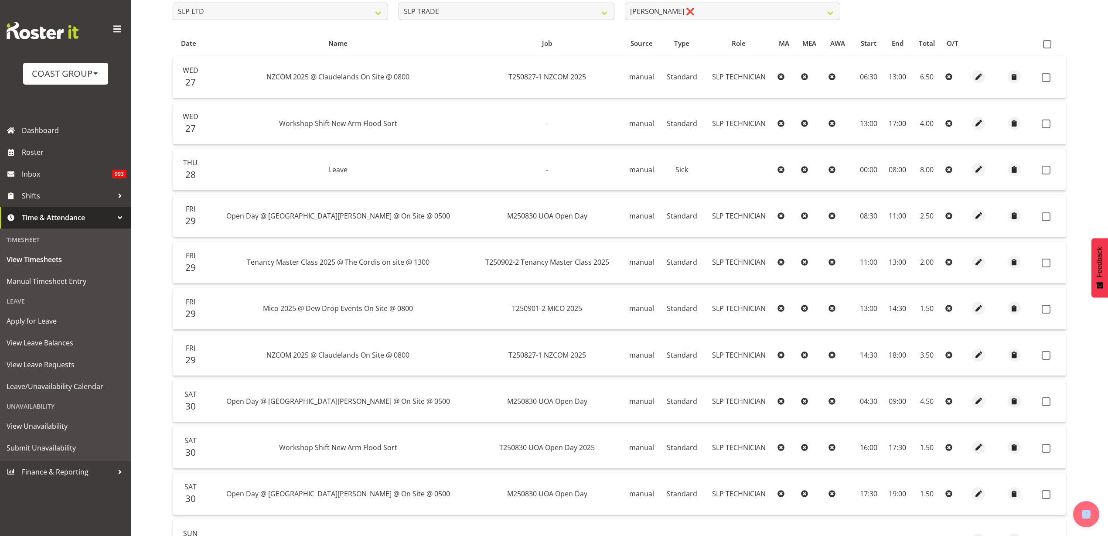
click at [1048, 43] on span at bounding box center [1047, 44] width 8 height 8
click at [1048, 43] on input "checkbox" at bounding box center [1046, 44] width 6 height 6
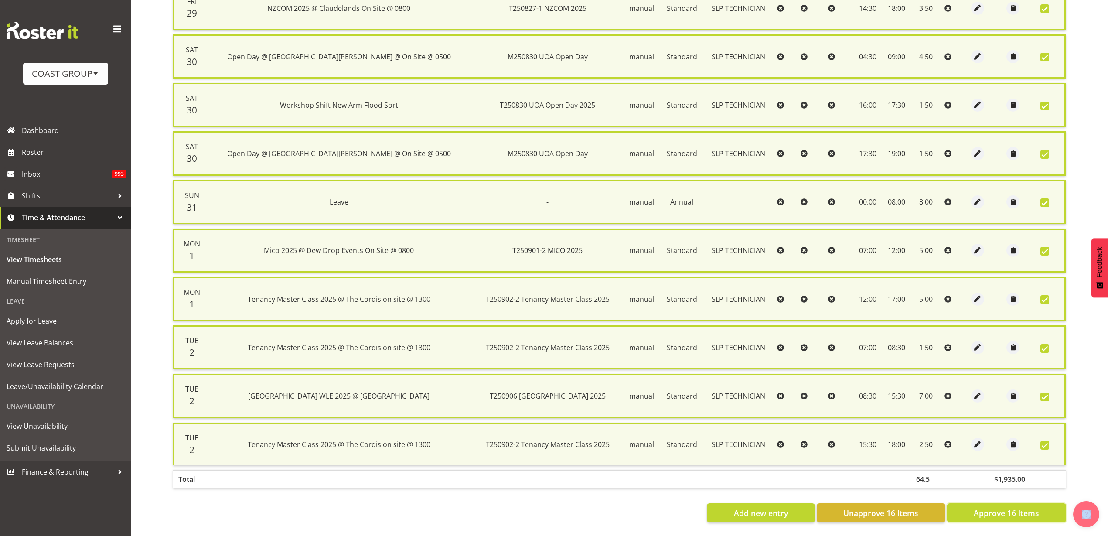
click at [990, 507] on span "Approve 16 Items" at bounding box center [1006, 512] width 65 height 11
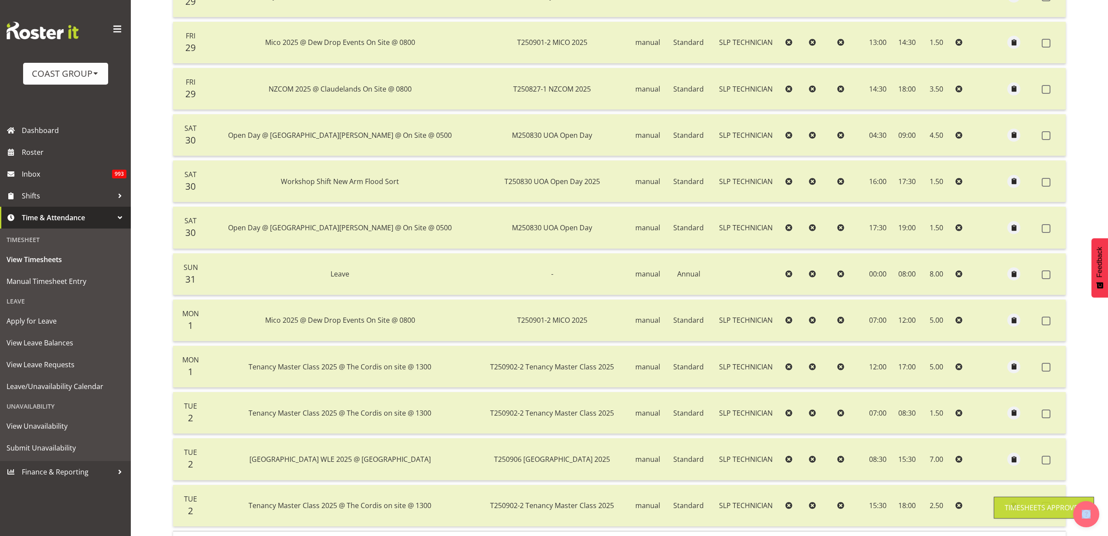
scroll to position [117, 0]
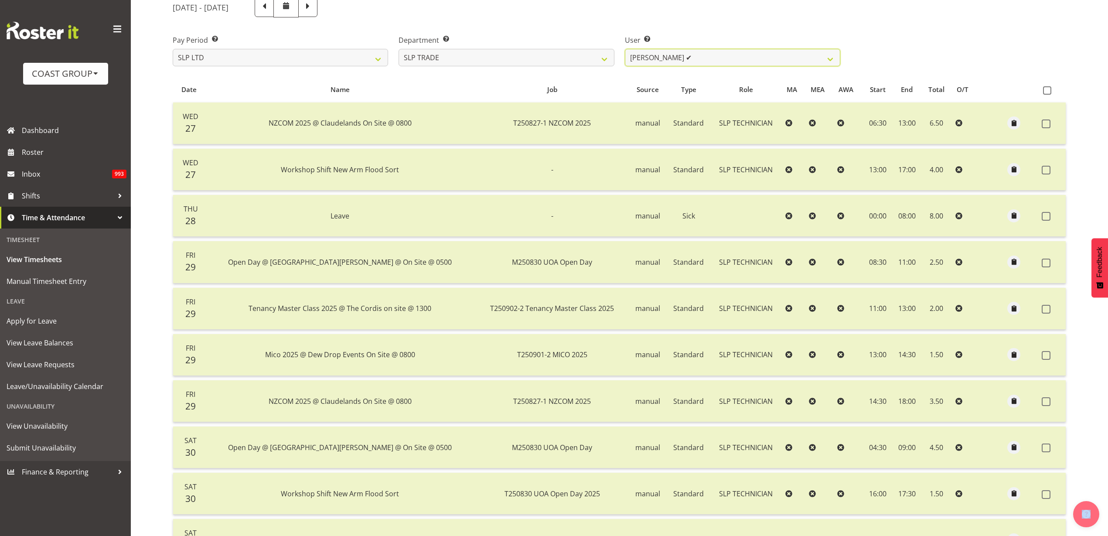
click at [709, 61] on select "Aof Anujarawat ✔ Han Chaleerin ✔ Hayden Watts ✔ Jack Brewer ✔ Jesse Hawira ✔ Jo…" at bounding box center [732, 57] width 215 height 17
click at [625, 49] on select "Aof Anujarawat ✔ Han Chaleerin ✔ Hayden Watts ✔ Jack Brewer ✔ Jesse Hawira ✔ Jo…" at bounding box center [732, 57] width 215 height 17
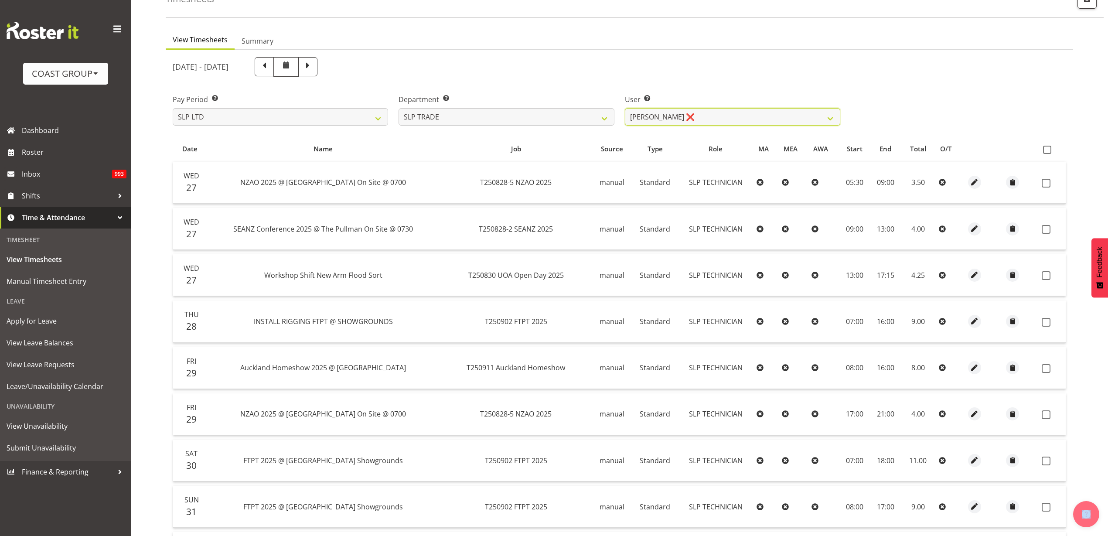
scroll to position [58, 0]
click at [1049, 147] on span at bounding box center [1047, 150] width 8 height 8
click at [1049, 147] on input "checkbox" at bounding box center [1046, 150] width 6 height 6
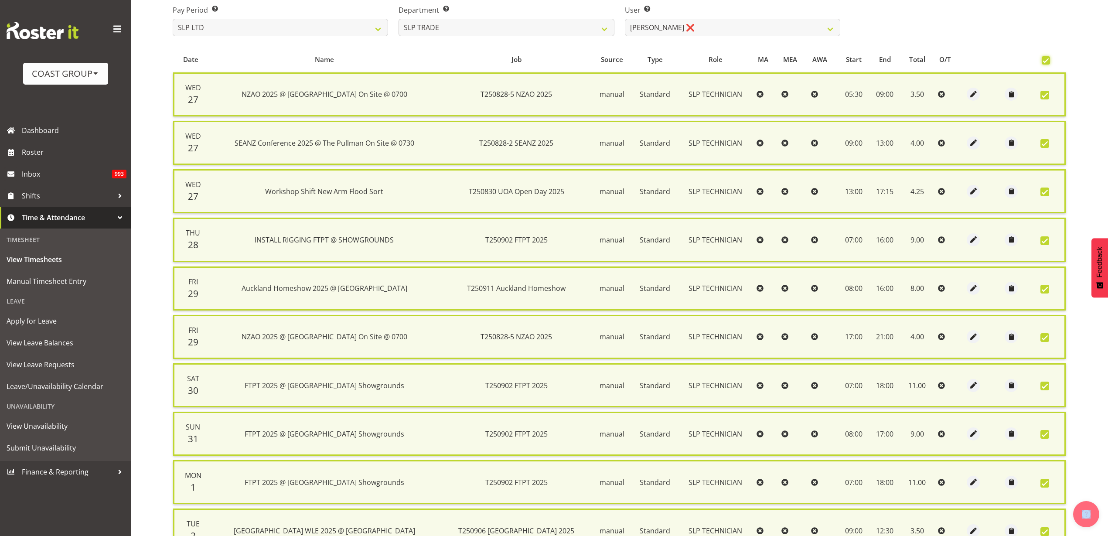
scroll to position [242, 0]
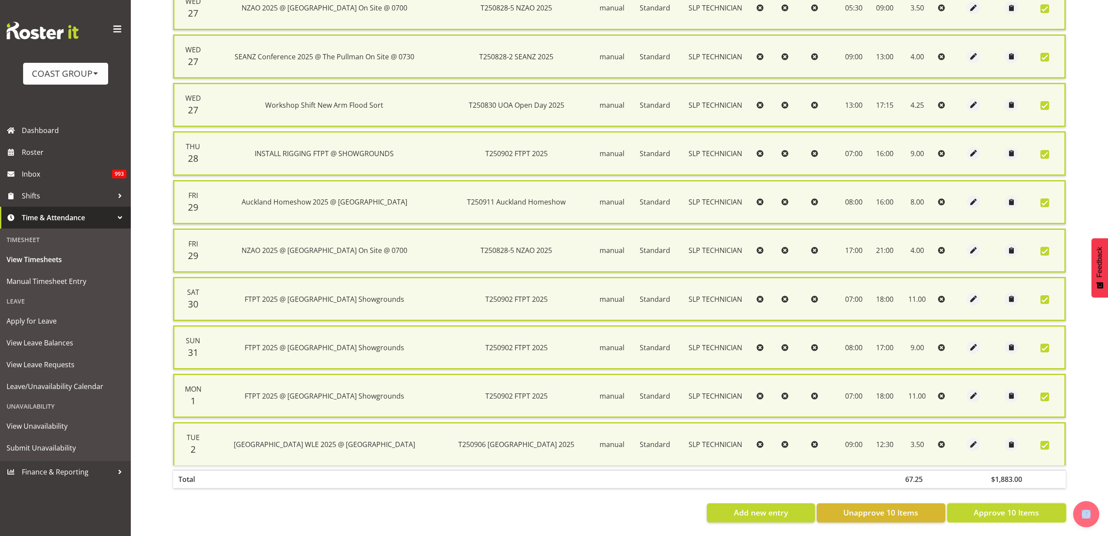
click at [1008, 507] on span "Approve 10 Items" at bounding box center [1006, 512] width 65 height 11
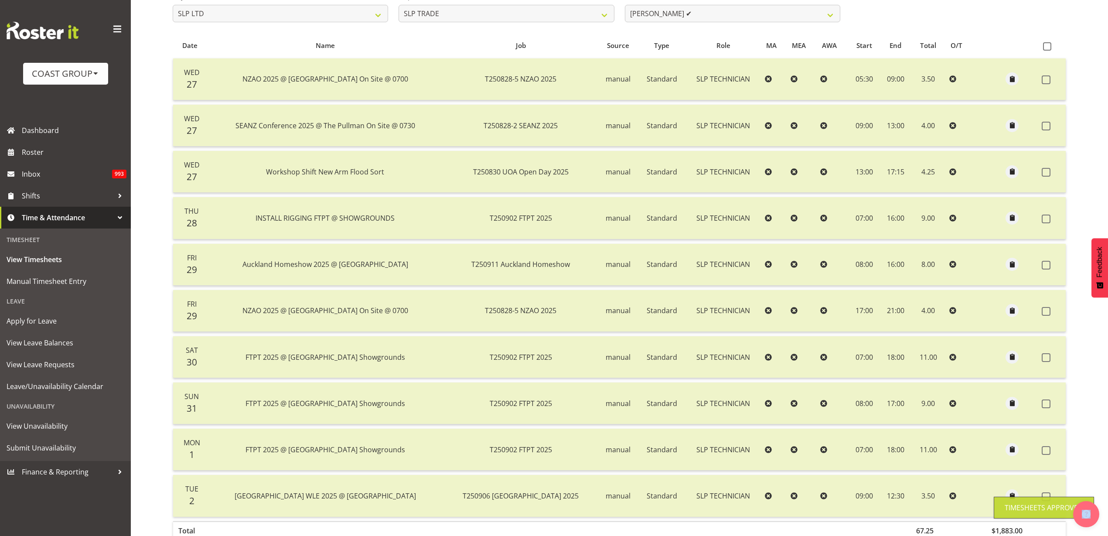
scroll to position [58, 0]
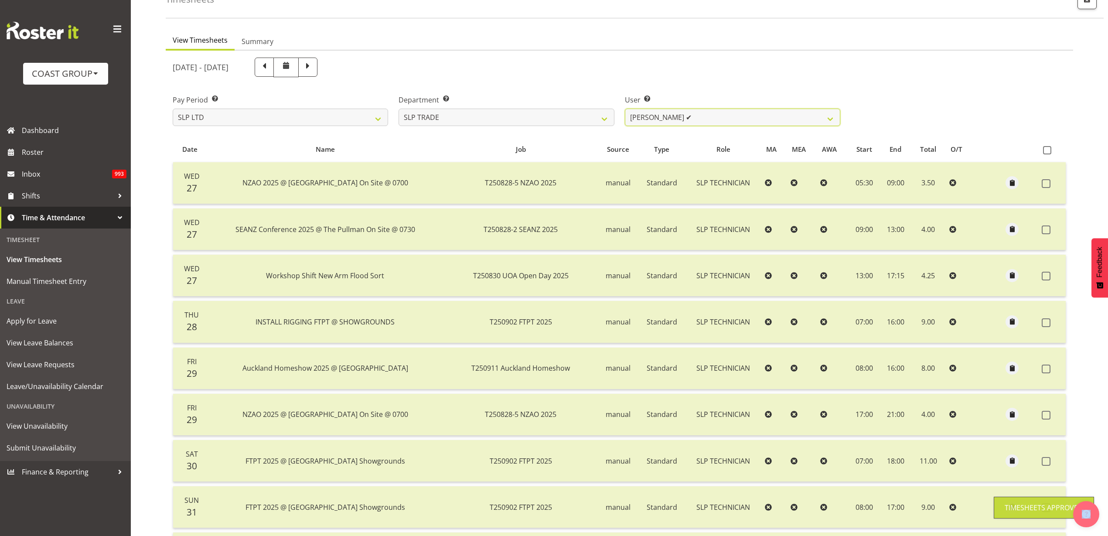
click at [765, 116] on select "Aof Anujarawat ✔ Han Chaleerin ✔ Hayden Watts ✔ Jack Brewer ✔ Jesse Hawira ✔ Jo…" at bounding box center [732, 117] width 215 height 17
click at [625, 109] on select "Aof Anujarawat ✔ Han Chaleerin ✔ Hayden Watts ✔ Jack Brewer ✔ Jesse Hawira ✔ Jo…" at bounding box center [732, 117] width 215 height 17
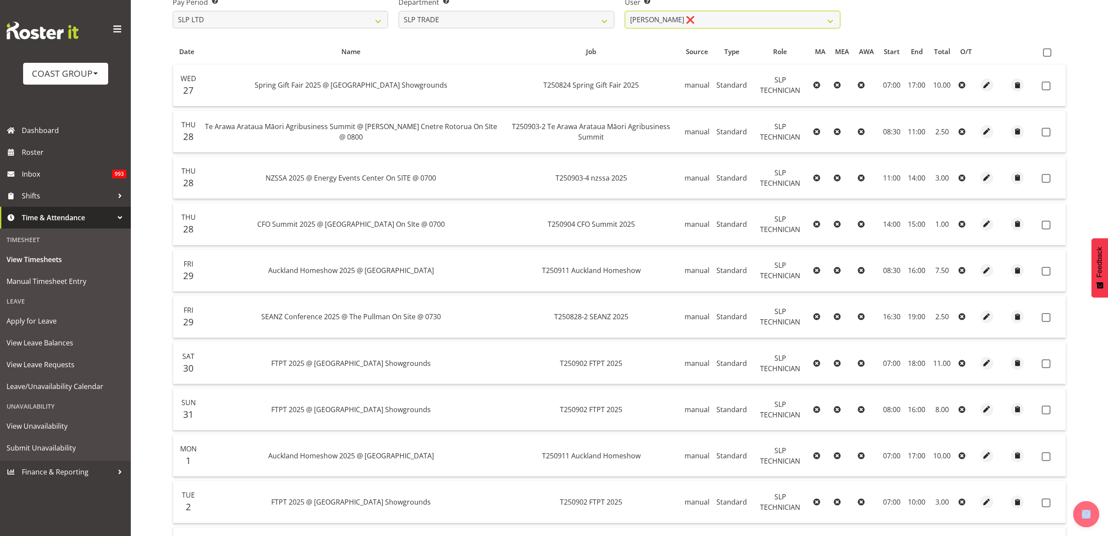
scroll to position [0, 0]
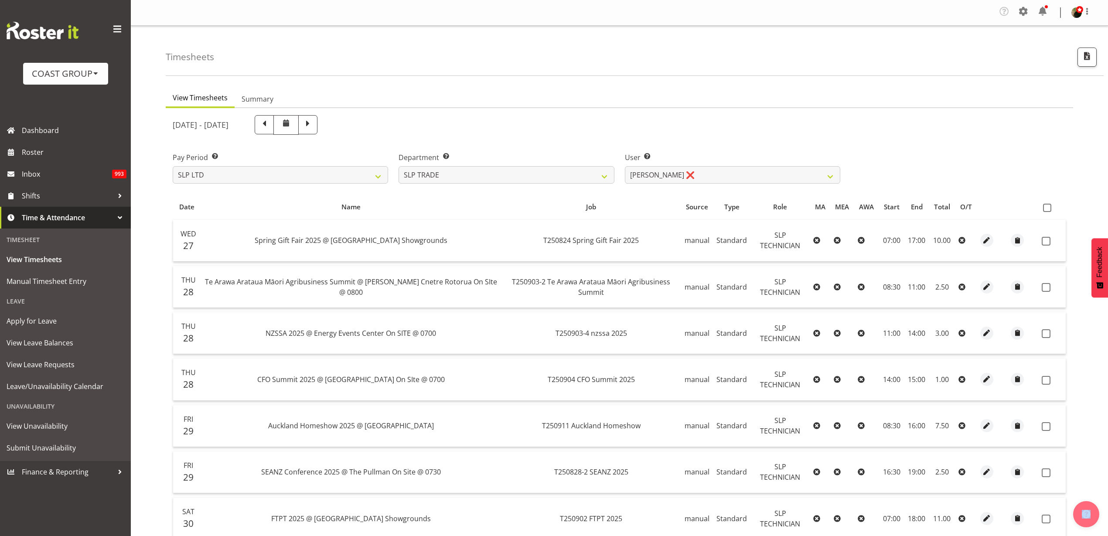
click at [1050, 208] on span at bounding box center [1047, 208] width 8 height 8
click at [1049, 208] on input "checkbox" at bounding box center [1046, 208] width 6 height 6
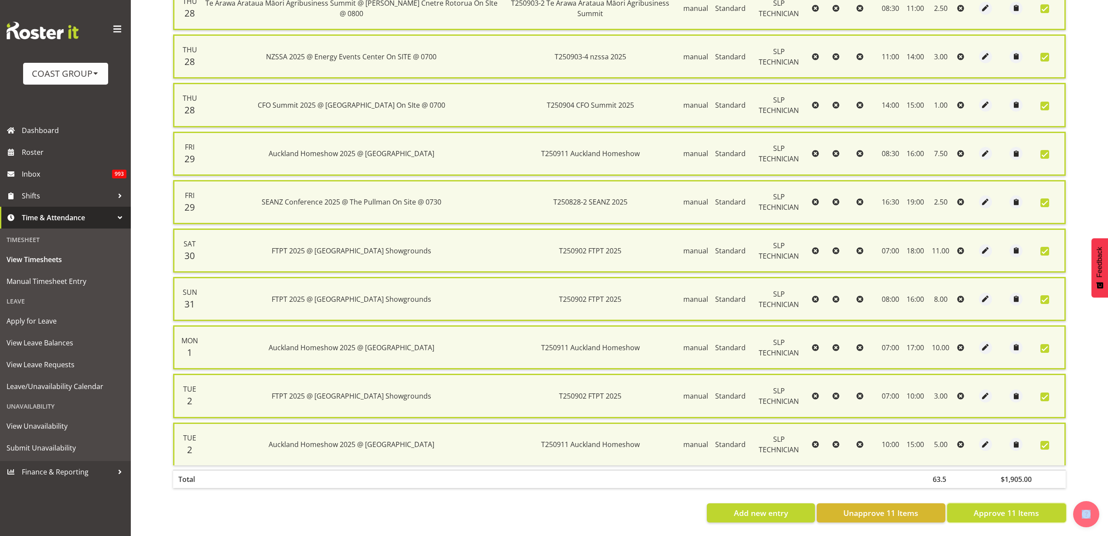
click at [993, 507] on span "Approve 11 Items" at bounding box center [1006, 512] width 65 height 11
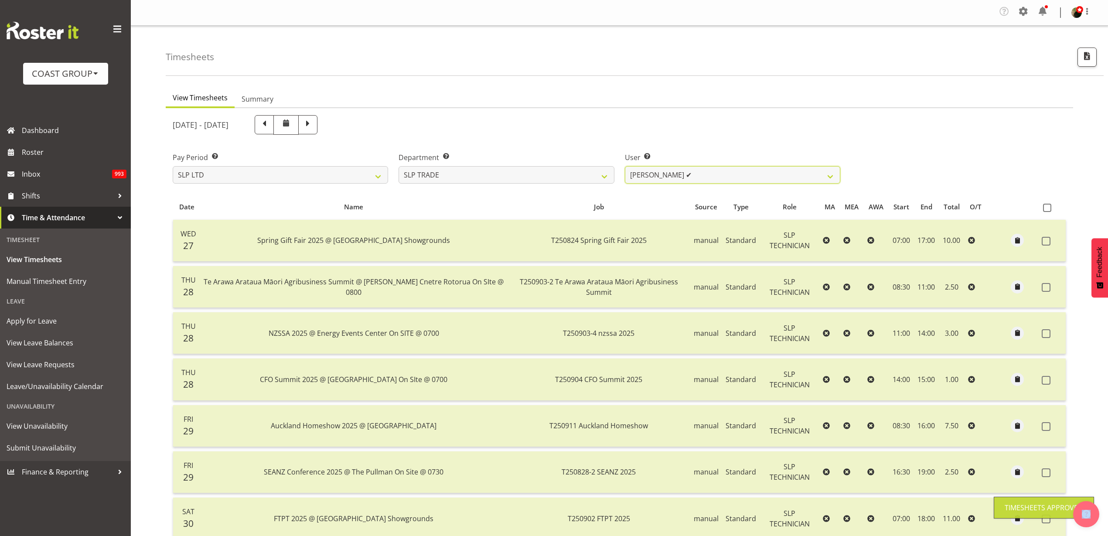
click at [737, 174] on select "Aof Anujarawat ✔ Han Chaleerin ✔ Hayden Watts ✔ Jack Brewer ✔ Jesse Hawira ✔ Jo…" at bounding box center [732, 174] width 215 height 17
click at [625, 166] on select "Aof Anujarawat ✔ Han Chaleerin ✔ Hayden Watts ✔ Jack Brewer ✔ Jesse Hawira ✔ Jo…" at bounding box center [732, 174] width 215 height 17
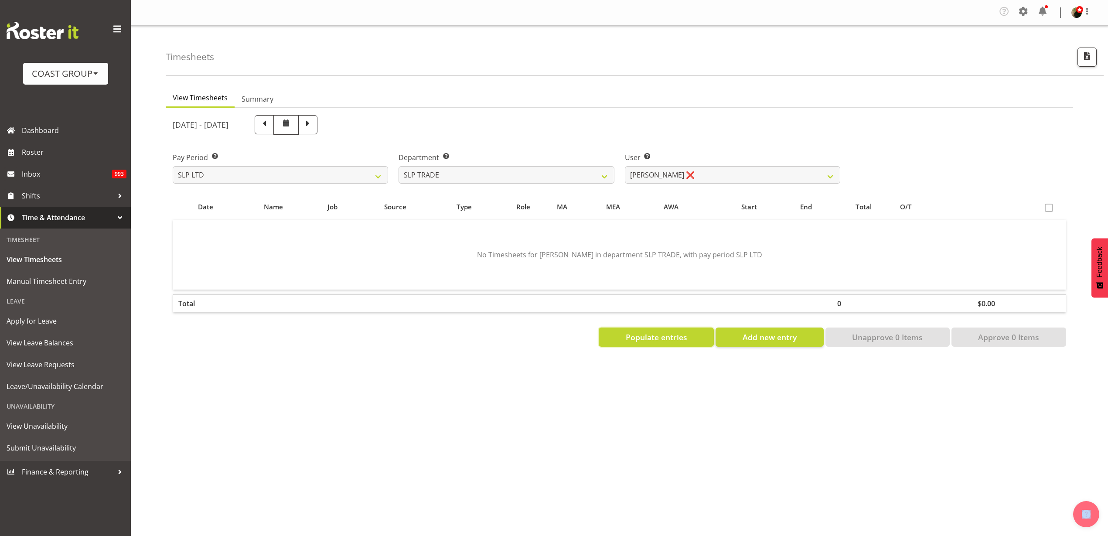
click at [666, 341] on span "Populate entries" at bounding box center [656, 336] width 61 height 11
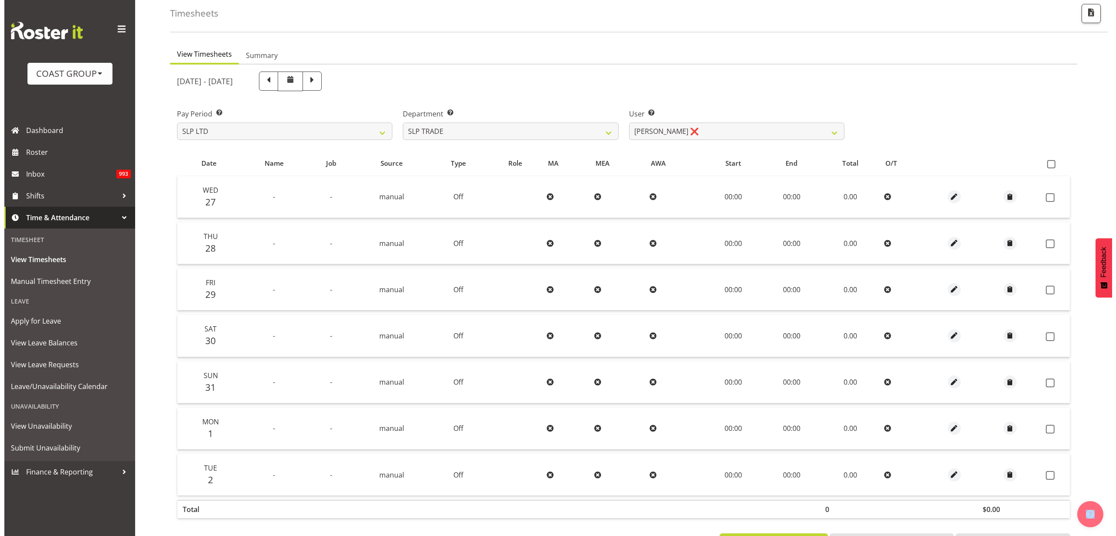
scroll to position [82, 0]
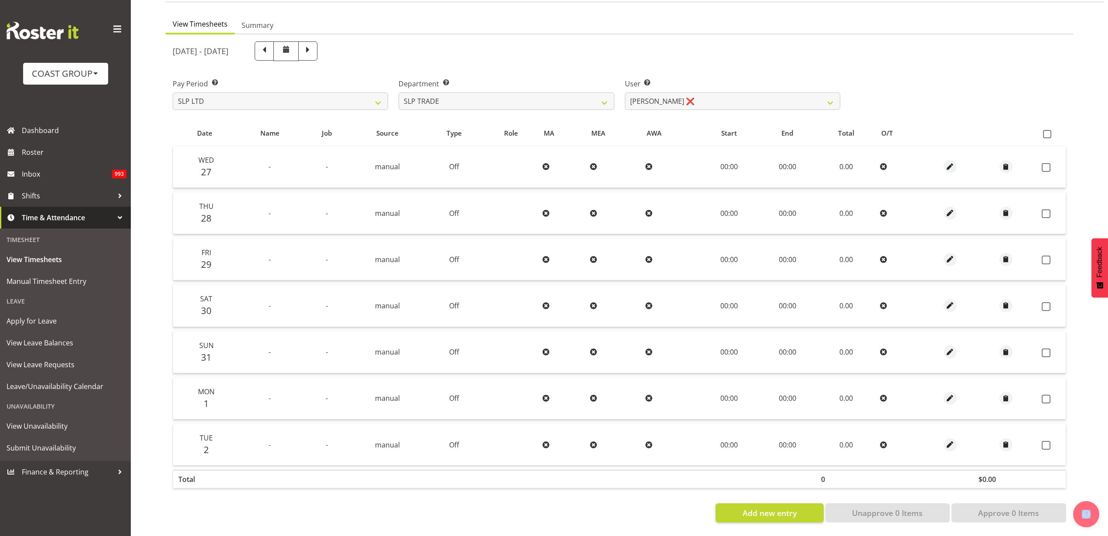
click at [1047, 130] on span at bounding box center [1047, 134] width 8 height 8
click at [1047, 131] on input "checkbox" at bounding box center [1046, 134] width 6 height 6
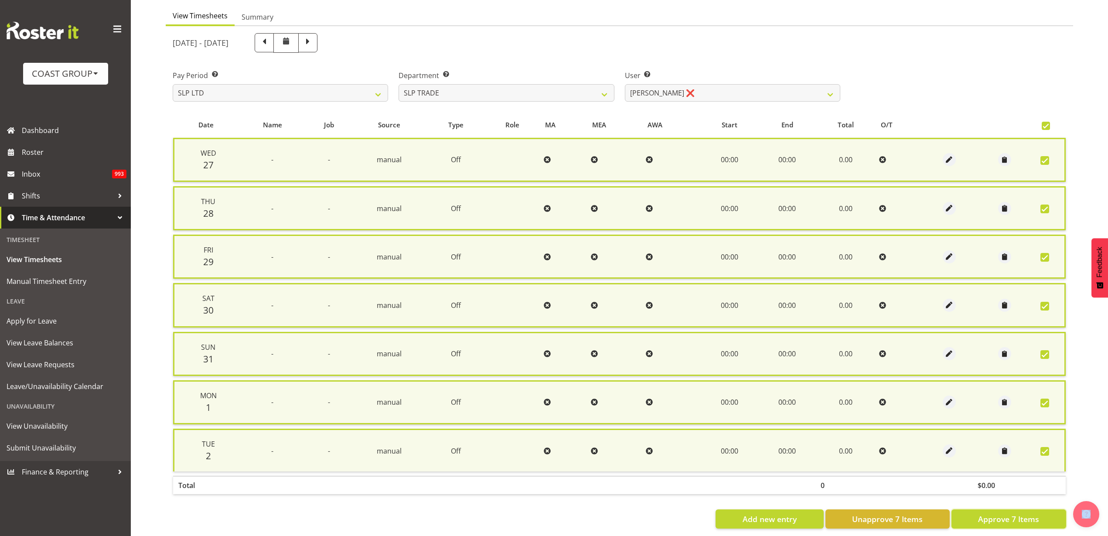
click at [1003, 521] on span "Approve 7 Items" at bounding box center [1008, 518] width 61 height 11
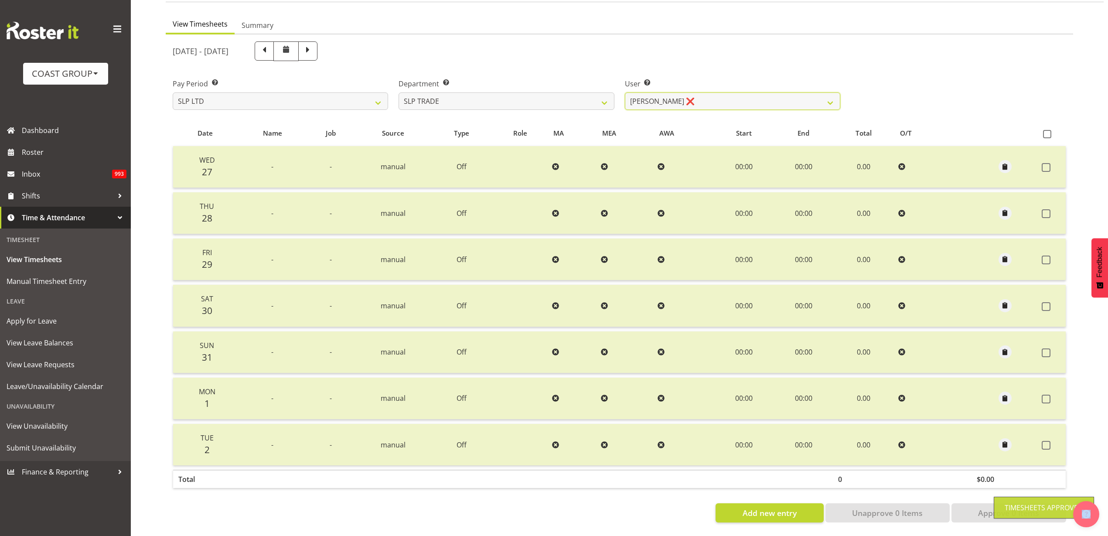
click at [701, 92] on select "Aof Anujarawat ✔ Han Chaleerin ✔ Hayden Watts ✔ Jack Brewer ✔ Jesse Hawira ✔ Jo…" at bounding box center [732, 100] width 215 height 17
click at [625, 92] on select "Aof Anujarawat ✔ Han Chaleerin ✔ Hayden Watts ✔ Jack Brewer ✔ Jesse Hawira ✔ Jo…" at bounding box center [732, 100] width 215 height 17
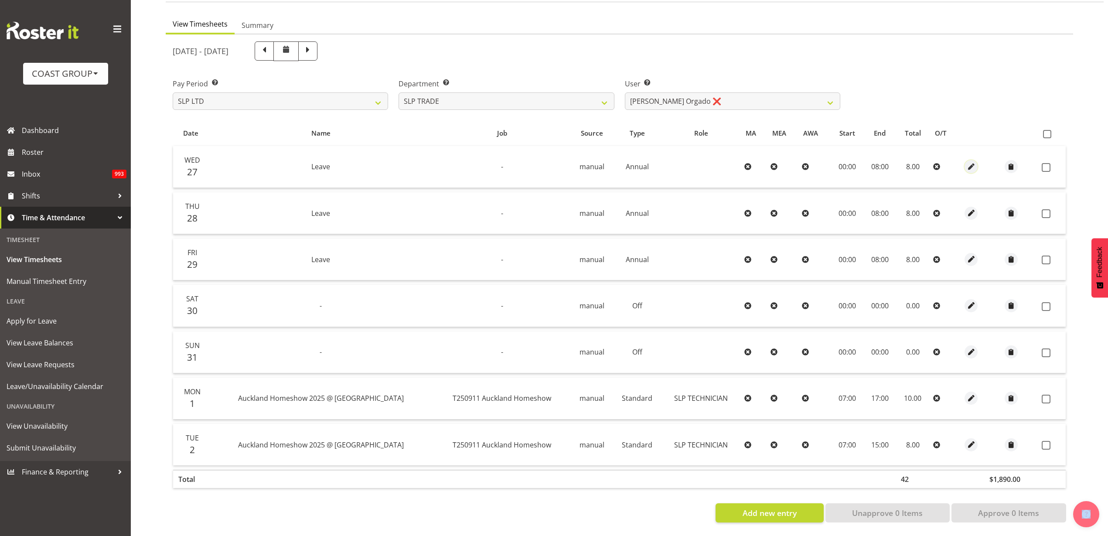
click at [973, 162] on span "button" at bounding box center [971, 167] width 10 height 10
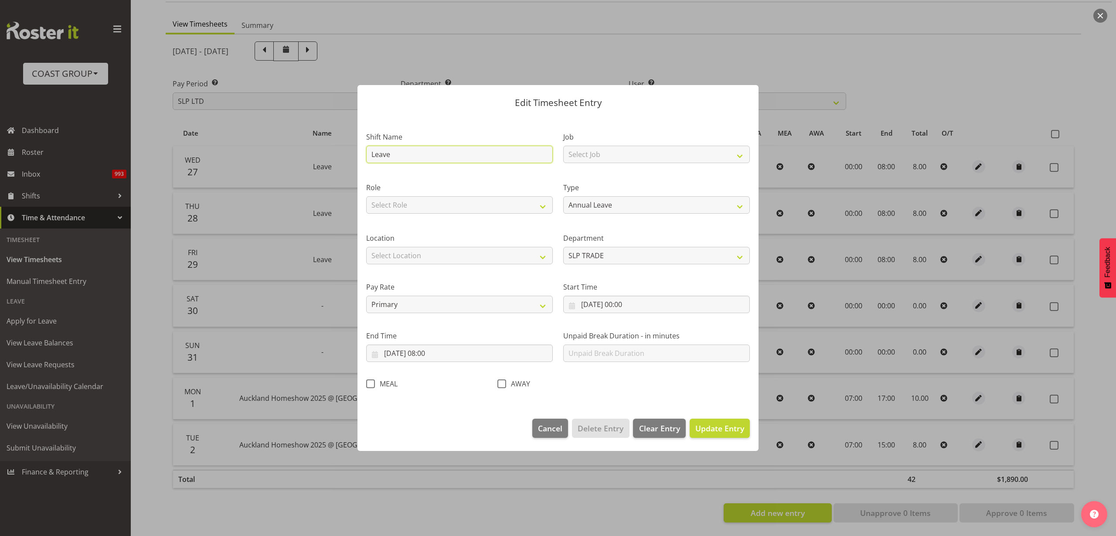
drag, startPoint x: 423, startPoint y: 151, endPoint x: 263, endPoint y: 155, distance: 160.1
click at [266, 155] on div "Edit Timesheet Entry Shift Name Leave Job Select Job 1 Carlton Events 1 Carlton…" at bounding box center [558, 268] width 1116 height 536
click at [616, 203] on select "Off Standard Public Holiday Public Holiday (Worked) Day In Lieu Annual Leave Si…" at bounding box center [656, 204] width 187 height 17
click at [563, 196] on select "Off Standard Public Holiday Public Holiday (Worked) Day In Lieu Annual Leave Si…" at bounding box center [656, 204] width 187 height 17
click at [617, 302] on input "27/08/2025, 00:00" at bounding box center [656, 304] width 187 height 17
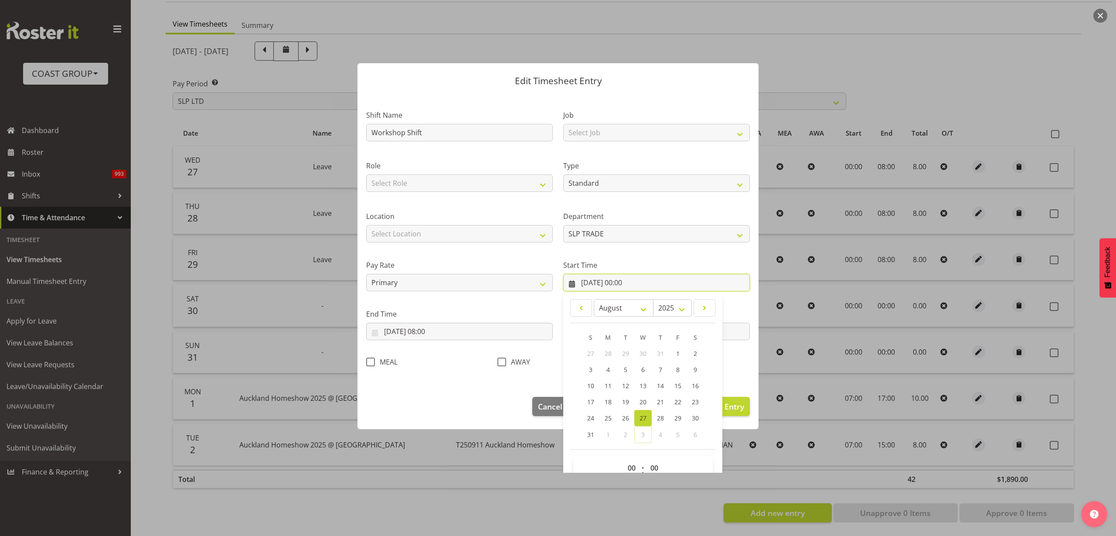
scroll to position [40, 0]
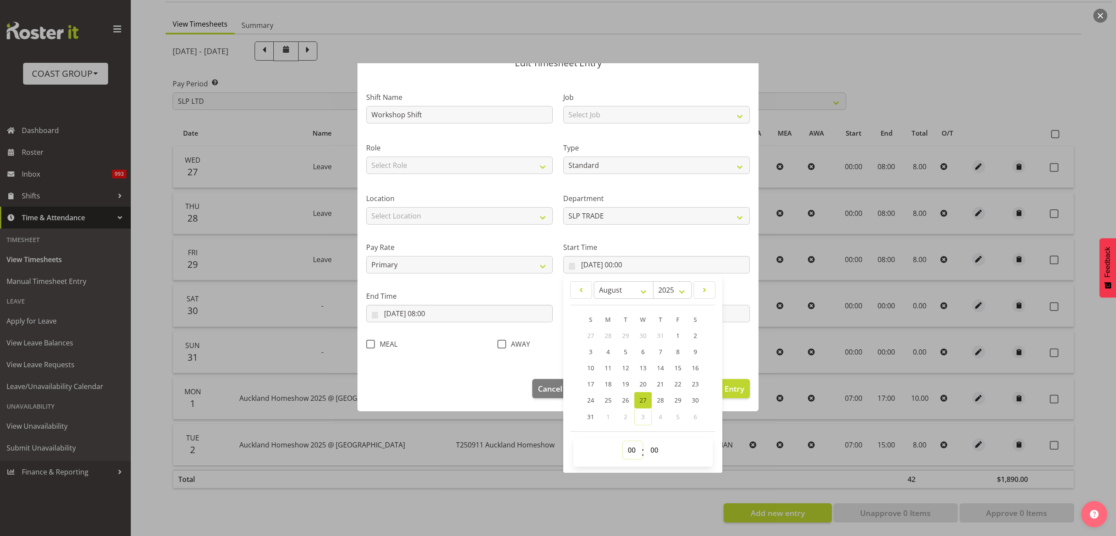
click at [628, 448] on select "00 01 02 03 04 05 06 07 08 09 10 11 12 13 14 15 16 17 18 19 20 21 22 23" at bounding box center [633, 449] width 20 height 17
click at [623, 441] on select "00 01 02 03 04 05 06 07 08 09 10 11 12 13 14 15 16 17 18 19 20 21 22 23" at bounding box center [633, 449] width 20 height 17
click at [435, 314] on input "27/08/2025, 08:00" at bounding box center [459, 313] width 187 height 17
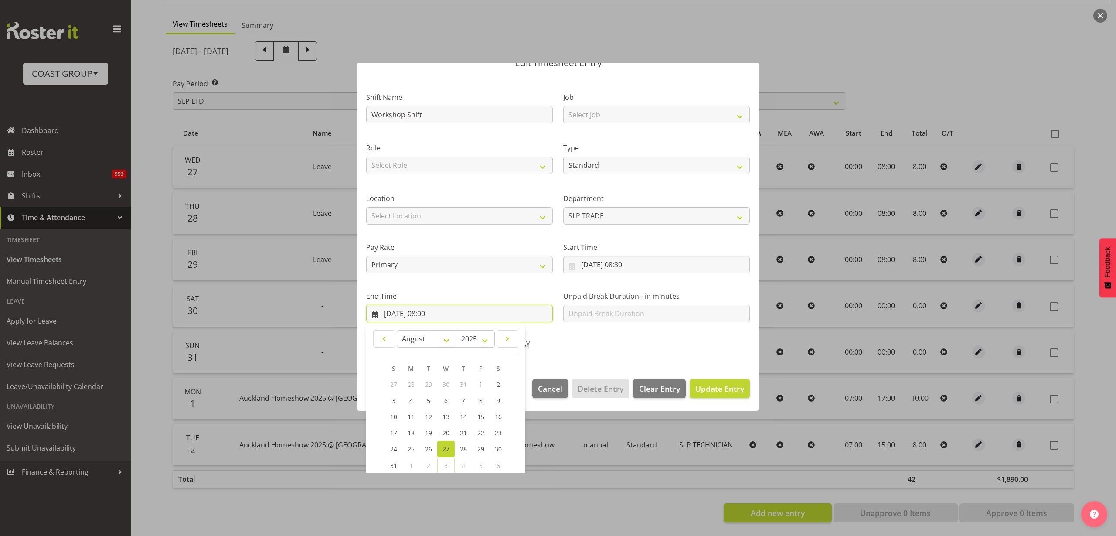
scroll to position [89, 0]
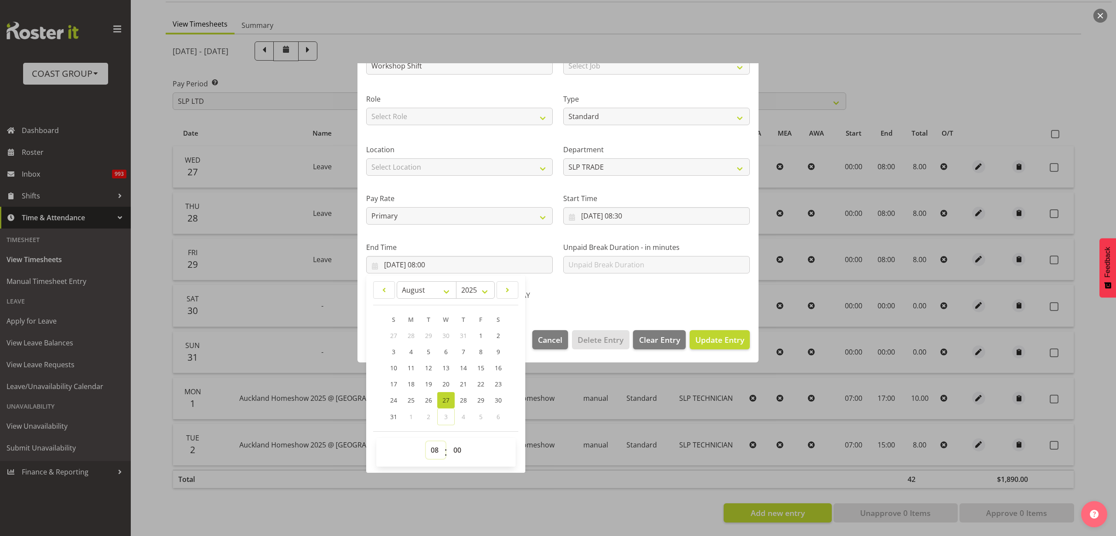
click at [437, 450] on select "00 01 02 03 04 05 06 07 08 09 10 11 12 13 14 15 16 17 18 19 20 21 22 23" at bounding box center [436, 449] width 20 height 17
click at [426, 441] on select "00 01 02 03 04 05 06 07 08 09 10 11 12 13 14 15 16 17 18 19 20 21 22 23" at bounding box center [436, 449] width 20 height 17
click at [457, 162] on select "Select Location CARLTON EVENTS Carlton Hamilton Carlton Wellington DW CHC DW DI…" at bounding box center [459, 166] width 187 height 17
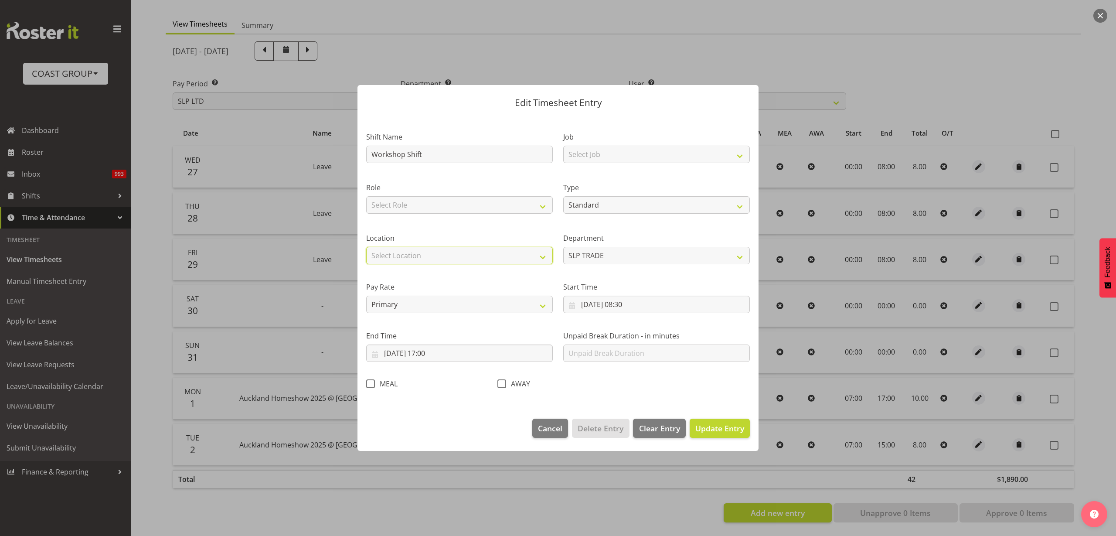
scroll to position [0, 0]
click at [366, 247] on select "Select Location CARLTON EVENTS Carlton Hamilton Carlton Wellington DW CHC DW DI…" at bounding box center [459, 255] width 187 height 17
click at [463, 204] on select "Select Role SLP TECHNICIAN" at bounding box center [459, 204] width 187 height 17
click at [366, 196] on select "Select Role SLP TECHNICIAN" at bounding box center [459, 204] width 187 height 17
click at [719, 430] on span "Update Entry" at bounding box center [720, 428] width 49 height 10
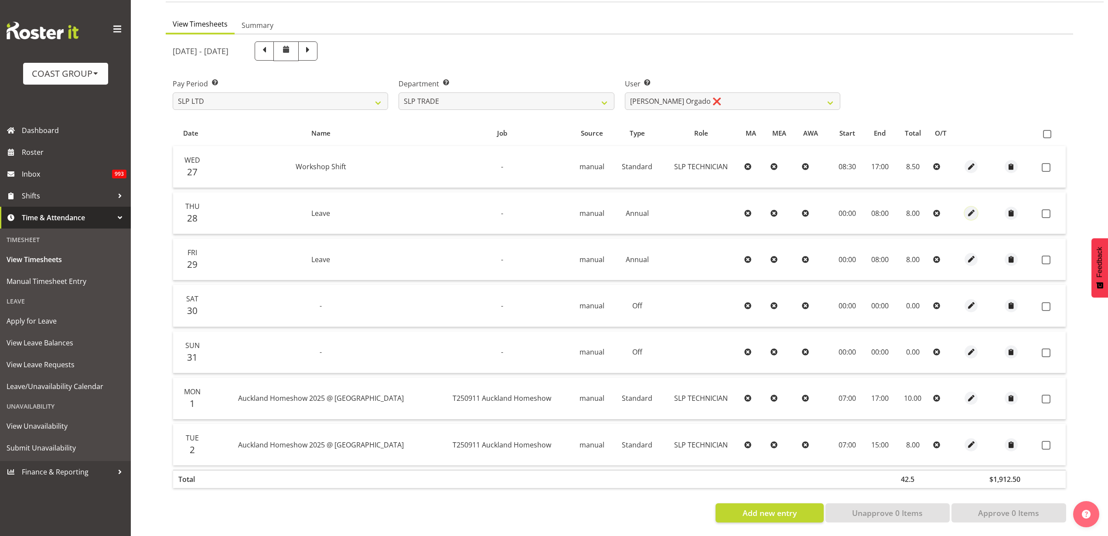
click at [969, 208] on span "button" at bounding box center [971, 213] width 10 height 10
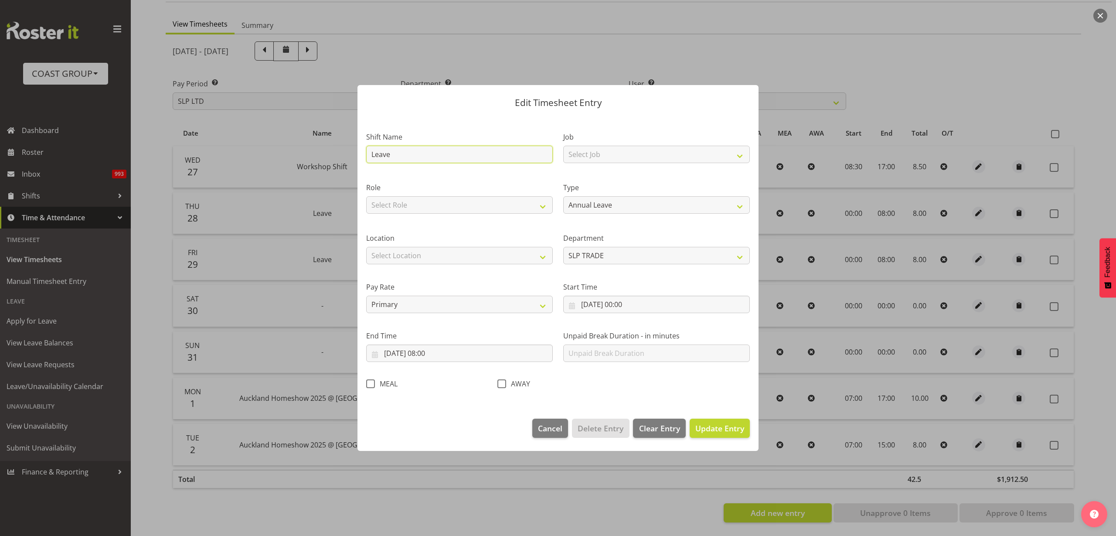
click at [422, 155] on input "Leave" at bounding box center [459, 154] width 187 height 17
drag, startPoint x: 422, startPoint y: 155, endPoint x: 272, endPoint y: 143, distance: 150.5
click at [272, 143] on div "Edit Timesheet Entry Shift Name Leave Job Select Job 1 Carlton Events 1 Carlton…" at bounding box center [558, 268] width 1116 height 536
click at [668, 148] on select "Select Job 1 Carlton Events 1 Carlton Hamilton 1 Carlton Wellington 1 EHS WAREH…" at bounding box center [656, 154] width 187 height 17
click at [563, 146] on select "Select Job 1 Carlton Events 1 Carlton Hamilton 1 Carlton Wellington 1 EHS WAREH…" at bounding box center [656, 154] width 187 height 17
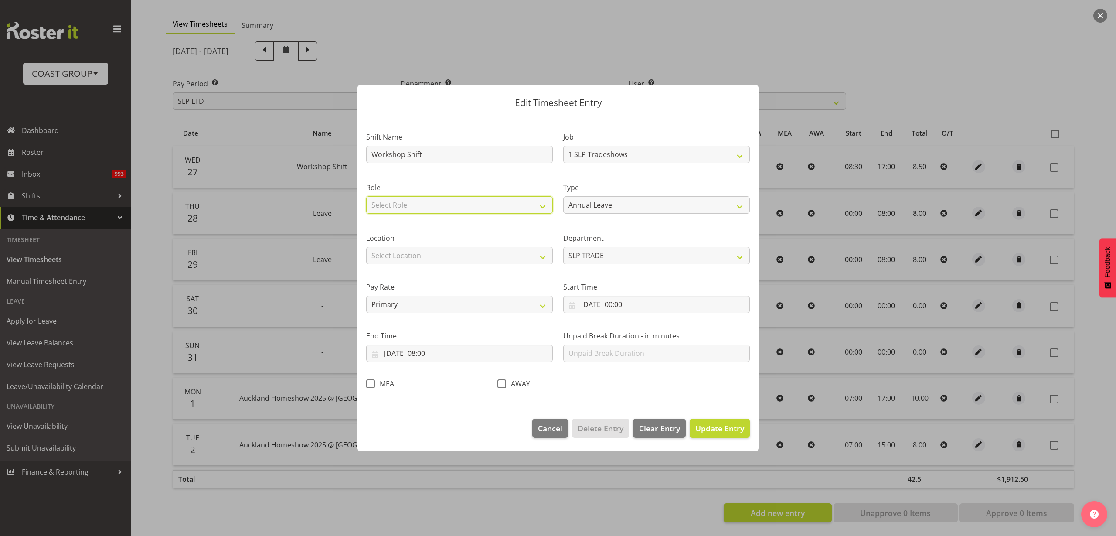
click at [455, 203] on select "Select Role SLP TECHNICIAN" at bounding box center [459, 204] width 187 height 17
click at [366, 196] on select "Select Role SLP TECHNICIAN" at bounding box center [459, 204] width 187 height 17
click at [633, 202] on select "Off Standard Public Holiday Public Holiday (Worked) Day In Lieu Annual Leave Si…" at bounding box center [656, 204] width 187 height 17
click at [563, 196] on select "Off Standard Public Holiday Public Holiday (Worked) Day In Lieu Annual Leave Si…" at bounding box center [656, 204] width 187 height 17
click at [451, 253] on select "Select Location CARLTON EVENTS Carlton Hamilton Carlton Wellington DW CHC DW DI…" at bounding box center [459, 255] width 187 height 17
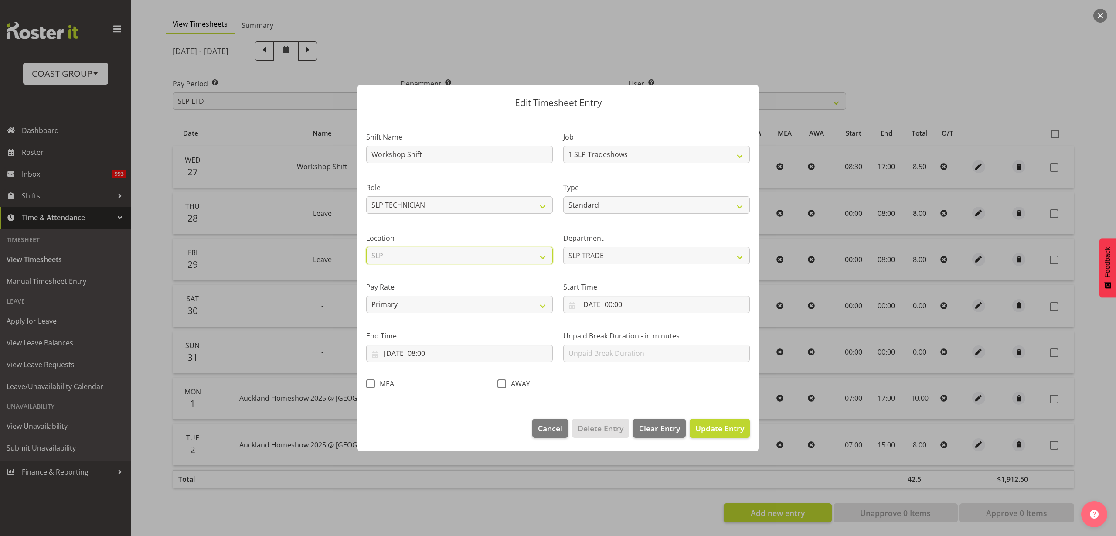
click at [366, 247] on select "Select Location CARLTON EVENTS Carlton Hamilton Carlton Wellington DW CHC DW DI…" at bounding box center [459, 255] width 187 height 17
click at [643, 307] on input "28/08/2025, 00:00" at bounding box center [656, 304] width 187 height 17
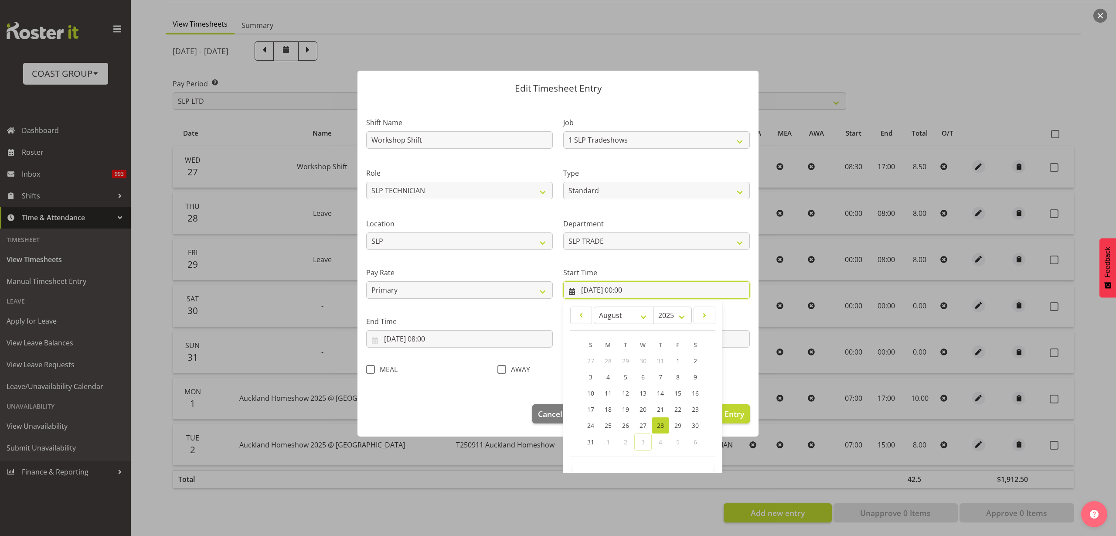
scroll to position [40, 0]
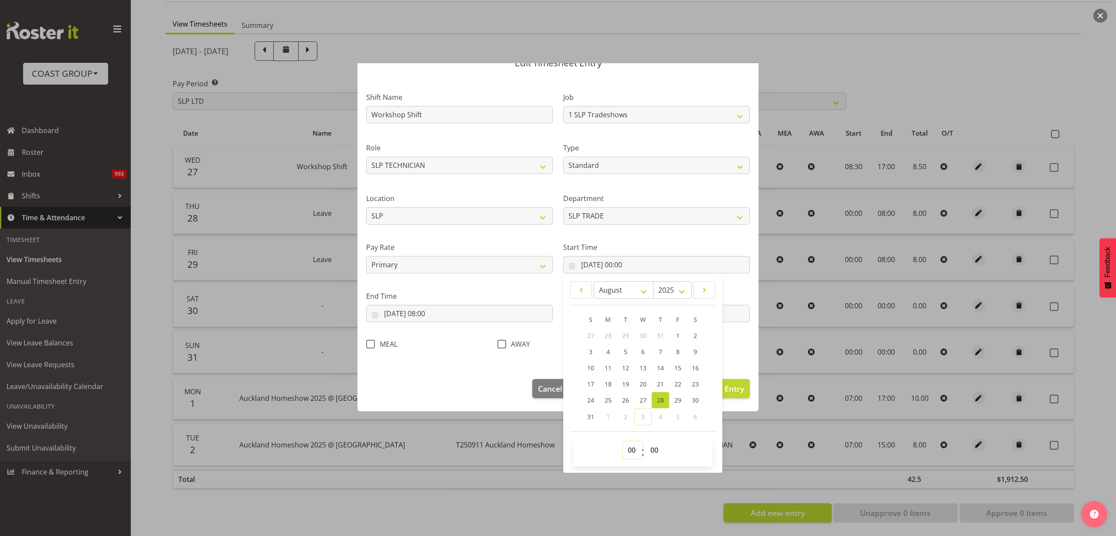
click at [630, 450] on select "00 01 02 03 04 05 06 07 08 09 10 11 12 13 14 15 16 17 18 19 20 21 22 23" at bounding box center [633, 449] width 20 height 17
click at [623, 441] on select "00 01 02 03 04 05 06 07 08 09 10 11 12 13 14 15 16 17 18 19 20 21 22 23" at bounding box center [633, 449] width 20 height 17
click at [412, 313] on input "28/08/2025, 08:00" at bounding box center [459, 313] width 187 height 17
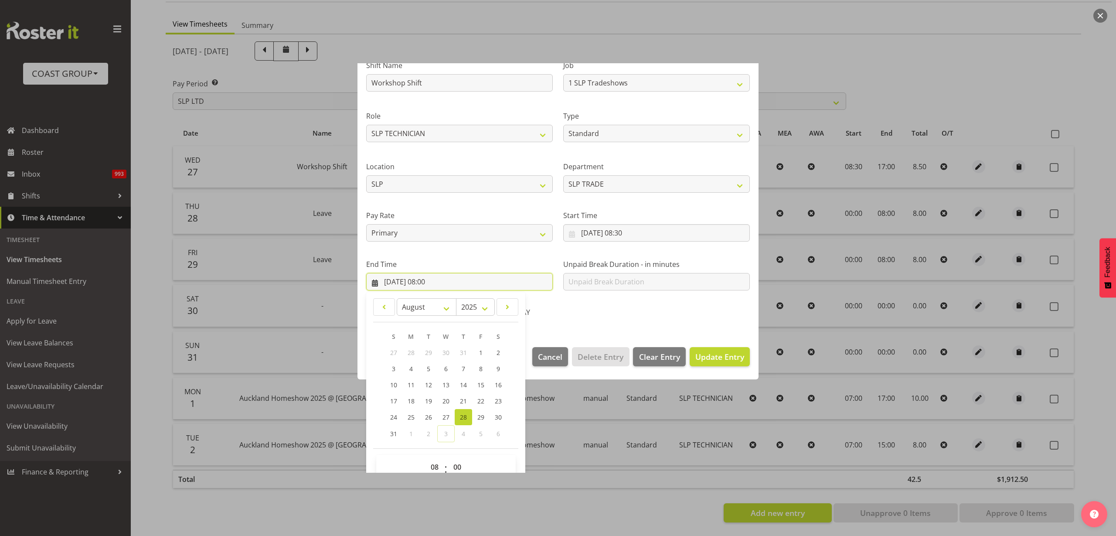
scroll to position [89, 0]
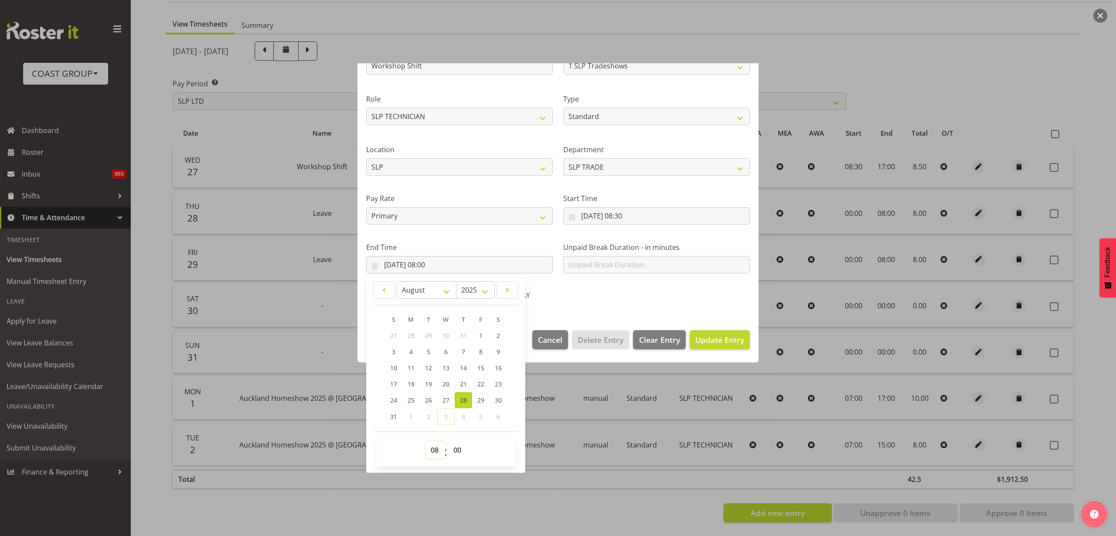
click at [432, 451] on select "00 01 02 03 04 05 06 07 08 09 10 11 12 13 14 15 16 17 18 19 20 21 22 23" at bounding box center [436, 449] width 20 height 17
click at [426, 441] on select "00 01 02 03 04 05 06 07 08 09 10 11 12 13 14 15 16 17 18 19 20 21 22 23" at bounding box center [436, 449] width 20 height 17
click at [700, 340] on span "Update Entry" at bounding box center [720, 339] width 49 height 10
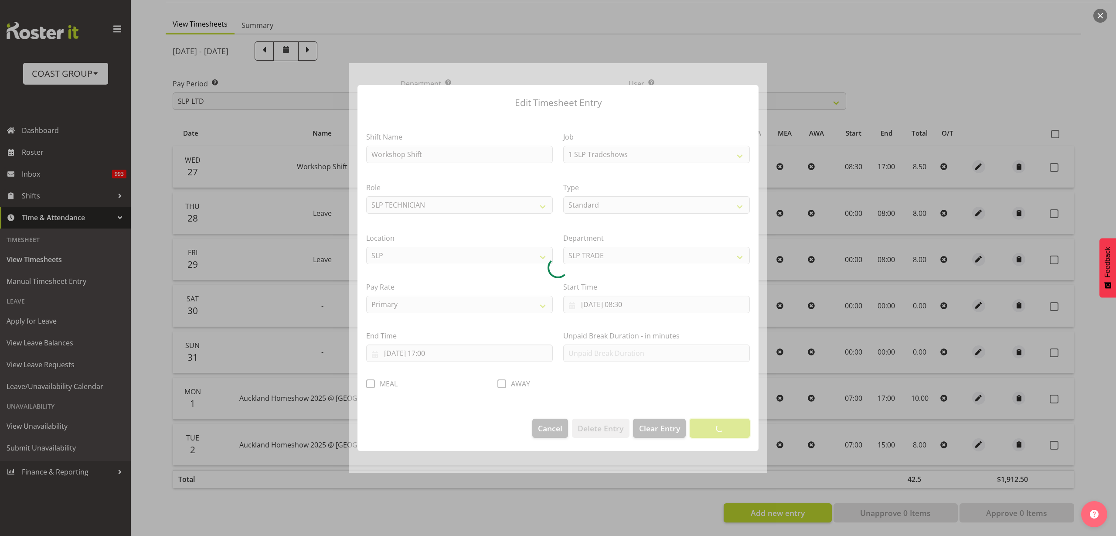
scroll to position [0, 0]
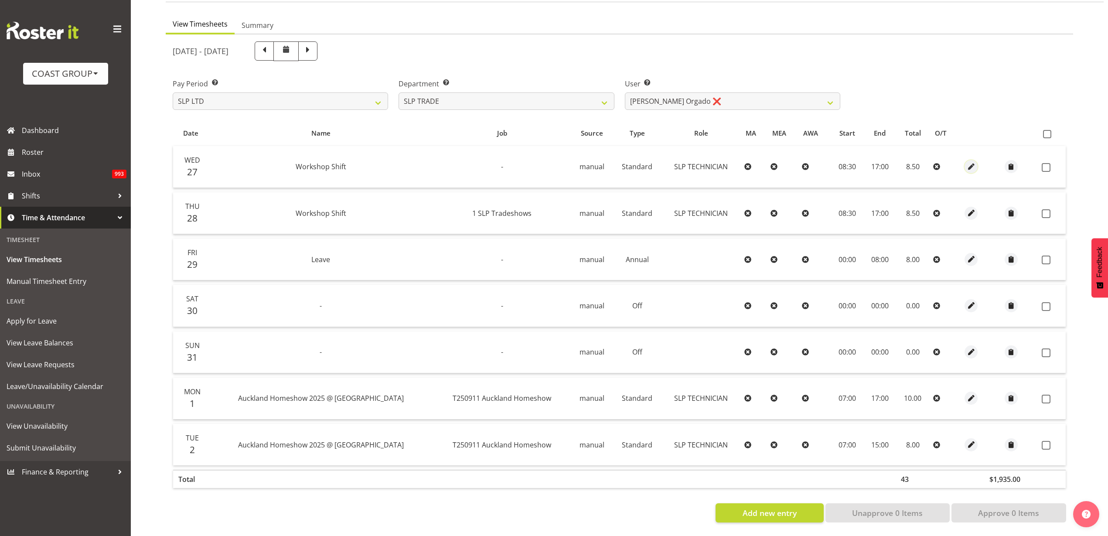
click at [973, 162] on span "button" at bounding box center [971, 167] width 10 height 10
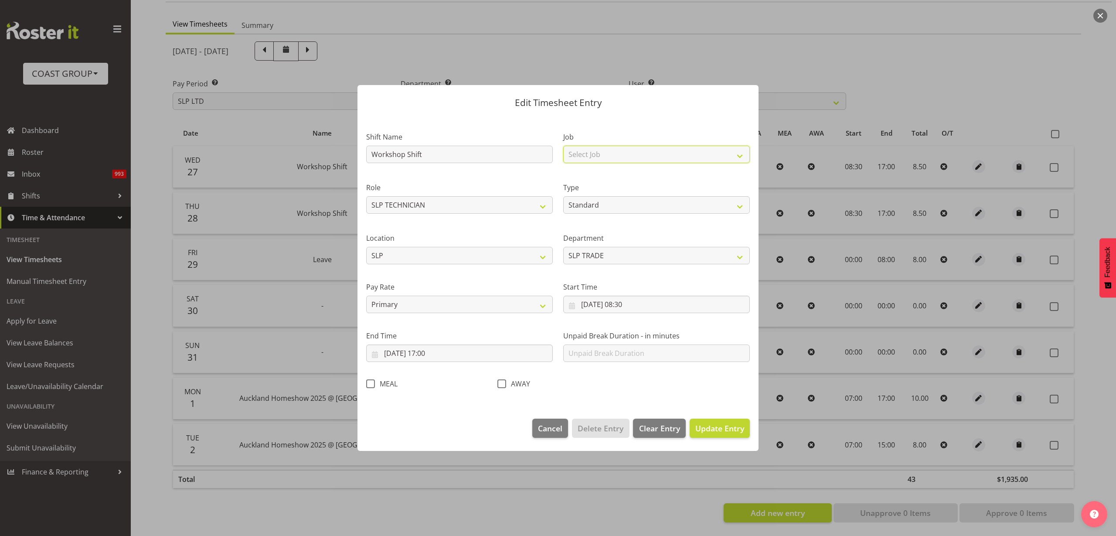
click at [604, 150] on select "Select Job 1 Carlton Events 1 Carlton Hamilton 1 Carlton Wellington 1 EHS WAREH…" at bounding box center [656, 154] width 187 height 17
click at [563, 146] on select "Select Job 1 Carlton Events 1 Carlton Hamilton 1 Carlton Wellington 1 EHS WAREH…" at bounding box center [656, 154] width 187 height 17
click at [718, 430] on span "Update Entry" at bounding box center [720, 428] width 49 height 10
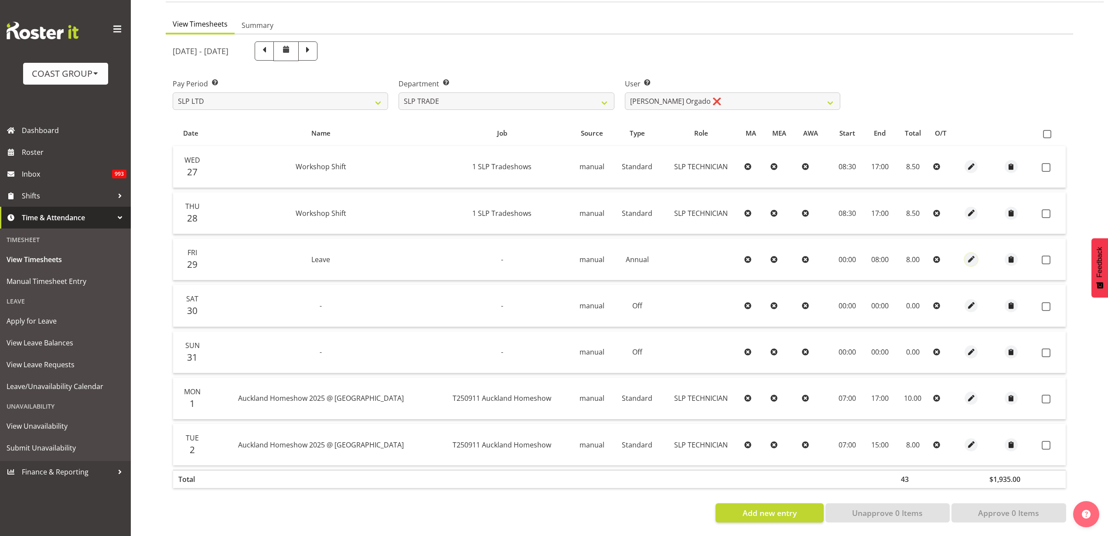
click at [971, 254] on span "button" at bounding box center [971, 259] width 10 height 10
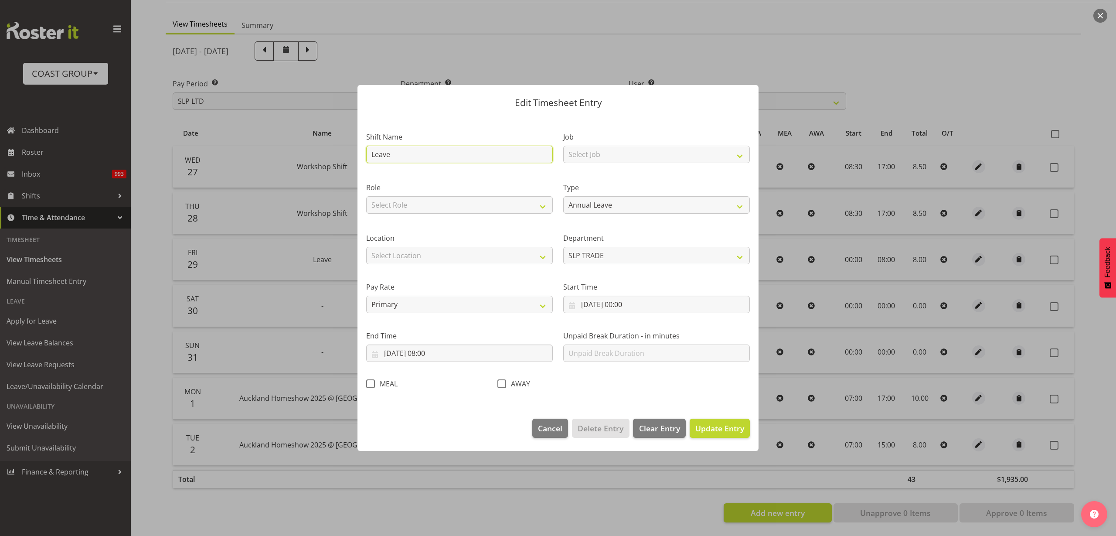
drag, startPoint x: 415, startPoint y: 156, endPoint x: 271, endPoint y: 154, distance: 143.5
click at [271, 154] on div "Edit Timesheet Entry Shift Name Leave Job Select Job 1 Carlton Events 1 Carlton…" at bounding box center [558, 268] width 1116 height 536
click at [607, 157] on select "Select Job 1 Carlton Events 1 Carlton Hamilton 1 Carlton Wellington 1 EHS WAREH…" at bounding box center [656, 154] width 187 height 17
click at [563, 146] on select "Select Job 1 Carlton Events 1 Carlton Hamilton 1 Carlton Wellington 1 EHS WAREH…" at bounding box center [656, 154] width 187 height 17
click at [459, 203] on select "Select Role SLP TECHNICIAN" at bounding box center [459, 204] width 187 height 17
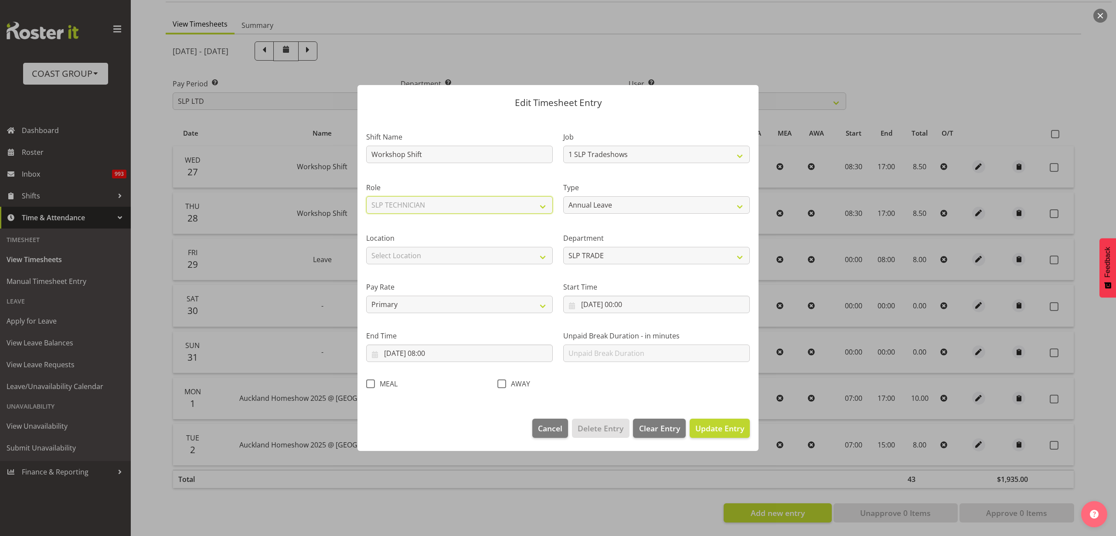
click at [366, 196] on select "Select Role SLP TECHNICIAN" at bounding box center [459, 204] width 187 height 17
click at [632, 207] on select "Off Standard Public Holiday Public Holiday (Worked) Day In Lieu Annual Leave Si…" at bounding box center [656, 204] width 187 height 17
click at [563, 196] on select "Off Standard Public Holiday Public Holiday (Worked) Day In Lieu Annual Leave Si…" at bounding box center [656, 204] width 187 height 17
click at [428, 256] on select "Select Location CARLTON EVENTS Carlton Hamilton Carlton Wellington DW CHC DW DI…" at bounding box center [459, 255] width 187 height 17
click at [366, 247] on select "Select Location CARLTON EVENTS Carlton Hamilton Carlton Wellington DW CHC DW DI…" at bounding box center [459, 255] width 187 height 17
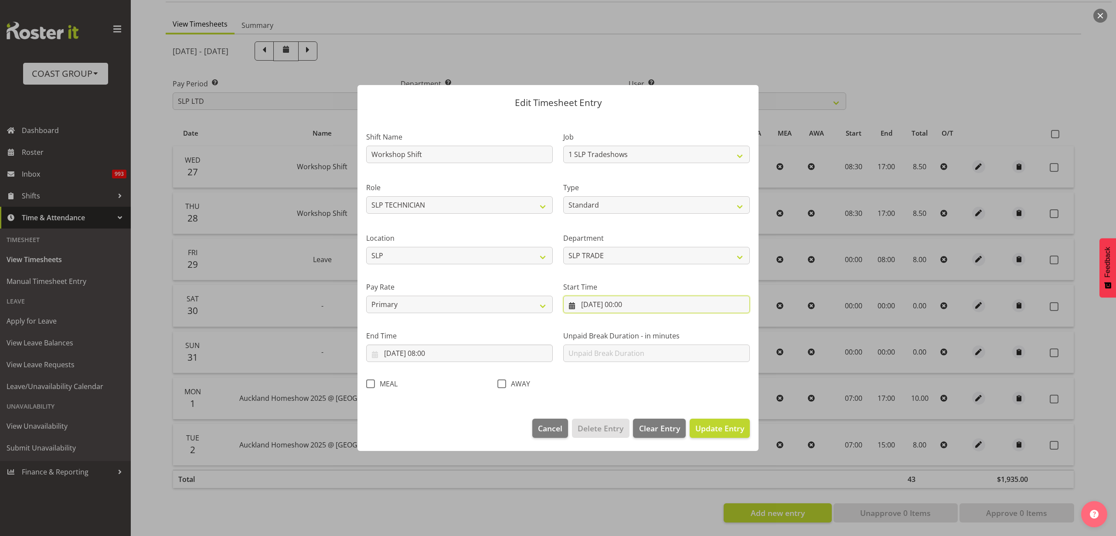
click at [627, 306] on input "29/08/2025, 00:00" at bounding box center [656, 304] width 187 height 17
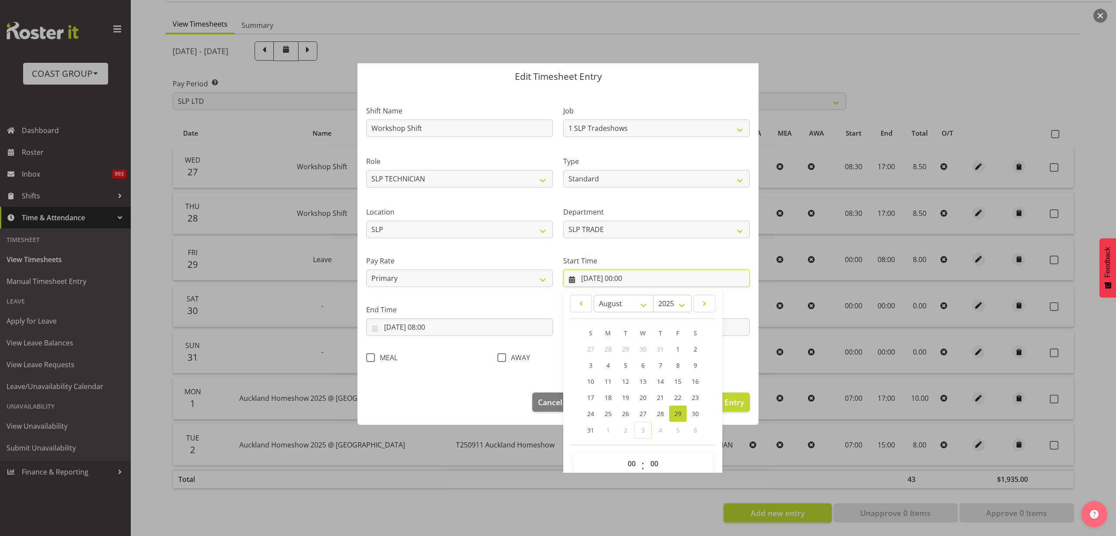
scroll to position [40, 0]
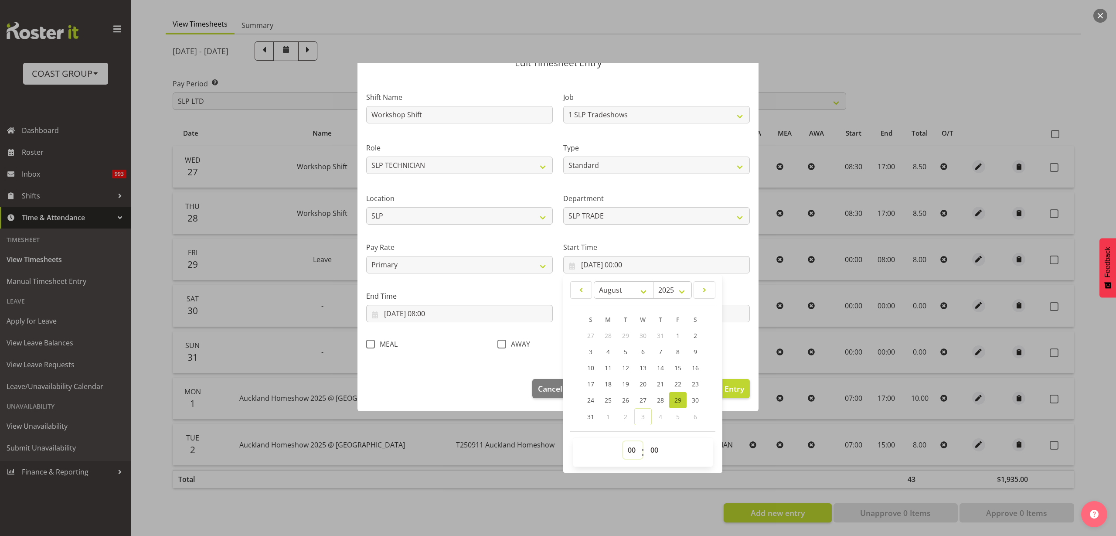
click at [627, 448] on select "00 01 02 03 04 05 06 07 08 09 10 11 12 13 14 15 16 17 18 19 20 21 22 23" at bounding box center [633, 449] width 20 height 17
click at [623, 441] on select "00 01 02 03 04 05 06 07 08 09 10 11 12 13 14 15 16 17 18 19 20 21 22 23" at bounding box center [633, 449] width 20 height 17
click at [424, 313] on input "29/08/2025, 08:00" at bounding box center [459, 313] width 187 height 17
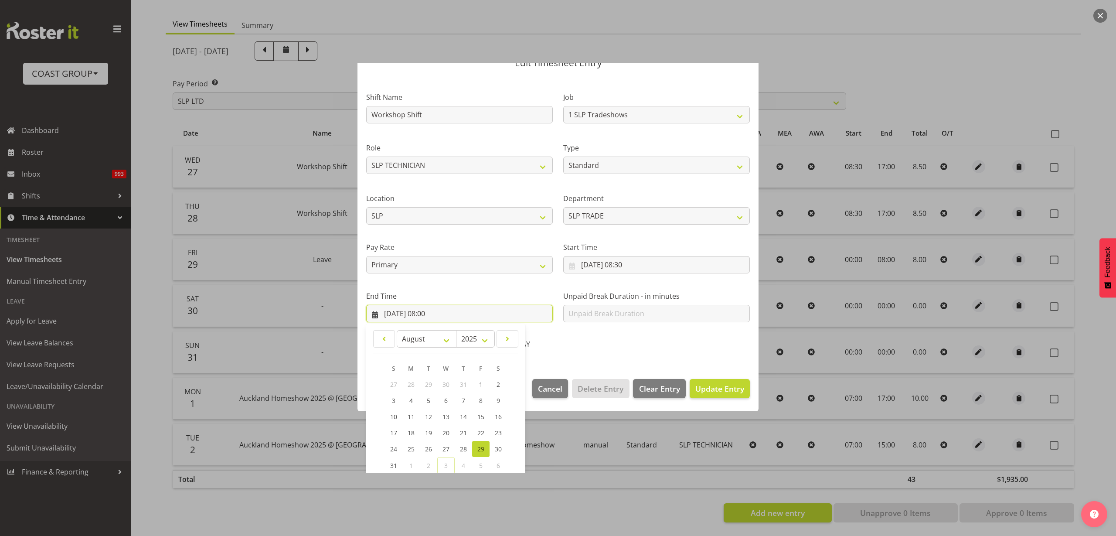
scroll to position [89, 0]
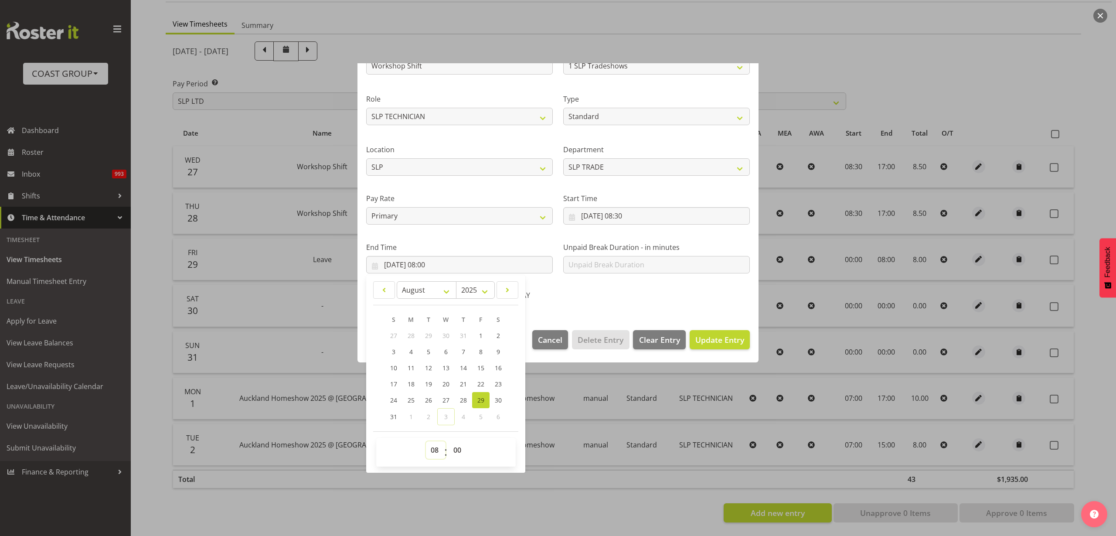
click at [436, 452] on select "00 01 02 03 04 05 06 07 08 09 10 11 12 13 14 15 16 17 18 19 20 21 22 23" at bounding box center [436, 449] width 20 height 17
click at [426, 441] on select "00 01 02 03 04 05 06 07 08 09 10 11 12 13 14 15 16 17 18 19 20 21 22 23" at bounding box center [436, 449] width 20 height 17
click at [724, 337] on span "Update Entry" at bounding box center [720, 339] width 49 height 10
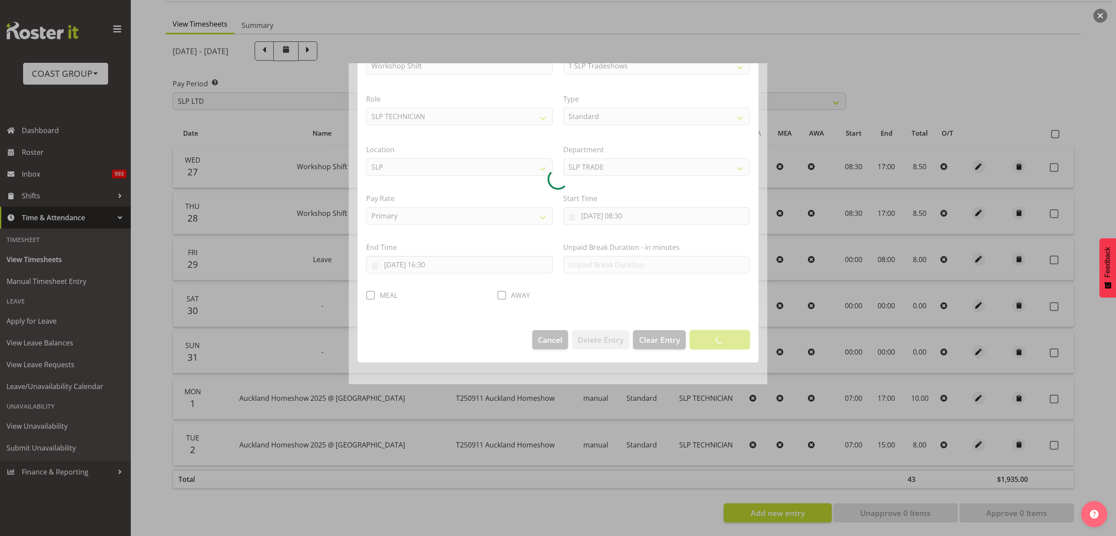
scroll to position [0, 0]
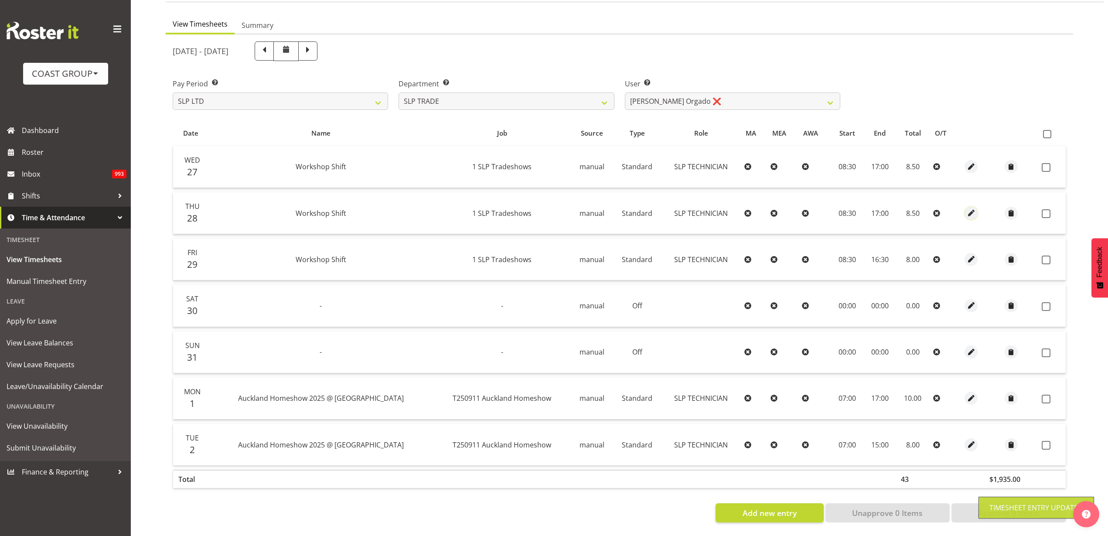
click at [967, 208] on span "button" at bounding box center [971, 213] width 10 height 10
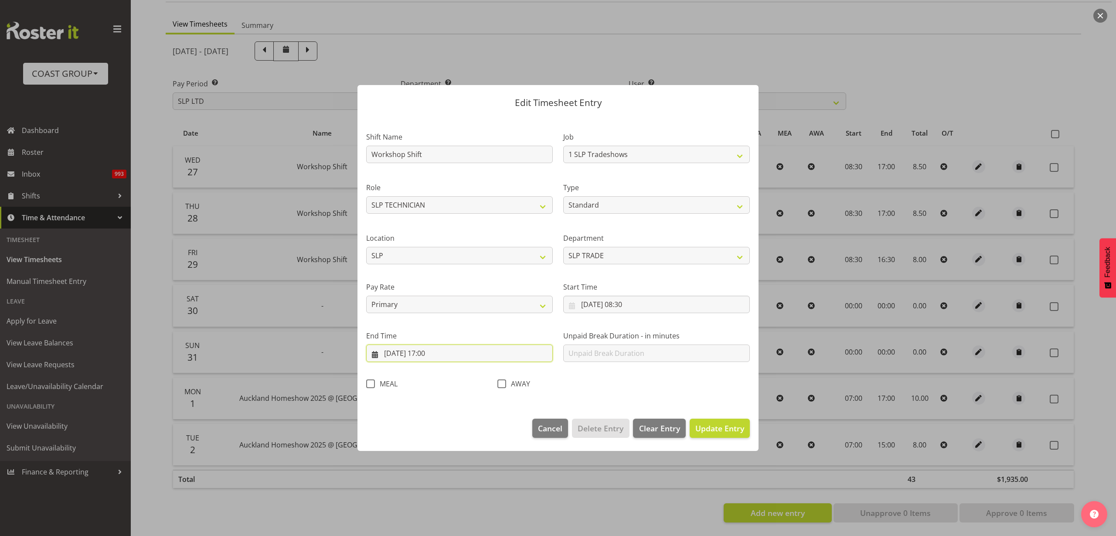
click at [436, 354] on input "28/08/2025, 17:00" at bounding box center [459, 352] width 187 height 17
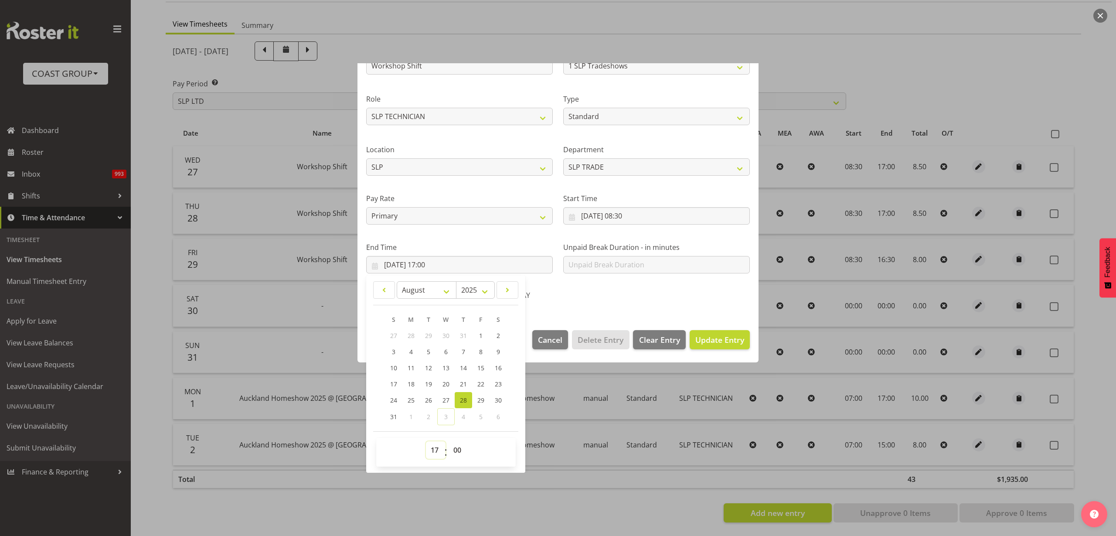
click at [437, 449] on select "00 01 02 03 04 05 06 07 08 09 10 11 12 13 14 15 16 17 18 19 20 21 22 23" at bounding box center [436, 449] width 20 height 17
click at [426, 441] on select "00 01 02 03 04 05 06 07 08 09 10 11 12 13 14 15 16 17 18 19 20 21 22 23" at bounding box center [436, 449] width 20 height 17
click at [704, 336] on span "Update Entry" at bounding box center [720, 339] width 49 height 10
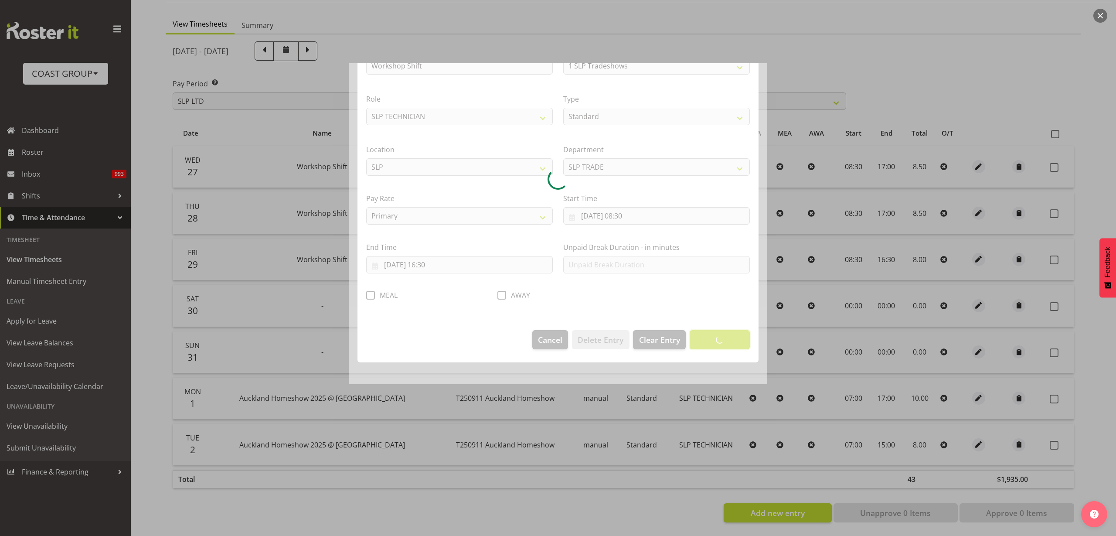
scroll to position [0, 0]
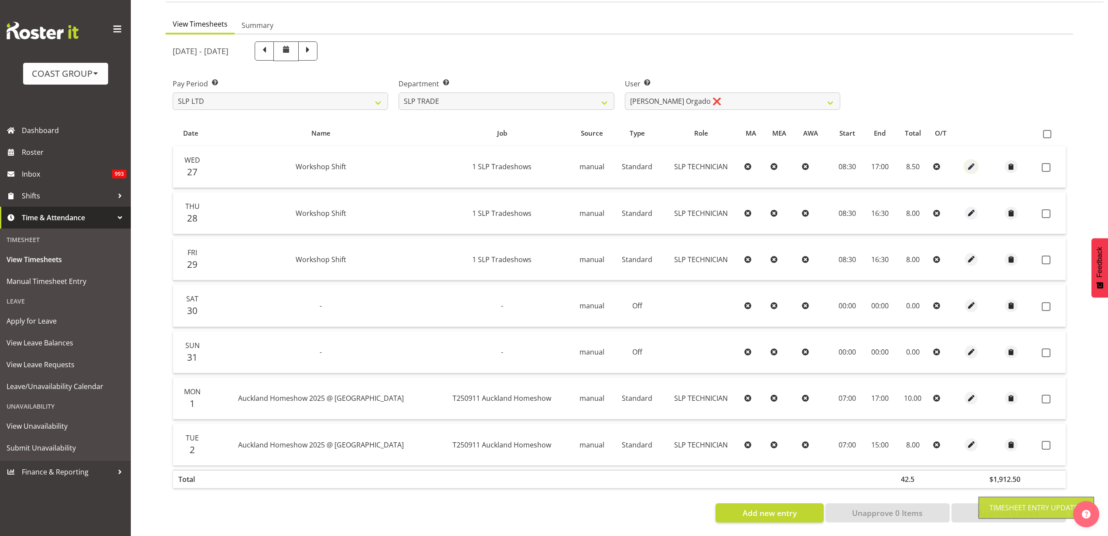
click at [972, 162] on span "button" at bounding box center [971, 167] width 10 height 10
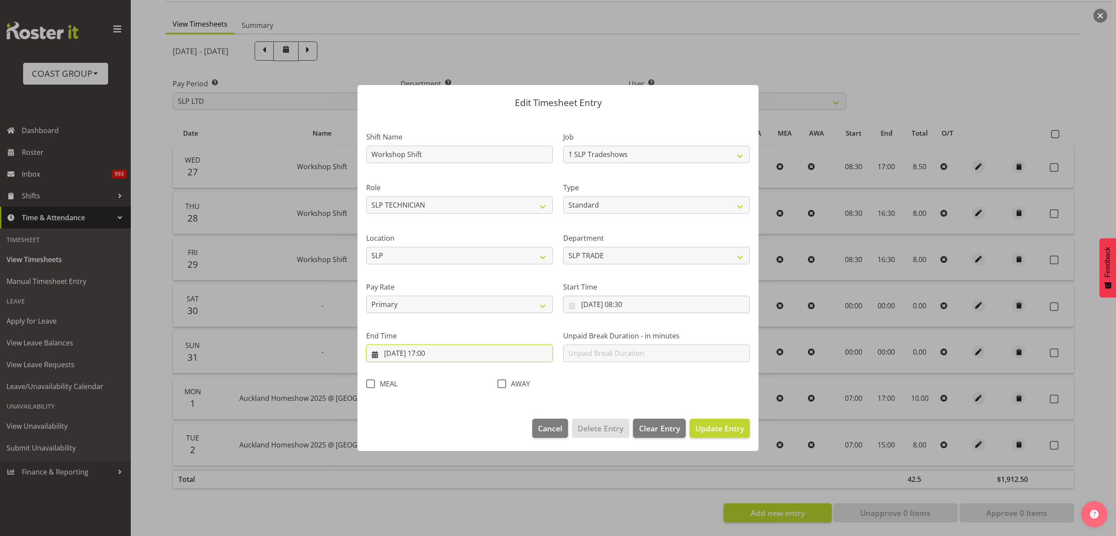
click at [447, 351] on input "27/08/2025, 17:00" at bounding box center [459, 352] width 187 height 17
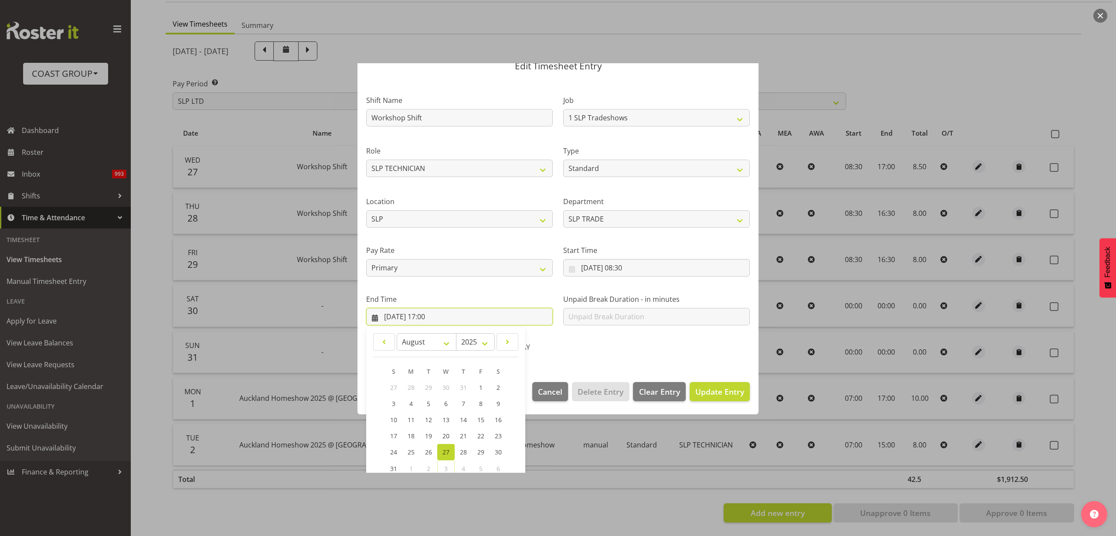
scroll to position [89, 0]
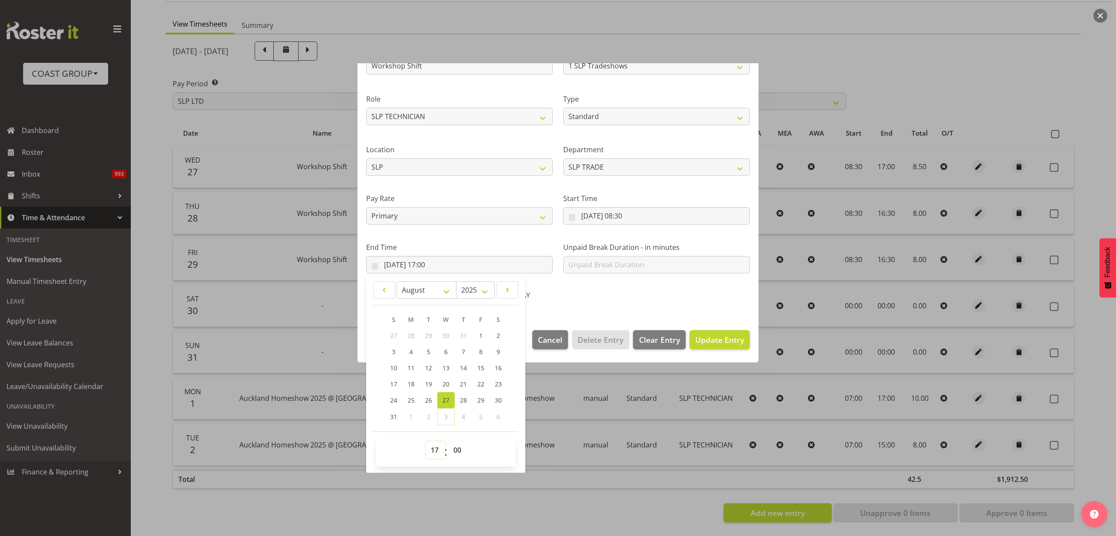
click at [436, 451] on select "00 01 02 03 04 05 06 07 08 09 10 11 12 13 14 15 16 17 18 19 20 21 22 23" at bounding box center [436, 449] width 20 height 17
click at [426, 441] on select "00 01 02 03 04 05 06 07 08 09 10 11 12 13 14 15 16 17 18 19 20 21 22 23" at bounding box center [436, 449] width 20 height 17
click at [725, 340] on span "Update Entry" at bounding box center [720, 339] width 49 height 10
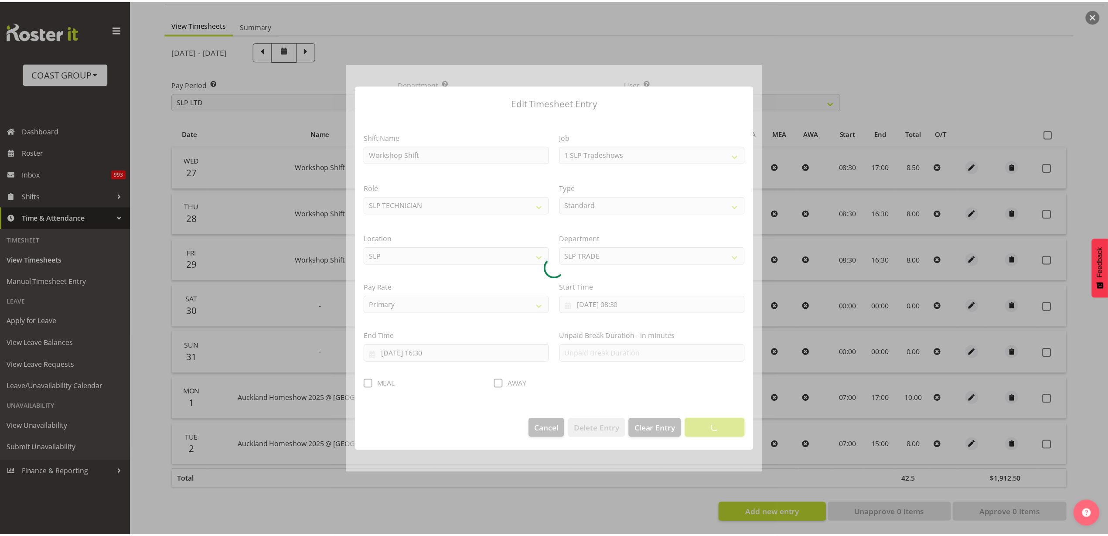
scroll to position [0, 0]
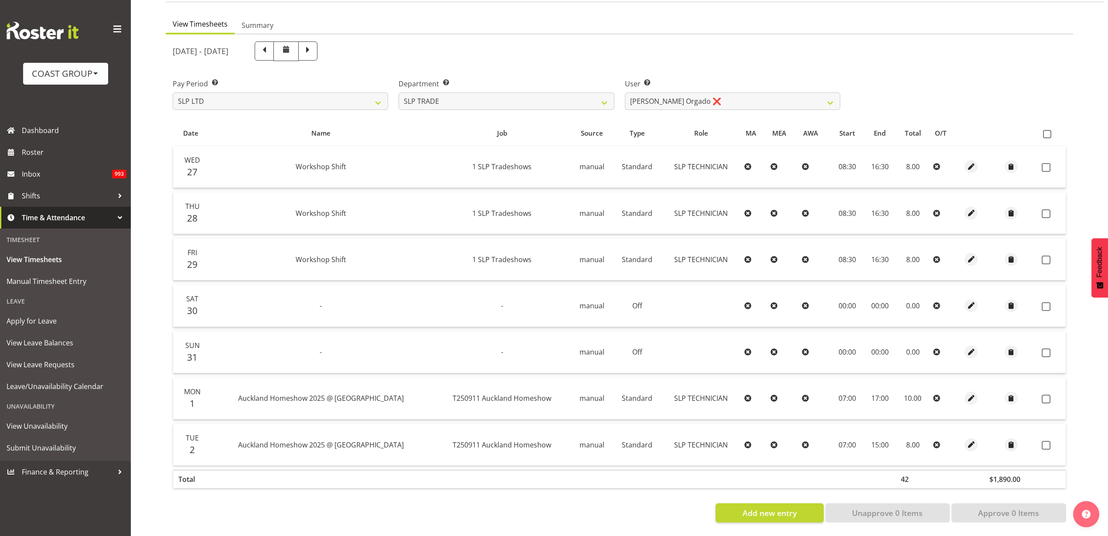
click at [1049, 130] on span at bounding box center [1047, 134] width 8 height 8
click at [1049, 131] on input "checkbox" at bounding box center [1046, 134] width 6 height 6
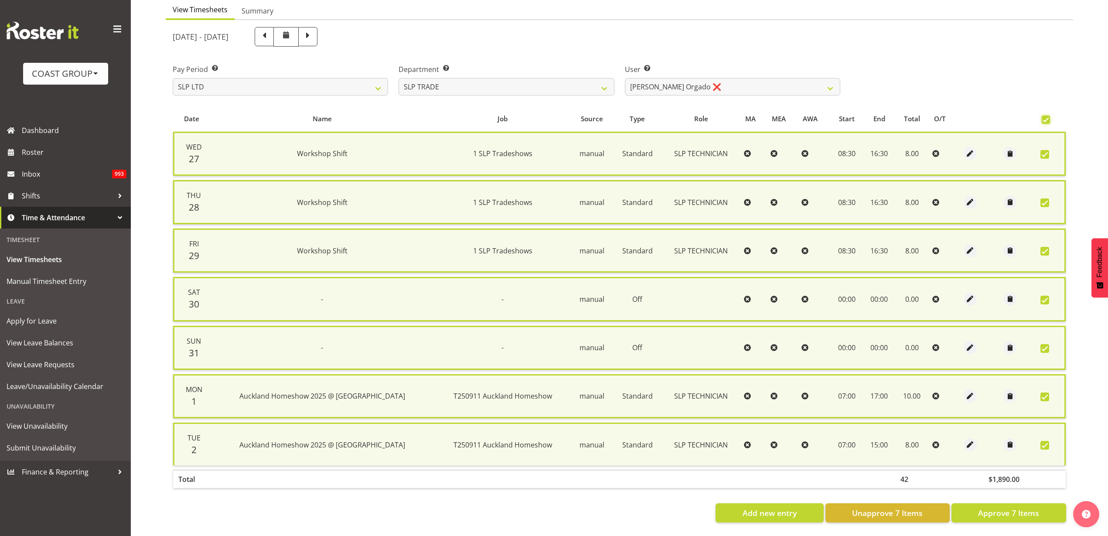
scroll to position [96, 0]
click at [1005, 507] on span "Approve 7 Items" at bounding box center [1008, 512] width 61 height 11
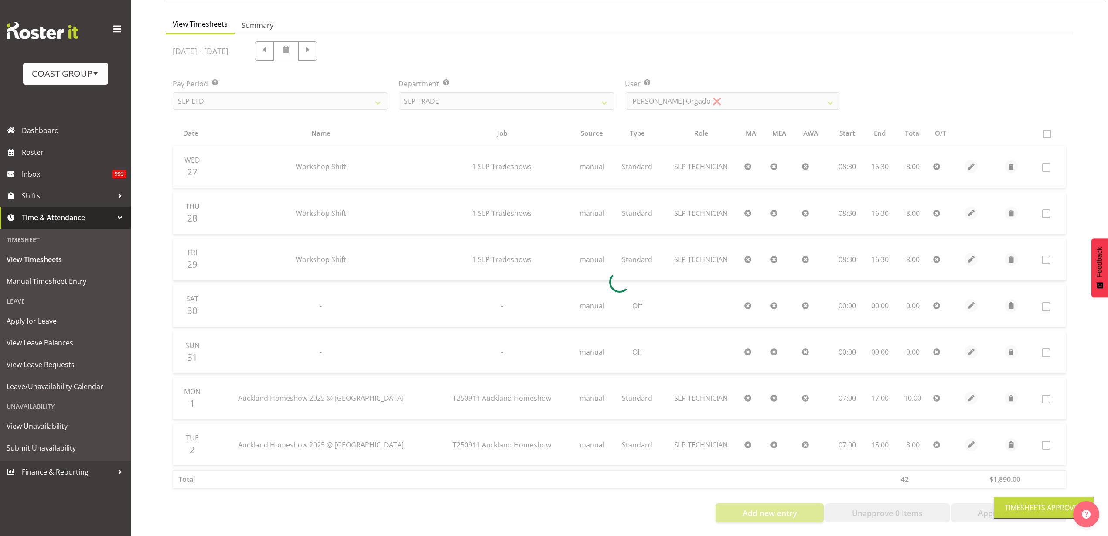
scroll to position [82, 0]
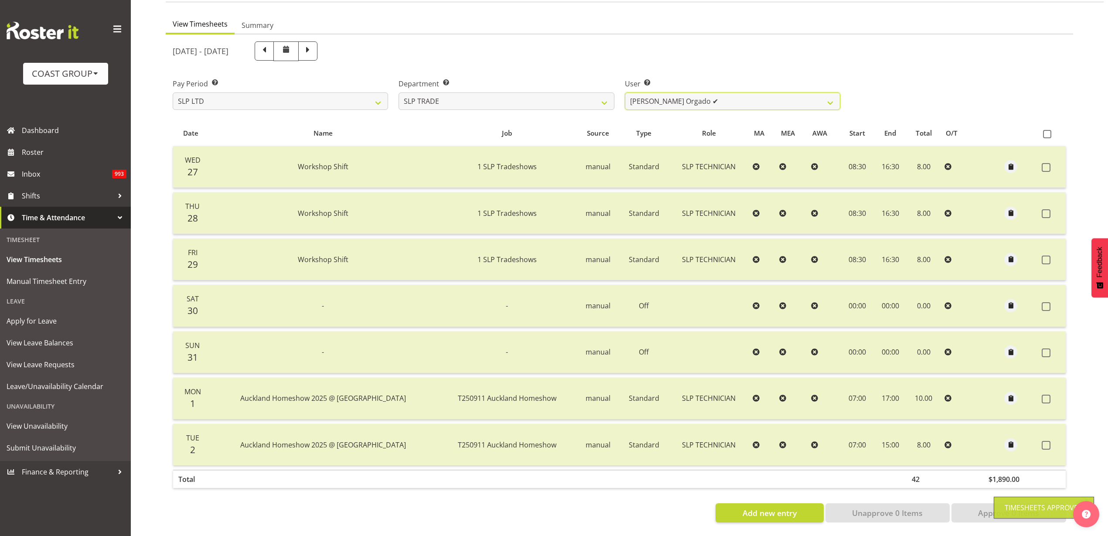
click at [730, 92] on select "Aof Anujarawat ✔ Han Chaleerin ✔ Hayden Watts ✔ Jack Brewer ✔ Jesse Hawira ✔ Jo…" at bounding box center [732, 100] width 215 height 17
click at [798, 66] on div "User Select user. Note: This is filtered down by the previous two drop-down ite…" at bounding box center [733, 90] width 226 height 49
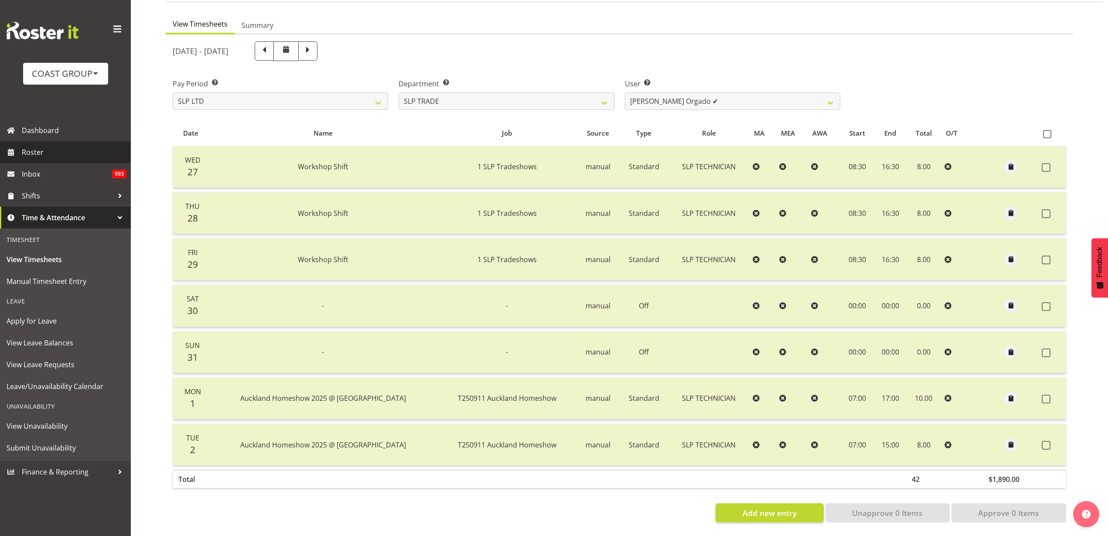
click at [50, 156] on span "Roster" at bounding box center [74, 152] width 105 height 13
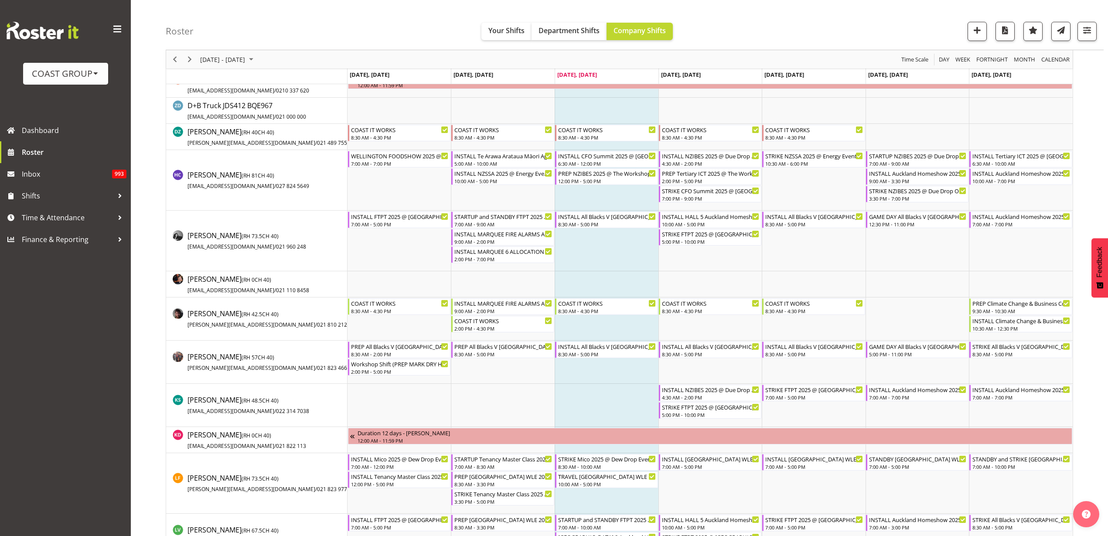
scroll to position [327, 0]
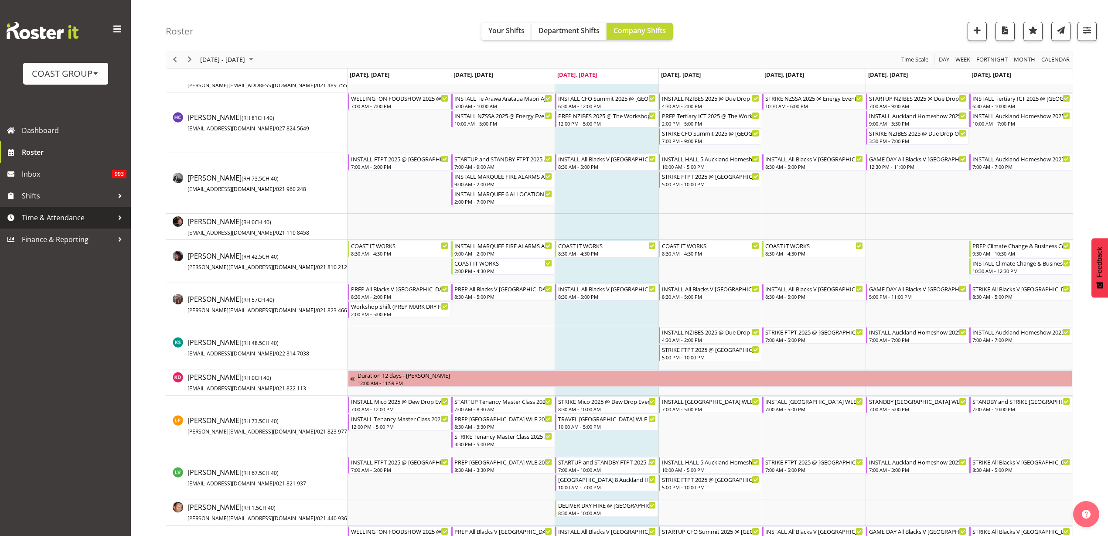
click at [56, 217] on span "Time & Attendance" at bounding box center [68, 217] width 92 height 13
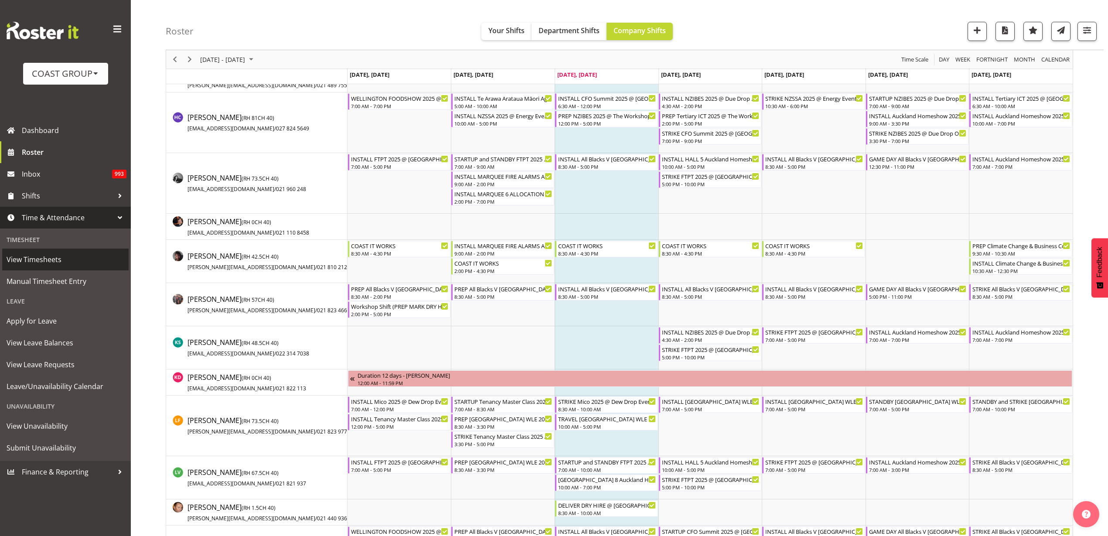
click at [45, 257] on span "View Timesheets" at bounding box center [66, 259] width 118 height 13
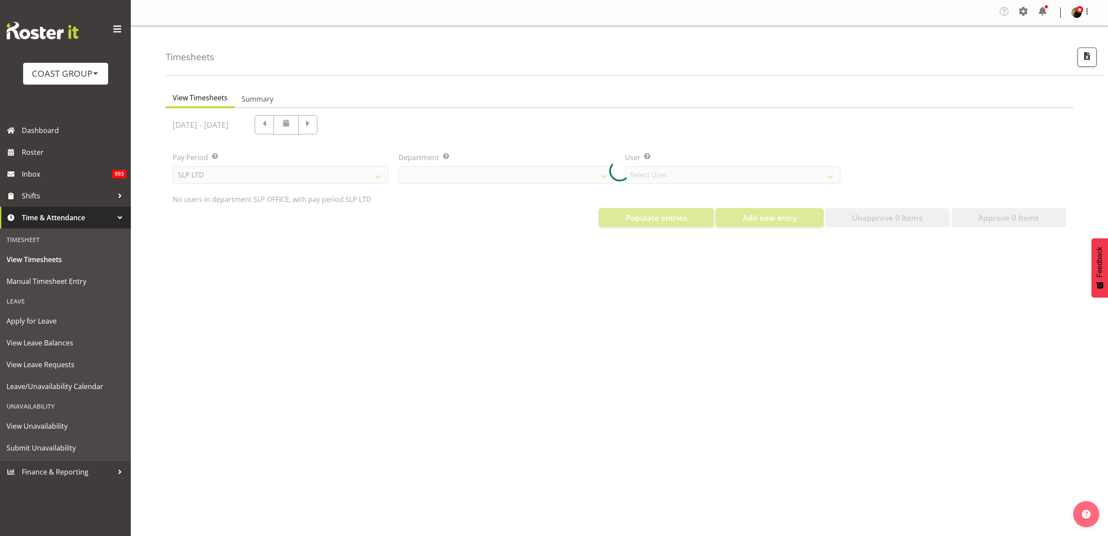
select select "25"
select select "7496"
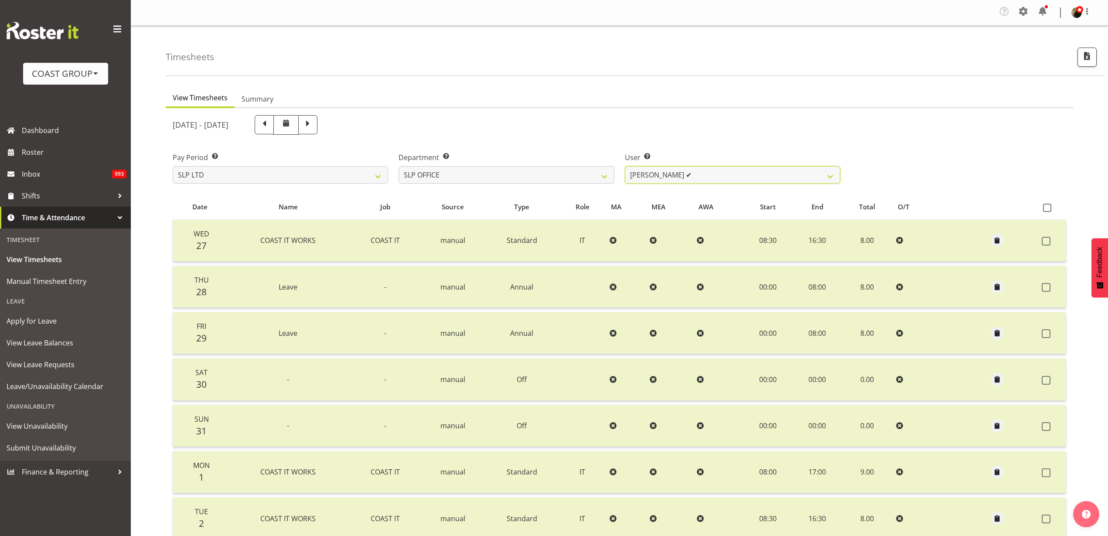
click at [681, 172] on select "[PERSON_NAME] ✔ [PERSON_NAME] ✔ [PERSON_NAME] ✔" at bounding box center [732, 174] width 215 height 17
click at [511, 175] on select "SLP CHC SLP OFFICE SLP PRODUCTION SLP TRADE" at bounding box center [506, 174] width 215 height 17
click at [399, 166] on select "SLP CHC SLP OFFICE SLP PRODUCTION SLP TRADE" at bounding box center [506, 174] width 215 height 17
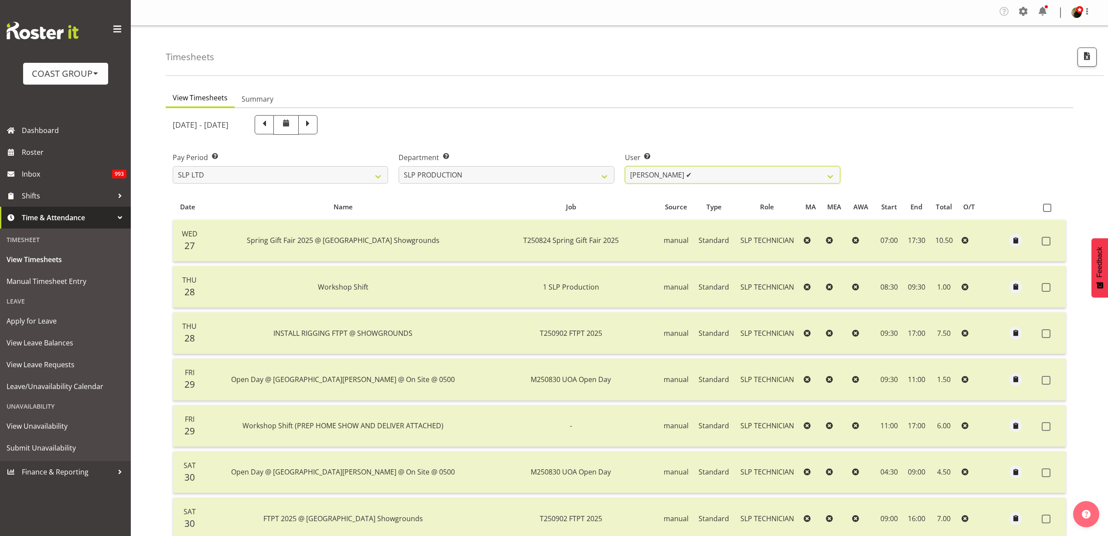
click at [703, 172] on select "[PERSON_NAME] ✔ [PERSON_NAME] ✔ [PERSON_NAME] ✔ [PERSON_NAME] ✔ [PERSON_NAME] ✔…" at bounding box center [732, 174] width 215 height 17
click at [512, 176] on select "SLP CHC SLP OFFICE SLP PRODUCTION SLP TRADE" at bounding box center [506, 174] width 215 height 17
click at [523, 241] on span "T250824 Spring Gift Fair 2025" at bounding box center [570, 240] width 95 height 10
click at [510, 173] on select "SLP CHC SLP OFFICE SLP PRODUCTION SLP TRADE" at bounding box center [506, 174] width 215 height 17
select select "23"
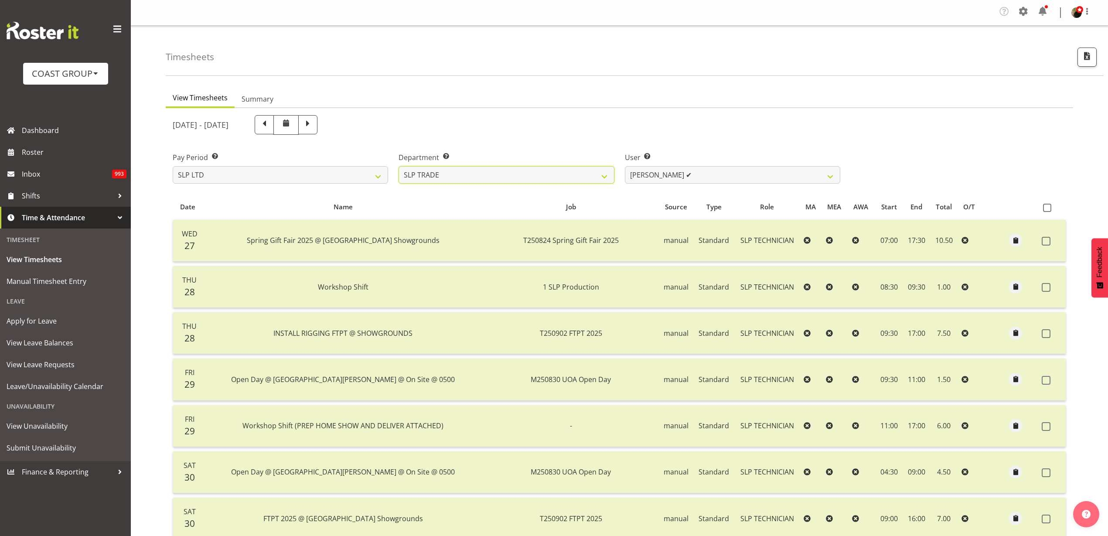
click at [399, 166] on select "SLP CHC SLP OFFICE SLP PRODUCTION SLP TRADE" at bounding box center [506, 174] width 215 height 17
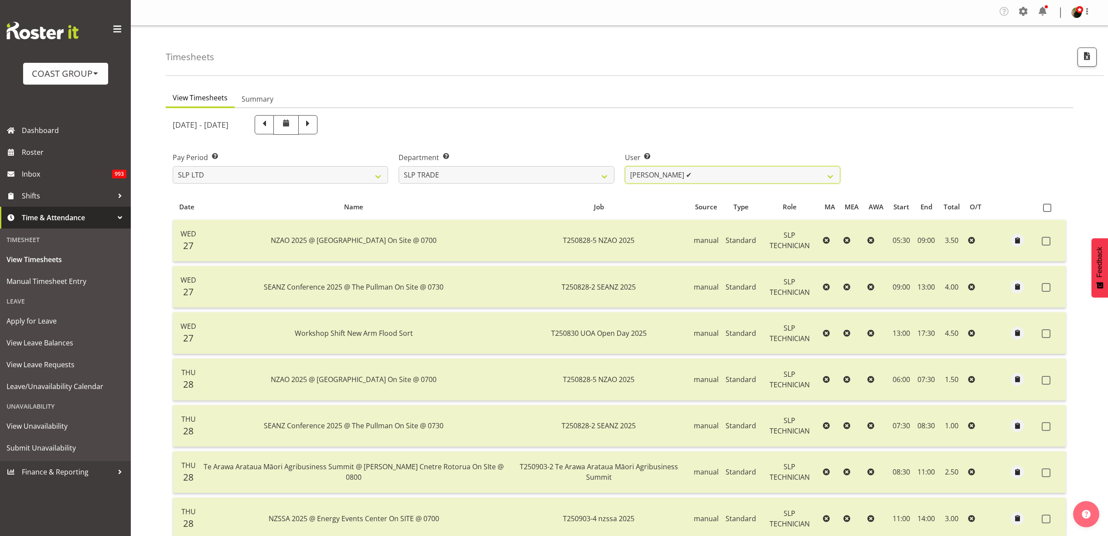
click at [720, 171] on select "[PERSON_NAME] ✔ [PERSON_NAME] ✔ [PERSON_NAME] ✔ [PERSON_NAME] ✔ [PERSON_NAME] ✔…" at bounding box center [732, 174] width 215 height 17
click at [839, 136] on div "[DATE] - [DATE]" at bounding box center [506, 125] width 678 height 30
